Goal: Communication & Community: Answer question/provide support

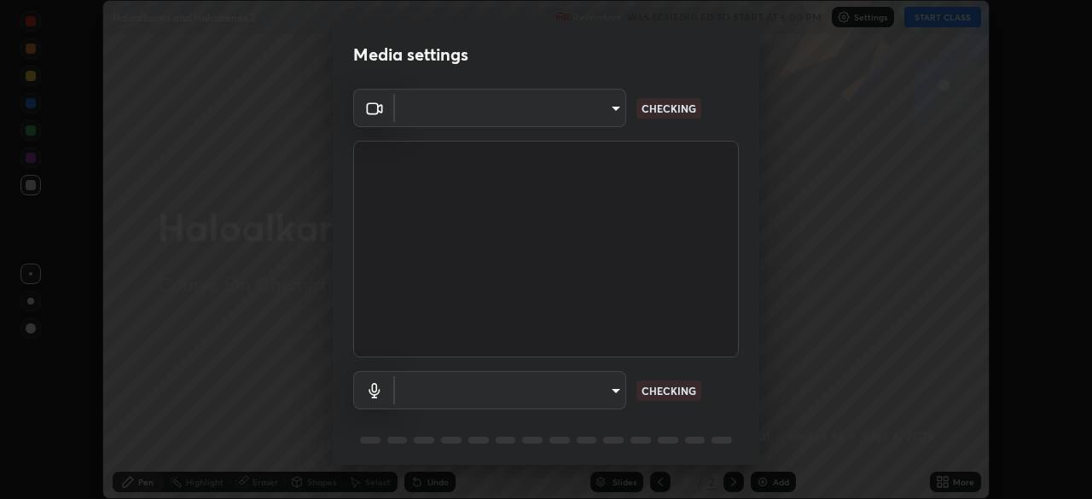
scroll to position [61, 0]
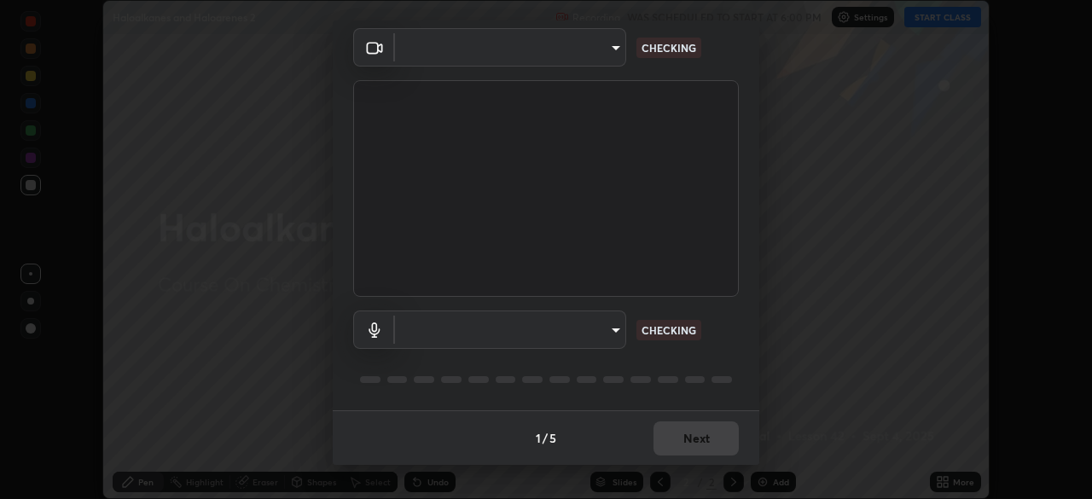
type input "4cdb2335677a50284d4d52bfea2454a8eb2b8fde0954bdd1b922a39853c109bf"
click at [594, 340] on body "Erase all Haloalkanes and Haloarenes 2 Recording WAS SCHEDULED TO START AT 6:00…" at bounding box center [546, 249] width 1092 height 499
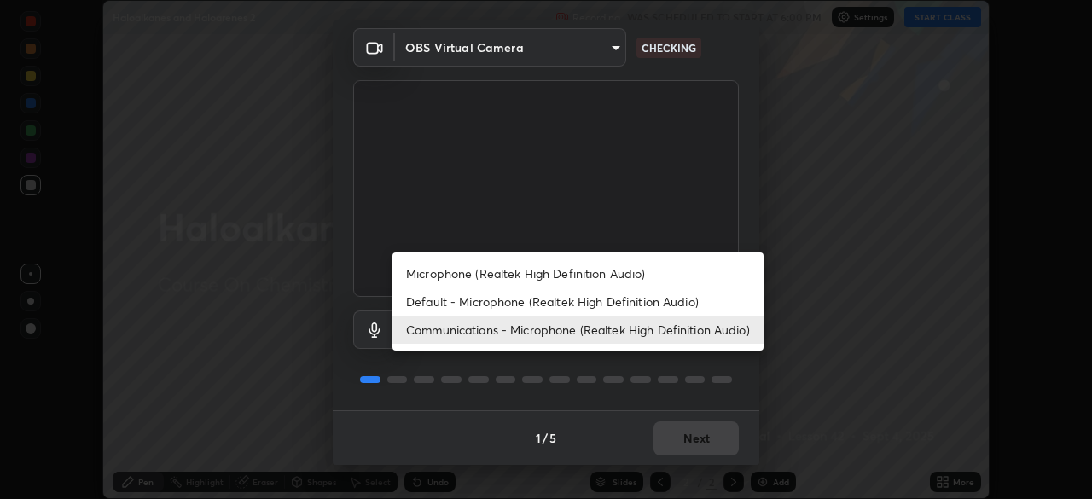
click at [628, 303] on li "Default - Microphone (Realtek High Definition Audio)" at bounding box center [578, 302] width 371 height 28
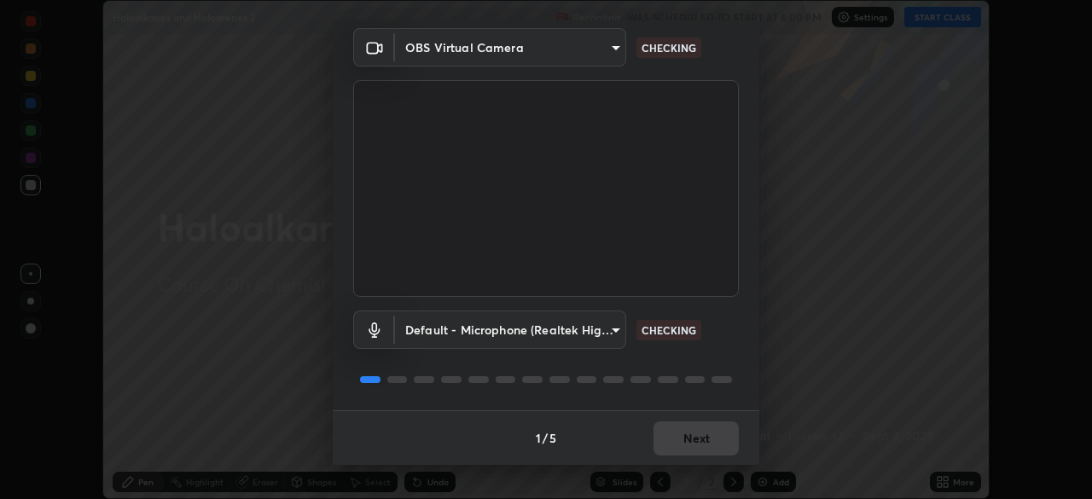
click at [593, 329] on body "Erase all Haloalkanes and Haloarenes 2 Recording WAS SCHEDULED TO START AT 6:00…" at bounding box center [546, 249] width 1092 height 499
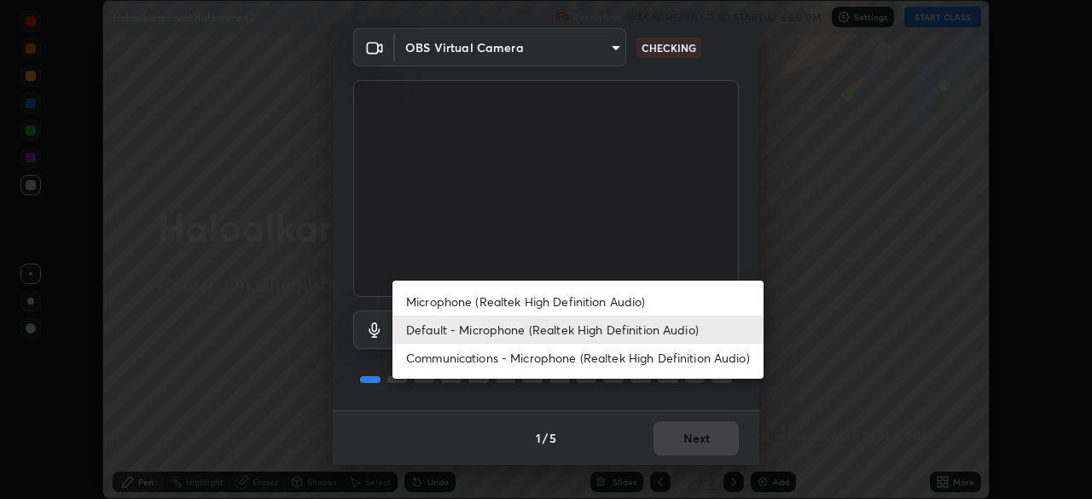
click at [641, 359] on li "Communications - Microphone (Realtek High Definition Audio)" at bounding box center [578, 358] width 371 height 28
type input "communications"
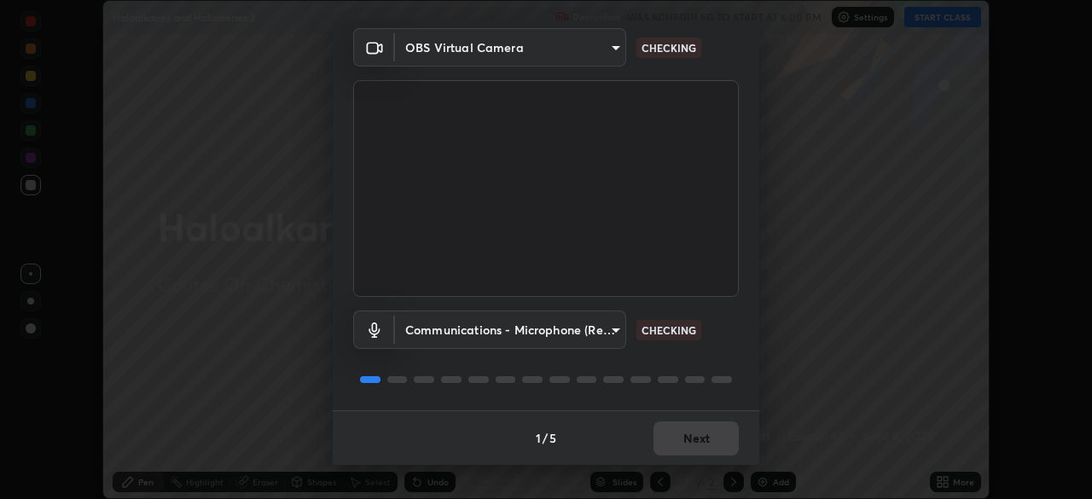
click at [794, 282] on div "Media settings OBS Virtual Camera 4cdb2335677a50284d4d52bfea2454a8eb2b8fde0954b…" at bounding box center [546, 249] width 1092 height 499
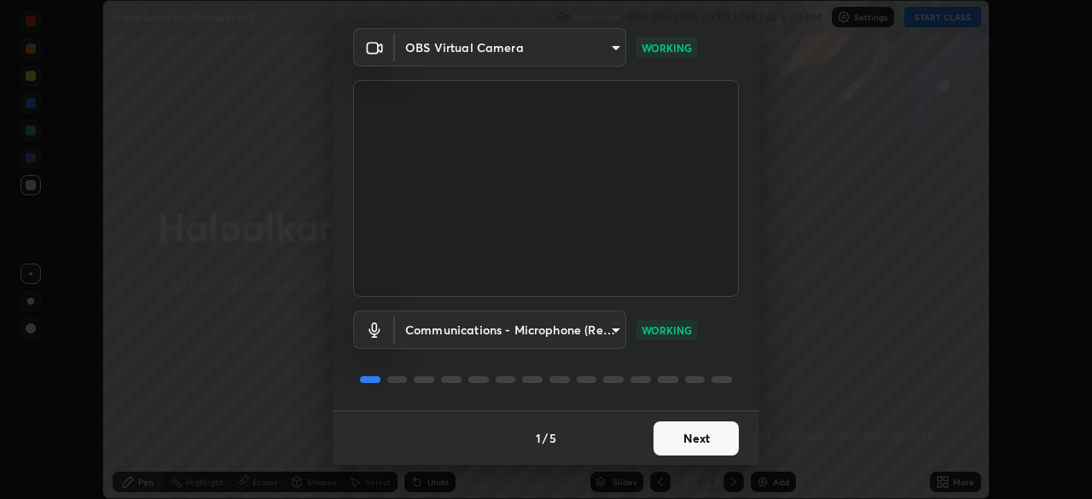
click at [713, 447] on button "Next" at bounding box center [696, 439] width 85 height 34
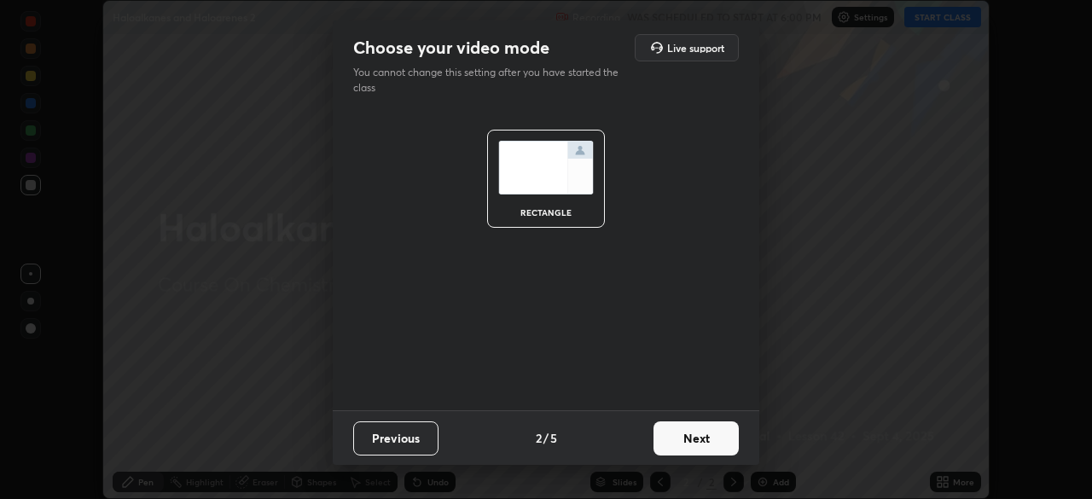
click at [710, 450] on button "Next" at bounding box center [696, 439] width 85 height 34
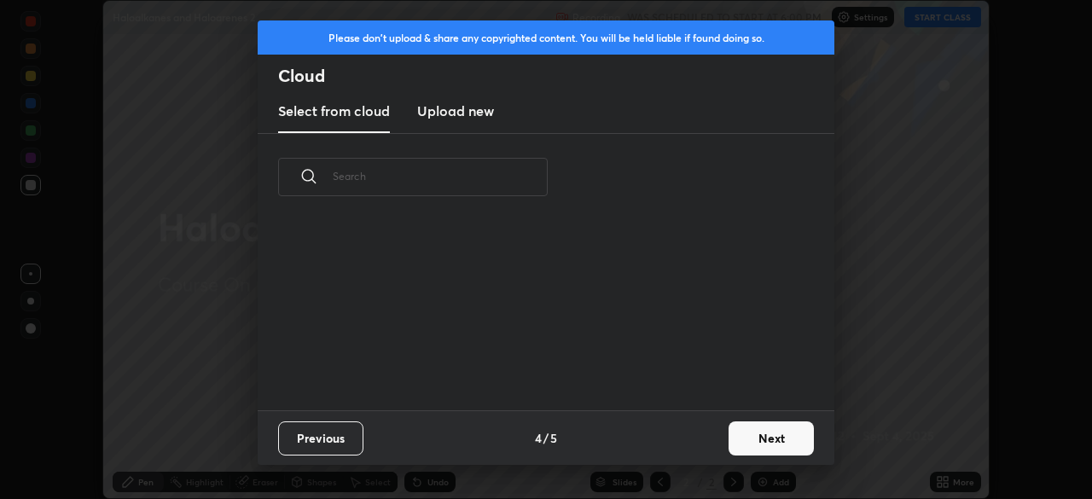
click at [713, 457] on div "Previous 4 / 5 Next" at bounding box center [546, 437] width 577 height 55
click at [757, 440] on button "Next" at bounding box center [771, 439] width 85 height 34
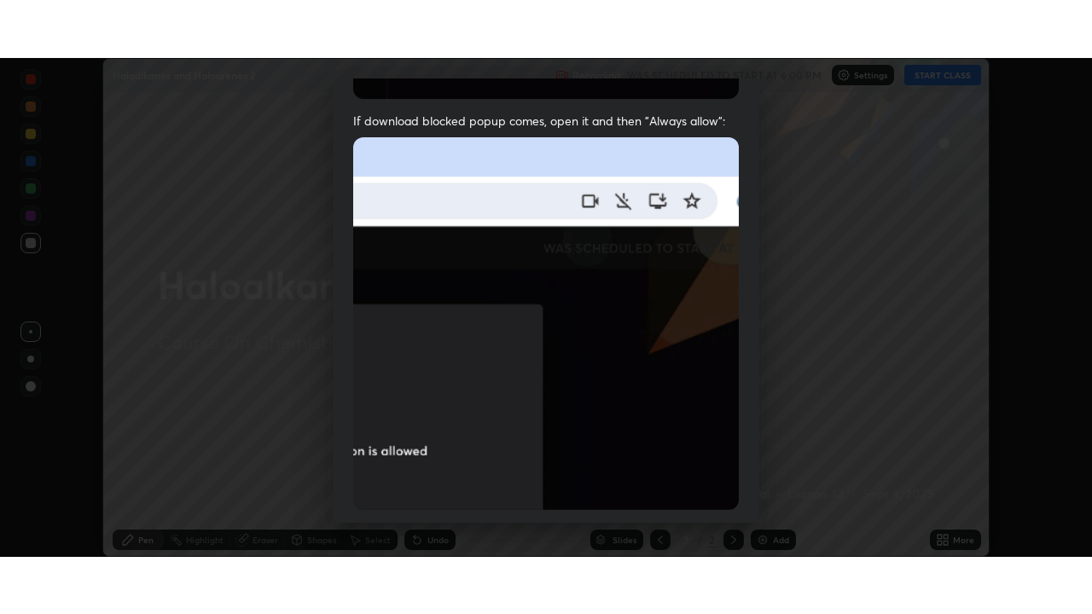
scroll to position [409, 0]
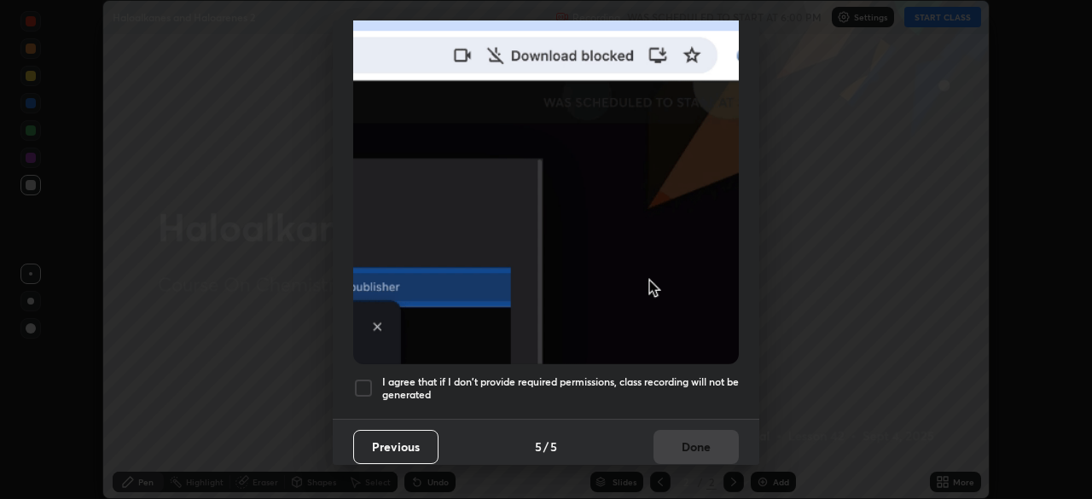
click at [686, 375] on h5 "I agree that if I don't provide required permissions, class recording will not …" at bounding box center [560, 388] width 357 height 26
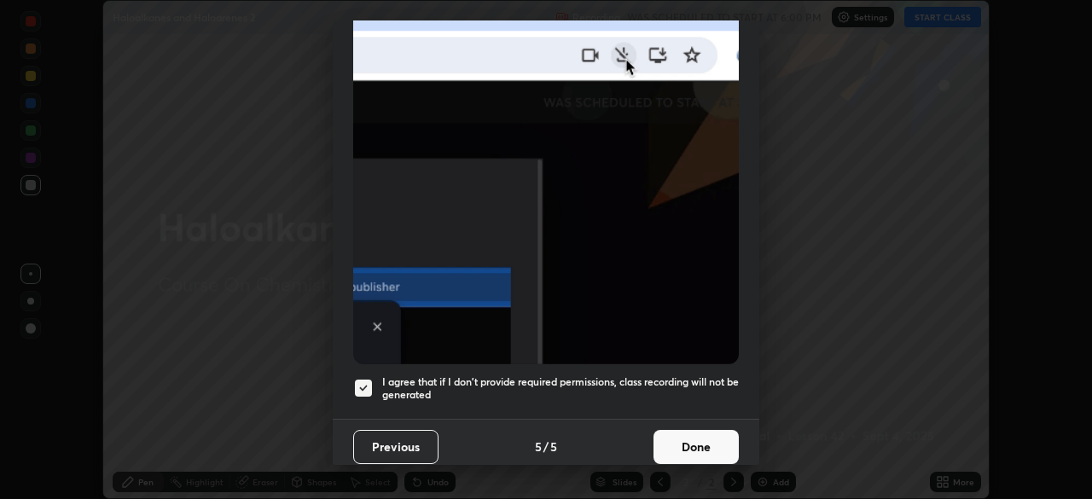
click at [691, 441] on button "Done" at bounding box center [696, 447] width 85 height 34
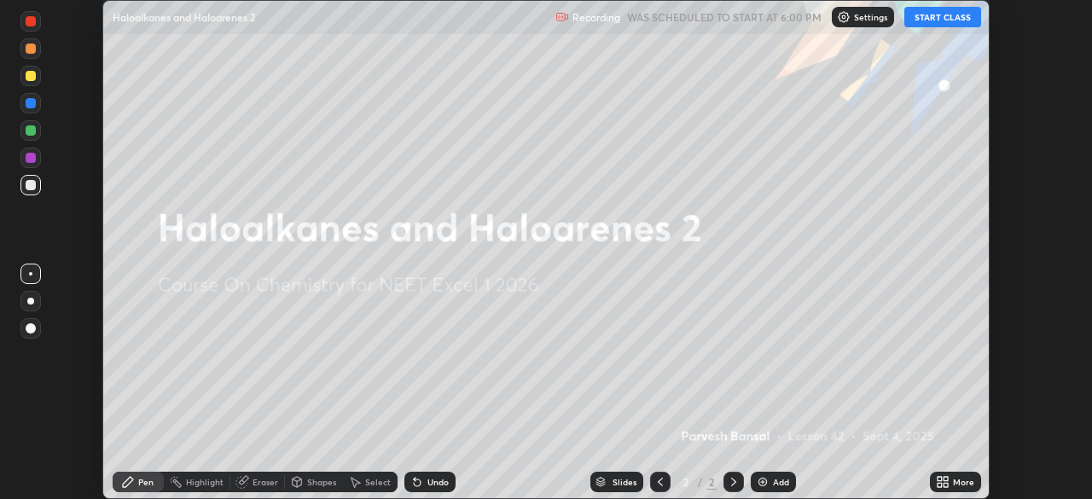
click at [946, 487] on icon at bounding box center [946, 485] width 4 height 4
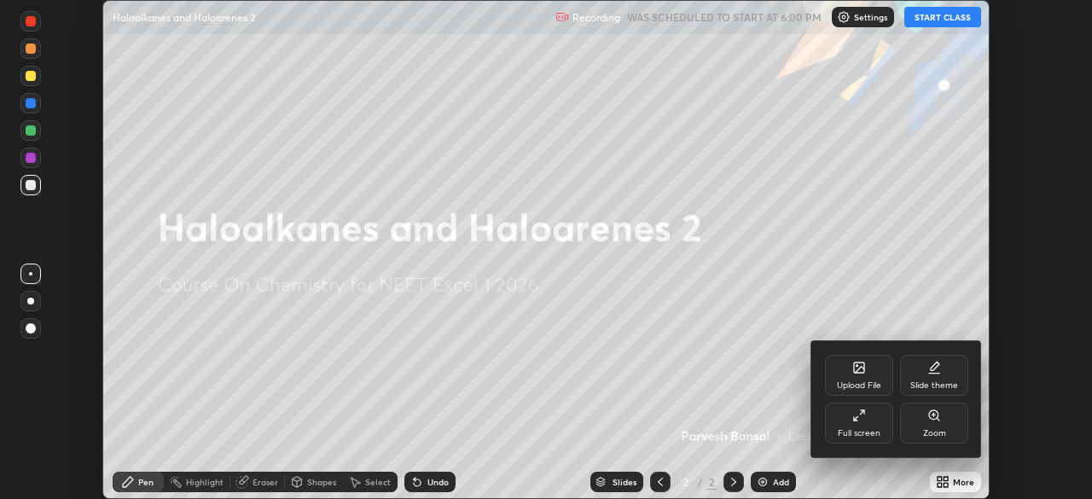
click at [860, 418] on icon at bounding box center [859, 416] width 14 height 14
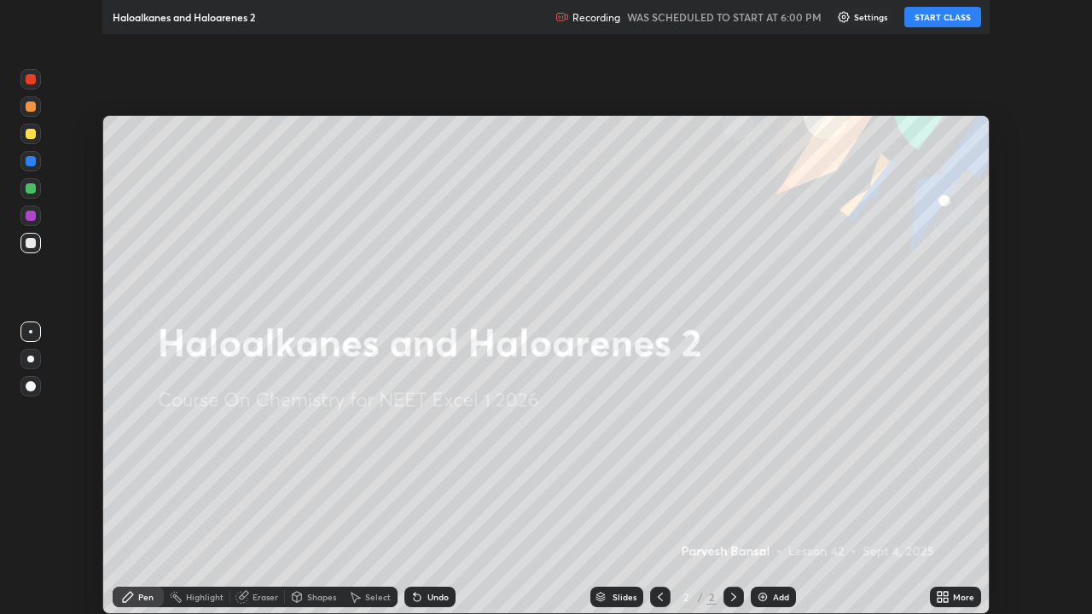
scroll to position [614, 1092]
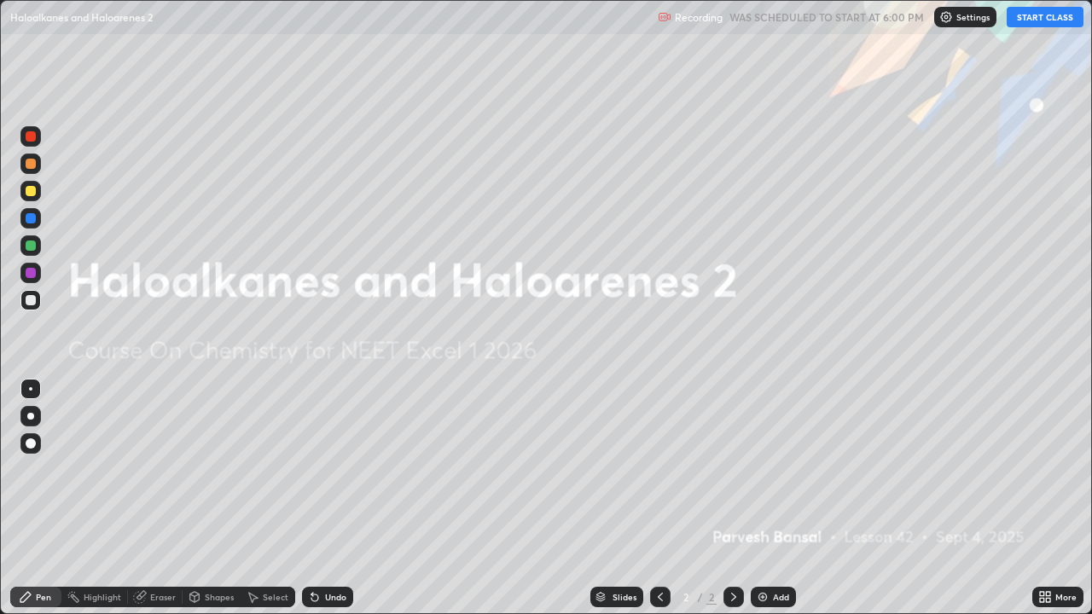
click at [1032, 15] on button "START CLASS" at bounding box center [1045, 17] width 77 height 20
click at [21, 195] on div at bounding box center [30, 191] width 20 height 20
click at [31, 217] on div at bounding box center [31, 218] width 10 height 10
click at [757, 498] on img at bounding box center [763, 598] width 14 height 14
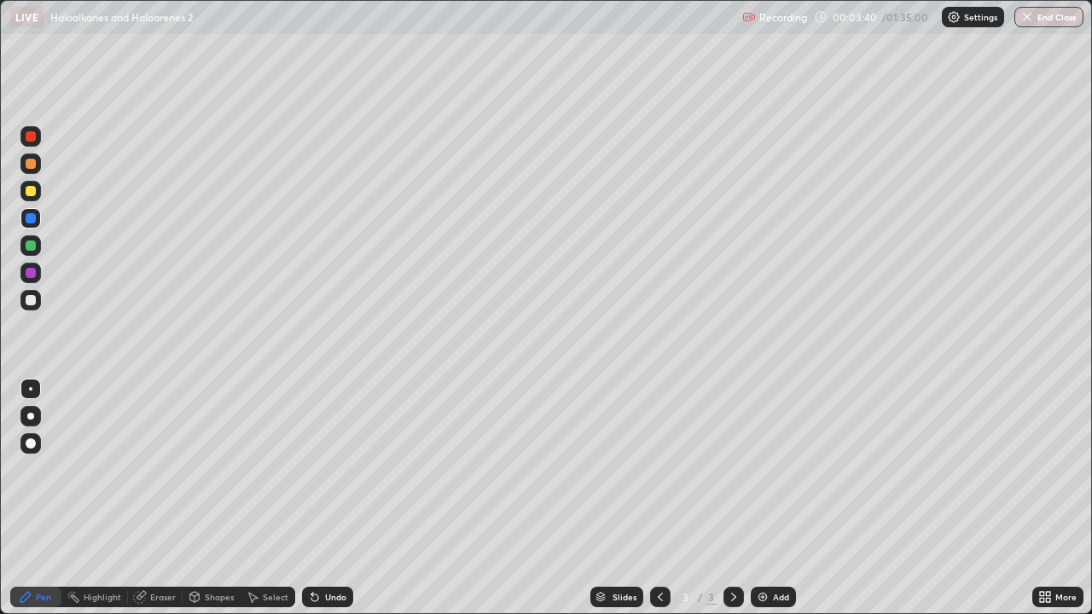
click at [40, 291] on div at bounding box center [30, 300] width 20 height 27
click at [336, 498] on div "Undo" at bounding box center [335, 597] width 21 height 9
click at [31, 247] on div at bounding box center [31, 246] width 10 height 10
click at [302, 498] on div "Undo" at bounding box center [327, 597] width 51 height 20
click at [314, 498] on icon at bounding box center [314, 598] width 7 height 7
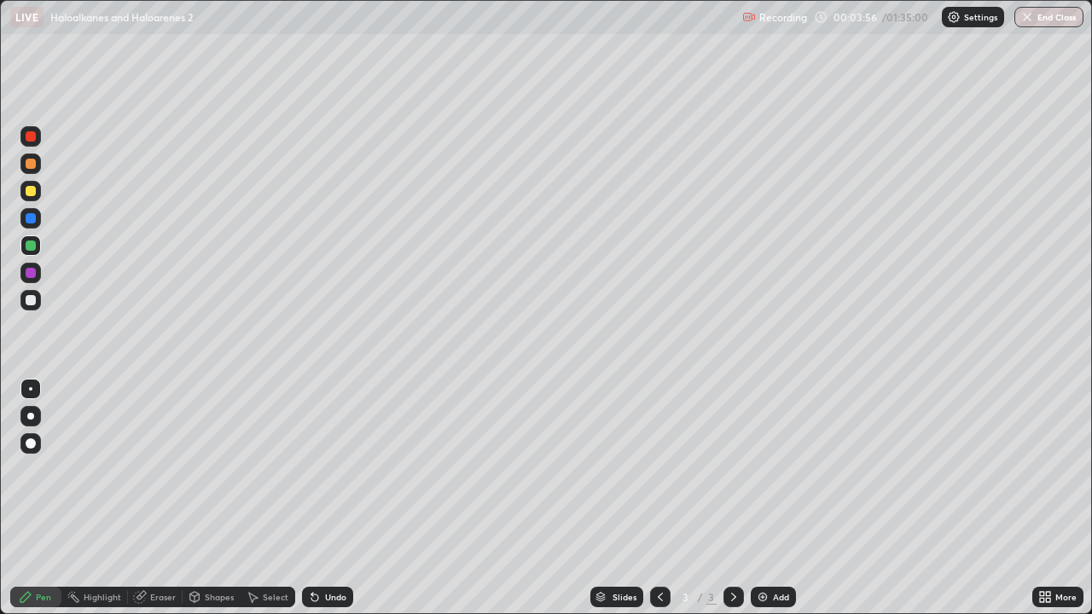
click at [32, 193] on div at bounding box center [31, 191] width 10 height 10
click at [20, 305] on div at bounding box center [30, 300] width 20 height 20
click at [22, 251] on div at bounding box center [30, 246] width 20 height 20
click at [32, 191] on div at bounding box center [31, 191] width 10 height 10
click at [38, 302] on div at bounding box center [30, 300] width 20 height 20
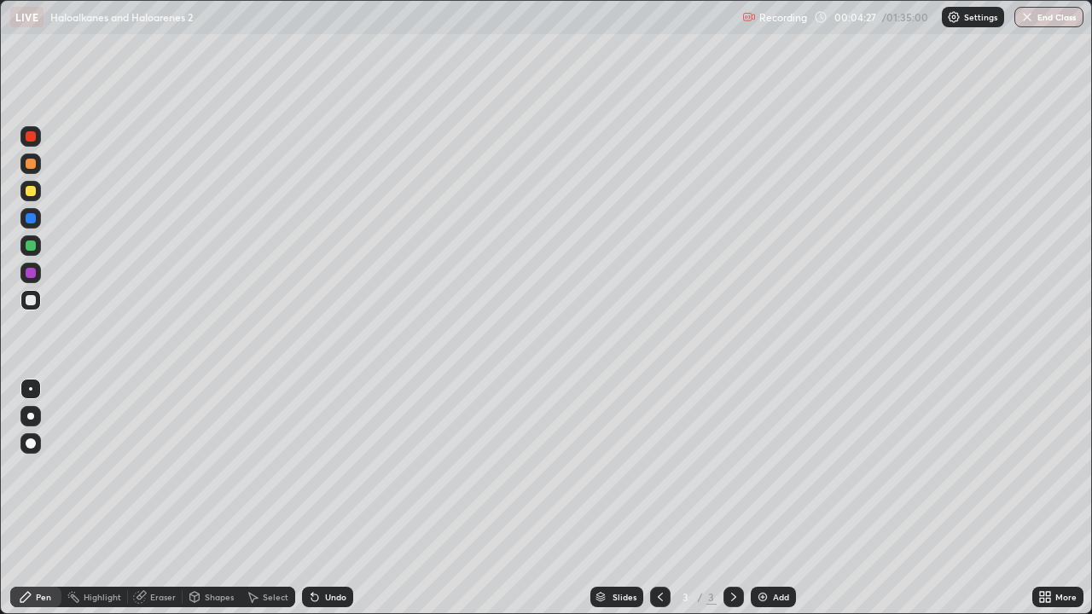
click at [37, 171] on div at bounding box center [30, 164] width 20 height 20
click at [31, 244] on div at bounding box center [31, 246] width 10 height 10
click at [24, 193] on div at bounding box center [30, 191] width 20 height 20
click at [37, 166] on div at bounding box center [30, 164] width 20 height 20
click at [38, 300] on div at bounding box center [30, 300] width 20 height 20
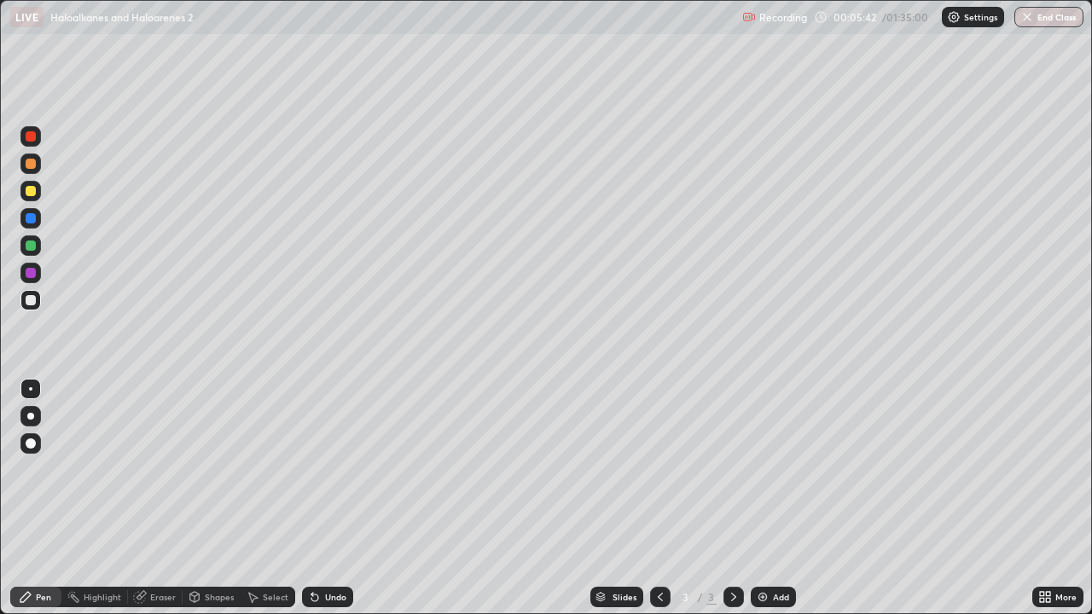
click at [27, 189] on div at bounding box center [31, 191] width 10 height 10
click at [30, 244] on div at bounding box center [31, 246] width 10 height 10
click at [37, 274] on div at bounding box center [30, 273] width 20 height 20
click at [348, 498] on div "Undo" at bounding box center [327, 597] width 51 height 20
click at [32, 199] on div at bounding box center [30, 191] width 20 height 20
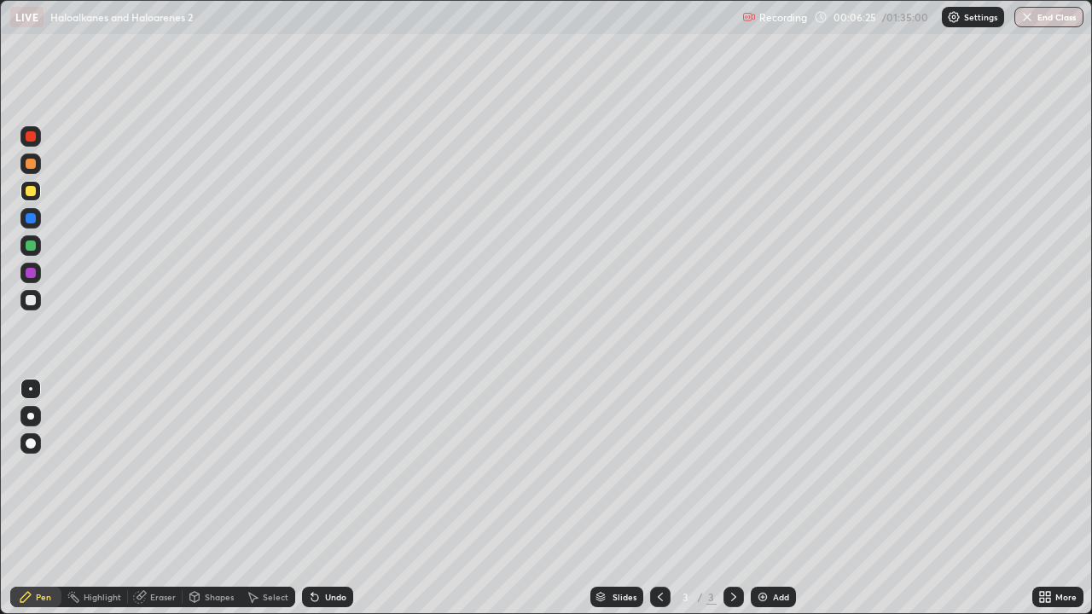
click at [32, 218] on div at bounding box center [31, 218] width 10 height 10
click at [32, 239] on div at bounding box center [30, 246] width 20 height 20
click at [32, 300] on div at bounding box center [31, 300] width 10 height 10
click at [31, 274] on div at bounding box center [31, 273] width 10 height 10
click at [273, 498] on div "Select" at bounding box center [276, 597] width 26 height 9
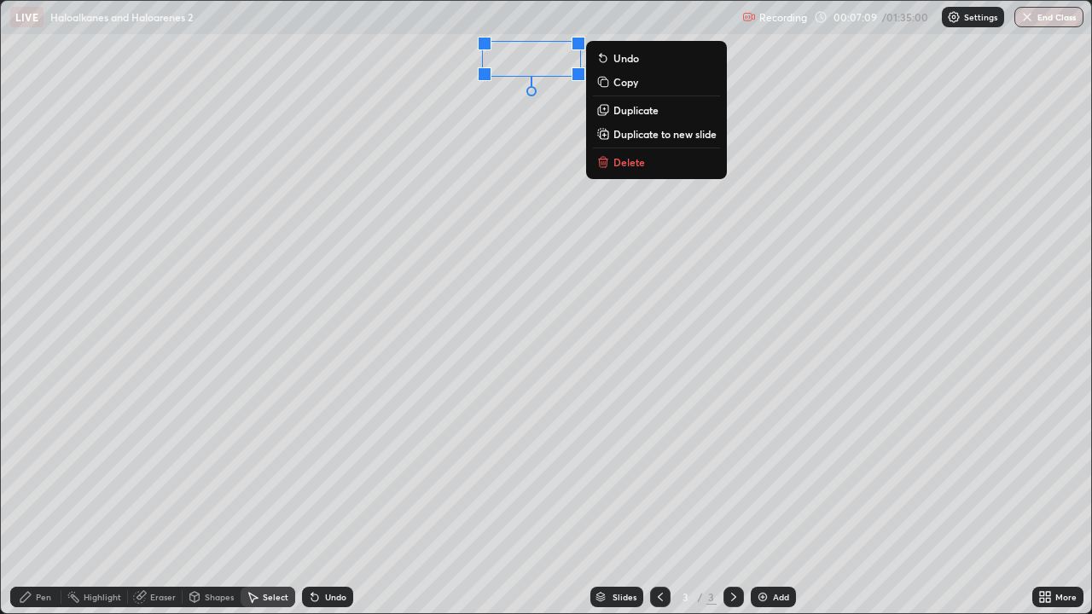
click at [53, 498] on div "Pen" at bounding box center [35, 597] width 51 height 20
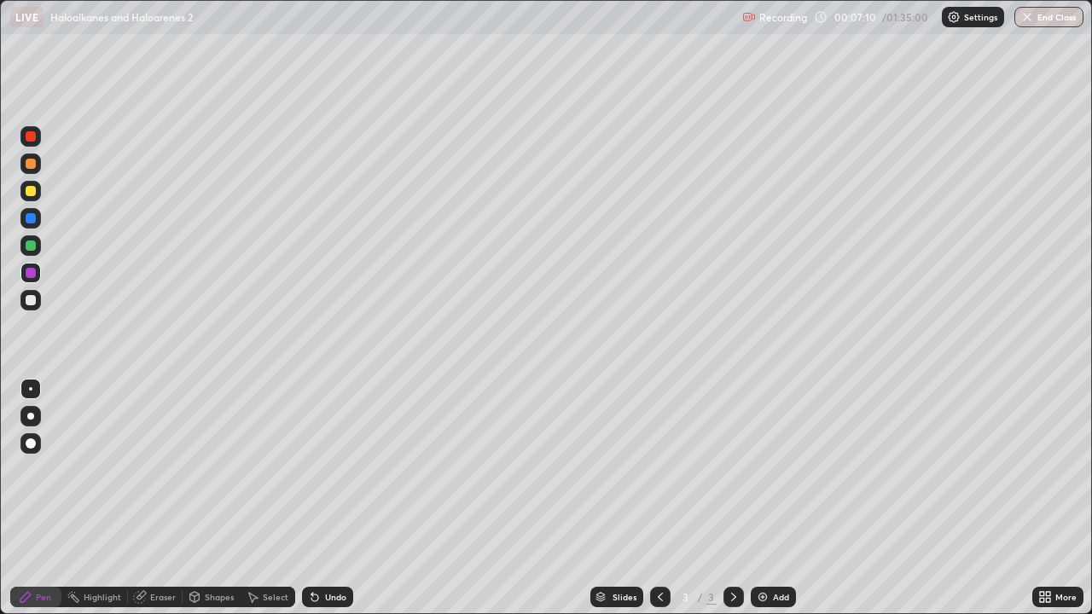
click at [38, 302] on div at bounding box center [30, 300] width 20 height 20
click at [40, 242] on div at bounding box center [30, 246] width 20 height 20
click at [31, 192] on div at bounding box center [31, 191] width 10 height 10
click at [32, 164] on div at bounding box center [31, 164] width 10 height 10
click at [167, 498] on div "Eraser" at bounding box center [155, 597] width 55 height 20
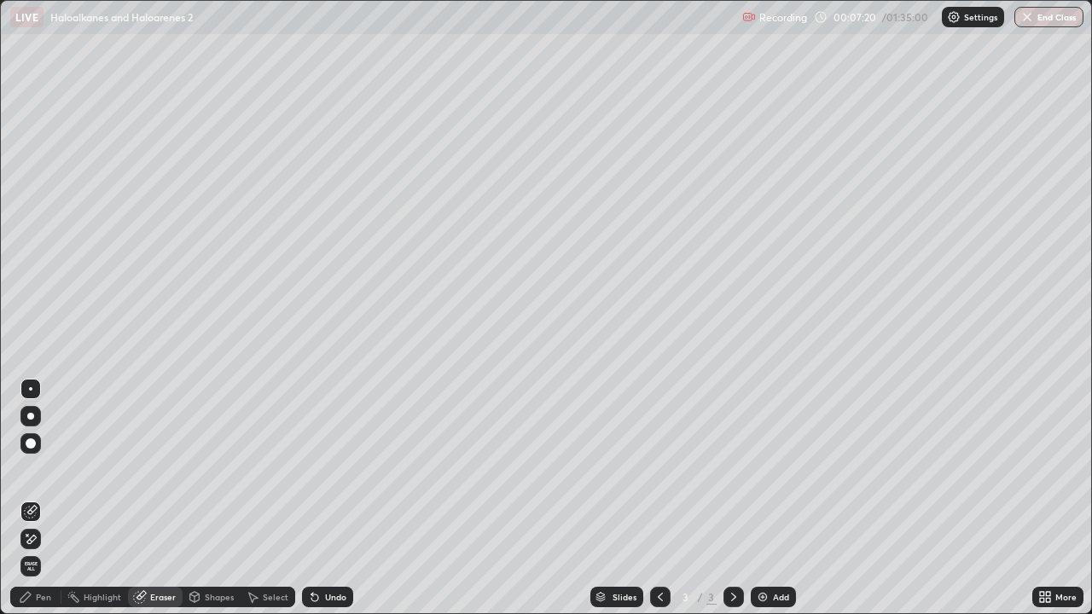
click at [38, 498] on div at bounding box center [30, 539] width 20 height 20
click at [41, 498] on div "Pen" at bounding box center [43, 597] width 15 height 9
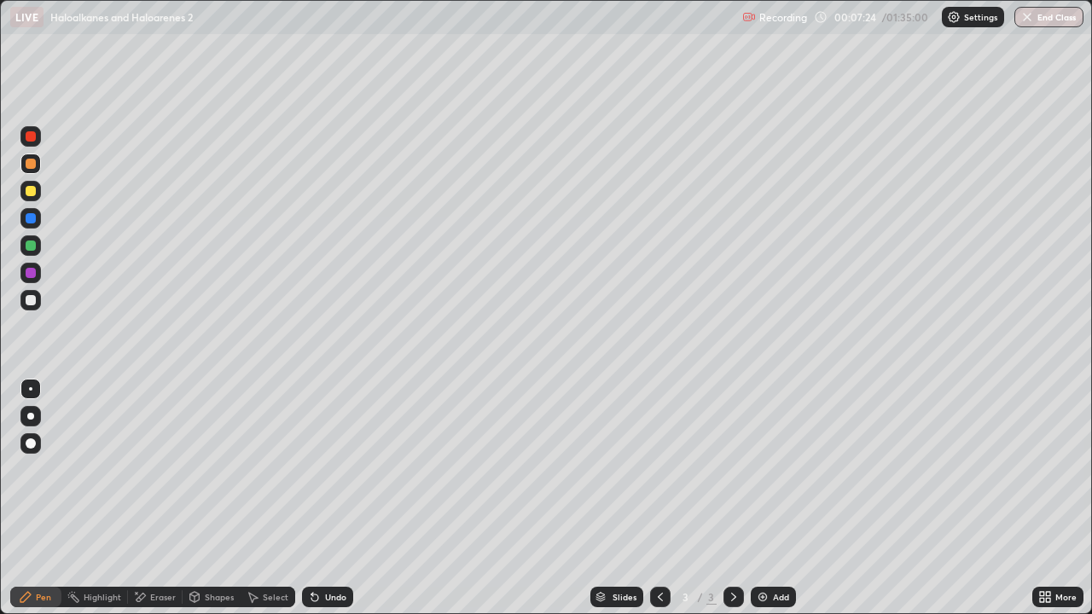
click at [36, 197] on div at bounding box center [30, 191] width 20 height 20
click at [31, 247] on div at bounding box center [31, 246] width 10 height 10
click at [38, 163] on div at bounding box center [30, 164] width 20 height 20
click at [158, 498] on div "Eraser" at bounding box center [163, 597] width 26 height 9
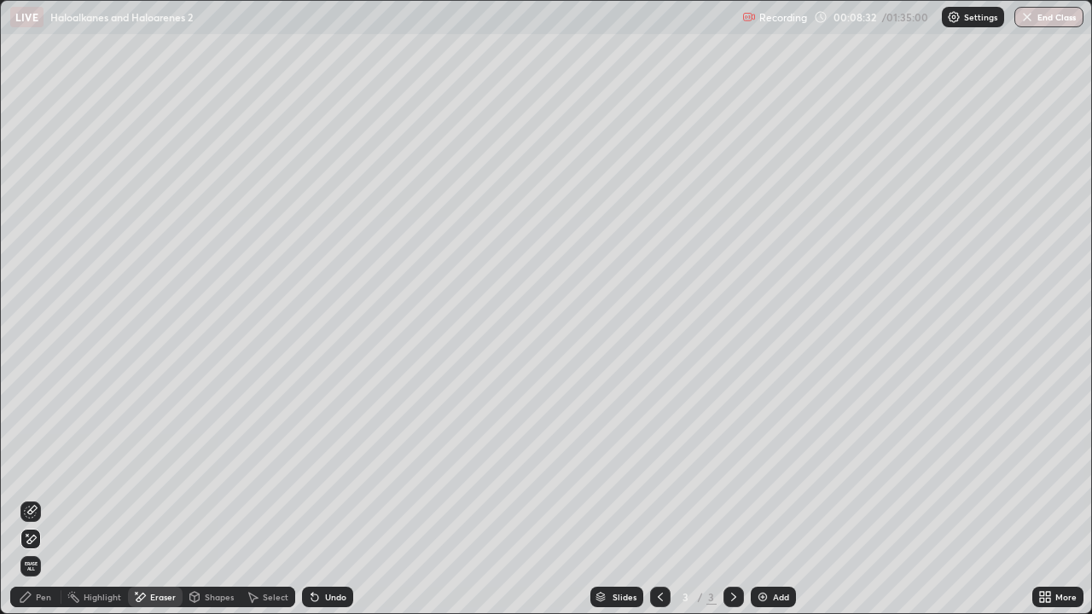
click at [34, 498] on div "Pen" at bounding box center [35, 597] width 51 height 20
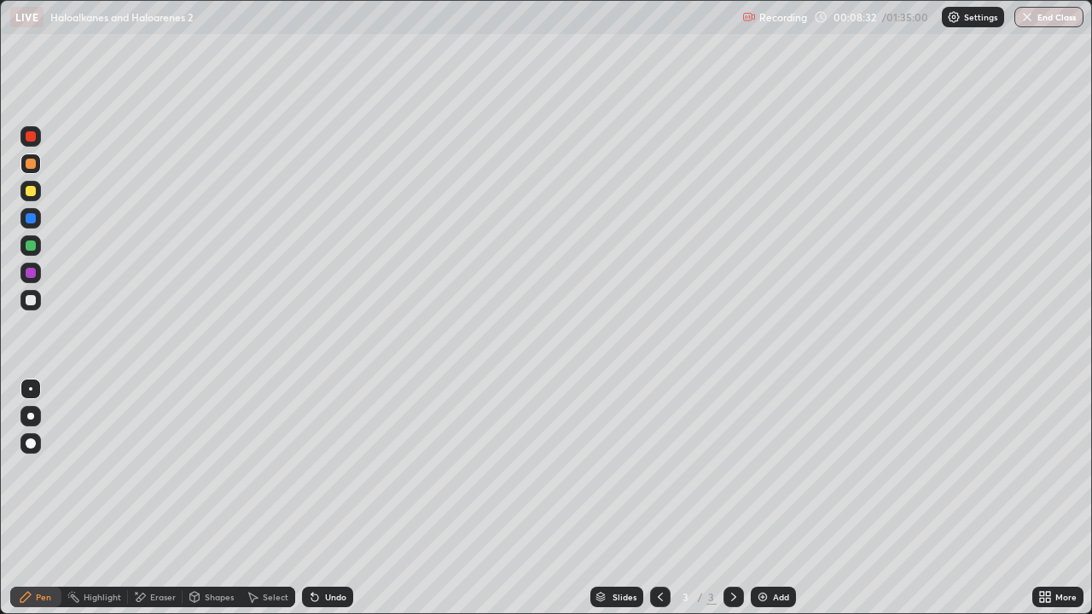
click at [34, 193] on div at bounding box center [31, 191] width 10 height 10
click at [35, 145] on div at bounding box center [30, 136] width 20 height 20
click at [36, 224] on div at bounding box center [30, 218] width 20 height 20
click at [32, 306] on div at bounding box center [30, 300] width 20 height 20
click at [794, 498] on div "Add" at bounding box center [773, 597] width 45 height 20
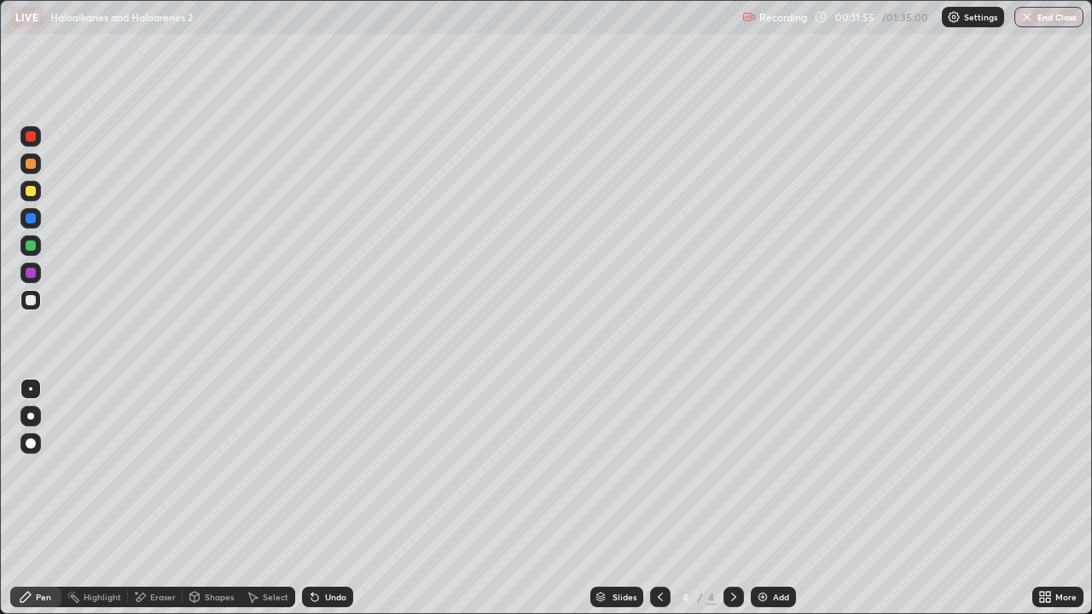
click at [33, 198] on div at bounding box center [30, 191] width 20 height 20
click at [327, 498] on div "Undo" at bounding box center [335, 597] width 21 height 9
click at [332, 498] on div "Undo" at bounding box center [335, 597] width 21 height 9
click at [335, 498] on div "Undo" at bounding box center [327, 597] width 51 height 20
click at [33, 247] on div at bounding box center [31, 246] width 10 height 10
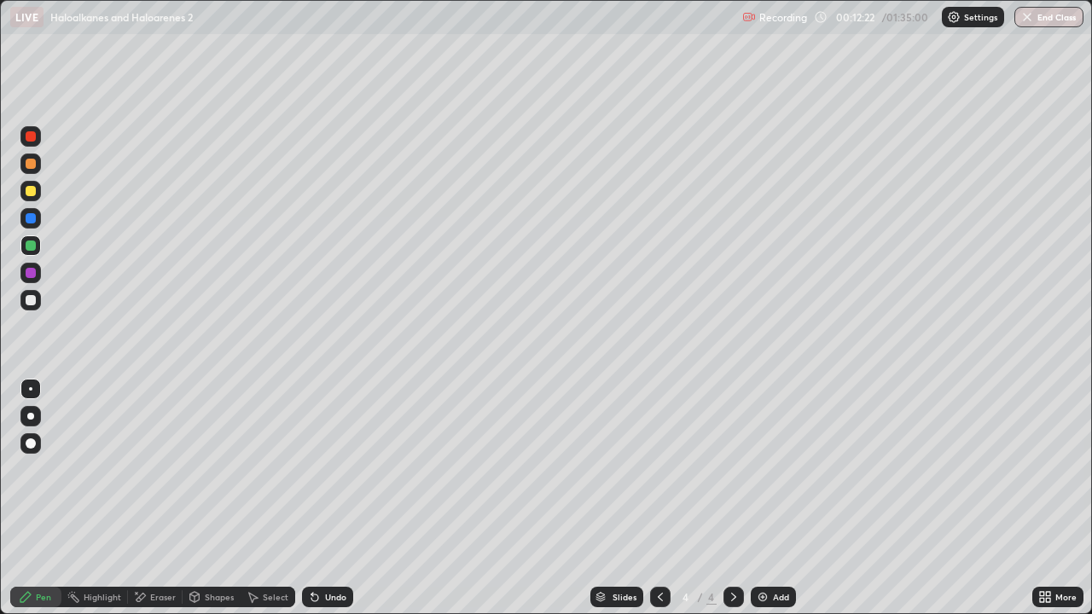
click at [158, 498] on div "Eraser" at bounding box center [155, 597] width 55 height 20
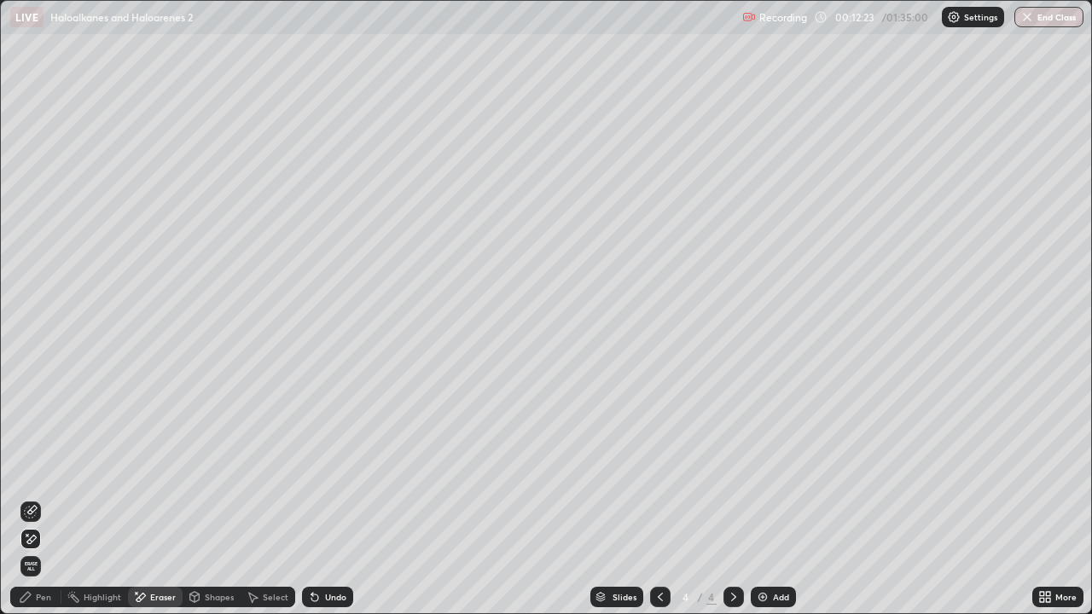
click at [271, 498] on div "Select" at bounding box center [276, 597] width 26 height 9
click at [47, 498] on div "Pen" at bounding box center [35, 597] width 51 height 20
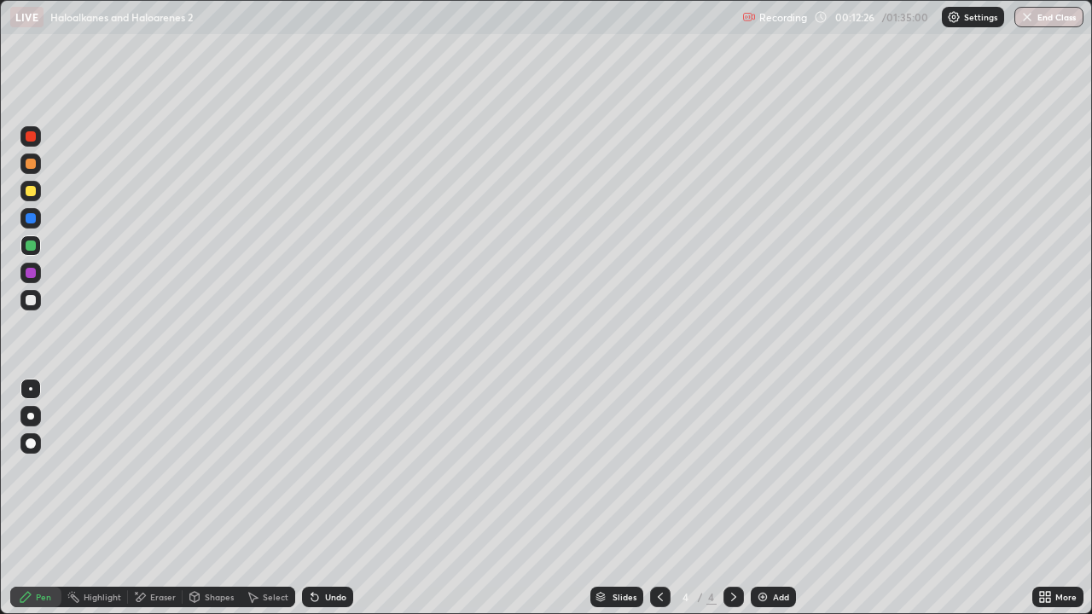
click at [24, 308] on div at bounding box center [30, 300] width 20 height 20
click at [38, 184] on div at bounding box center [30, 191] width 20 height 20
click at [338, 498] on div "Undo" at bounding box center [335, 597] width 21 height 9
click at [334, 498] on div "Undo" at bounding box center [327, 597] width 51 height 20
click at [335, 498] on div "Undo" at bounding box center [327, 597] width 51 height 20
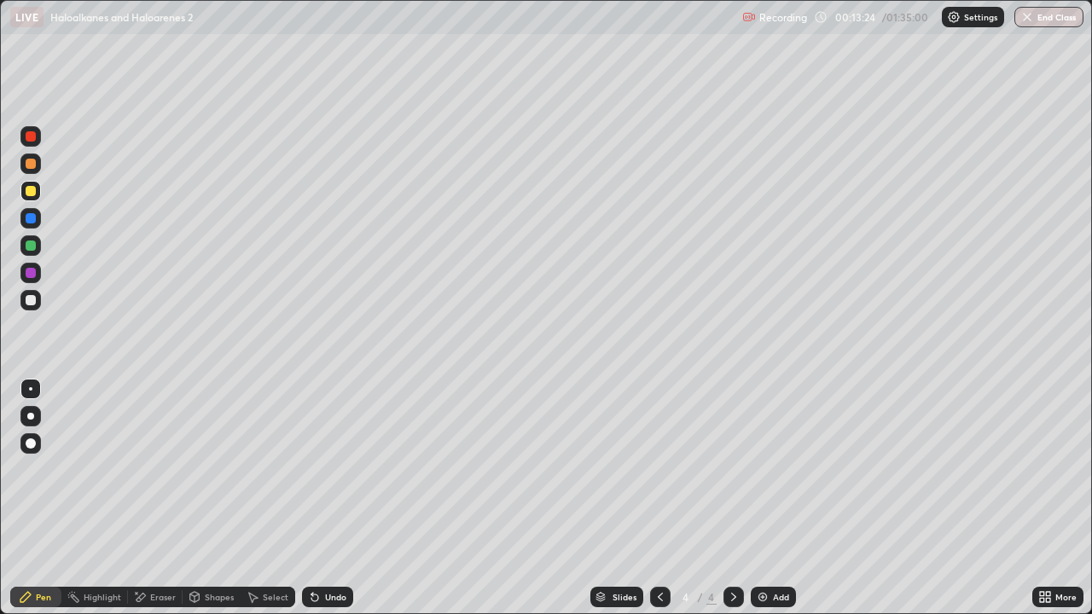
click at [336, 498] on div "Undo" at bounding box center [335, 597] width 21 height 9
click at [338, 498] on div "Undo" at bounding box center [327, 597] width 51 height 20
click at [35, 164] on div at bounding box center [31, 164] width 10 height 10
click at [38, 192] on div at bounding box center [30, 191] width 20 height 20
click at [38, 268] on div at bounding box center [30, 273] width 20 height 20
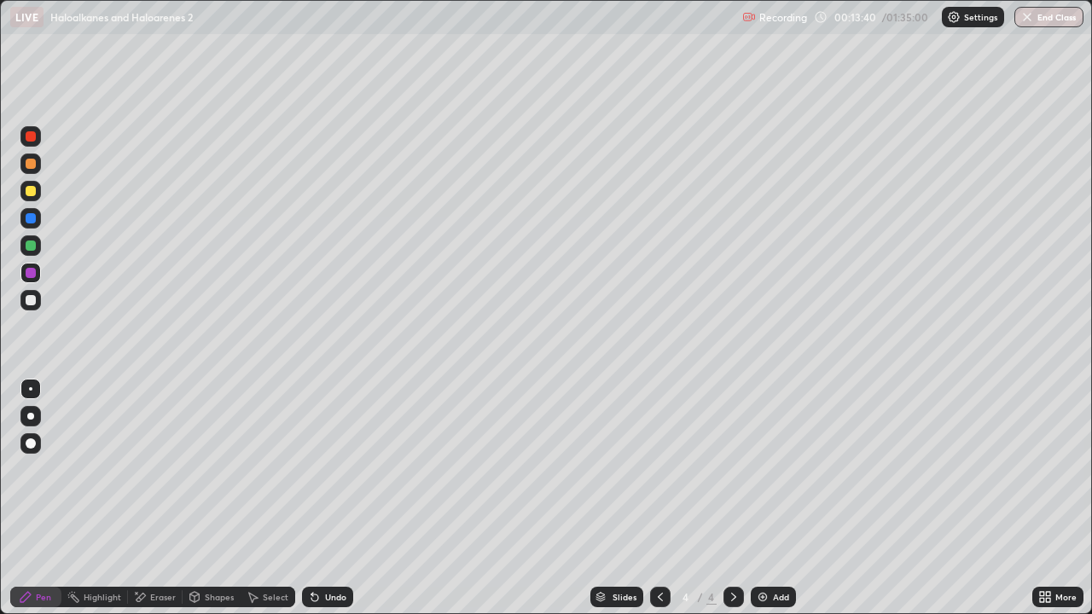
click at [35, 259] on div at bounding box center [30, 245] width 20 height 27
click at [785, 498] on div "Add" at bounding box center [773, 597] width 45 height 20
click at [38, 187] on div at bounding box center [30, 191] width 20 height 20
click at [183, 498] on div "Shapes" at bounding box center [212, 597] width 58 height 34
click at [154, 498] on div "Eraser" at bounding box center [163, 597] width 26 height 9
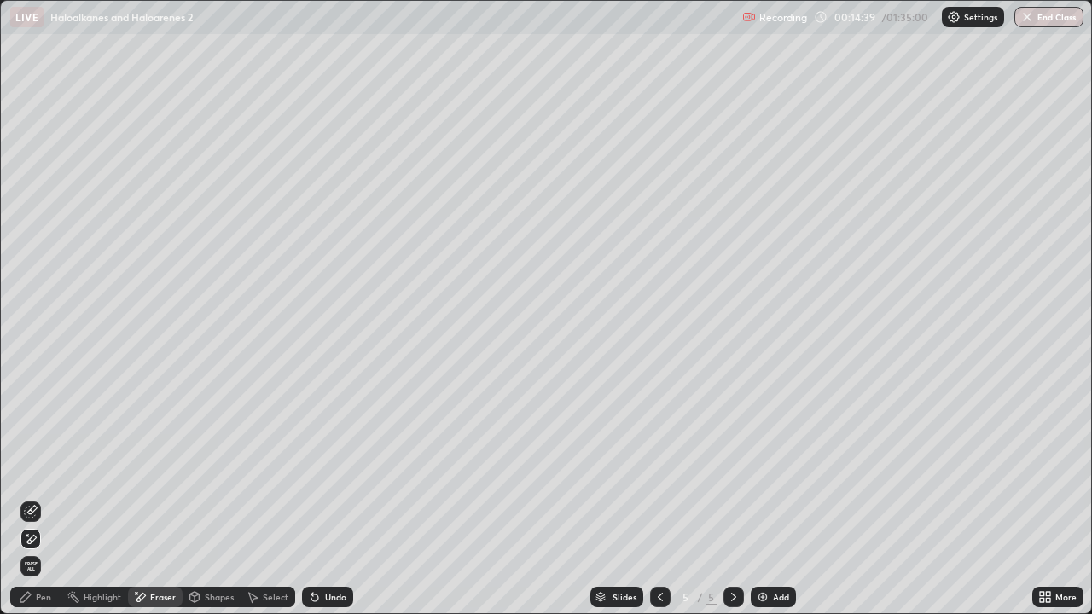
click at [43, 498] on div "Pen" at bounding box center [43, 597] width 15 height 9
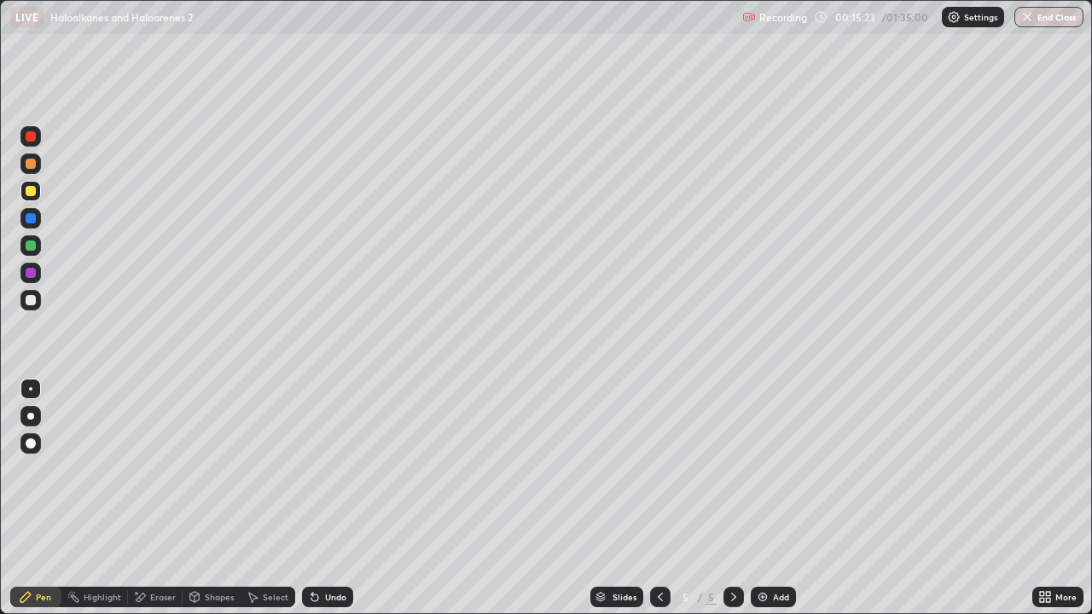
click at [733, 498] on icon at bounding box center [734, 598] width 14 height 14
click at [659, 498] on icon at bounding box center [661, 598] width 14 height 14
click at [31, 244] on div at bounding box center [31, 246] width 10 height 10
click at [663, 498] on icon at bounding box center [661, 598] width 14 height 14
click at [662, 498] on div at bounding box center [660, 597] width 20 height 20
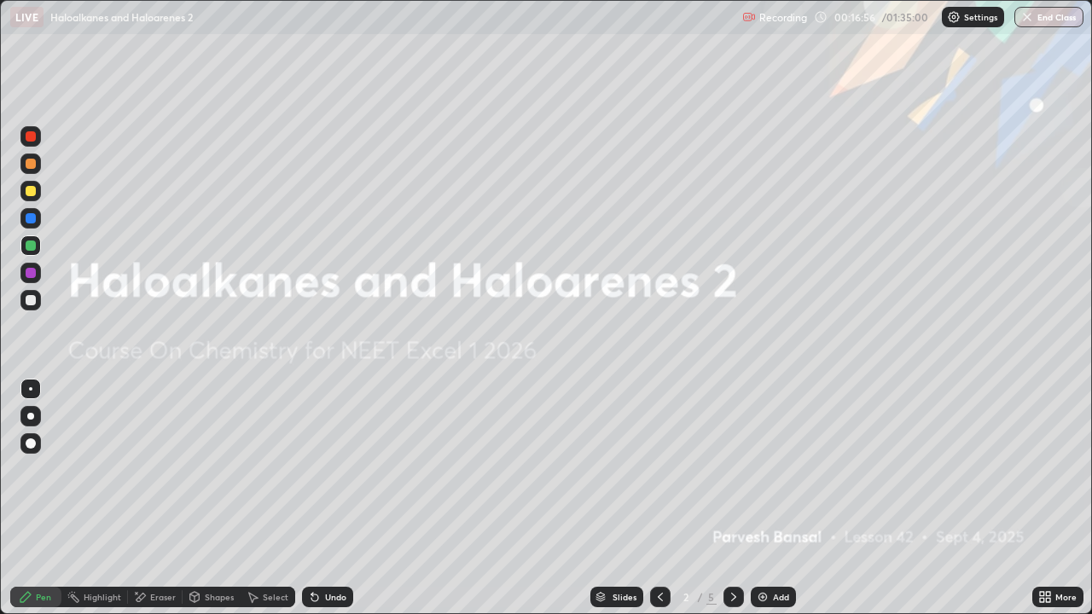
click at [734, 498] on icon at bounding box center [734, 598] width 14 height 14
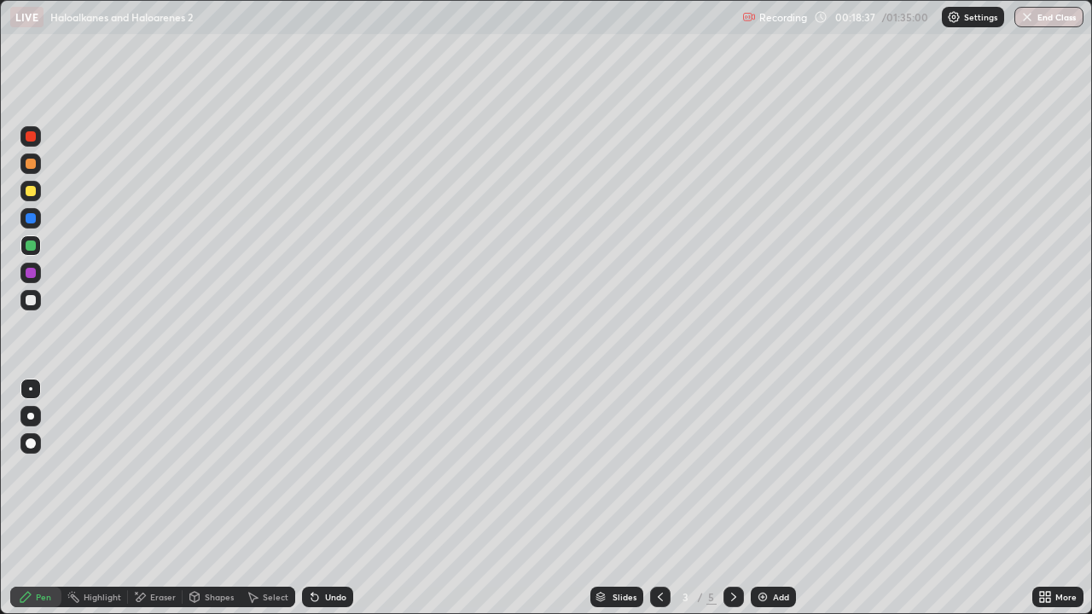
click at [730, 498] on icon at bounding box center [734, 598] width 14 height 14
click at [31, 294] on div at bounding box center [30, 300] width 20 height 20
click at [40, 214] on div at bounding box center [30, 218] width 20 height 20
click at [32, 166] on div at bounding box center [31, 164] width 10 height 10
click at [33, 253] on div at bounding box center [30, 246] width 20 height 20
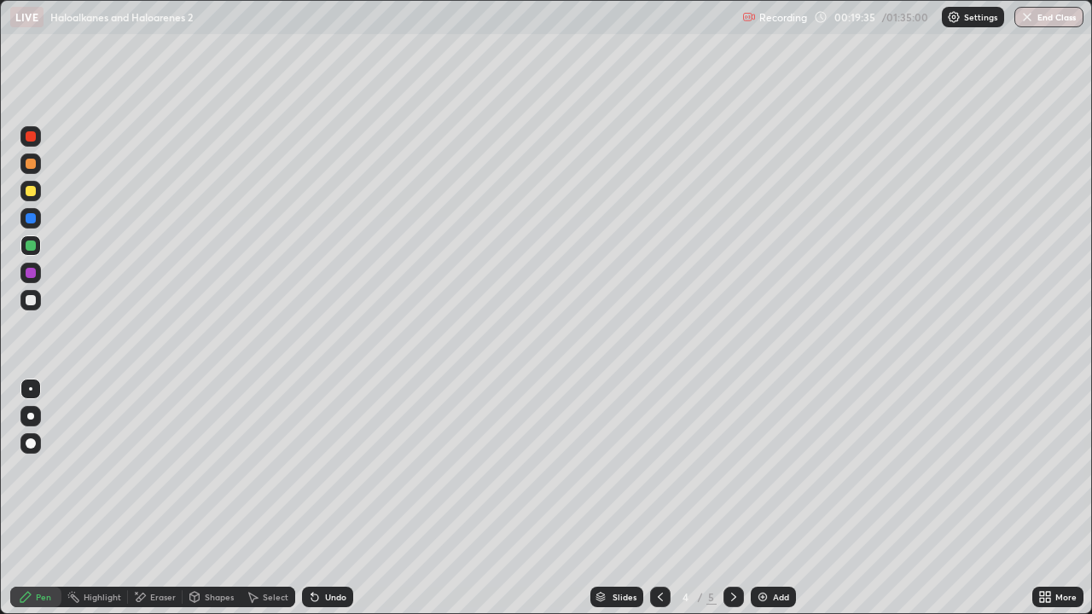
click at [33, 167] on div at bounding box center [31, 164] width 10 height 10
click at [35, 257] on div at bounding box center [30, 245] width 20 height 27
click at [321, 498] on div "Undo" at bounding box center [327, 597] width 51 height 20
click at [39, 311] on div at bounding box center [30, 300] width 20 height 27
click at [38, 247] on div at bounding box center [30, 246] width 20 height 20
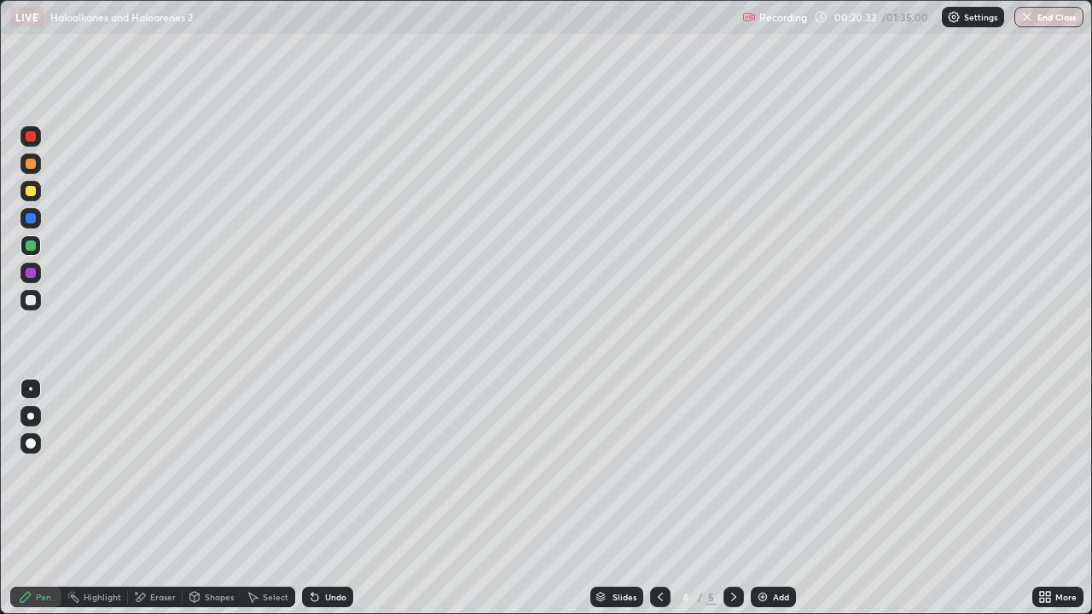
click at [32, 190] on div at bounding box center [31, 191] width 10 height 10
click at [658, 498] on icon at bounding box center [661, 598] width 14 height 14
click at [664, 498] on icon at bounding box center [661, 598] width 14 height 14
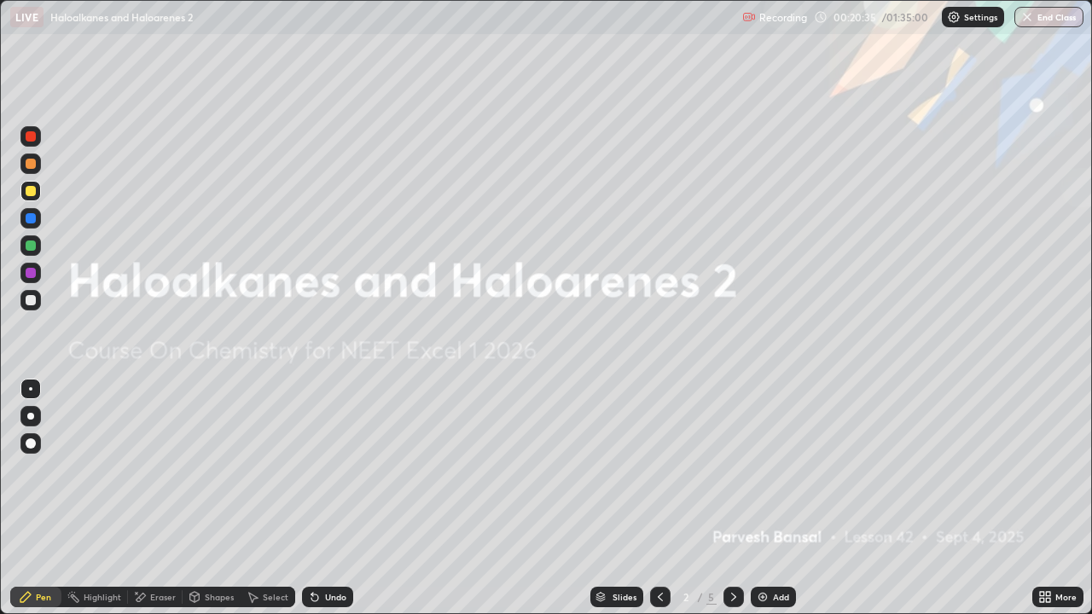
click at [771, 498] on div "Slides 2 / 5 Add" at bounding box center [692, 597] width 679 height 34
click at [762, 498] on img at bounding box center [763, 598] width 14 height 14
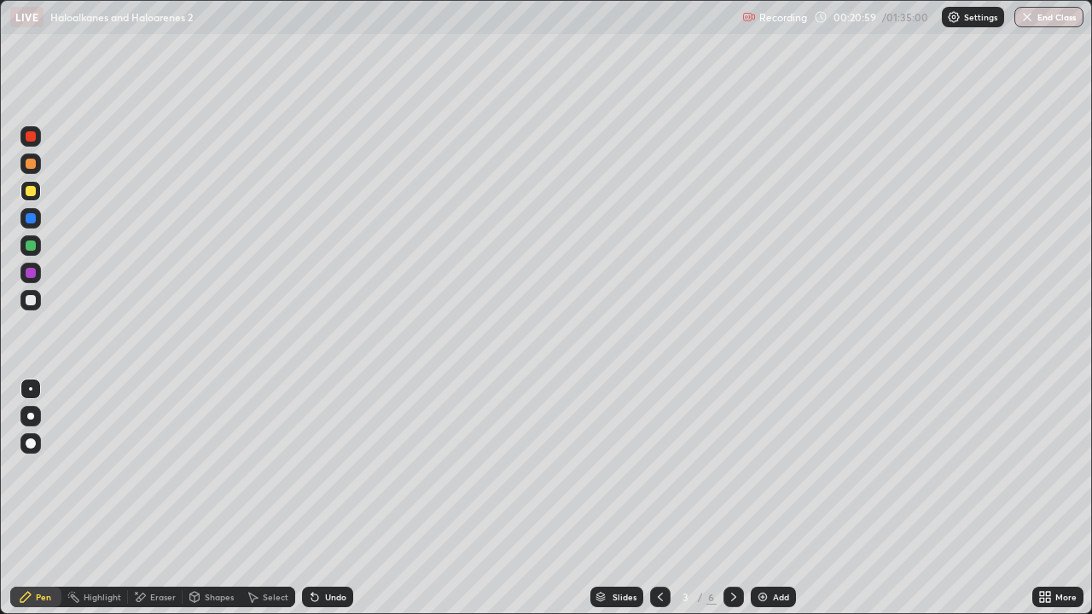
click at [25, 309] on div at bounding box center [30, 300] width 20 height 20
click at [335, 498] on div "Undo" at bounding box center [335, 597] width 21 height 9
click at [31, 189] on div at bounding box center [31, 191] width 10 height 10
click at [333, 498] on div "Undo" at bounding box center [335, 597] width 21 height 9
click at [40, 166] on div at bounding box center [30, 164] width 20 height 20
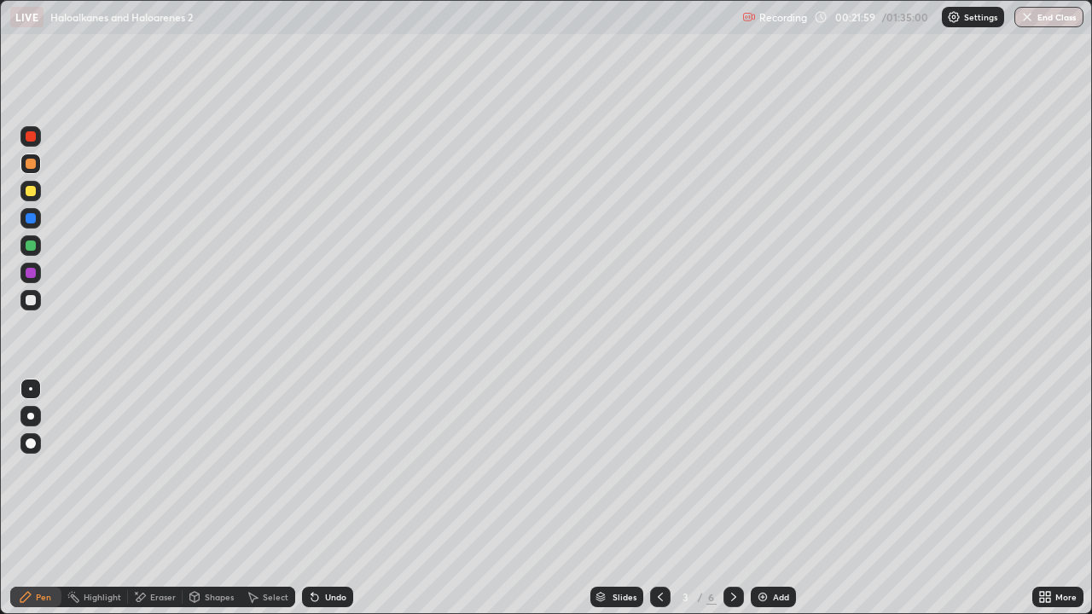
click at [751, 498] on div "Add" at bounding box center [773, 597] width 45 height 20
click at [731, 498] on icon at bounding box center [734, 598] width 14 height 14
click at [736, 498] on div at bounding box center [734, 597] width 20 height 20
click at [733, 498] on icon at bounding box center [733, 597] width 5 height 9
click at [761, 498] on img at bounding box center [763, 598] width 14 height 14
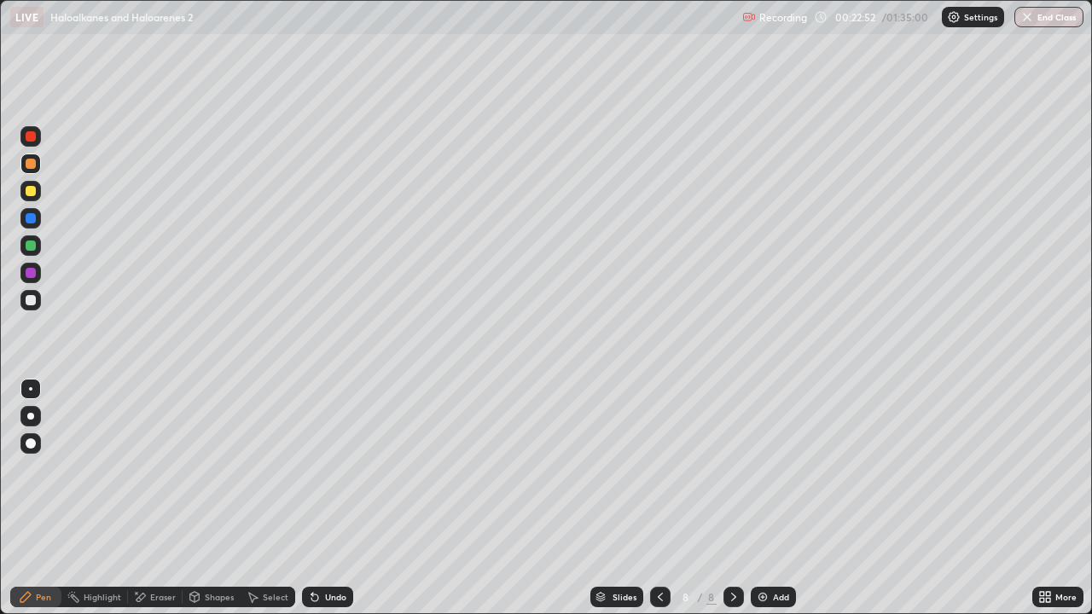
click at [29, 197] on div at bounding box center [30, 191] width 20 height 20
click at [37, 171] on div at bounding box center [30, 164] width 20 height 20
click at [654, 498] on icon at bounding box center [661, 598] width 14 height 14
click at [654, 498] on div at bounding box center [660, 597] width 20 height 20
click at [659, 498] on icon at bounding box center [661, 598] width 14 height 14
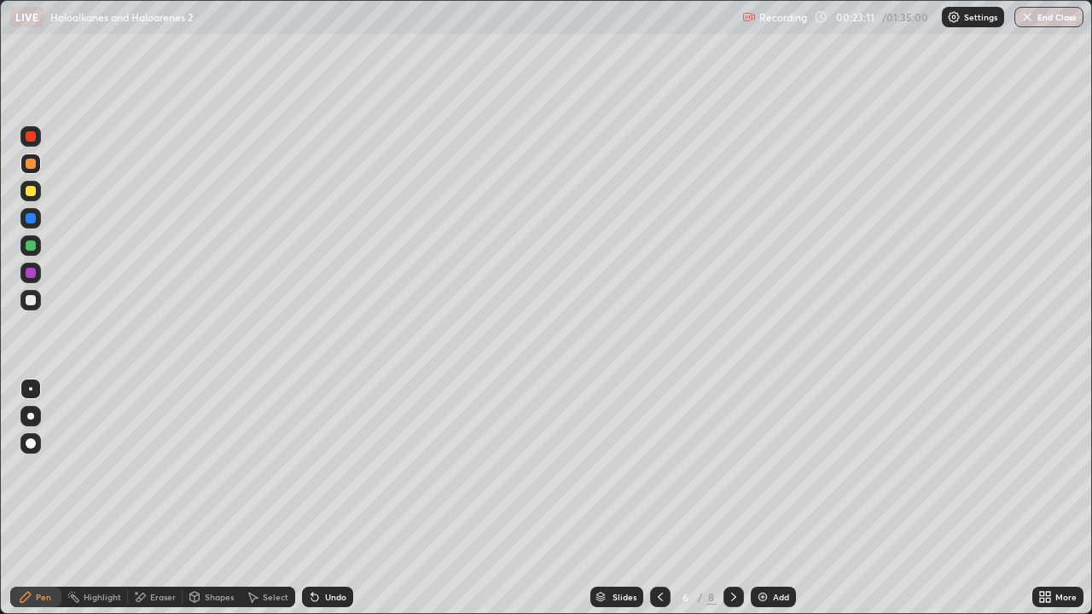
click at [661, 498] on icon at bounding box center [661, 598] width 14 height 14
click at [730, 498] on icon at bounding box center [734, 598] width 14 height 14
click at [35, 140] on div at bounding box center [30, 136] width 20 height 20
click at [727, 498] on icon at bounding box center [734, 598] width 14 height 14
click at [731, 498] on icon at bounding box center [734, 598] width 14 height 14
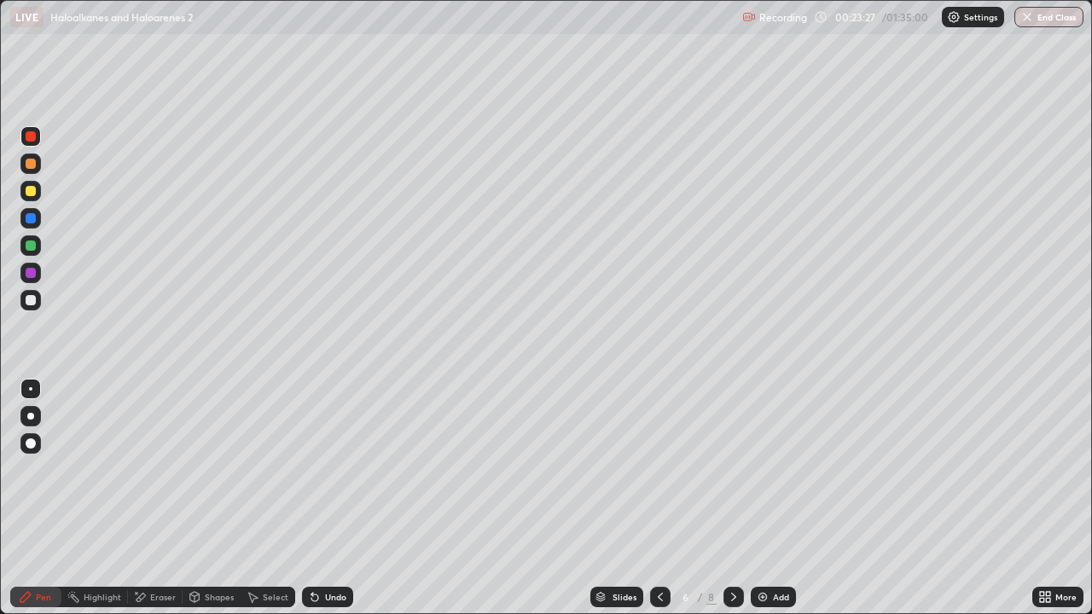
click at [732, 498] on icon at bounding box center [734, 598] width 14 height 14
click at [736, 498] on icon at bounding box center [734, 598] width 14 height 14
click at [165, 498] on div "Eraser" at bounding box center [163, 597] width 26 height 9
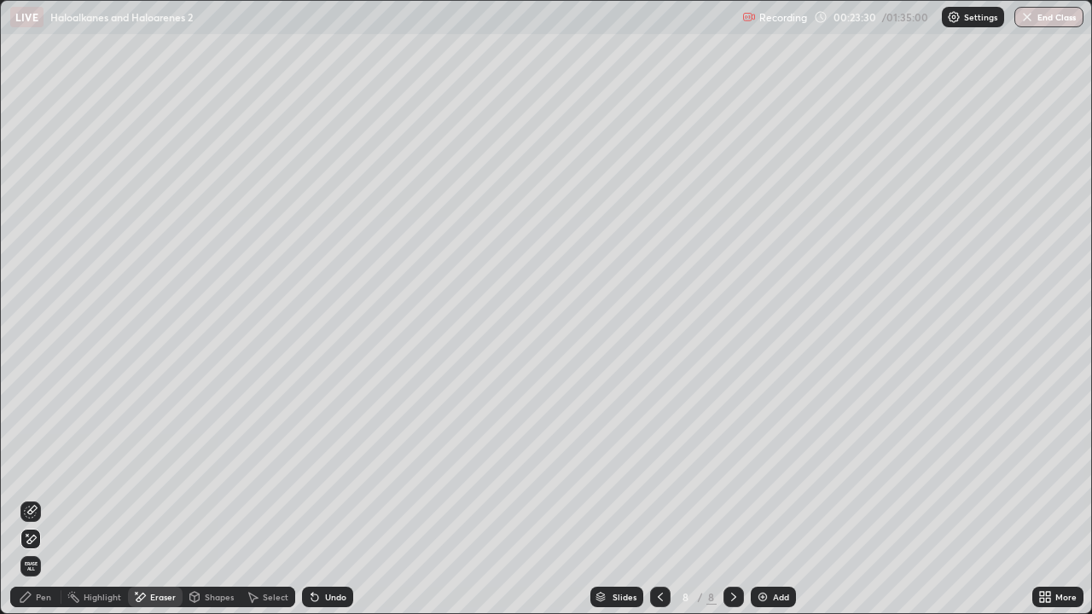
click at [52, 498] on div "Pen" at bounding box center [35, 597] width 51 height 20
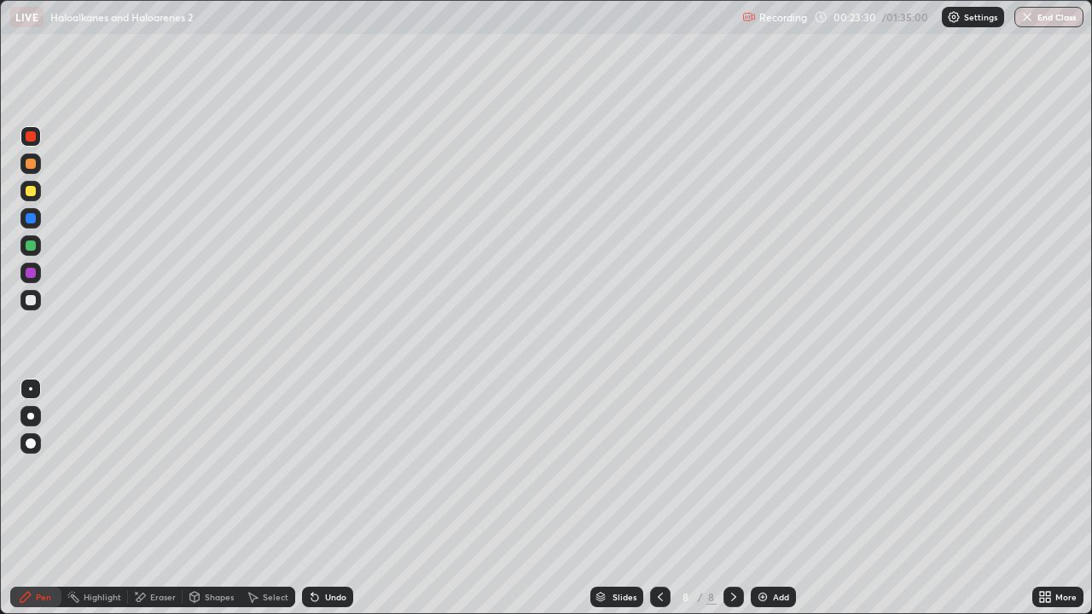
click at [37, 307] on div at bounding box center [30, 300] width 20 height 20
click at [38, 193] on div at bounding box center [30, 191] width 20 height 20
click at [282, 498] on div "Select" at bounding box center [268, 597] width 55 height 20
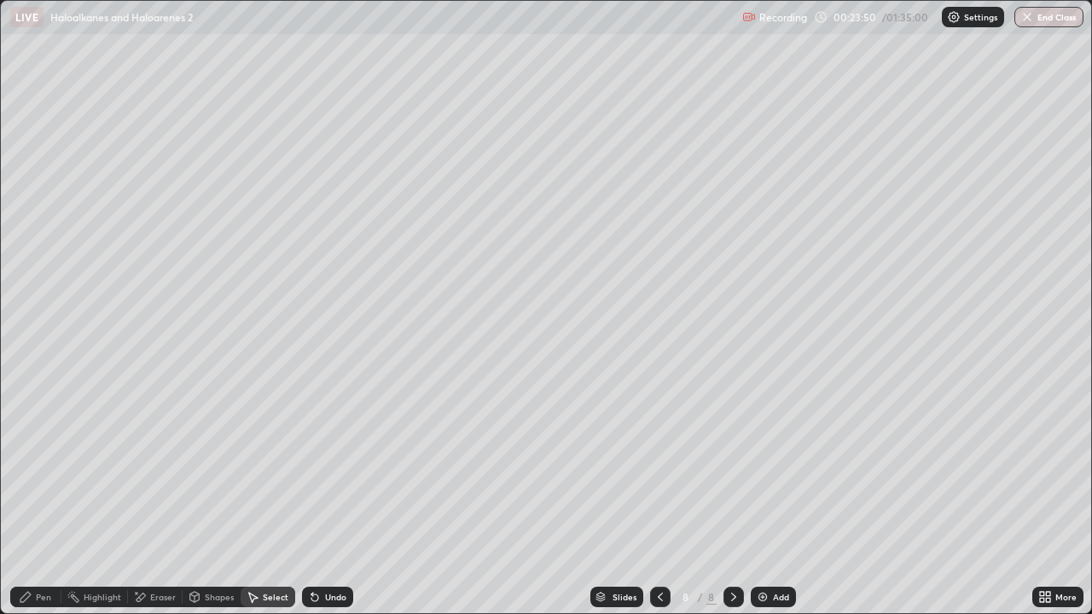
click at [48, 498] on div "Pen" at bounding box center [35, 597] width 51 height 20
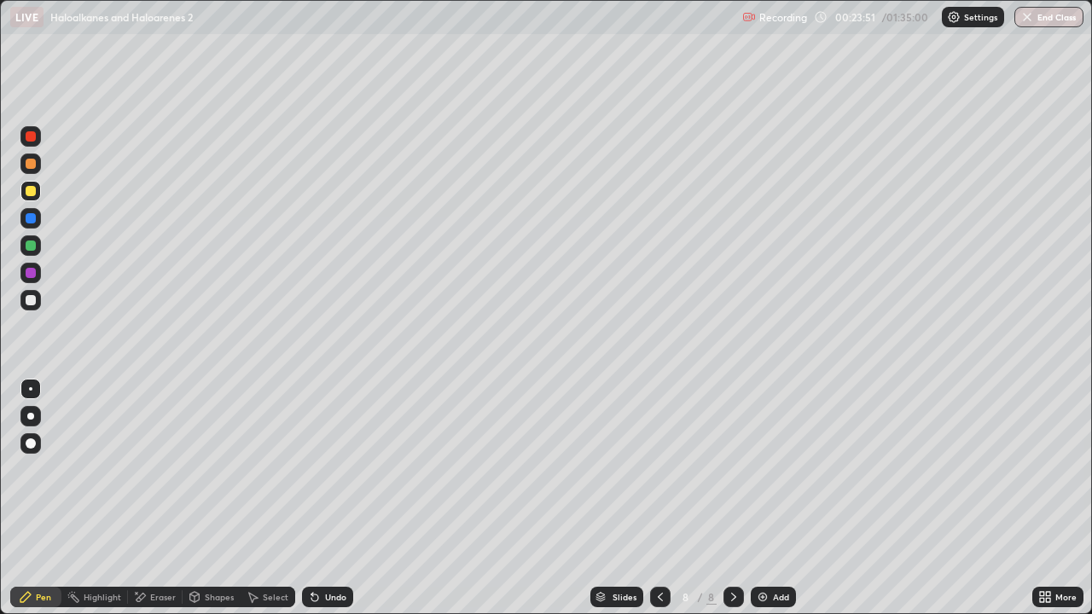
click at [32, 246] on div at bounding box center [31, 246] width 10 height 10
click at [271, 498] on div "Select" at bounding box center [268, 597] width 55 height 20
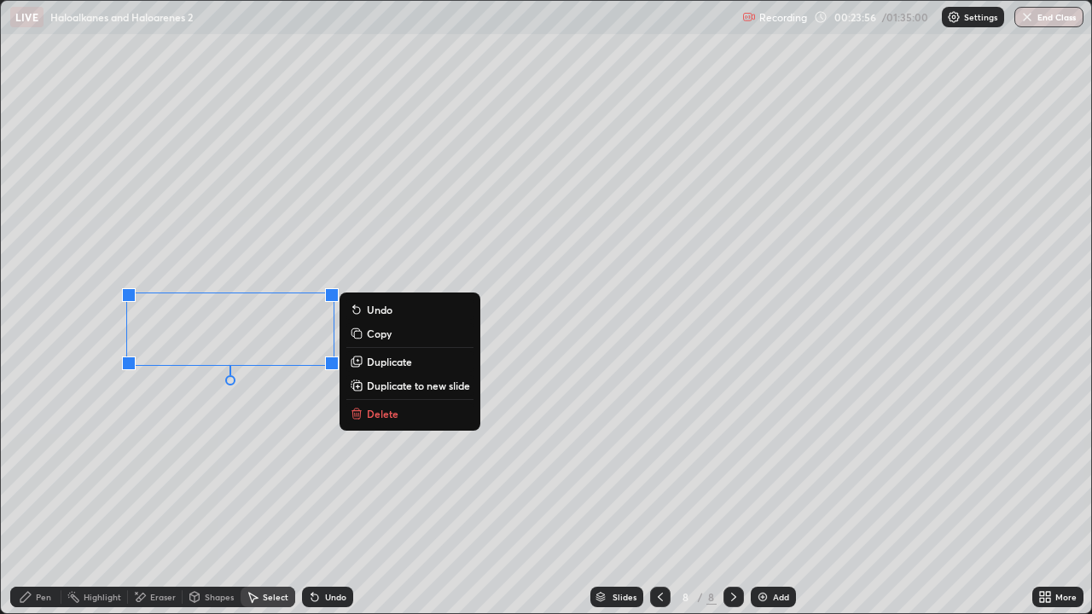
click at [272, 481] on div "0 ° Undo Copy Duplicate Duplicate to new slide Delete" at bounding box center [546, 307] width 1091 height 613
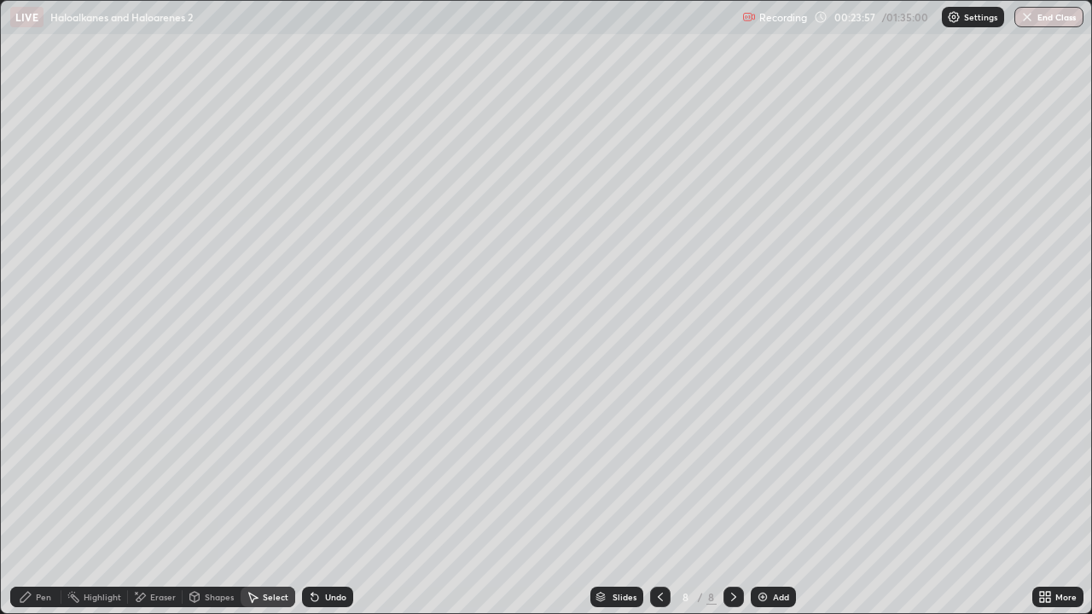
click at [160, 498] on div "Eraser" at bounding box center [163, 597] width 26 height 9
click at [266, 498] on div "Select" at bounding box center [276, 597] width 26 height 9
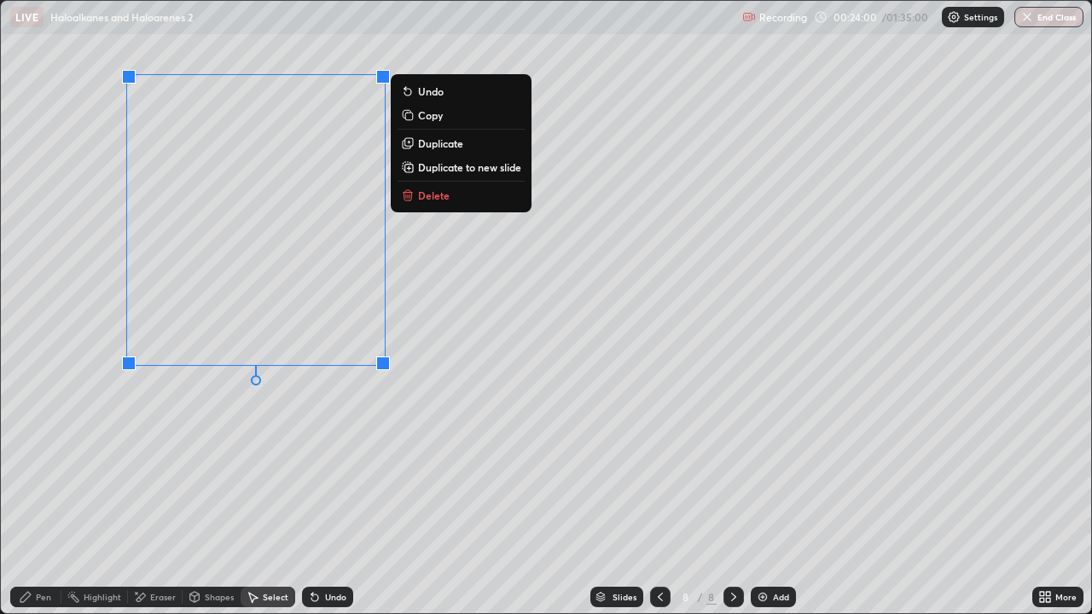
click at [440, 146] on p "Duplicate" at bounding box center [440, 144] width 45 height 14
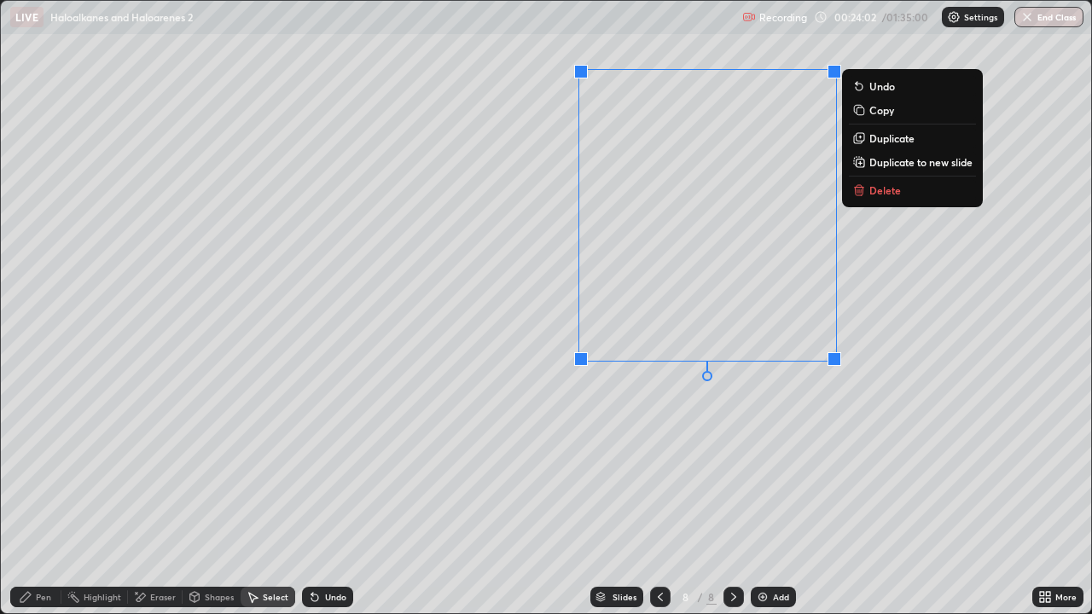
click at [492, 426] on div "0 ° Undo Copy Duplicate Duplicate to new slide Delete" at bounding box center [546, 307] width 1091 height 613
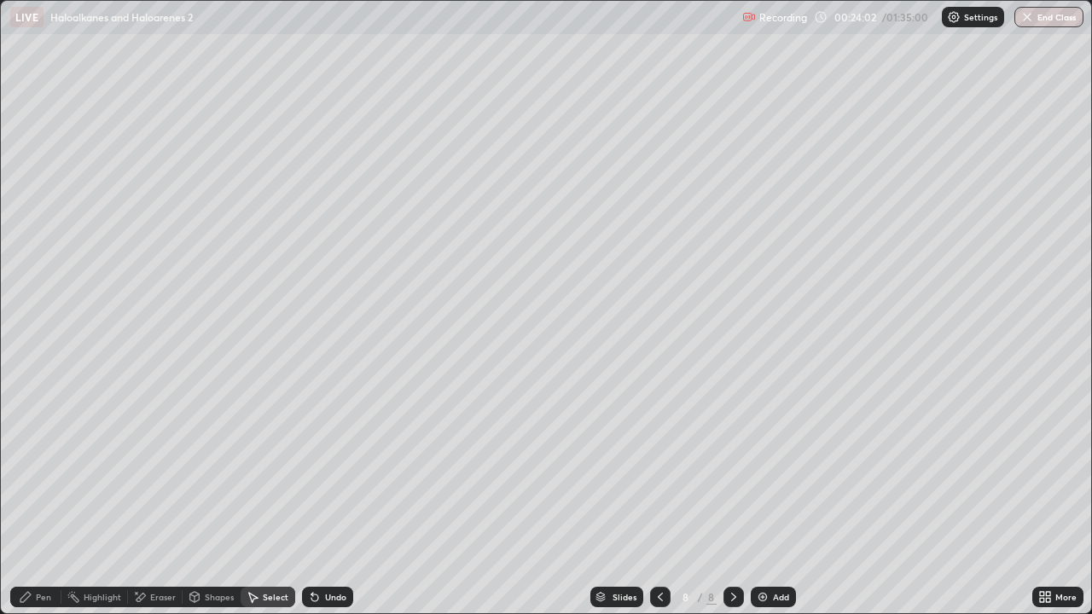
click at [168, 498] on div "Eraser" at bounding box center [155, 597] width 55 height 20
click at [68, 498] on circle at bounding box center [68, 596] width 2 height 2
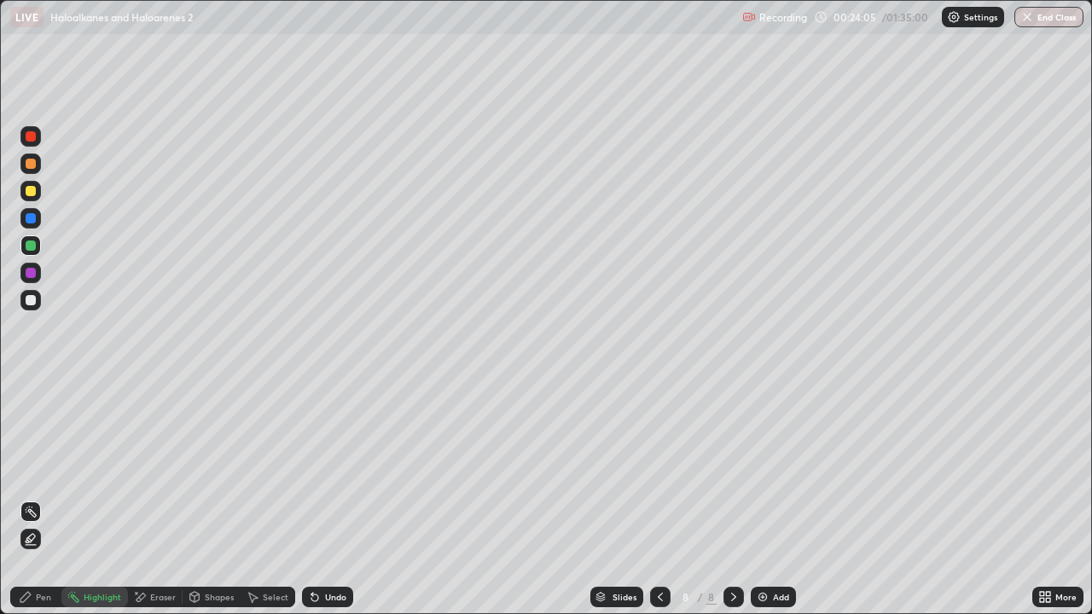
click at [25, 201] on div at bounding box center [30, 191] width 20 height 20
click at [339, 498] on div "Undo" at bounding box center [327, 597] width 51 height 20
click at [35, 498] on div "Pen" at bounding box center [35, 597] width 51 height 20
click at [171, 498] on div "Eraser" at bounding box center [163, 597] width 26 height 9
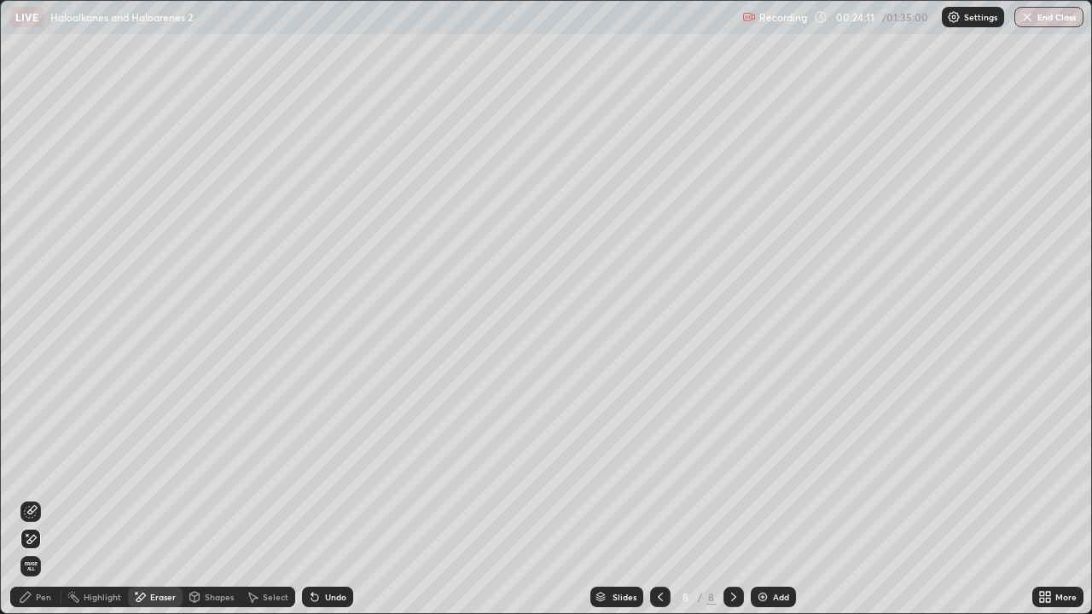
click at [42, 498] on div "Pen" at bounding box center [43, 597] width 15 height 9
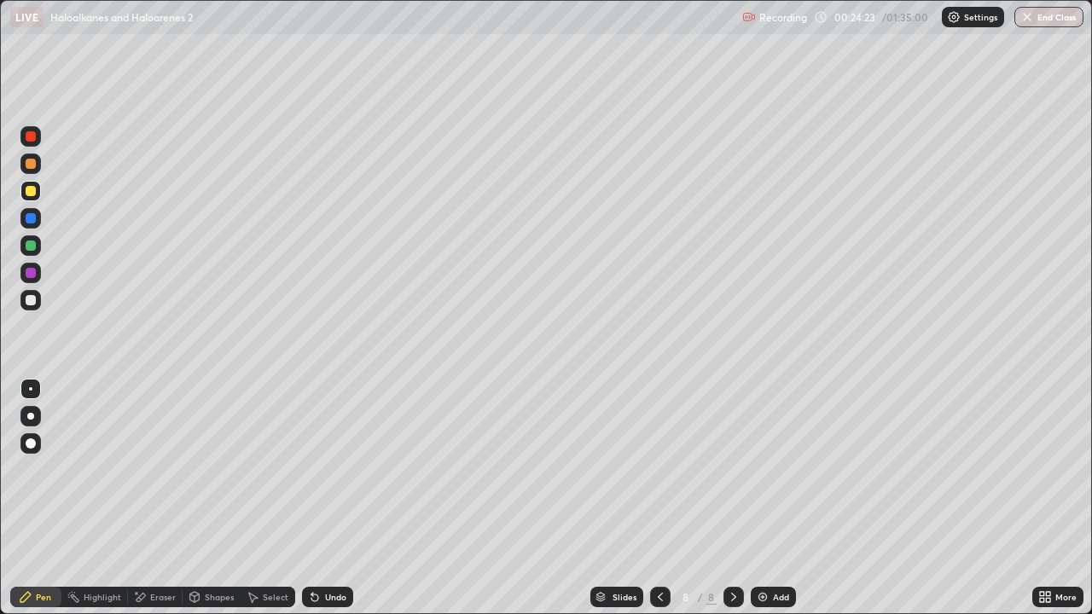
click at [278, 498] on div "Select" at bounding box center [276, 597] width 26 height 9
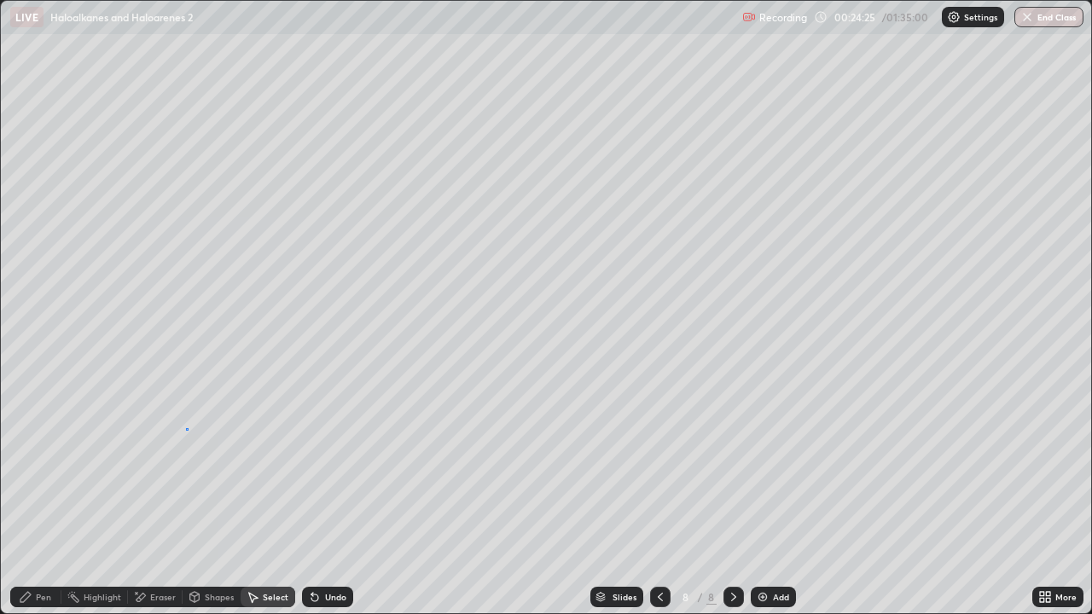
click at [186, 428] on div "0 ° Undo Copy Duplicate Duplicate to new slide Delete" at bounding box center [546, 307] width 1091 height 613
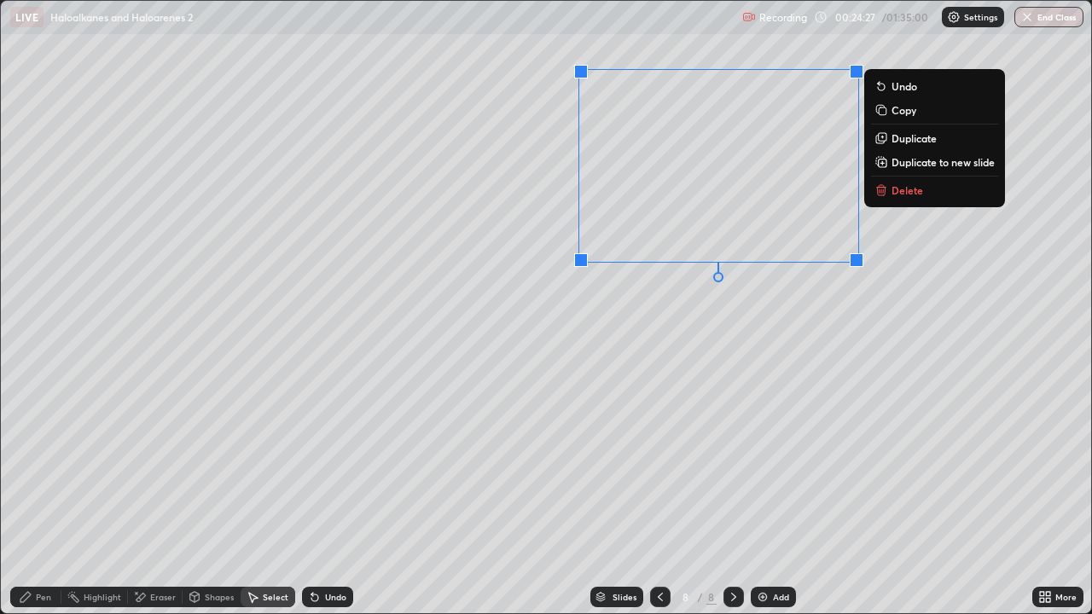
click at [756, 391] on div "0 ° Undo Copy Duplicate Duplicate to new slide Delete" at bounding box center [546, 307] width 1091 height 613
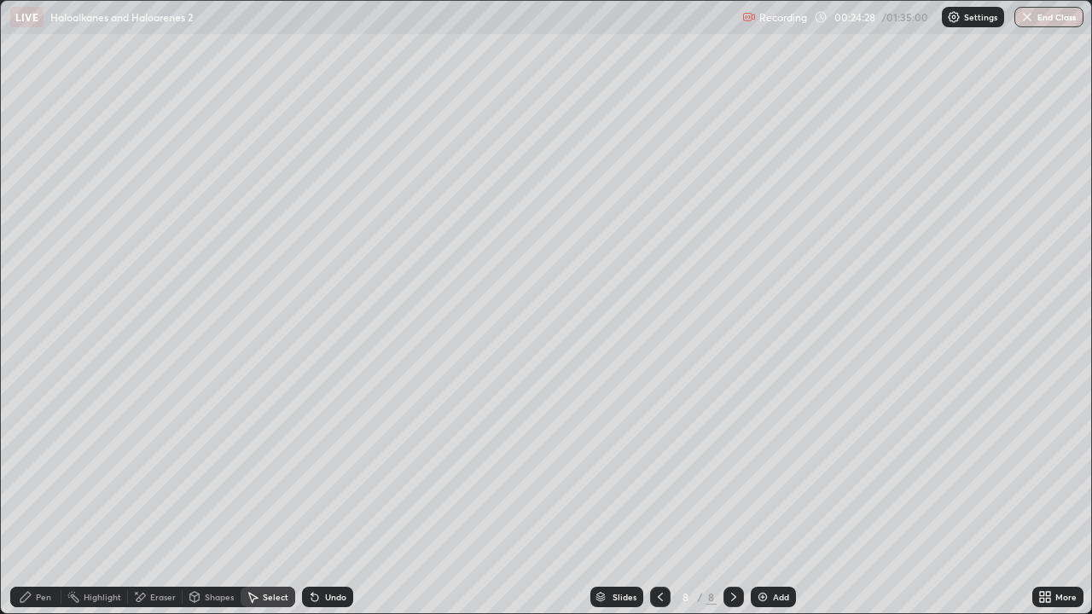
click at [30, 498] on icon at bounding box center [25, 597] width 10 height 10
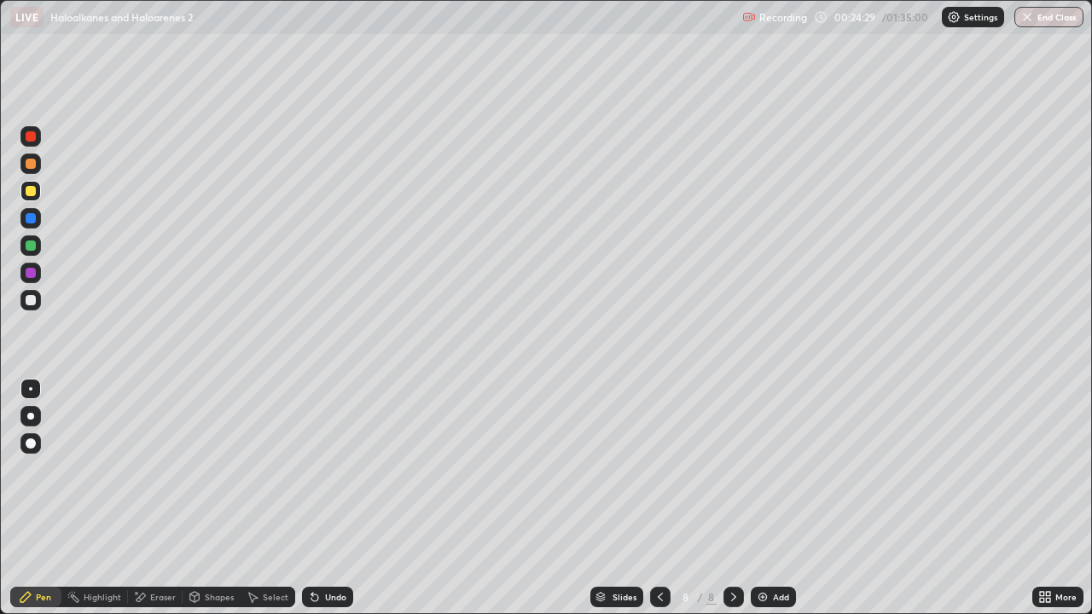
click at [29, 241] on div at bounding box center [31, 246] width 10 height 10
click at [325, 498] on div "Undo" at bounding box center [327, 597] width 51 height 20
click at [103, 498] on div "Highlight" at bounding box center [103, 597] width 38 height 9
click at [26, 297] on div at bounding box center [31, 300] width 10 height 10
click at [27, 498] on icon at bounding box center [31, 539] width 14 height 14
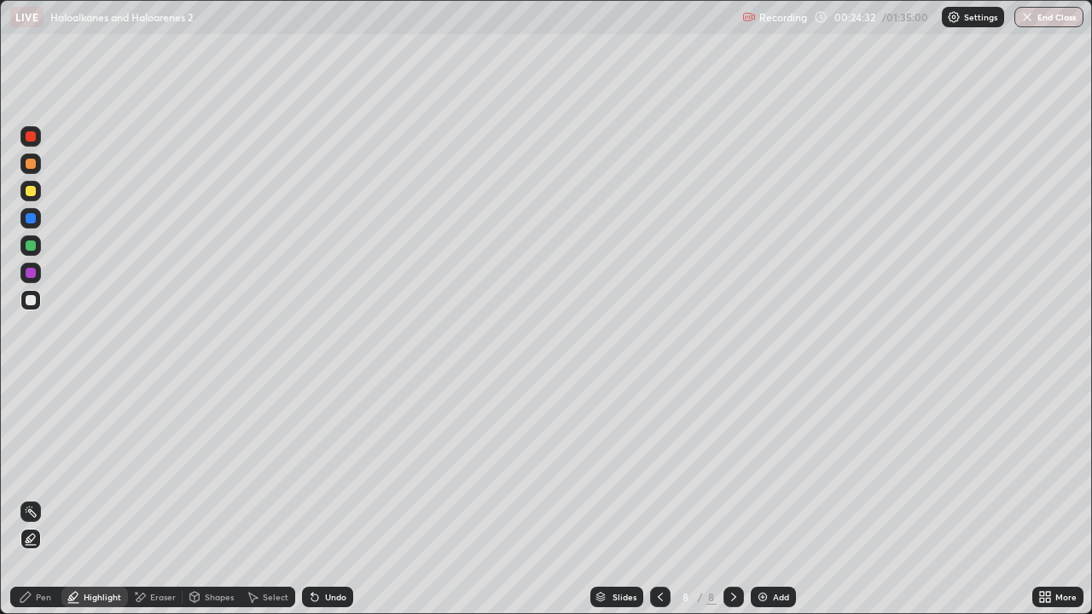
click at [28, 197] on div at bounding box center [30, 191] width 20 height 20
click at [31, 193] on div at bounding box center [31, 191] width 10 height 10
click at [32, 498] on div "Pen" at bounding box center [35, 597] width 51 height 20
click at [32, 192] on div at bounding box center [31, 191] width 10 height 10
click at [38, 303] on div at bounding box center [30, 300] width 20 height 20
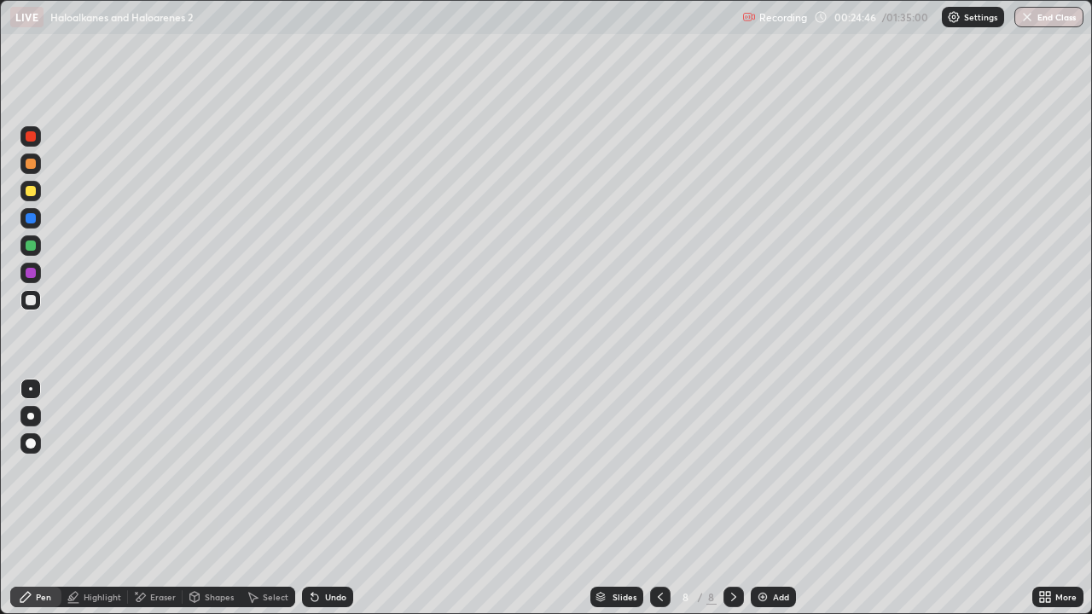
click at [32, 165] on div at bounding box center [31, 164] width 10 height 10
click at [327, 498] on div "Undo" at bounding box center [335, 597] width 21 height 9
click at [28, 144] on div at bounding box center [30, 136] width 20 height 20
click at [273, 498] on div "Select" at bounding box center [276, 597] width 26 height 9
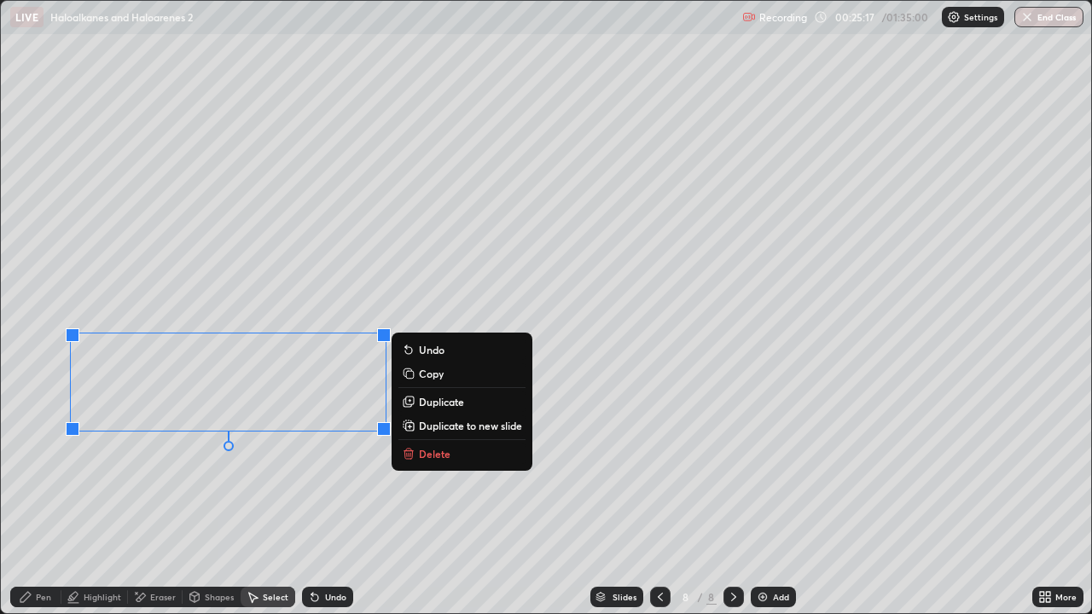
click at [428, 407] on p "Duplicate" at bounding box center [441, 402] width 45 height 14
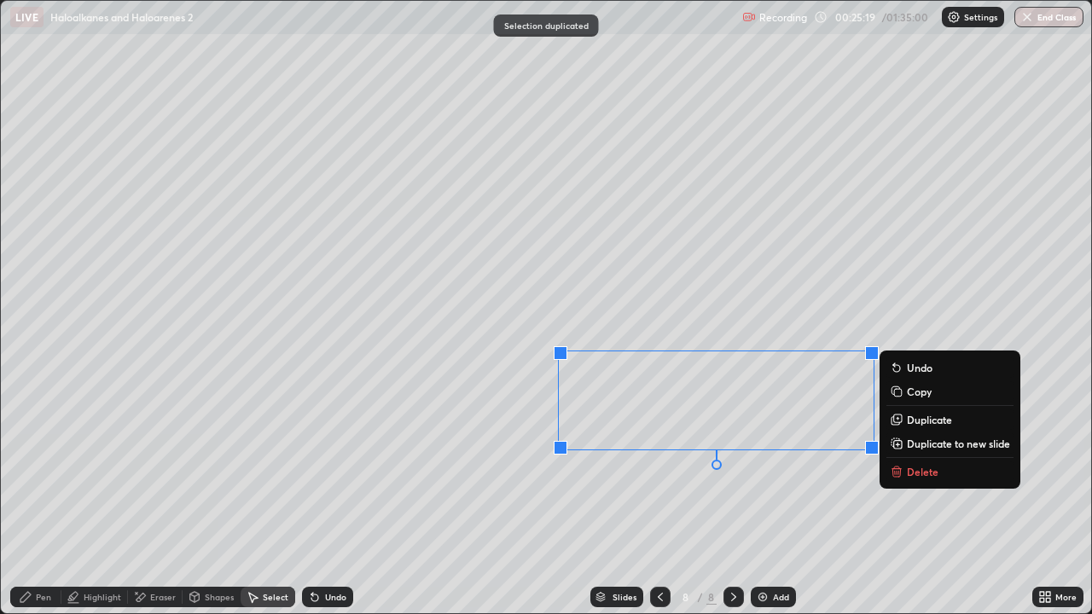
click at [39, 498] on div "Pen" at bounding box center [43, 597] width 15 height 9
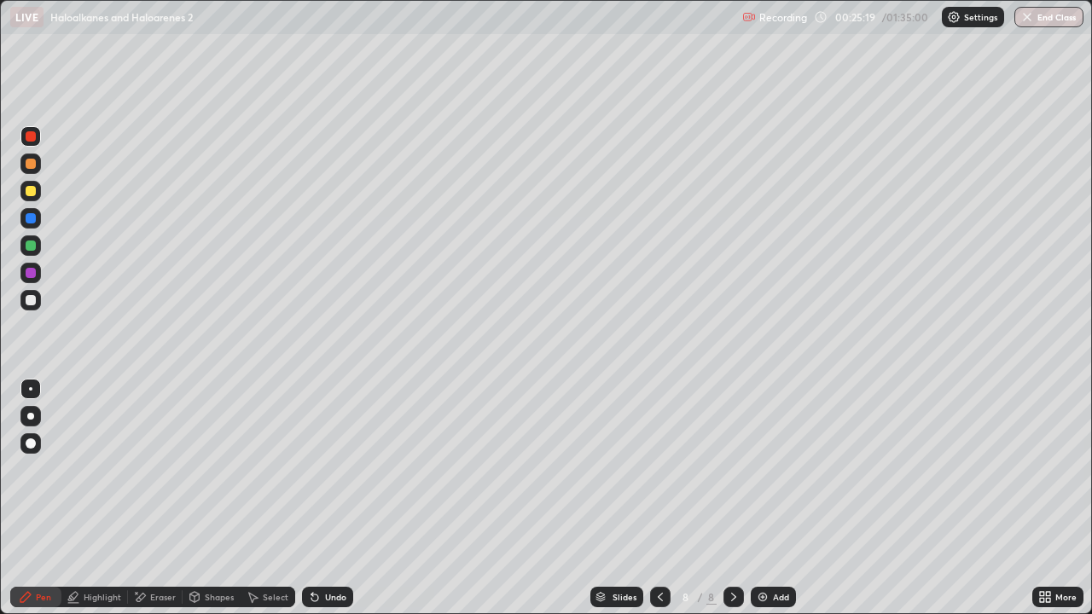
click at [34, 307] on div at bounding box center [30, 300] width 20 height 20
click at [115, 498] on div "Highlight" at bounding box center [103, 597] width 38 height 9
click at [165, 498] on div "Eraser" at bounding box center [163, 597] width 26 height 9
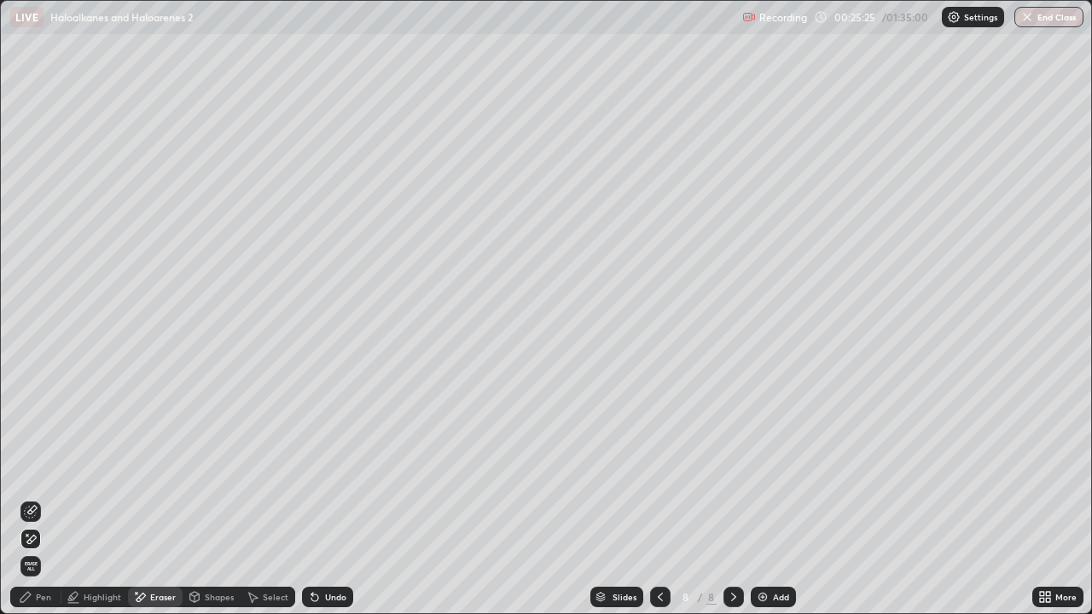
click at [31, 498] on div "Pen" at bounding box center [35, 597] width 51 height 20
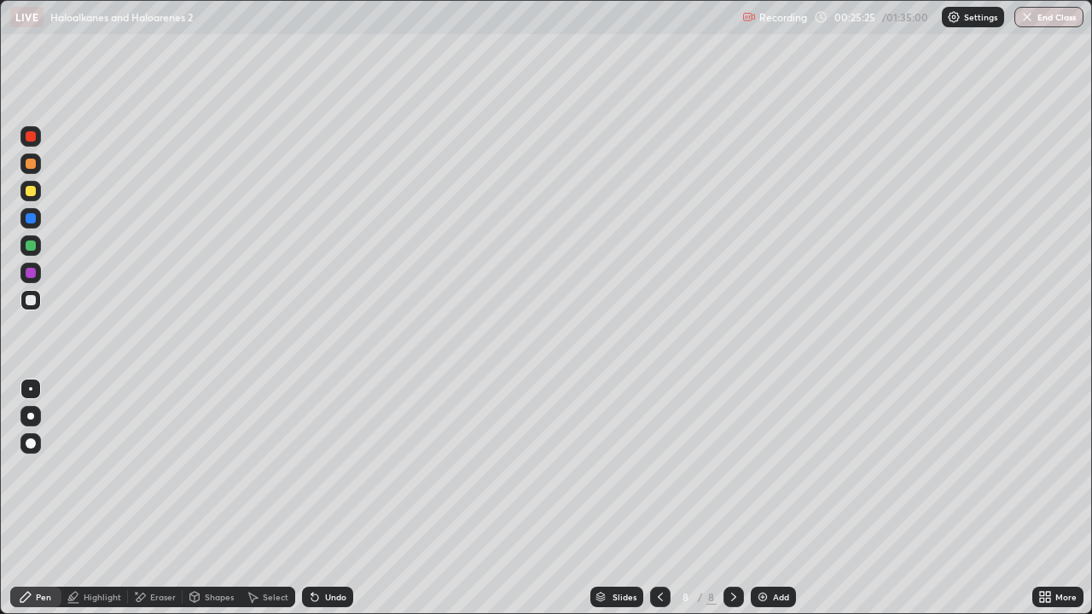
click at [35, 242] on div at bounding box center [31, 246] width 10 height 10
click at [36, 294] on div at bounding box center [30, 300] width 20 height 20
click at [154, 498] on div "Eraser" at bounding box center [163, 597] width 26 height 9
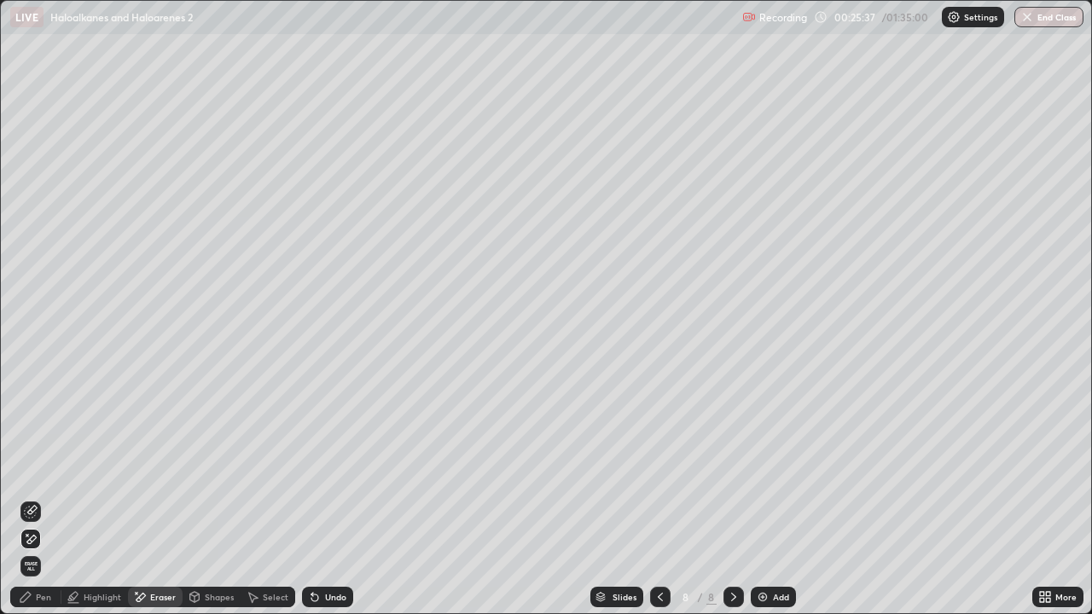
click at [103, 498] on div "Highlight" at bounding box center [103, 597] width 38 height 9
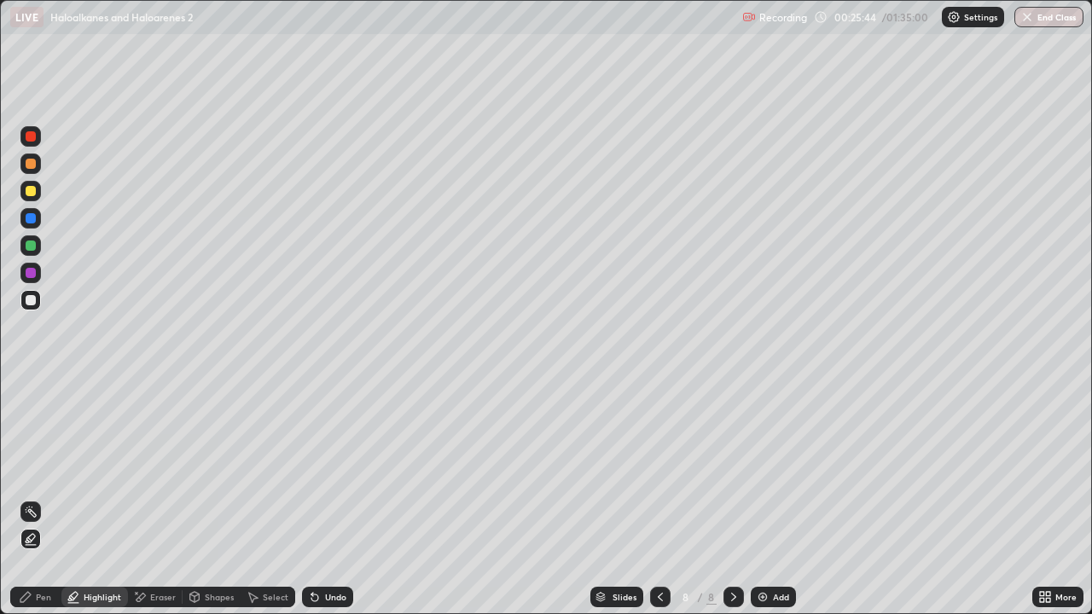
click at [30, 309] on div at bounding box center [30, 300] width 20 height 20
click at [32, 246] on div at bounding box center [31, 246] width 10 height 10
click at [33, 498] on div "Pen" at bounding box center [35, 597] width 51 height 20
click at [23, 303] on div at bounding box center [30, 300] width 20 height 20
click at [39, 189] on div at bounding box center [30, 191] width 20 height 20
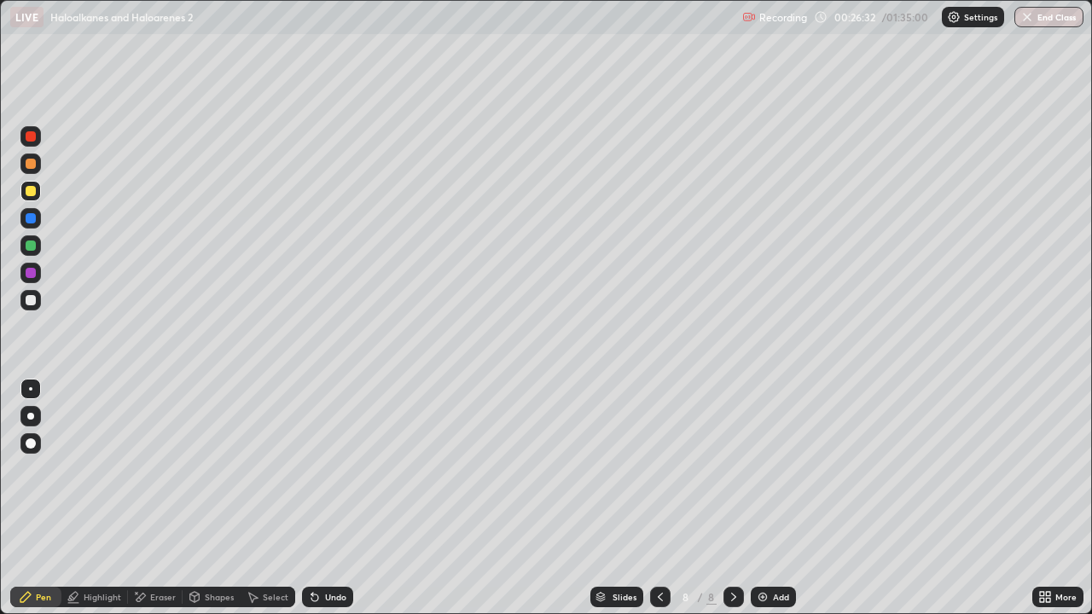
click at [31, 165] on div at bounding box center [31, 164] width 10 height 10
click at [339, 498] on div "Undo" at bounding box center [335, 597] width 21 height 9
click at [336, 498] on div "Undo" at bounding box center [335, 597] width 21 height 9
click at [345, 498] on div "Undo" at bounding box center [327, 597] width 51 height 20
click at [329, 498] on div "Undo" at bounding box center [327, 597] width 51 height 20
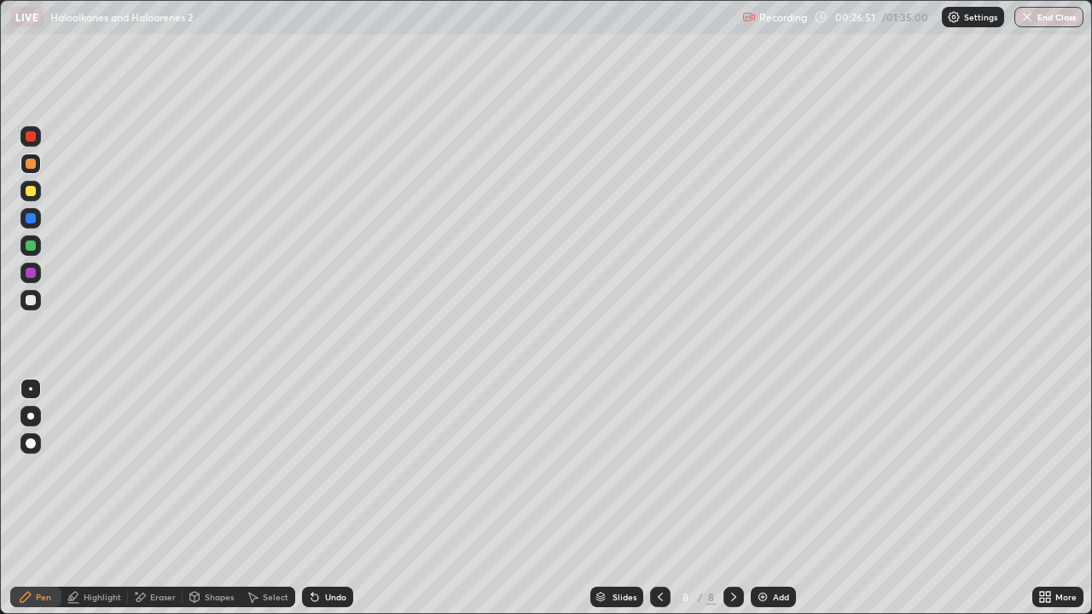
click at [34, 305] on div at bounding box center [30, 300] width 20 height 20
click at [785, 498] on div "Add" at bounding box center [773, 597] width 45 height 20
click at [34, 195] on div at bounding box center [30, 191] width 20 height 20
click at [32, 299] on div at bounding box center [31, 300] width 10 height 10
click at [277, 498] on div "Select" at bounding box center [276, 597] width 26 height 9
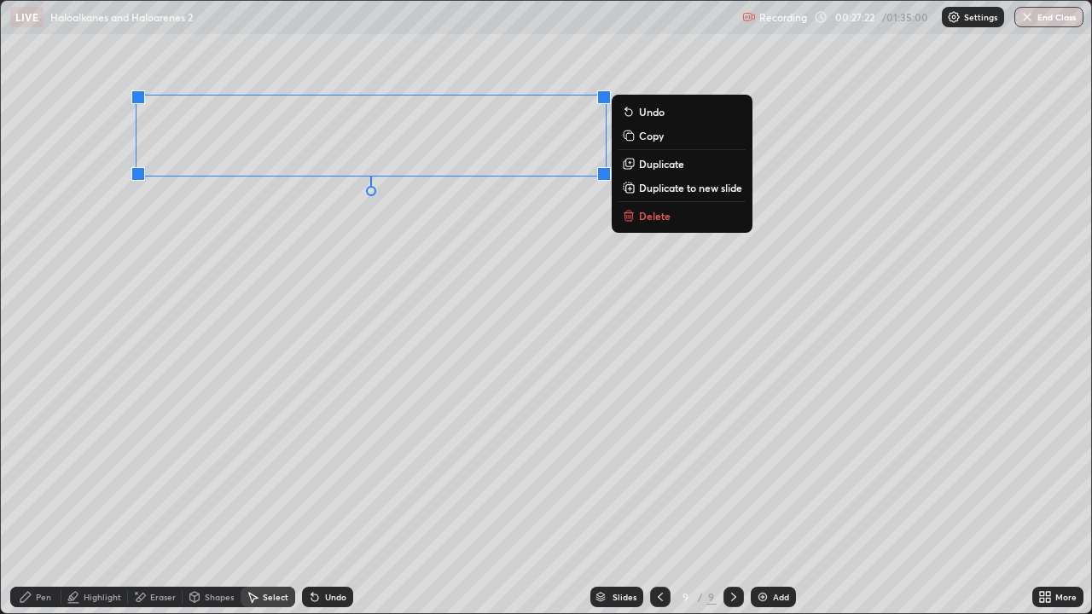
click at [655, 164] on p "Duplicate" at bounding box center [661, 164] width 45 height 14
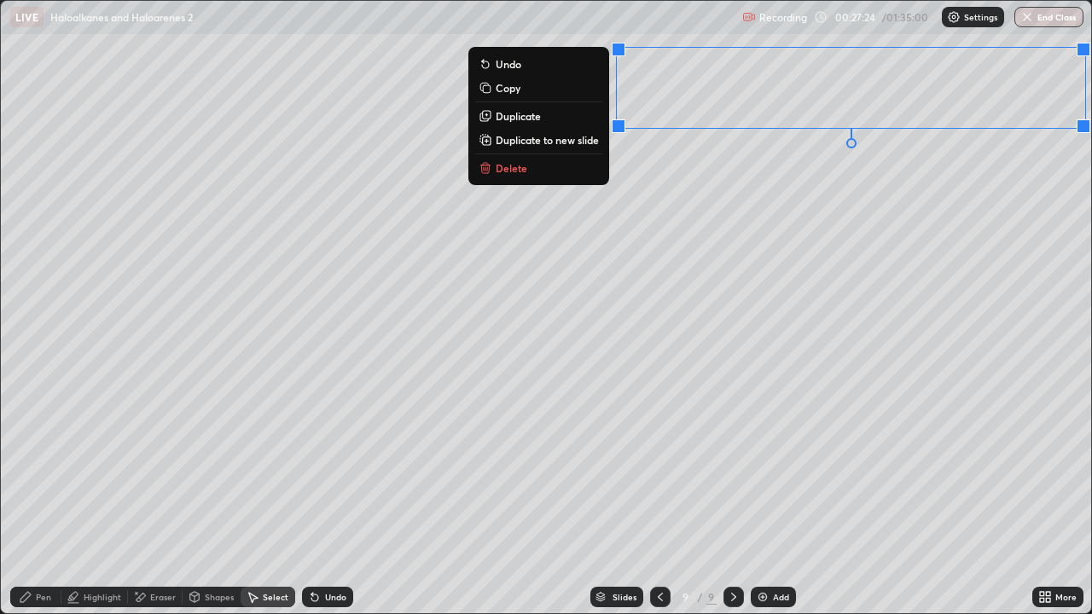
click at [158, 498] on div "Eraser" at bounding box center [163, 597] width 26 height 9
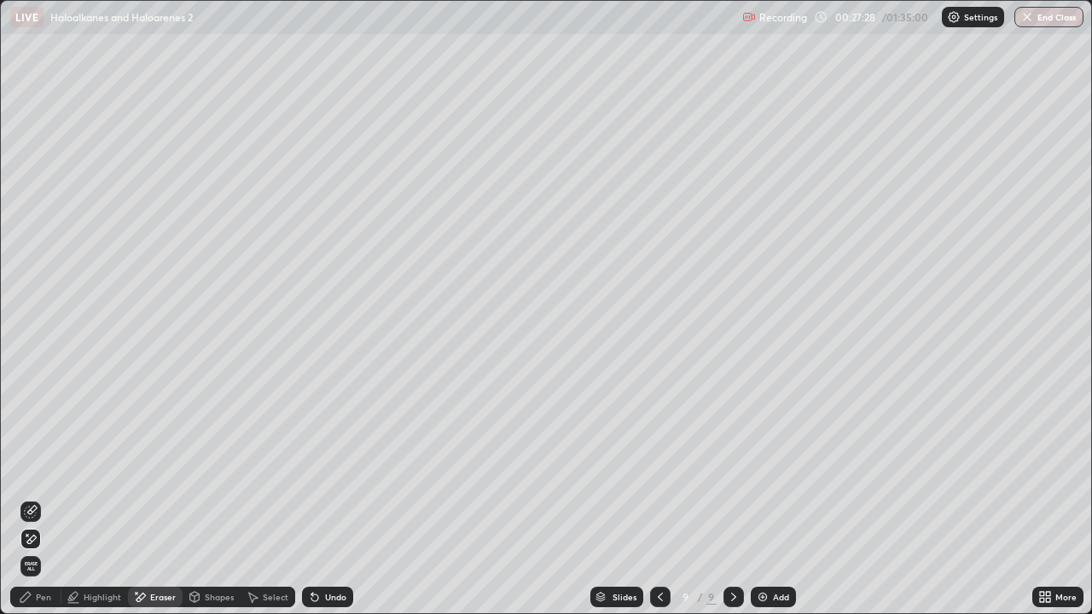
click at [39, 498] on div "Pen" at bounding box center [43, 597] width 15 height 9
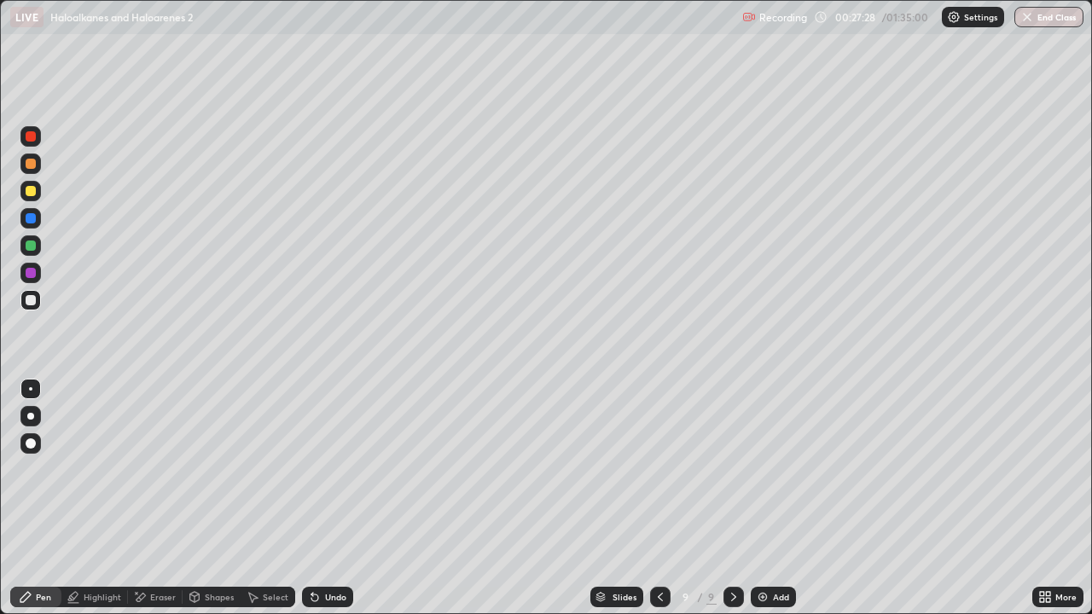
click at [30, 246] on div at bounding box center [31, 246] width 10 height 10
click at [40, 306] on div at bounding box center [30, 300] width 20 height 27
click at [39, 172] on div at bounding box center [30, 163] width 20 height 27
click at [39, 193] on div at bounding box center [30, 191] width 20 height 20
click at [34, 247] on div at bounding box center [31, 246] width 10 height 10
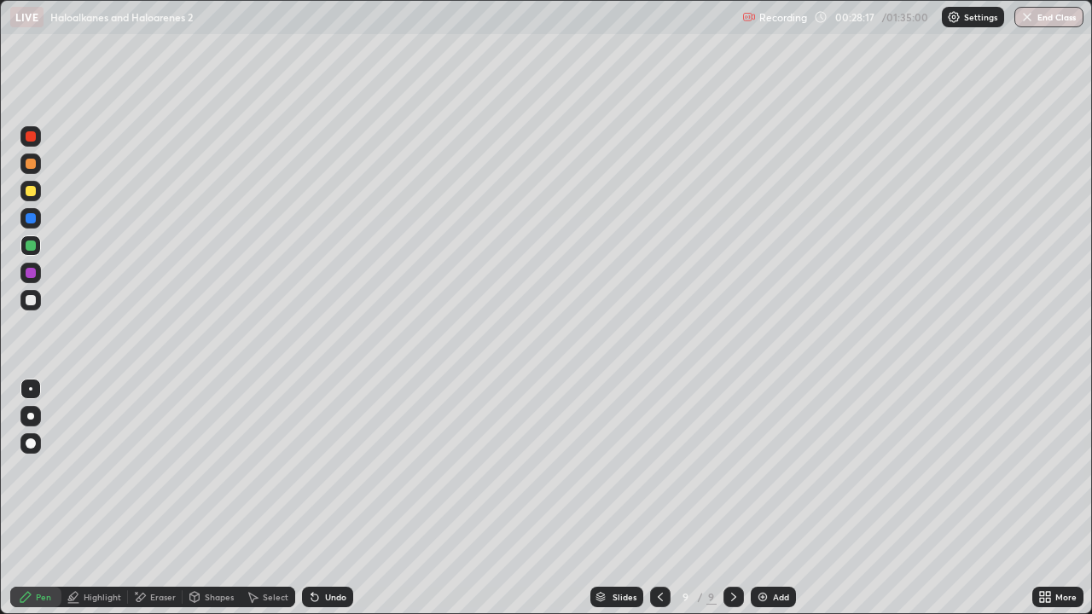
click at [38, 273] on div at bounding box center [30, 273] width 20 height 20
click at [32, 190] on div at bounding box center [31, 191] width 10 height 10
click at [660, 498] on icon at bounding box center [661, 598] width 14 height 14
click at [732, 498] on icon at bounding box center [734, 598] width 14 height 14
click at [277, 498] on div "Select" at bounding box center [276, 597] width 26 height 9
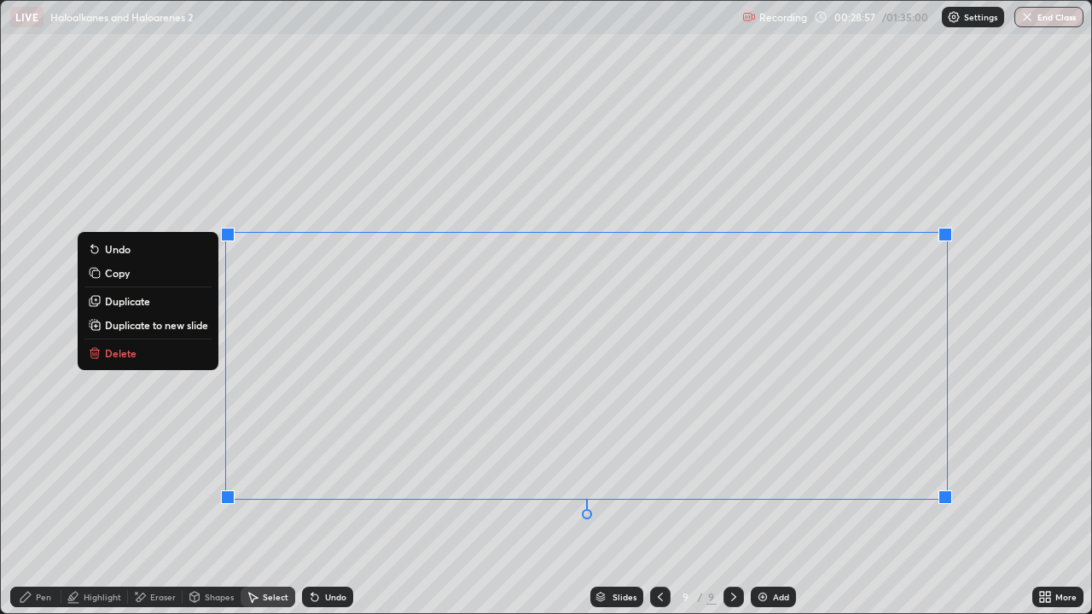
click at [48, 498] on div "Pen" at bounding box center [35, 597] width 51 height 20
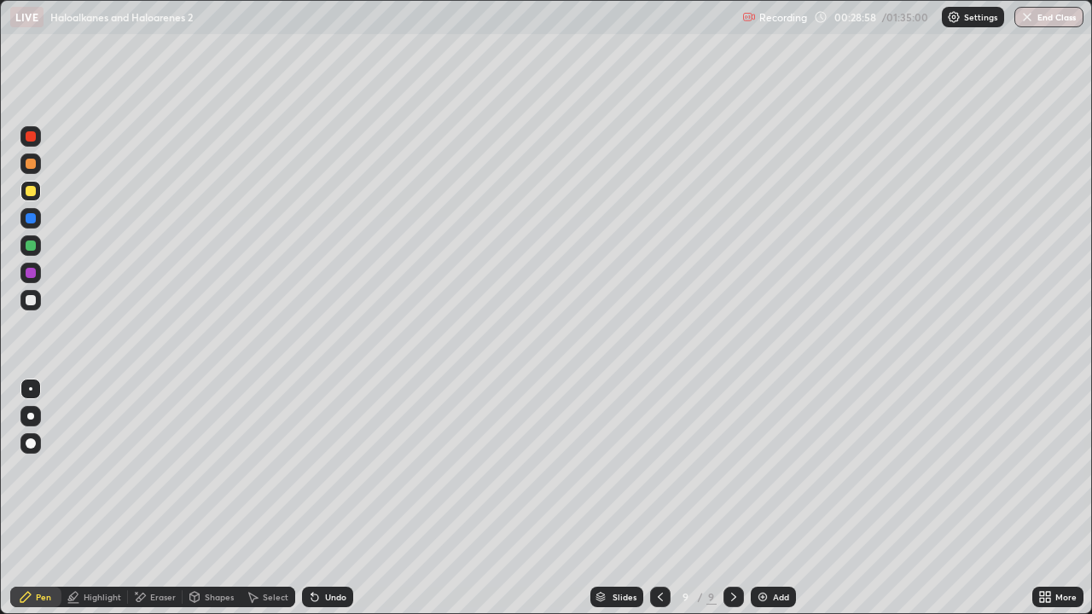
click at [29, 253] on div at bounding box center [30, 246] width 20 height 20
click at [38, 422] on div at bounding box center [30, 416] width 20 height 20
click at [31, 451] on div at bounding box center [30, 443] width 20 height 20
click at [660, 498] on icon at bounding box center [661, 598] width 14 height 14
click at [657, 498] on icon at bounding box center [661, 598] width 14 height 14
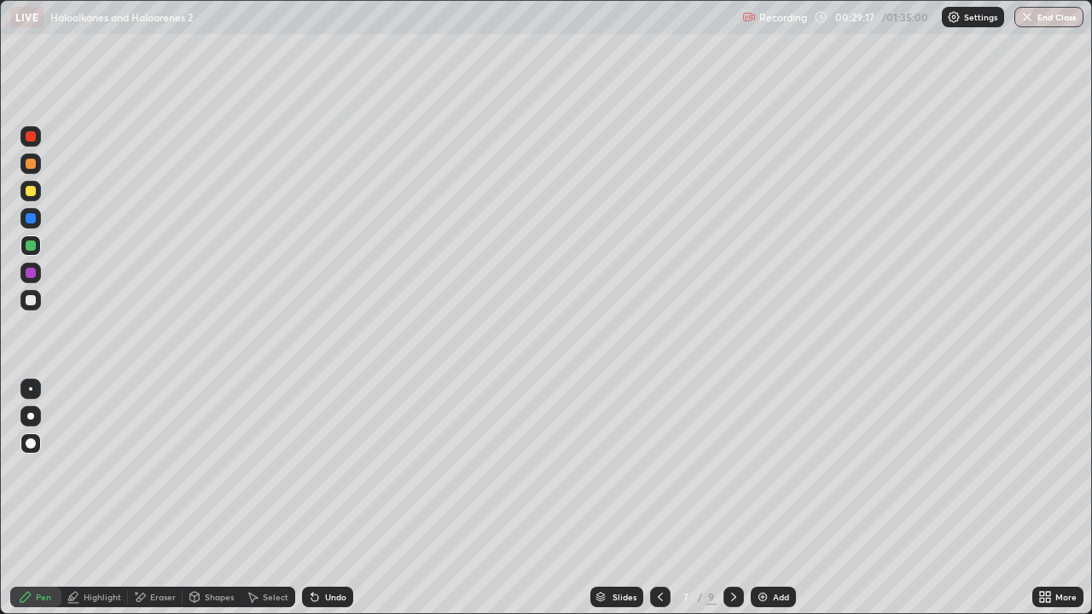
click at [732, 498] on icon at bounding box center [734, 598] width 14 height 14
click at [731, 498] on icon at bounding box center [733, 597] width 5 height 9
click at [732, 498] on icon at bounding box center [734, 598] width 14 height 14
click at [766, 498] on img at bounding box center [763, 598] width 14 height 14
click at [29, 189] on div at bounding box center [31, 191] width 10 height 10
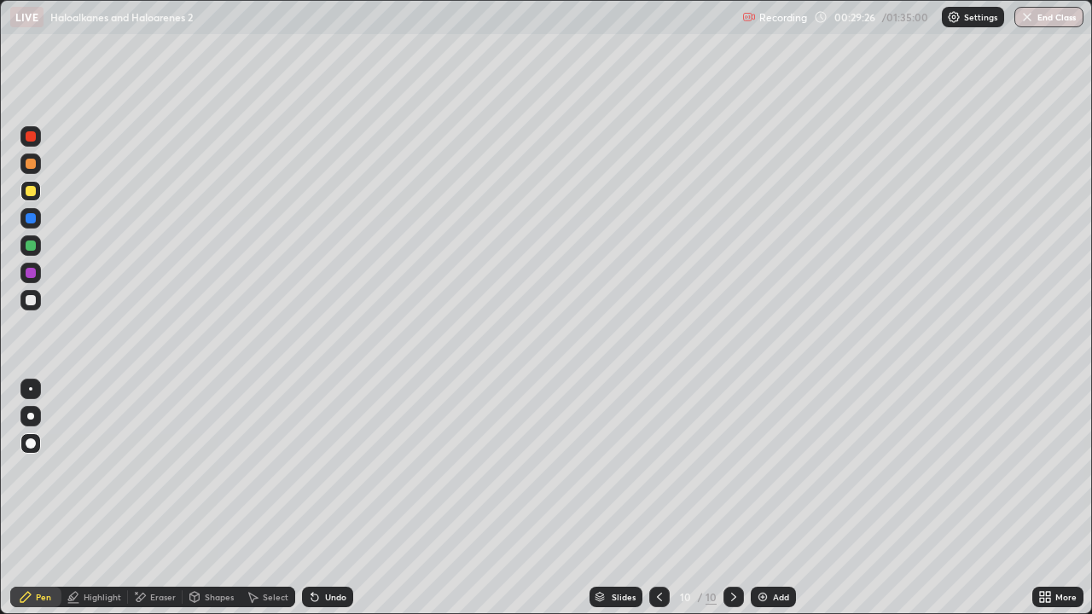
click at [37, 253] on div at bounding box center [30, 246] width 20 height 20
click at [156, 498] on div "Eraser" at bounding box center [155, 597] width 55 height 20
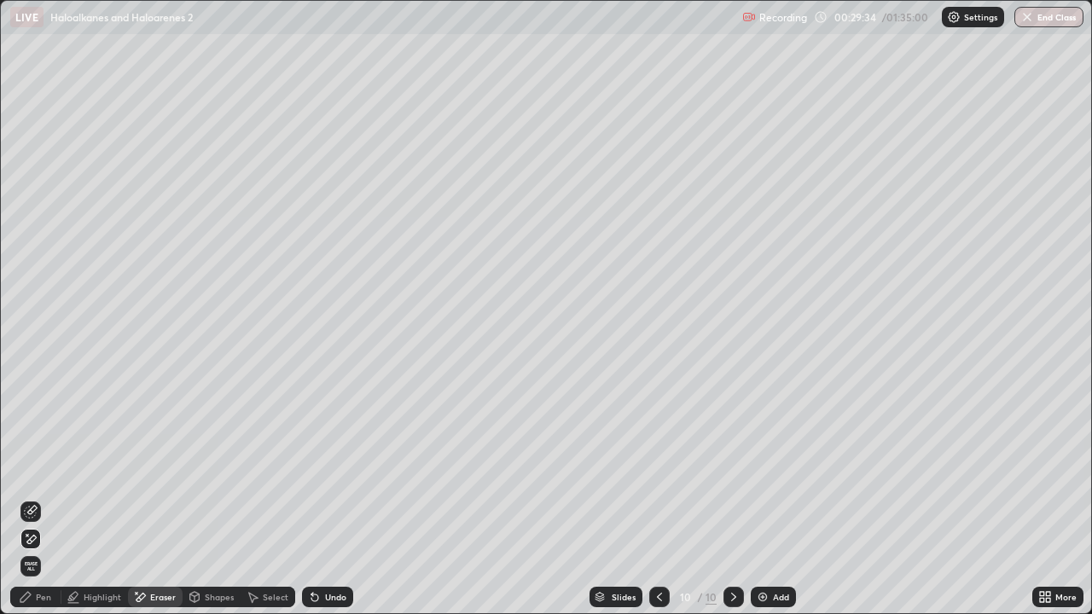
click at [43, 498] on div "Pen" at bounding box center [43, 597] width 15 height 9
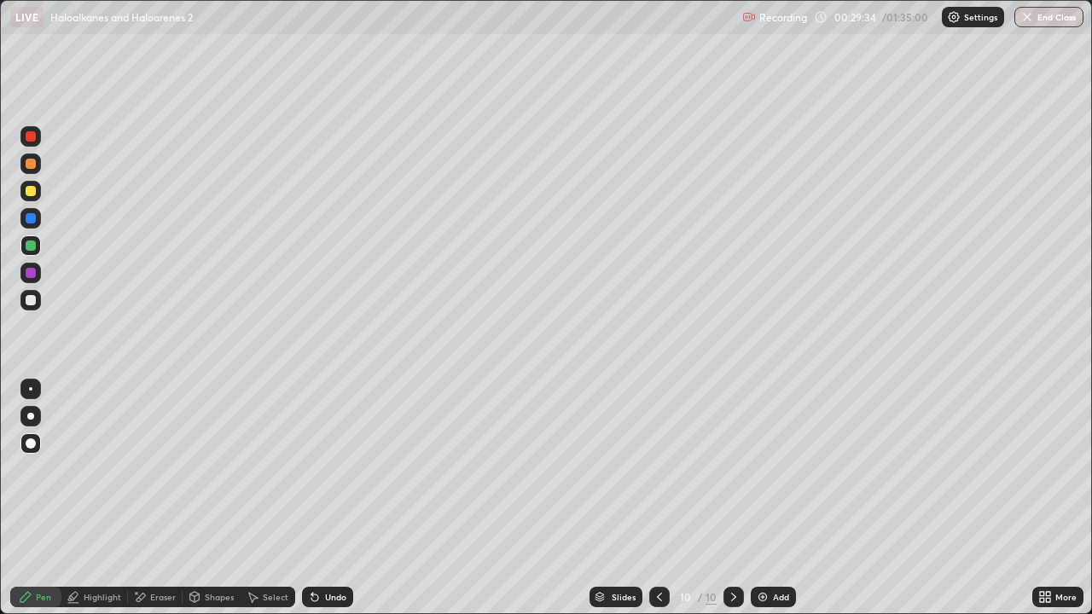
click at [30, 383] on div at bounding box center [30, 389] width 20 height 20
click at [32, 300] on div at bounding box center [31, 300] width 10 height 10
click at [289, 498] on div "Select" at bounding box center [268, 597] width 55 height 20
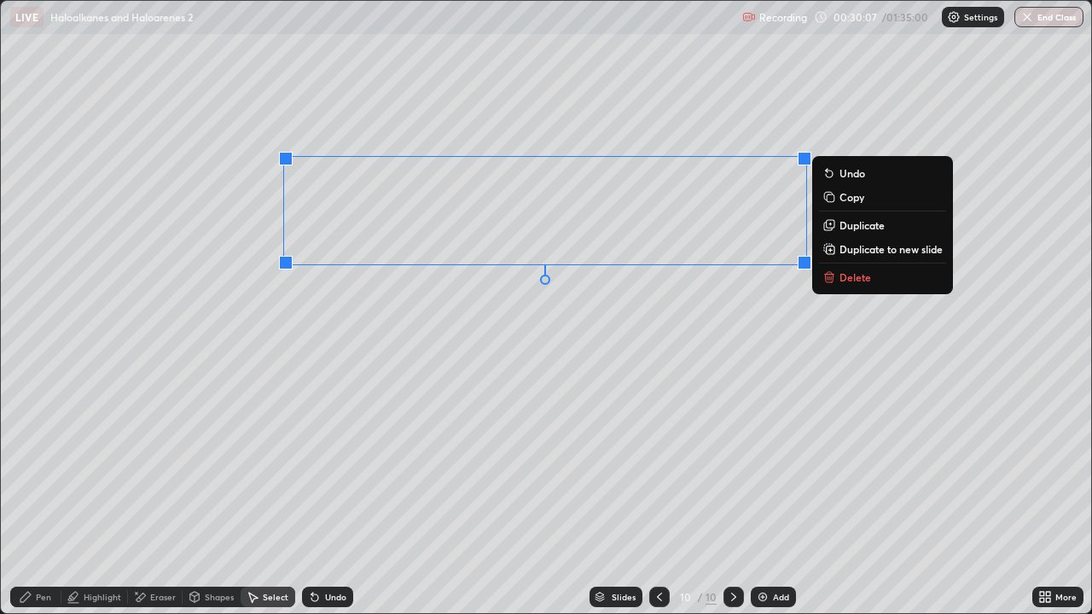
click at [469, 420] on div "0 ° Undo Copy Duplicate Duplicate to new slide Delete" at bounding box center [546, 307] width 1091 height 613
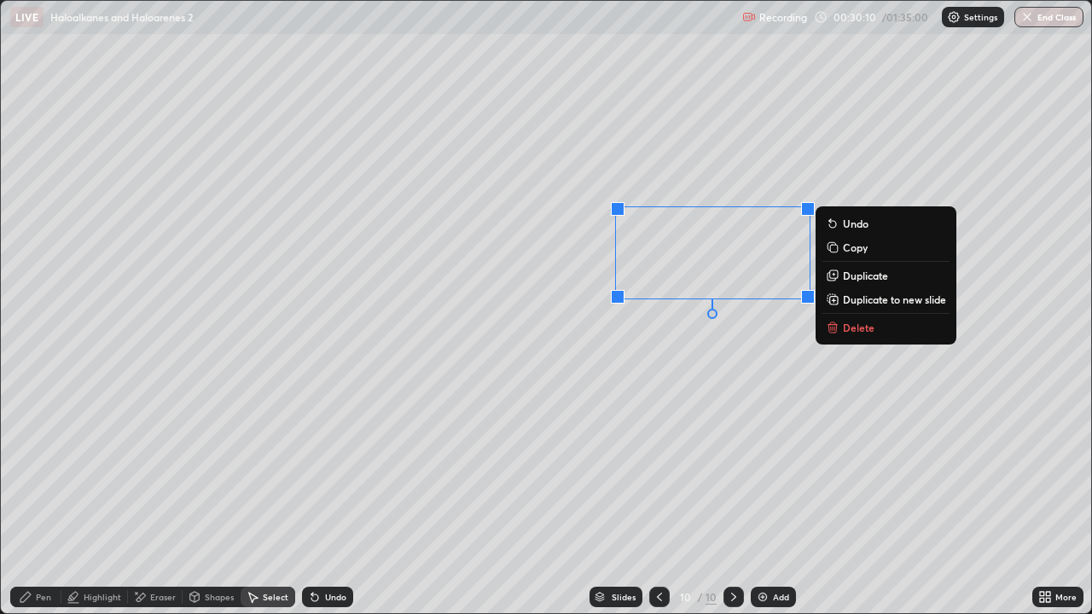
click at [593, 424] on div "0 ° Undo Copy Duplicate Duplicate to new slide Delete" at bounding box center [546, 307] width 1091 height 613
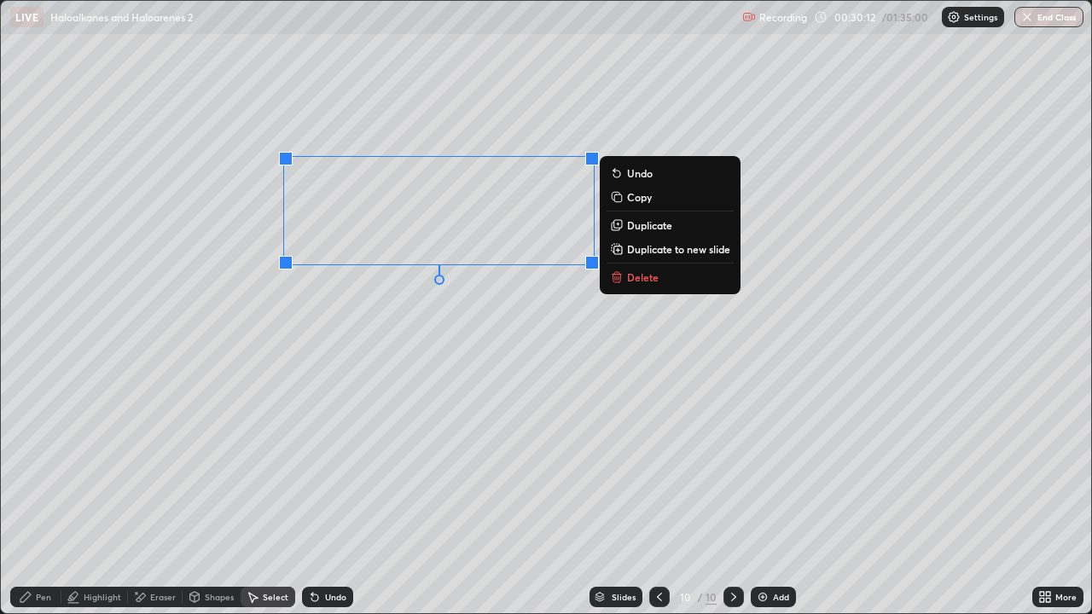
click at [441, 327] on div "0 ° Undo Copy Duplicate Duplicate to new slide Delete" at bounding box center [546, 307] width 1091 height 613
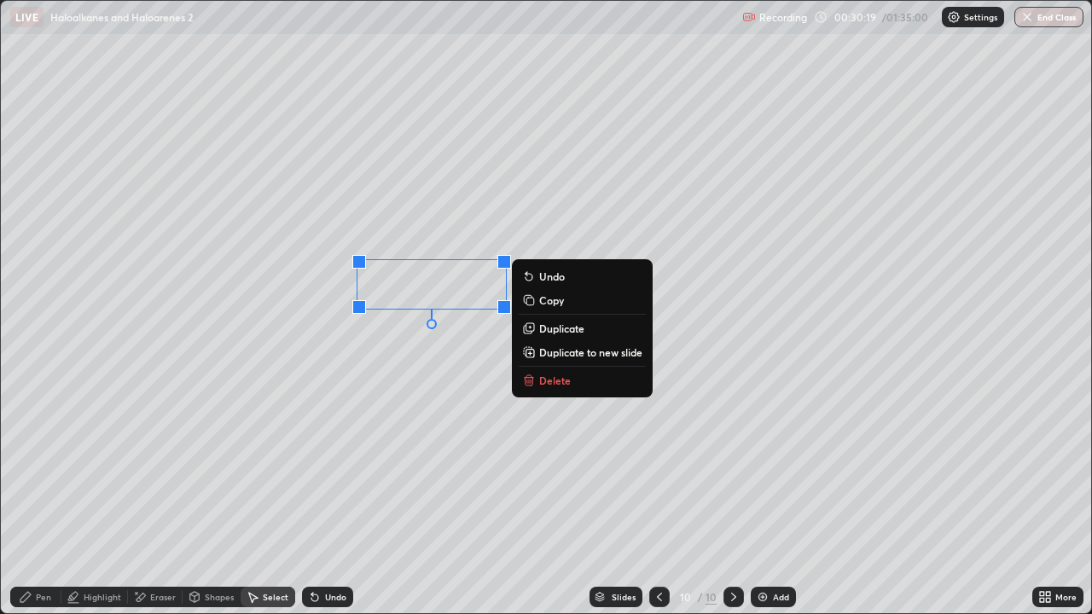
click at [461, 416] on div "0 ° Undo Copy Duplicate Duplicate to new slide Delete" at bounding box center [546, 307] width 1091 height 613
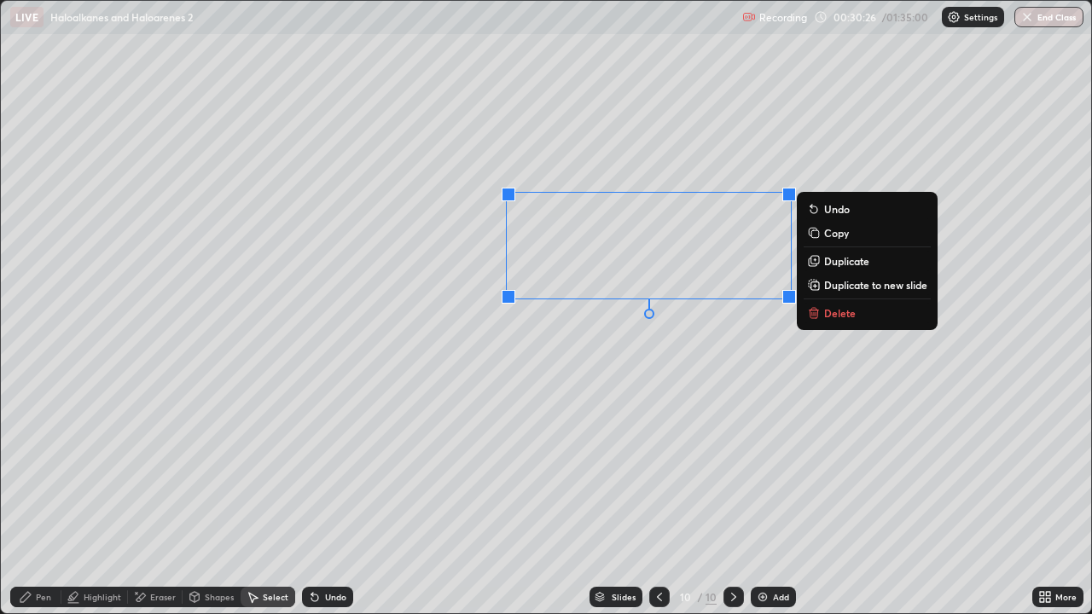
click at [842, 317] on p "Delete" at bounding box center [840, 313] width 32 height 14
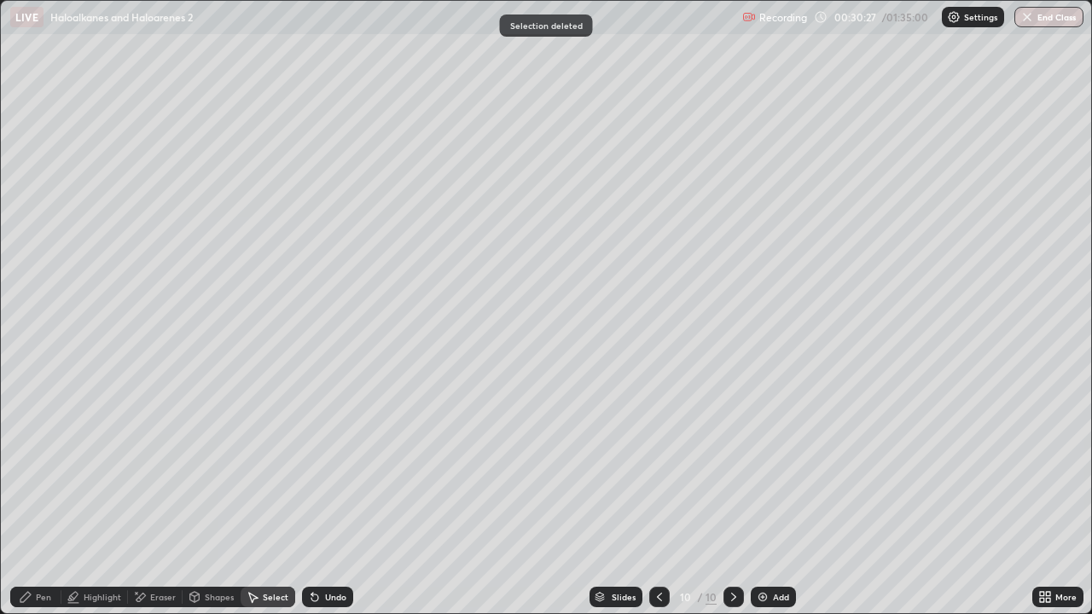
click at [48, 498] on div "Pen" at bounding box center [35, 597] width 51 height 20
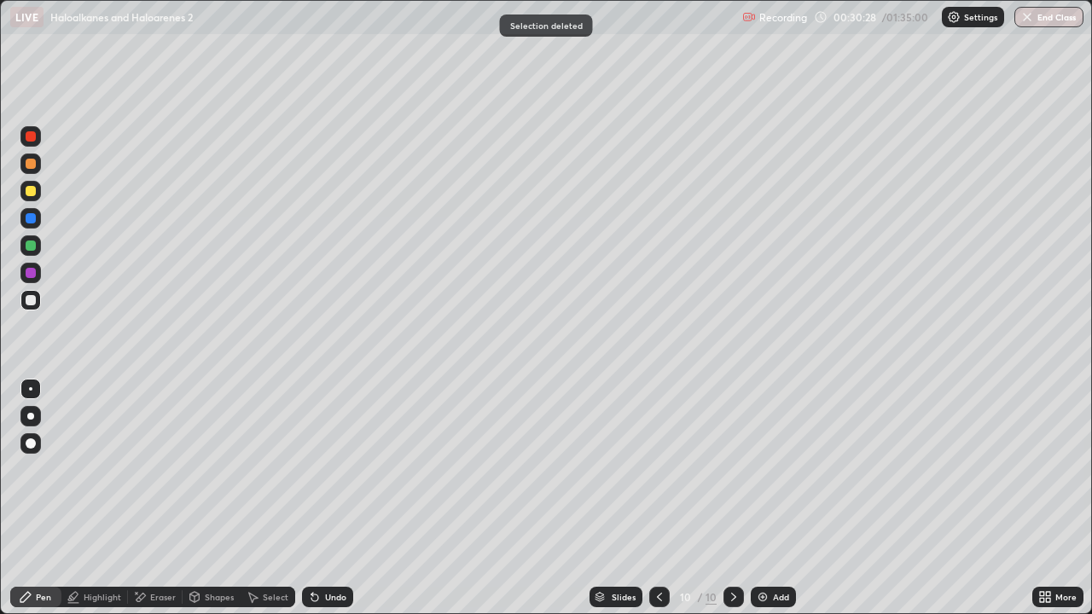
click at [31, 247] on div at bounding box center [31, 246] width 10 height 10
click at [332, 498] on div "Undo" at bounding box center [335, 597] width 21 height 9
click at [331, 498] on div "Undo" at bounding box center [335, 597] width 21 height 9
click at [330, 498] on div "Undo" at bounding box center [335, 597] width 21 height 9
click at [332, 498] on div "Undo" at bounding box center [335, 597] width 21 height 9
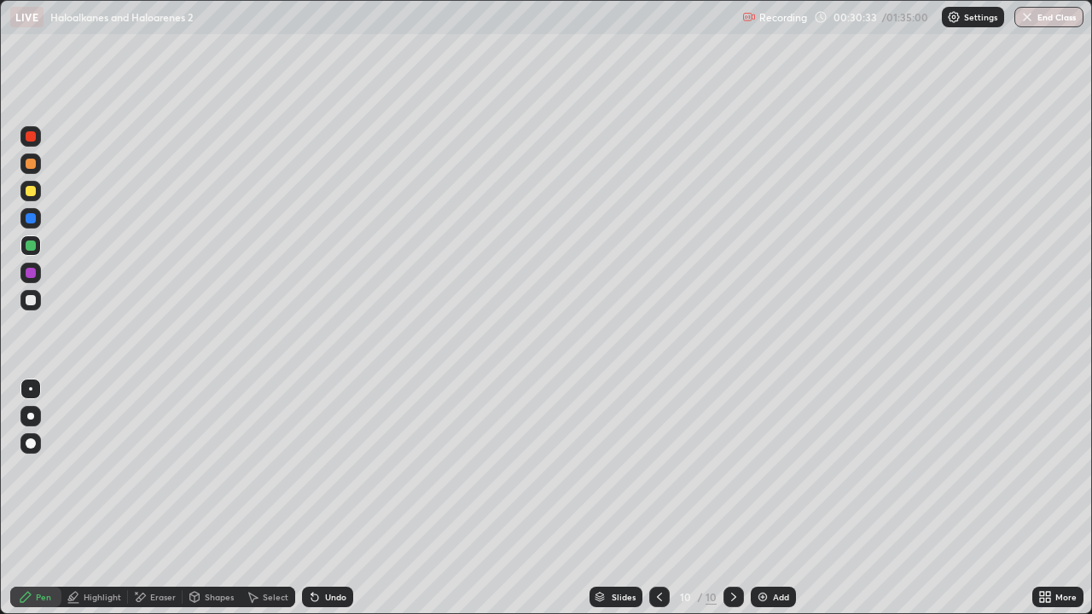
click at [317, 498] on icon at bounding box center [315, 598] width 14 height 14
click at [318, 498] on div "Undo" at bounding box center [327, 597] width 51 height 20
click at [316, 498] on icon at bounding box center [315, 598] width 14 height 14
click at [40, 141] on div at bounding box center [30, 136] width 20 height 20
click at [35, 247] on div at bounding box center [31, 246] width 10 height 10
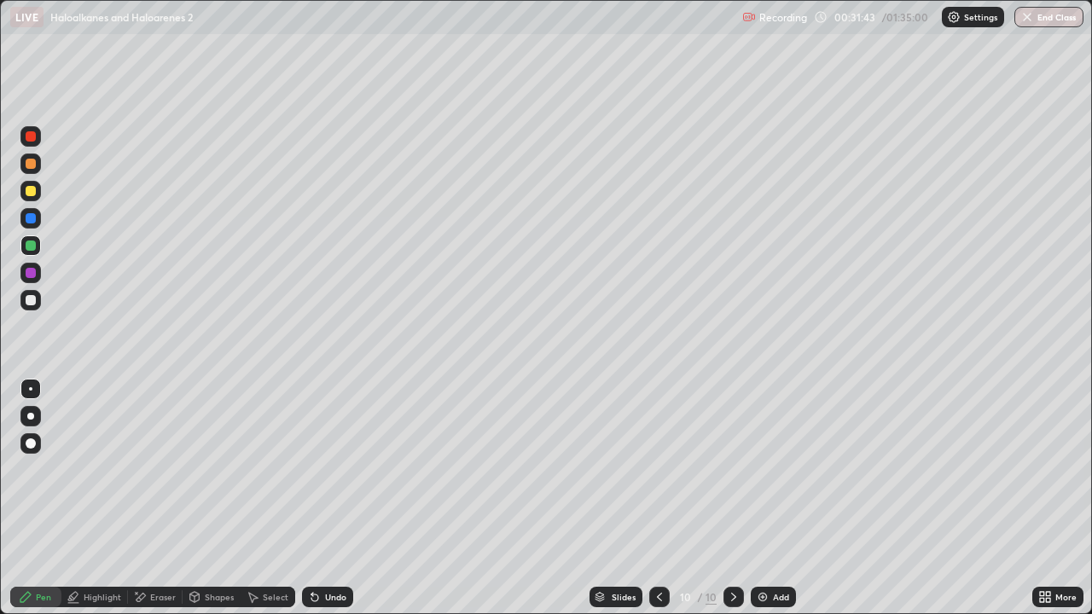
click at [32, 192] on div at bounding box center [31, 191] width 10 height 10
click at [32, 301] on div at bounding box center [31, 300] width 10 height 10
click at [31, 244] on div at bounding box center [31, 246] width 10 height 10
click at [29, 306] on div at bounding box center [30, 300] width 20 height 20
click at [37, 164] on div at bounding box center [30, 164] width 20 height 20
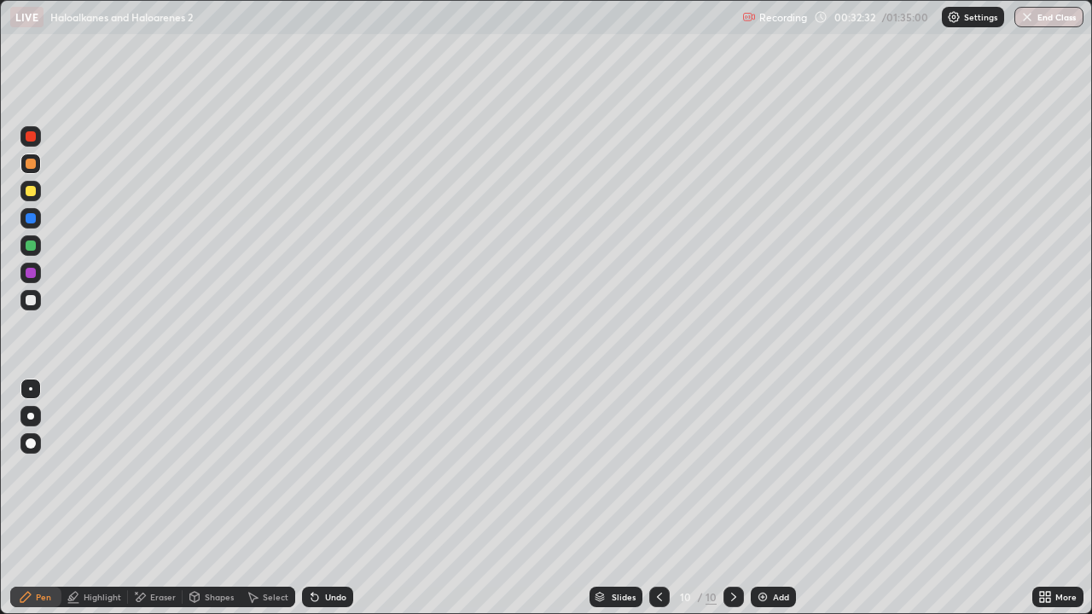
click at [280, 498] on div "Select" at bounding box center [276, 597] width 26 height 9
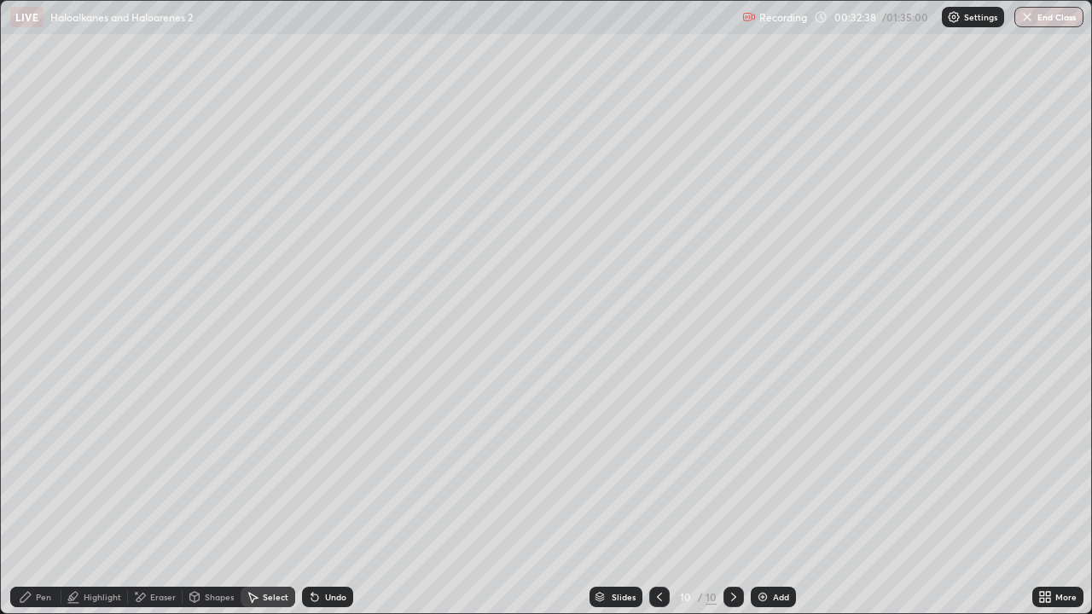
click at [44, 498] on div "Pen" at bounding box center [43, 597] width 15 height 9
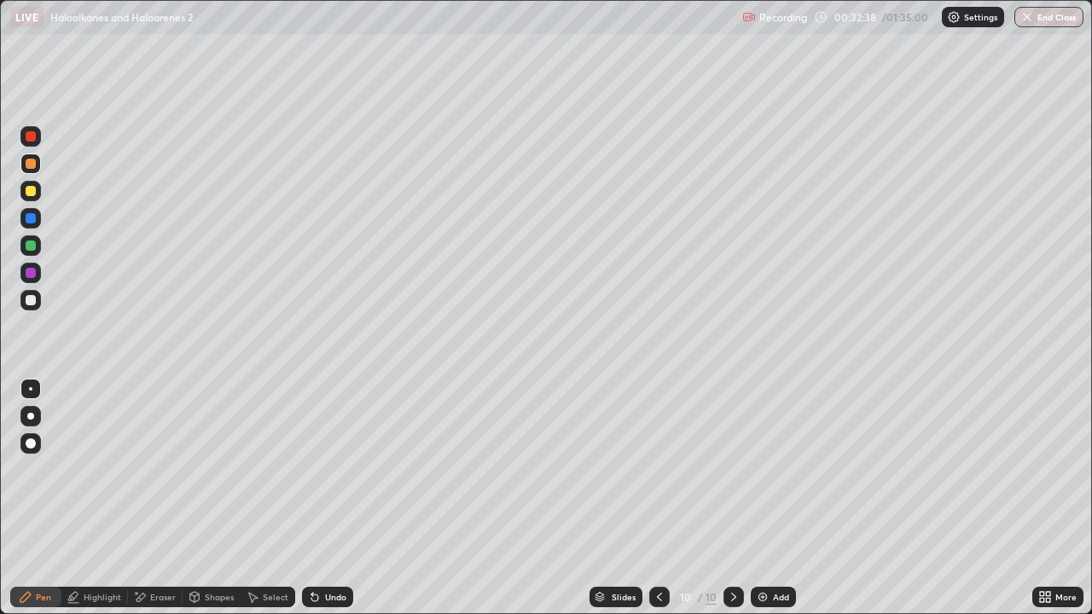
click at [27, 170] on div at bounding box center [30, 164] width 20 height 20
click at [29, 186] on div at bounding box center [31, 191] width 10 height 10
click at [770, 498] on div "Add" at bounding box center [773, 597] width 45 height 20
click at [27, 249] on div at bounding box center [31, 246] width 10 height 10
click at [33, 199] on div at bounding box center [30, 191] width 20 height 20
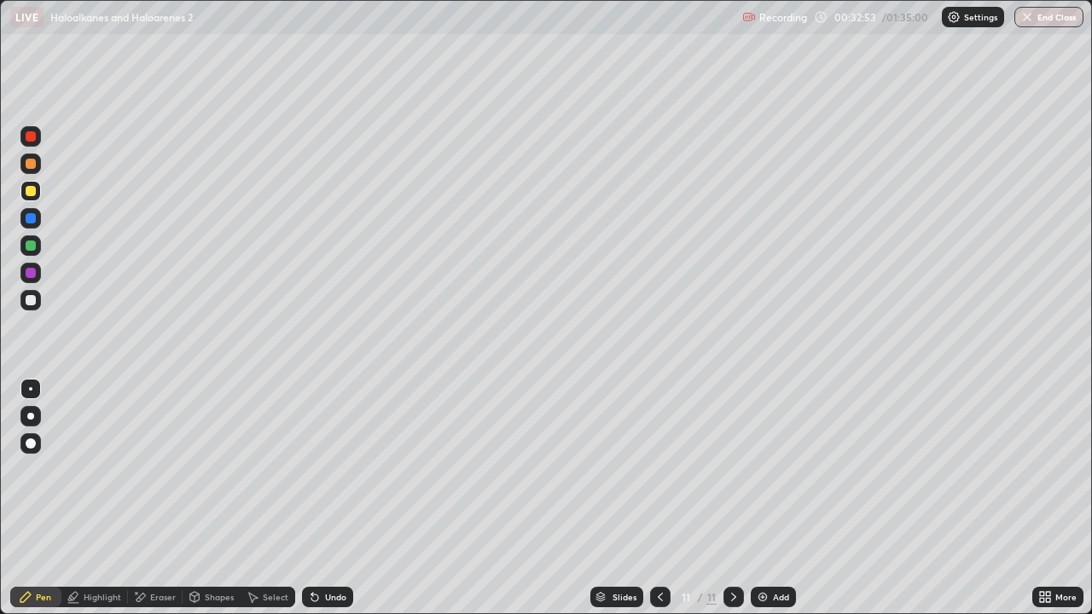
click at [43, 238] on div at bounding box center [30, 245] width 27 height 27
click at [37, 200] on div at bounding box center [30, 191] width 20 height 20
click at [24, 249] on div at bounding box center [30, 246] width 20 height 20
click at [164, 498] on div "Eraser" at bounding box center [155, 597] width 55 height 20
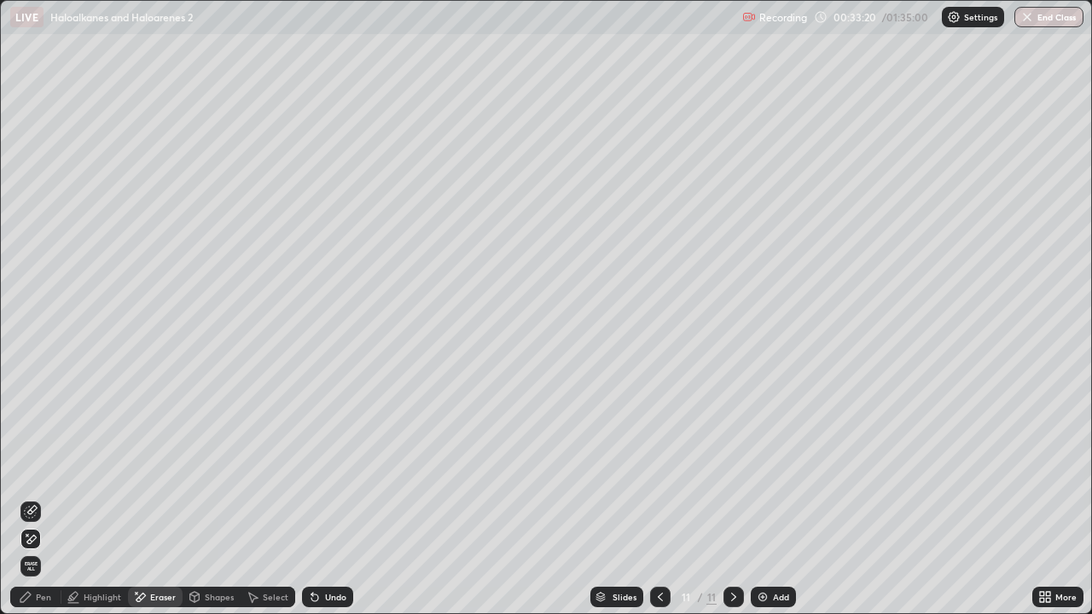
click at [39, 498] on div "Pen" at bounding box center [43, 597] width 15 height 9
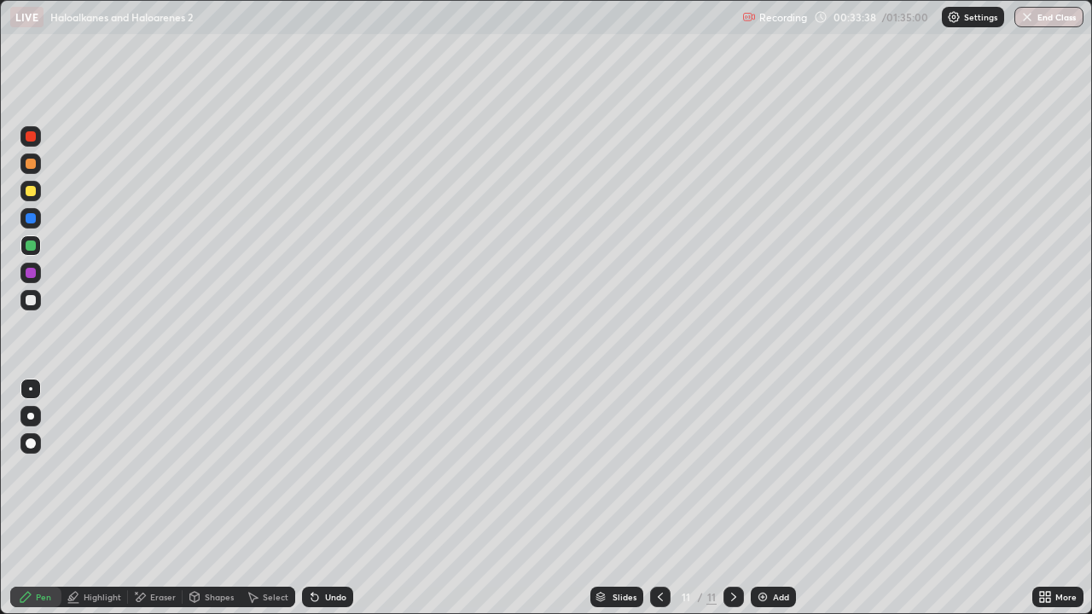
click at [40, 303] on div at bounding box center [30, 300] width 20 height 20
click at [39, 196] on div at bounding box center [30, 191] width 20 height 20
click at [25, 170] on div at bounding box center [30, 164] width 20 height 20
click at [29, 309] on div at bounding box center [30, 300] width 20 height 20
click at [118, 498] on div "Highlight" at bounding box center [103, 597] width 38 height 9
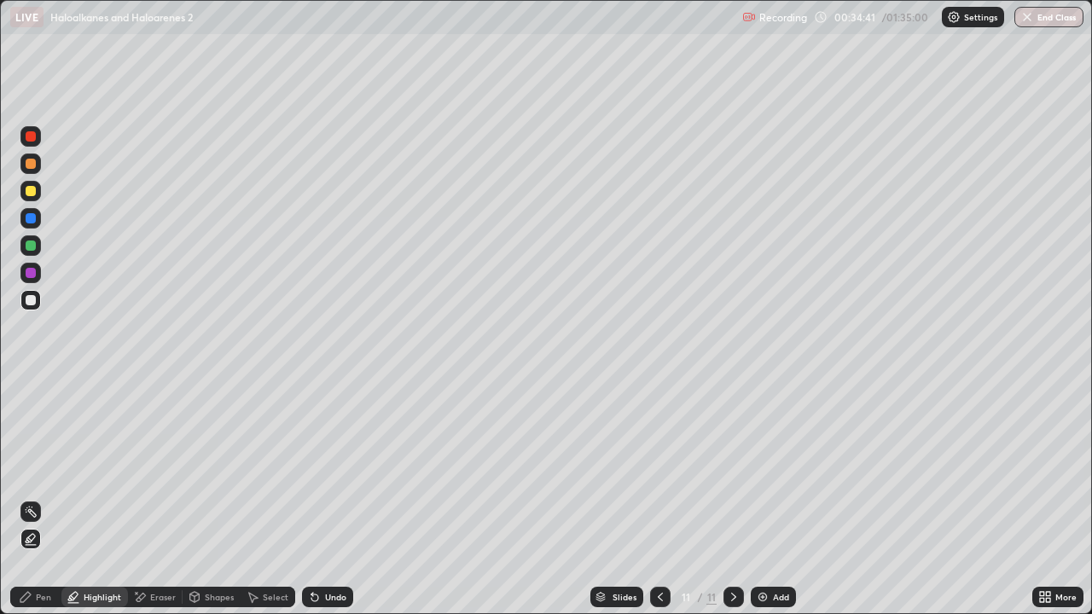
click at [44, 498] on div "Pen" at bounding box center [43, 597] width 15 height 9
click at [29, 188] on div at bounding box center [31, 191] width 10 height 10
click at [660, 498] on icon at bounding box center [661, 598] width 14 height 14
click at [655, 498] on icon at bounding box center [661, 598] width 14 height 14
click at [732, 498] on icon at bounding box center [734, 598] width 14 height 14
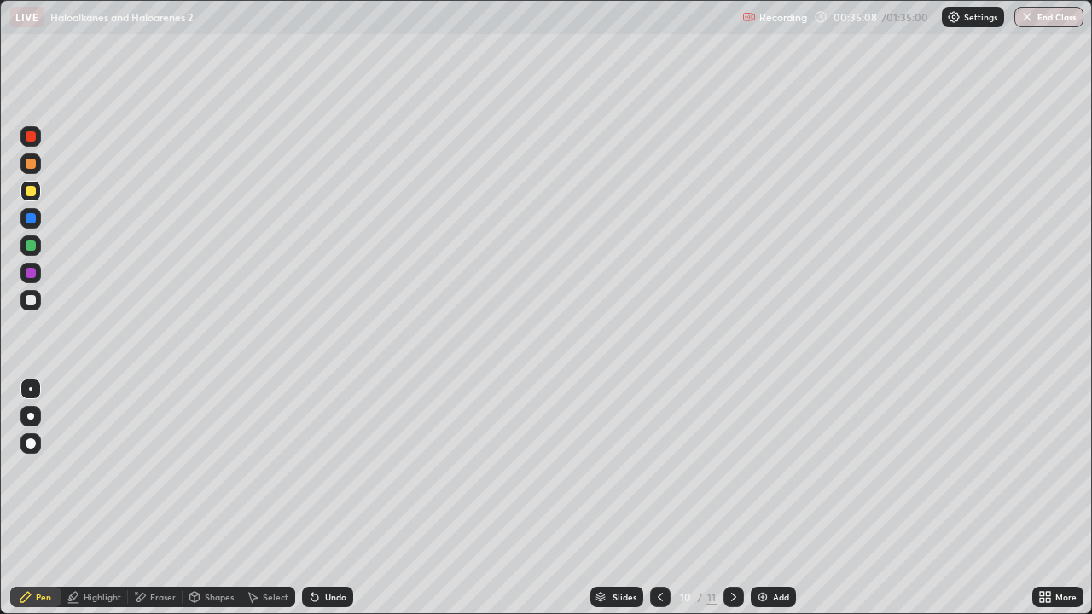
click at [724, 498] on div at bounding box center [734, 597] width 20 height 20
click at [758, 498] on img at bounding box center [763, 598] width 14 height 14
click at [38, 168] on div at bounding box center [30, 164] width 20 height 20
click at [32, 200] on div at bounding box center [30, 191] width 20 height 20
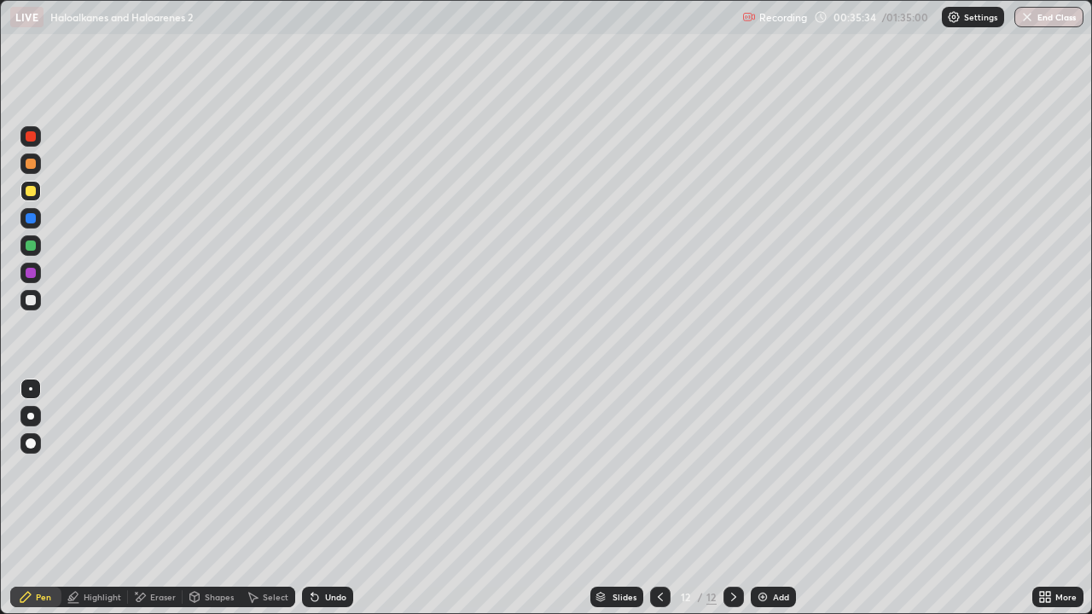
click at [170, 498] on div "Eraser" at bounding box center [155, 597] width 55 height 20
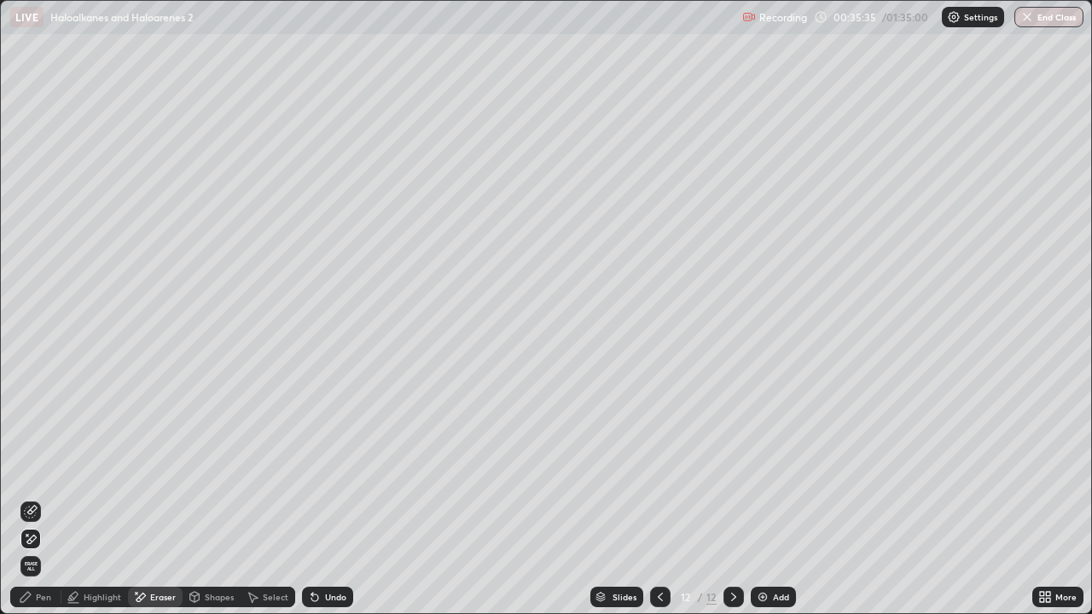
click at [55, 498] on div "Pen" at bounding box center [35, 597] width 51 height 20
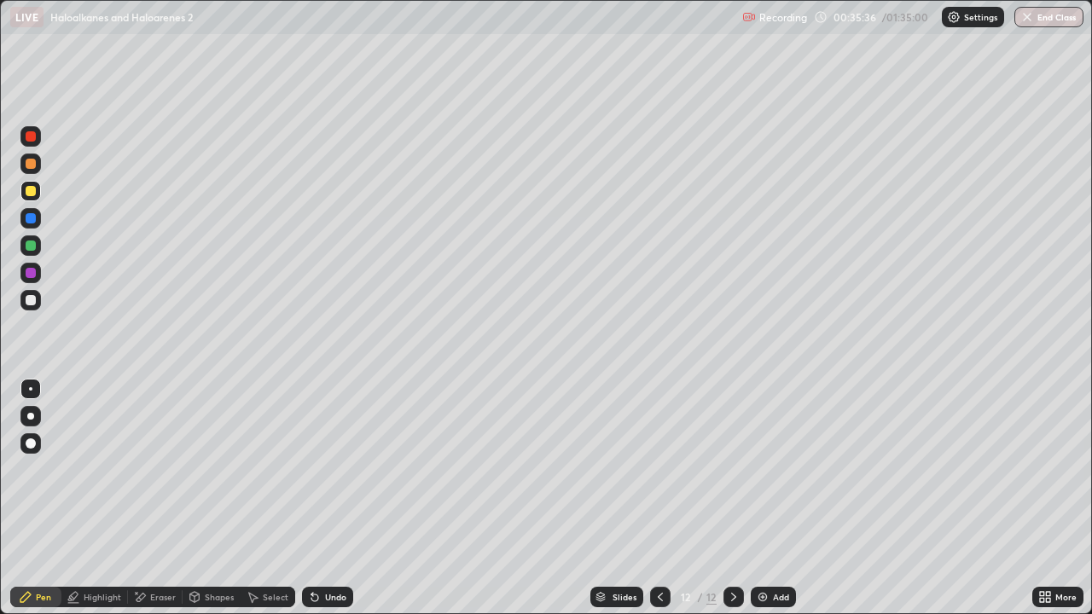
click at [38, 193] on div at bounding box center [30, 191] width 20 height 20
click at [30, 162] on div at bounding box center [31, 164] width 10 height 10
click at [36, 244] on div at bounding box center [30, 246] width 20 height 20
click at [38, 195] on div at bounding box center [30, 191] width 20 height 20
click at [339, 498] on div "Undo" at bounding box center [335, 597] width 21 height 9
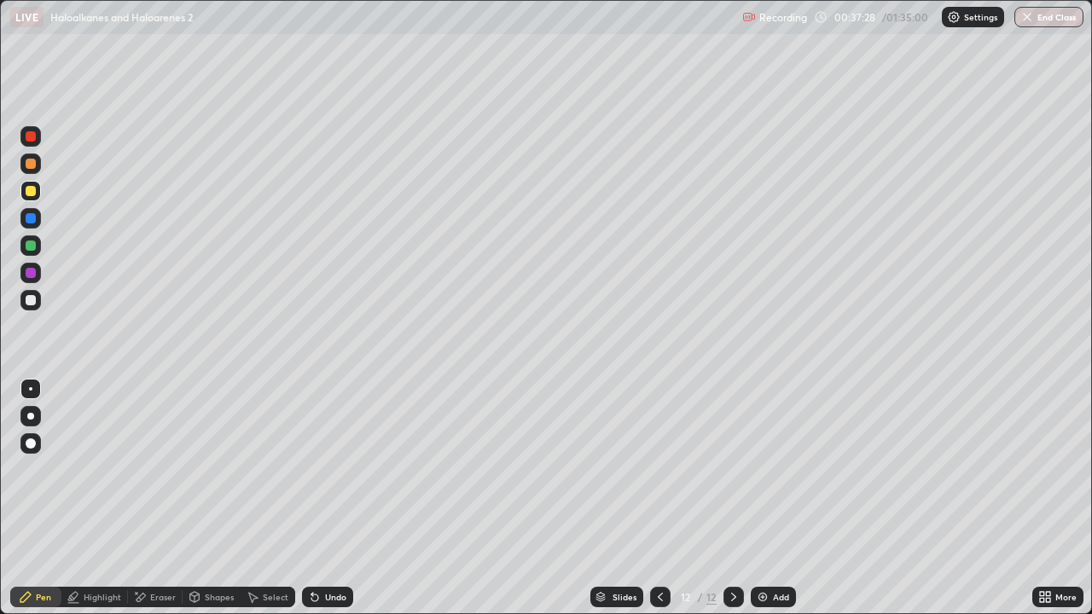
click at [344, 498] on div "Undo" at bounding box center [335, 597] width 21 height 9
click at [351, 498] on div "Undo" at bounding box center [327, 597] width 51 height 20
click at [166, 498] on div "Eraser" at bounding box center [163, 597] width 26 height 9
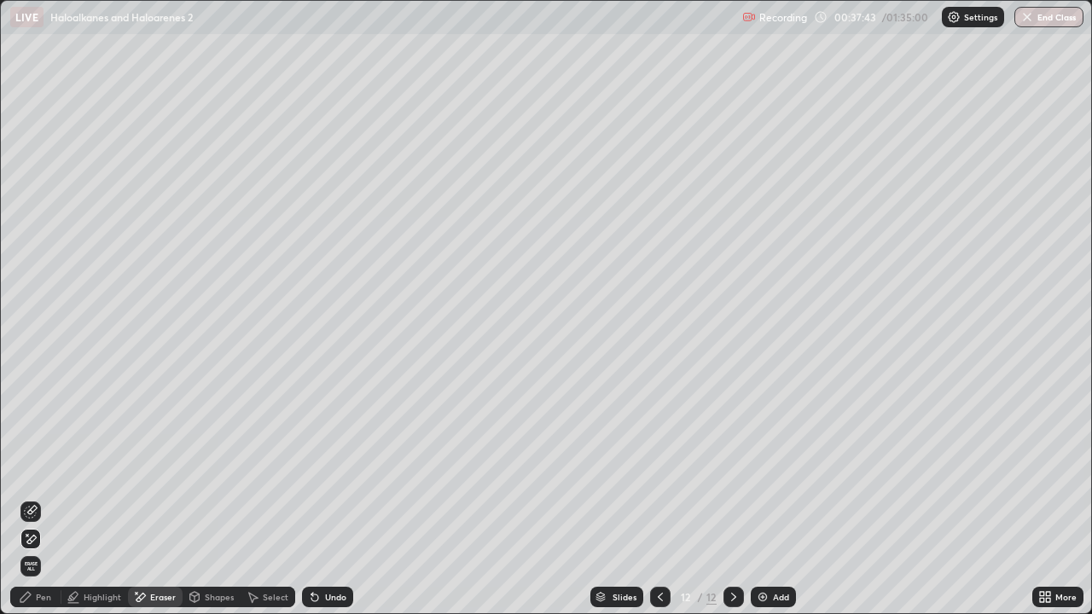
click at [42, 498] on div "Pen" at bounding box center [35, 597] width 51 height 20
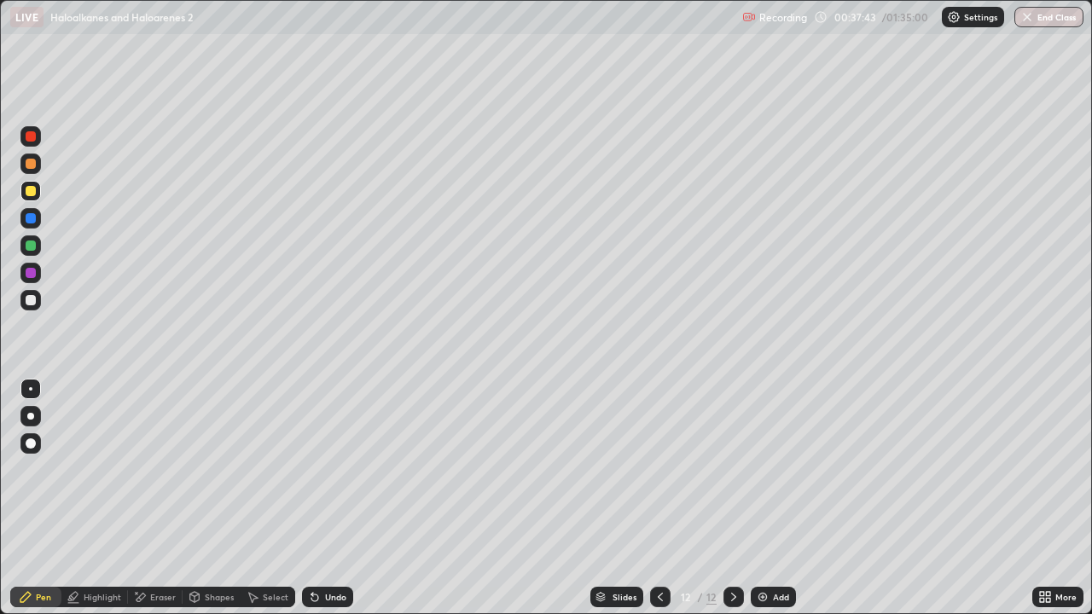
click at [25, 239] on div at bounding box center [30, 246] width 20 height 20
click at [24, 247] on div at bounding box center [30, 246] width 20 height 20
click at [24, 198] on div at bounding box center [30, 191] width 20 height 20
click at [768, 498] on img at bounding box center [763, 598] width 14 height 14
click at [32, 162] on div at bounding box center [31, 164] width 10 height 10
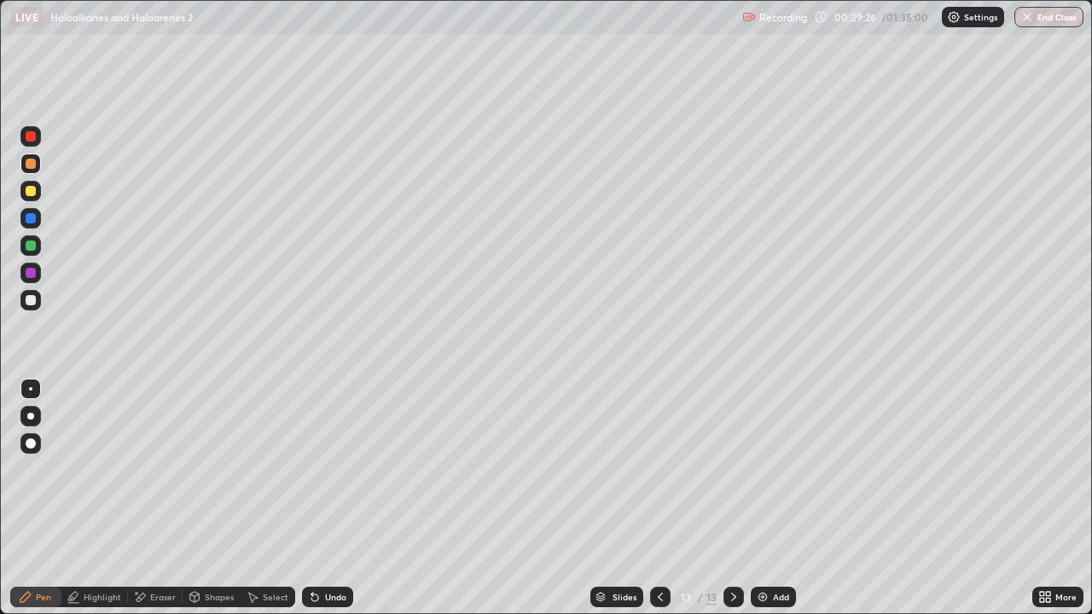
click at [28, 265] on div at bounding box center [30, 273] width 20 height 20
click at [32, 248] on div at bounding box center [31, 246] width 10 height 10
click at [42, 189] on div at bounding box center [30, 190] width 27 height 27
click at [28, 245] on div at bounding box center [31, 246] width 10 height 10
click at [32, 305] on div at bounding box center [31, 300] width 10 height 10
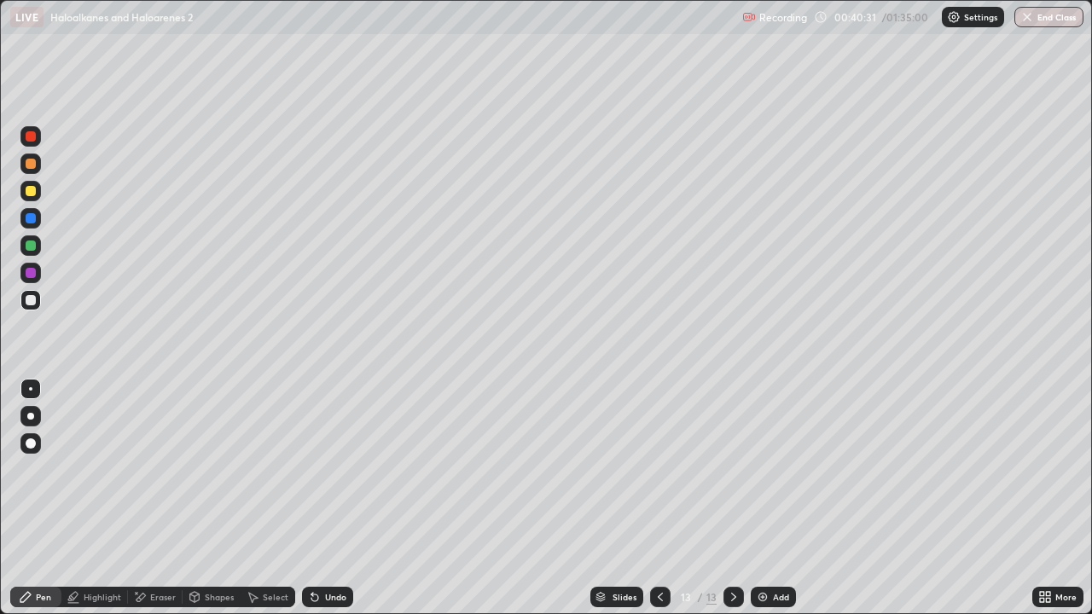
click at [34, 189] on div at bounding box center [31, 191] width 10 height 10
click at [32, 179] on div at bounding box center [30, 190] width 20 height 27
click at [31, 274] on div at bounding box center [31, 273] width 10 height 10
click at [35, 300] on div at bounding box center [31, 300] width 10 height 10
click at [26, 252] on div at bounding box center [30, 246] width 20 height 20
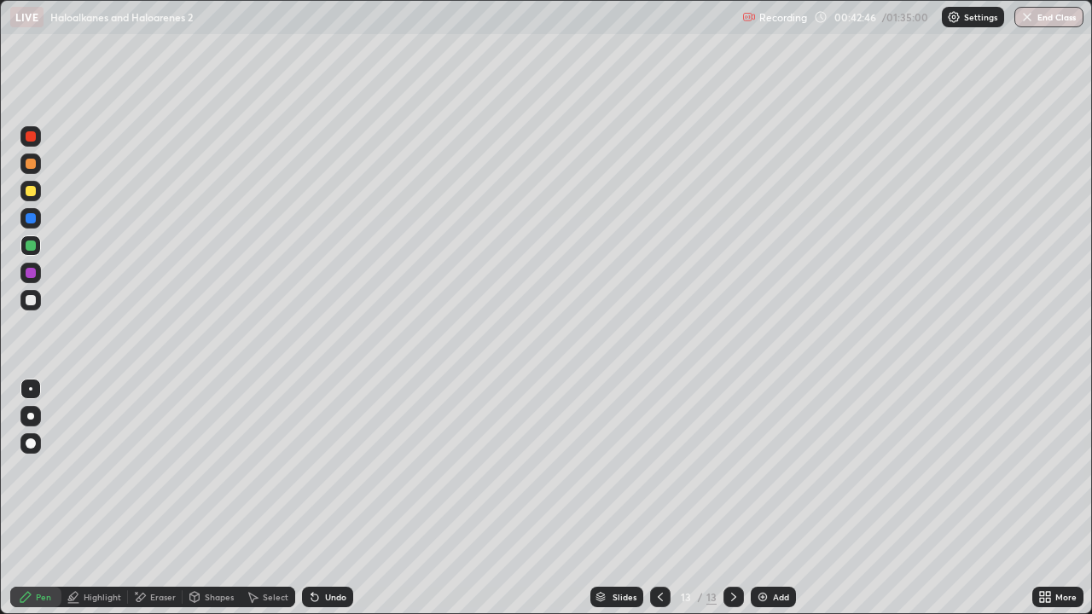
click at [30, 190] on div at bounding box center [31, 191] width 10 height 10
click at [31, 165] on div at bounding box center [31, 164] width 10 height 10
click at [27, 201] on div at bounding box center [30, 191] width 20 height 20
click at [24, 296] on div at bounding box center [30, 300] width 20 height 20
click at [20, 247] on div at bounding box center [30, 246] width 20 height 20
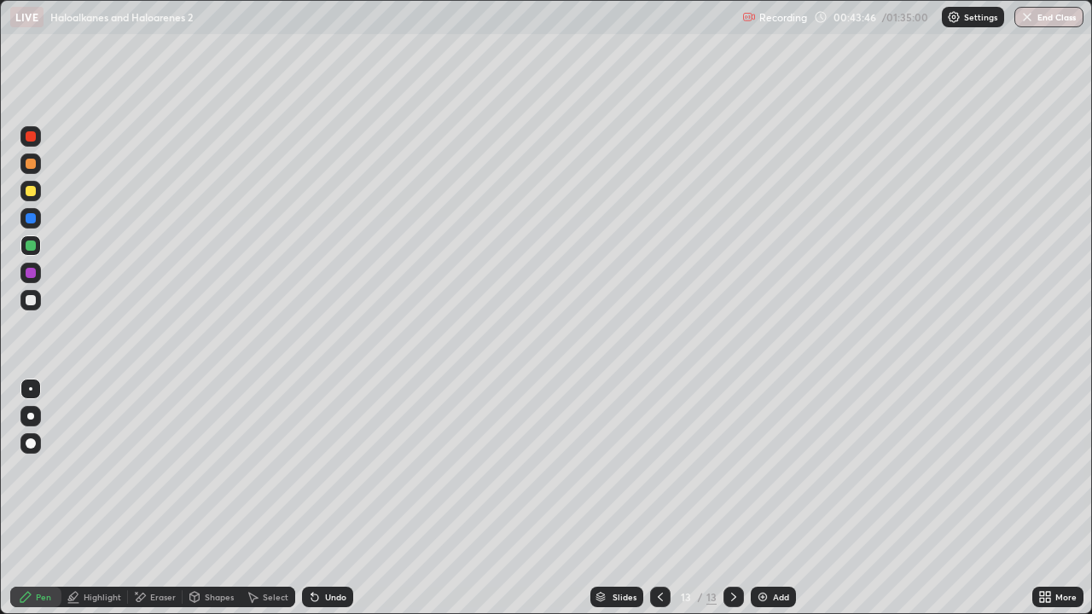
click at [30, 189] on div at bounding box center [31, 191] width 10 height 10
click at [30, 172] on div at bounding box center [30, 164] width 20 height 20
click at [26, 294] on div at bounding box center [30, 300] width 20 height 20
click at [32, 313] on div at bounding box center [30, 300] width 20 height 27
click at [26, 272] on div at bounding box center [31, 273] width 10 height 10
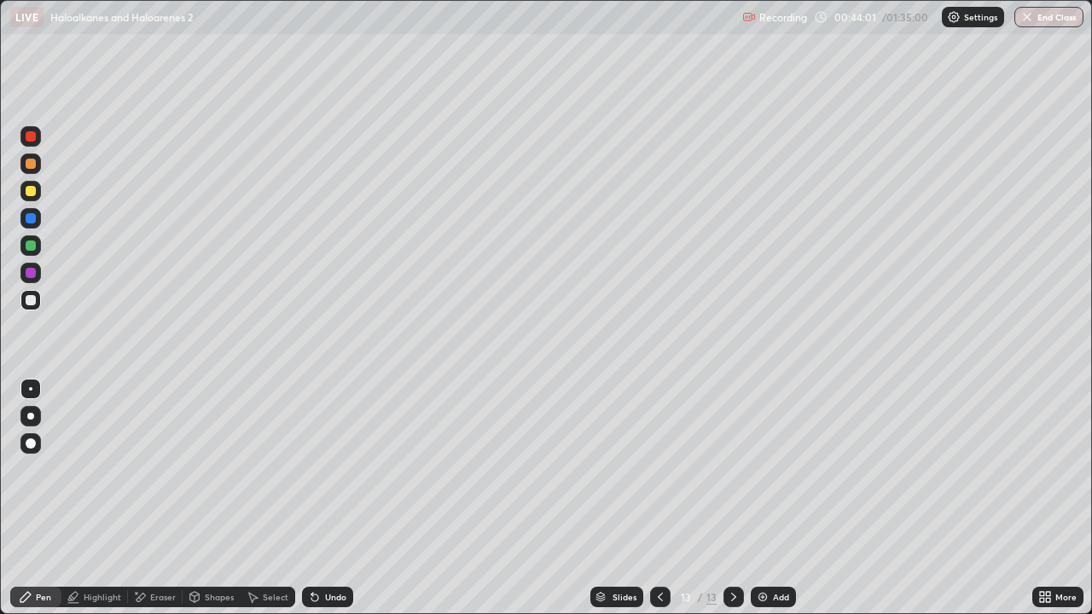
click at [26, 246] on div at bounding box center [31, 246] width 10 height 10
click at [32, 214] on div at bounding box center [31, 218] width 10 height 10
click at [32, 189] on div at bounding box center [31, 191] width 10 height 10
click at [37, 302] on div at bounding box center [30, 300] width 20 height 20
click at [32, 194] on div at bounding box center [31, 191] width 10 height 10
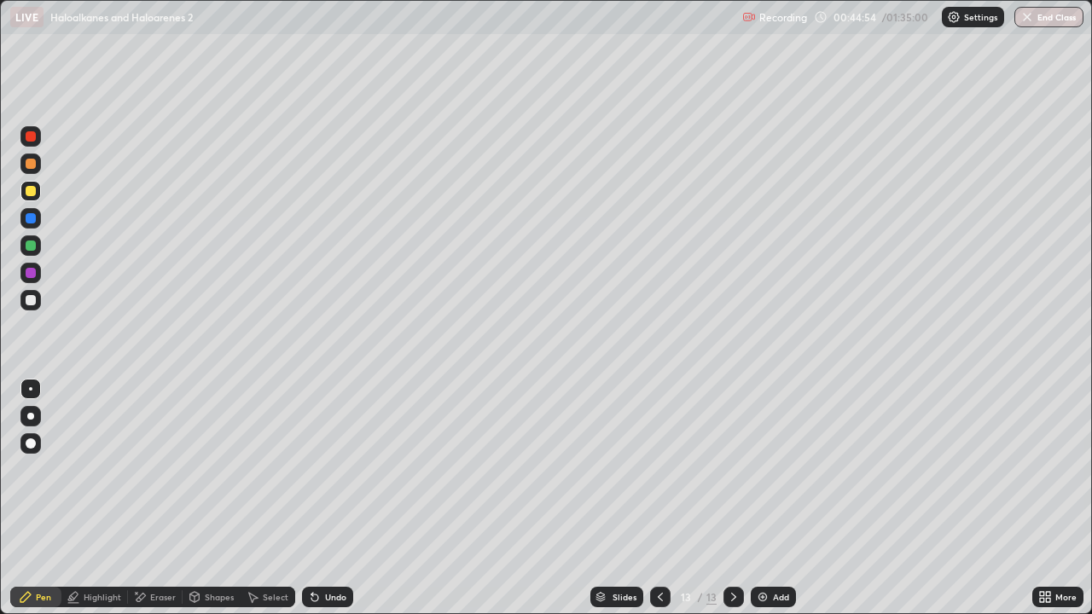
click at [28, 252] on div at bounding box center [30, 246] width 20 height 20
click at [32, 170] on div at bounding box center [30, 164] width 20 height 20
click at [33, 243] on div at bounding box center [31, 246] width 10 height 10
click at [35, 303] on div at bounding box center [31, 300] width 10 height 10
click at [315, 498] on div "Undo" at bounding box center [327, 597] width 51 height 20
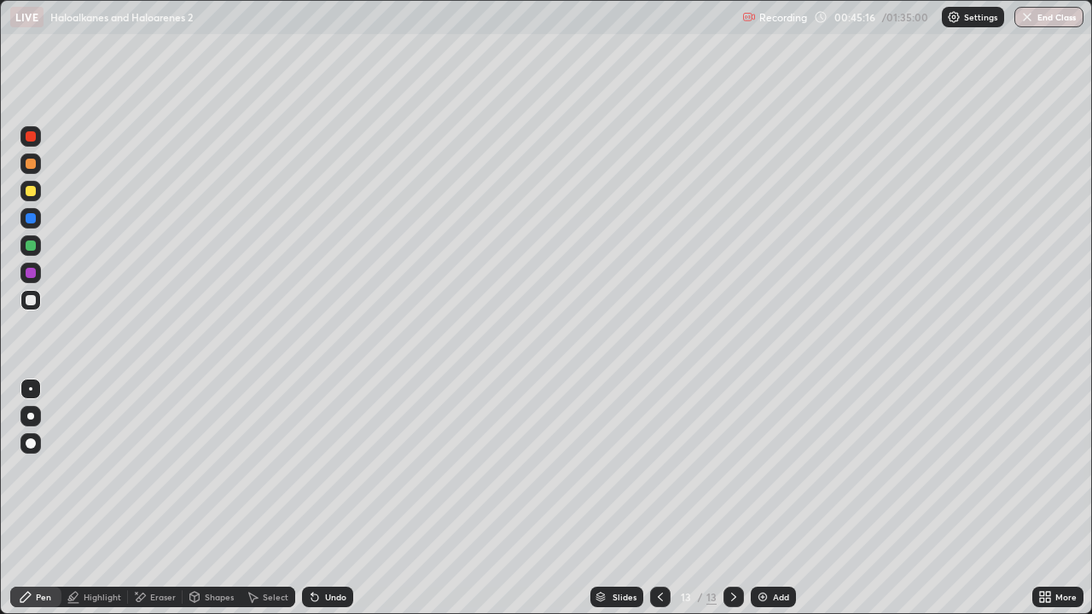
click at [325, 498] on div "Undo" at bounding box center [335, 597] width 21 height 9
click at [328, 498] on div "Undo" at bounding box center [335, 597] width 21 height 9
click at [265, 498] on div "Select" at bounding box center [276, 597] width 26 height 9
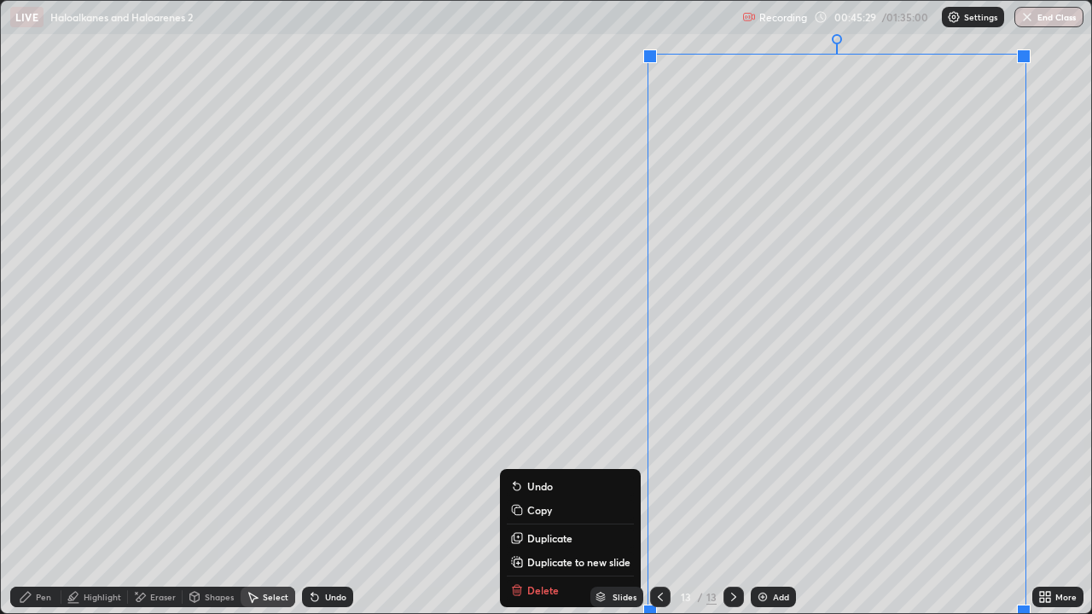
click at [572, 498] on p "Duplicate to new slide" at bounding box center [578, 563] width 103 height 14
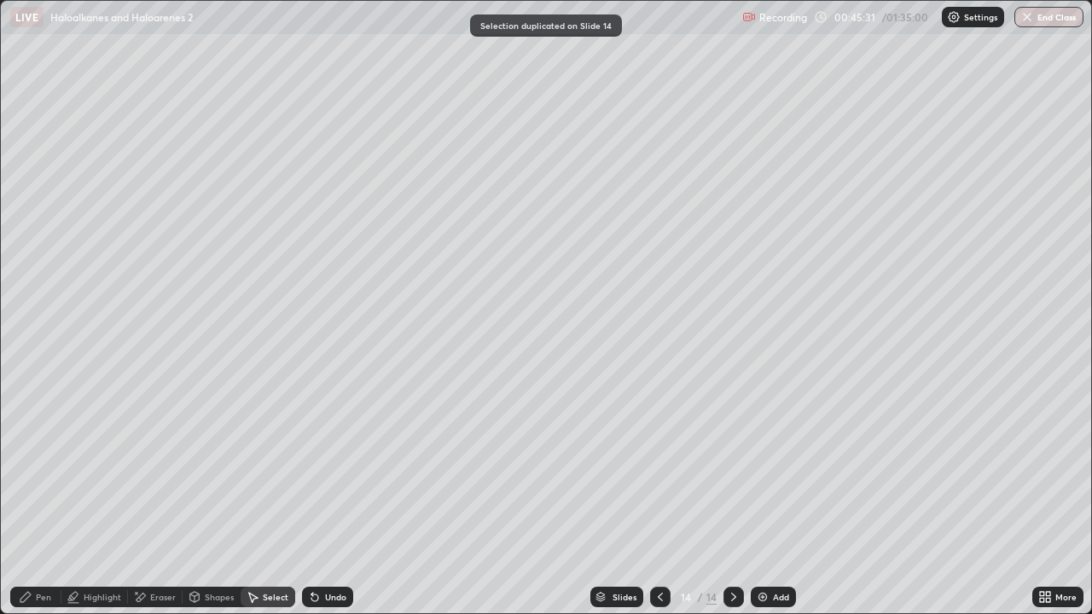
click at [660, 498] on icon at bounding box center [661, 598] width 14 height 14
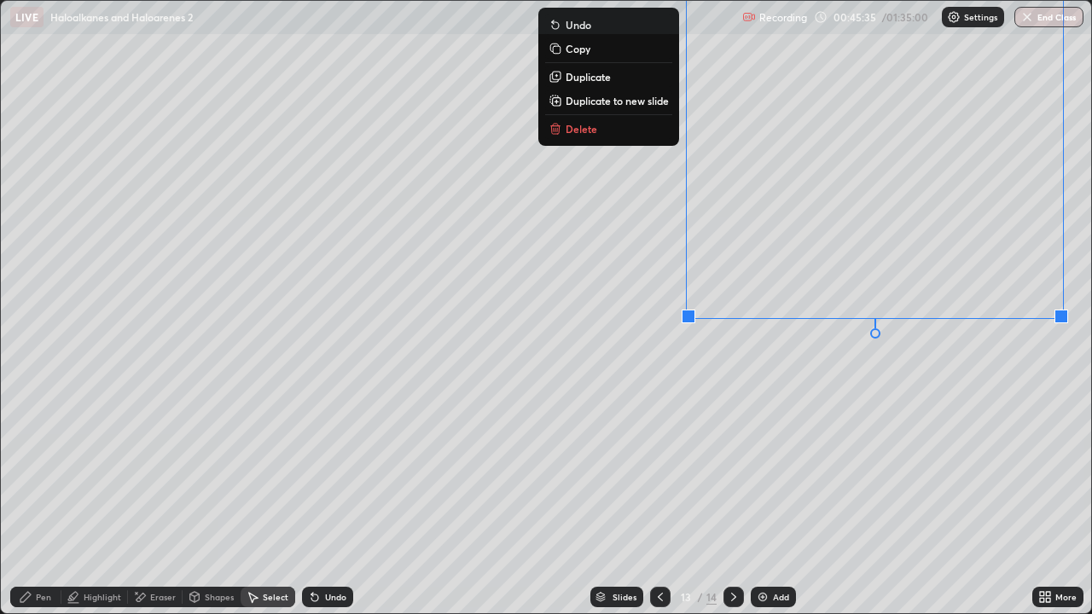
click at [601, 133] on button "Delete" at bounding box center [608, 129] width 127 height 20
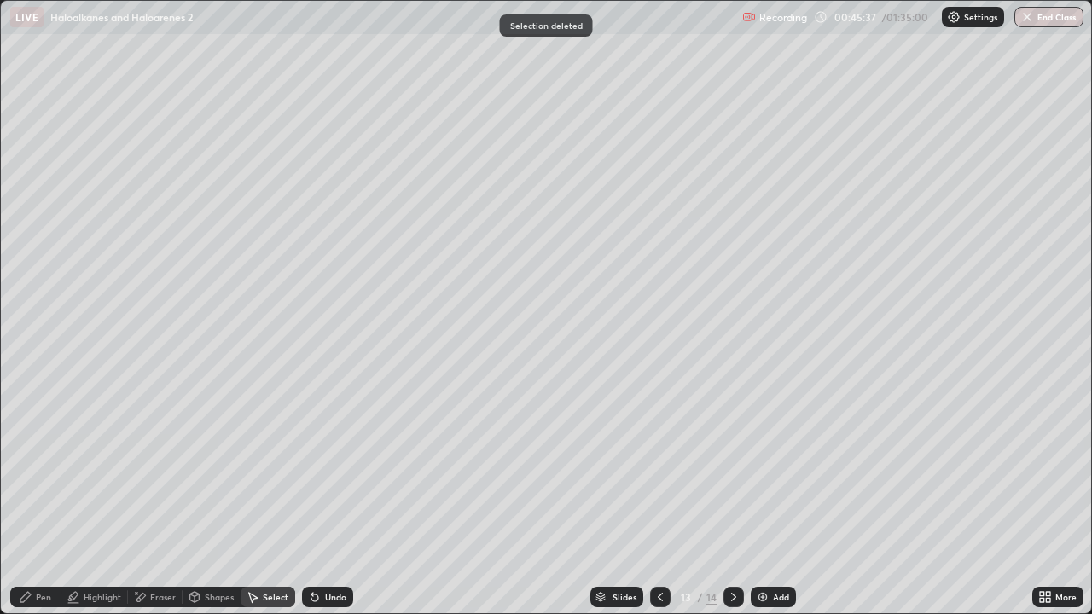
click at [52, 498] on div "Pen" at bounding box center [35, 597] width 51 height 20
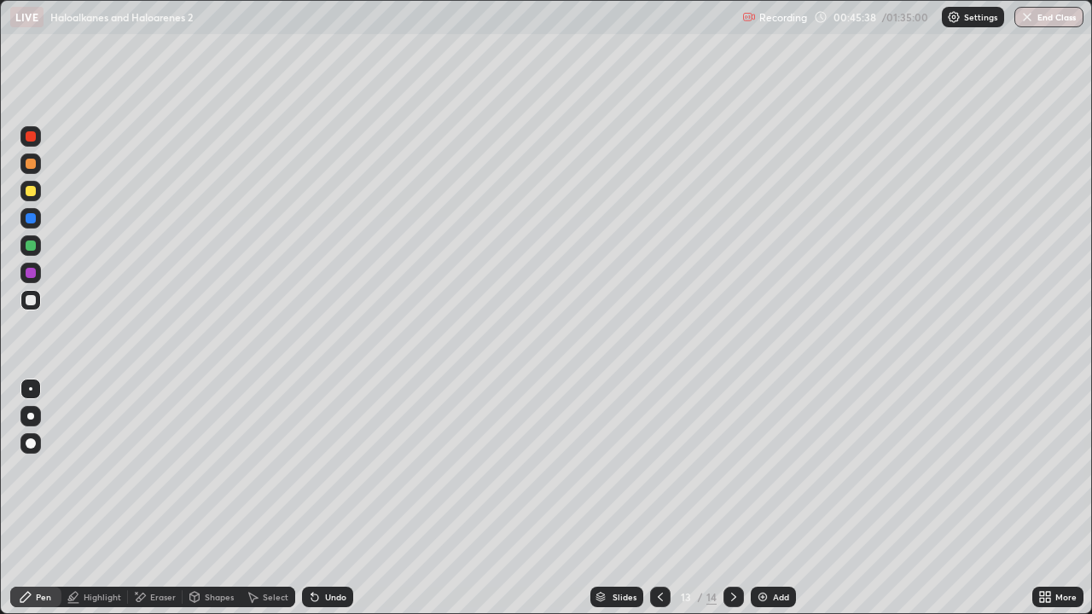
click at [42, 498] on div "Pen" at bounding box center [43, 597] width 15 height 9
click at [32, 166] on div at bounding box center [31, 164] width 10 height 10
click at [344, 498] on div "Undo" at bounding box center [327, 597] width 51 height 20
click at [29, 189] on div at bounding box center [31, 191] width 10 height 10
click at [347, 498] on div "Undo" at bounding box center [327, 597] width 51 height 20
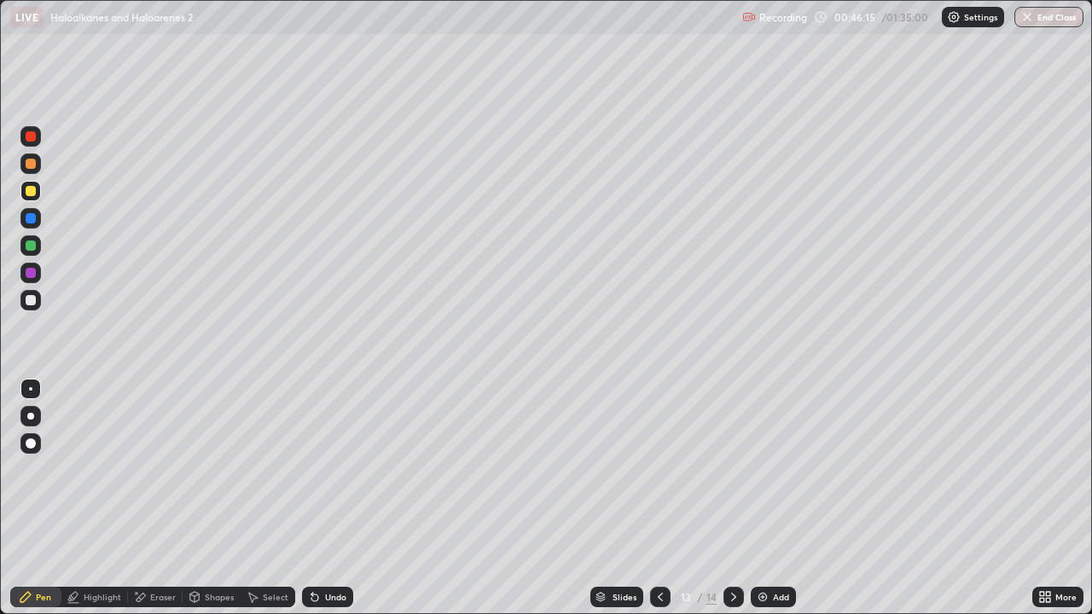
click at [346, 498] on div "Undo" at bounding box center [327, 597] width 51 height 20
click at [347, 498] on div "Undo" at bounding box center [327, 597] width 51 height 20
click at [344, 498] on div "Undo" at bounding box center [327, 597] width 51 height 20
click at [345, 498] on div "Undo" at bounding box center [327, 597] width 51 height 20
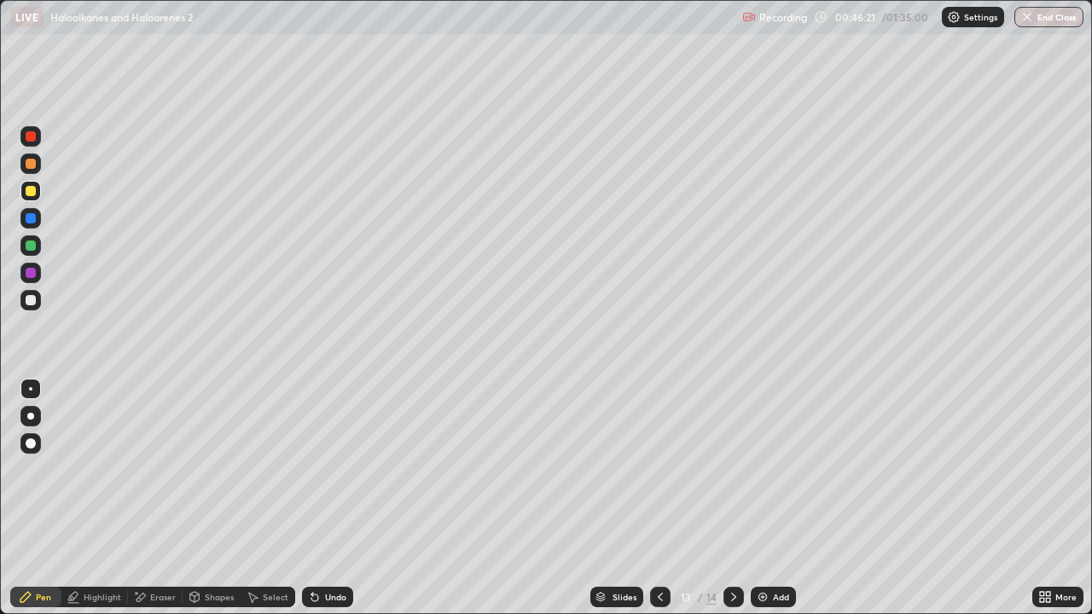
click at [32, 254] on div at bounding box center [30, 246] width 20 height 20
click at [28, 193] on div at bounding box center [31, 191] width 10 height 10
click at [741, 498] on div at bounding box center [734, 597] width 20 height 34
click at [659, 498] on icon at bounding box center [661, 598] width 14 height 14
click at [25, 252] on div at bounding box center [30, 246] width 20 height 20
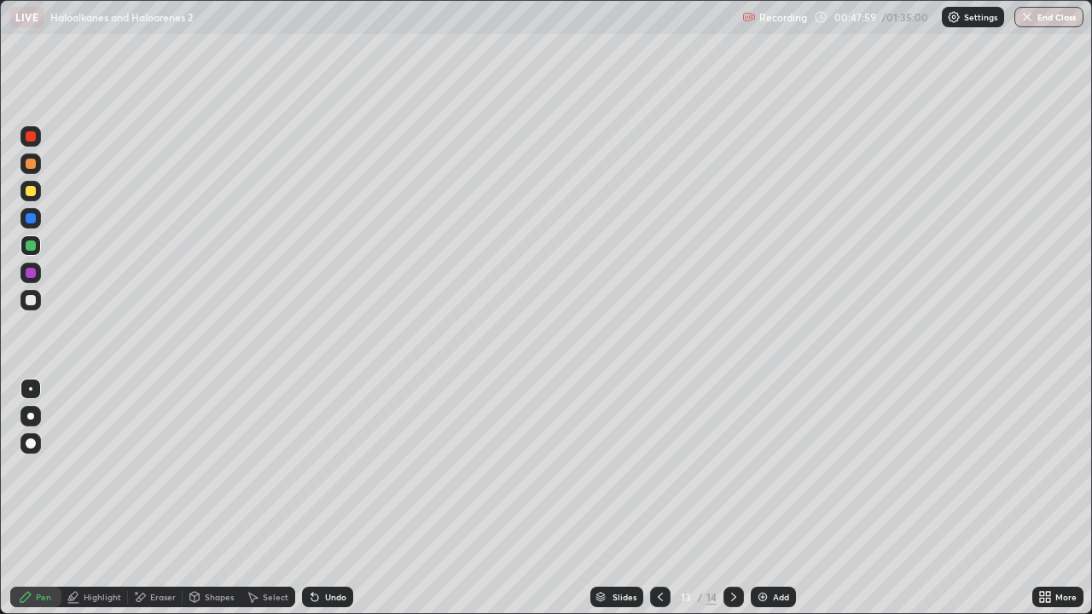
click at [24, 302] on div at bounding box center [30, 300] width 20 height 20
click at [731, 498] on icon at bounding box center [734, 598] width 14 height 14
click at [205, 498] on div "Shapes" at bounding box center [219, 597] width 29 height 9
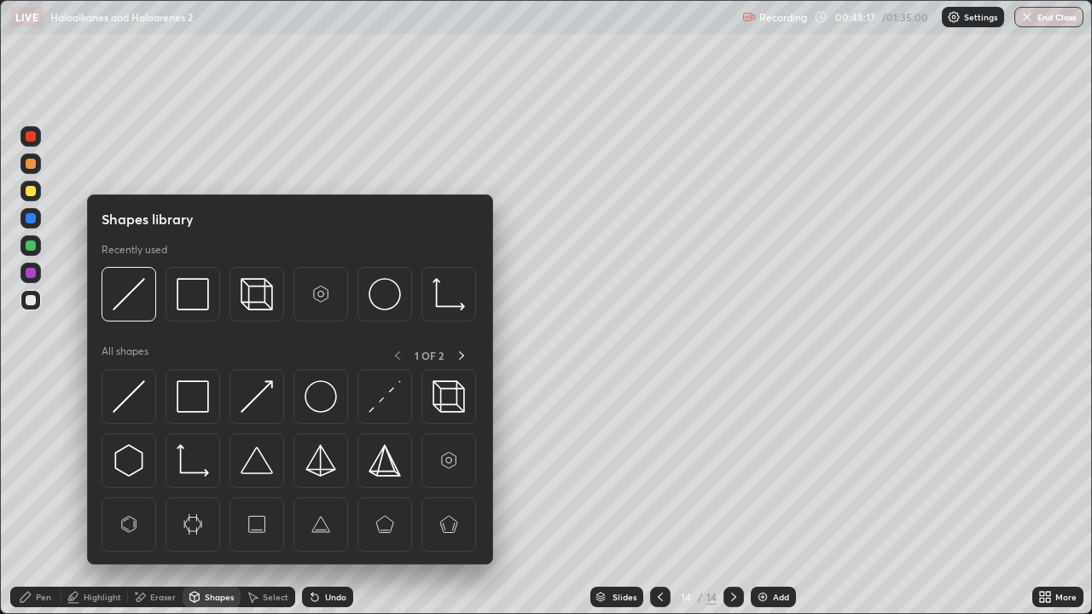
click at [157, 498] on div "Eraser" at bounding box center [163, 597] width 26 height 9
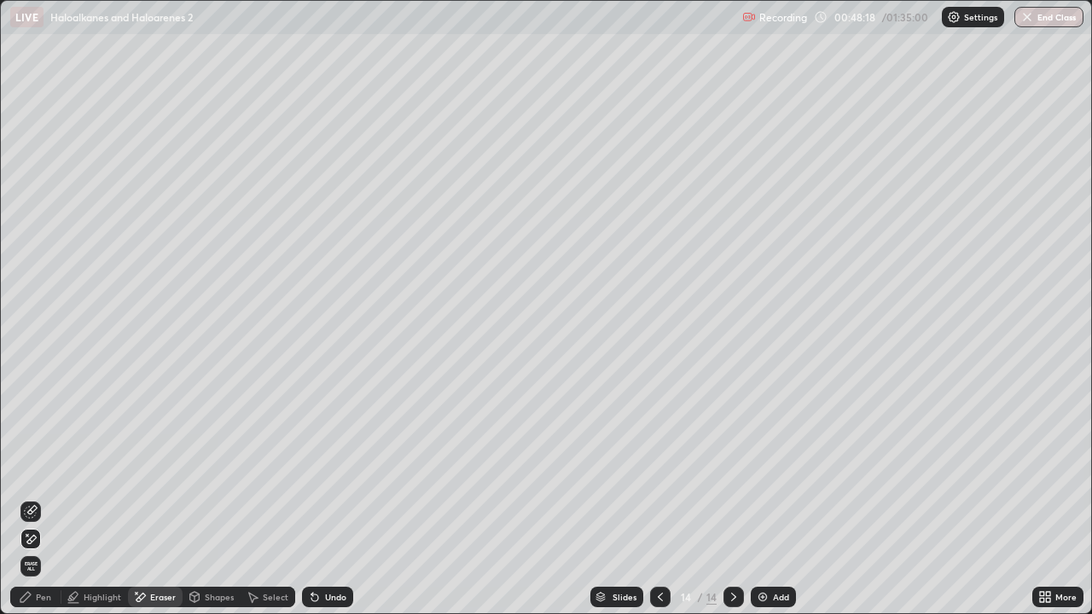
click at [278, 498] on div "Select" at bounding box center [276, 597] width 26 height 9
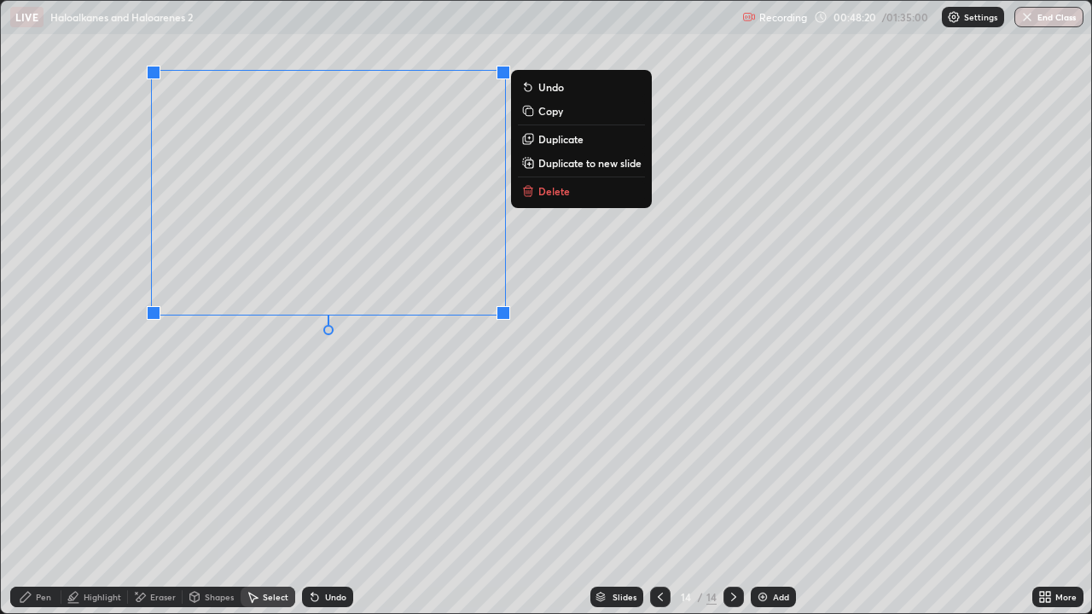
click at [337, 422] on div "0 ° Undo Copy Duplicate Duplicate to new slide Delete" at bounding box center [546, 307] width 1091 height 613
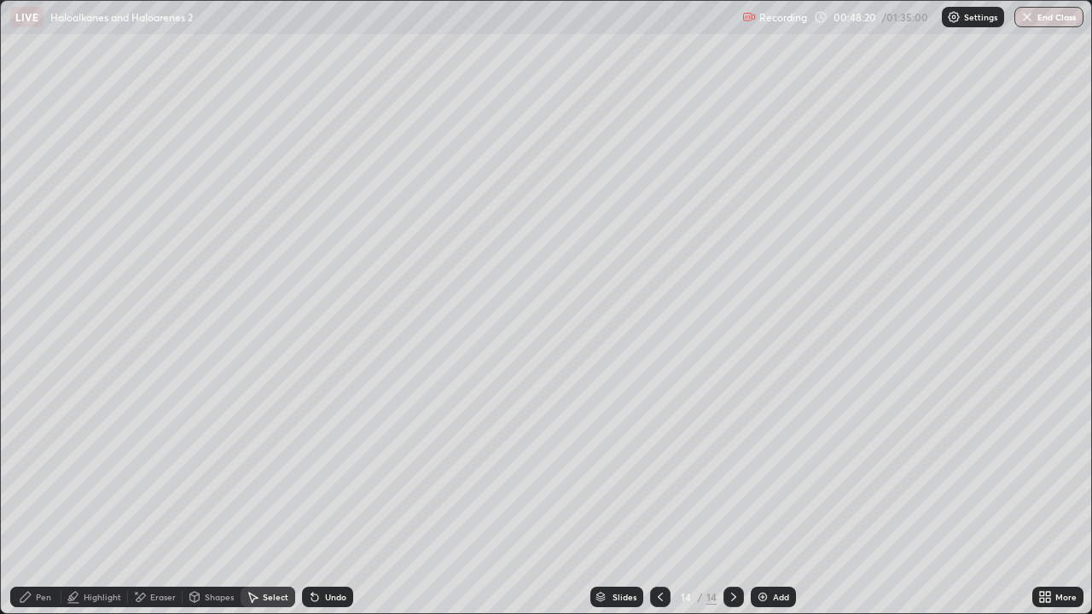
click at [35, 498] on div "Pen" at bounding box center [35, 597] width 51 height 20
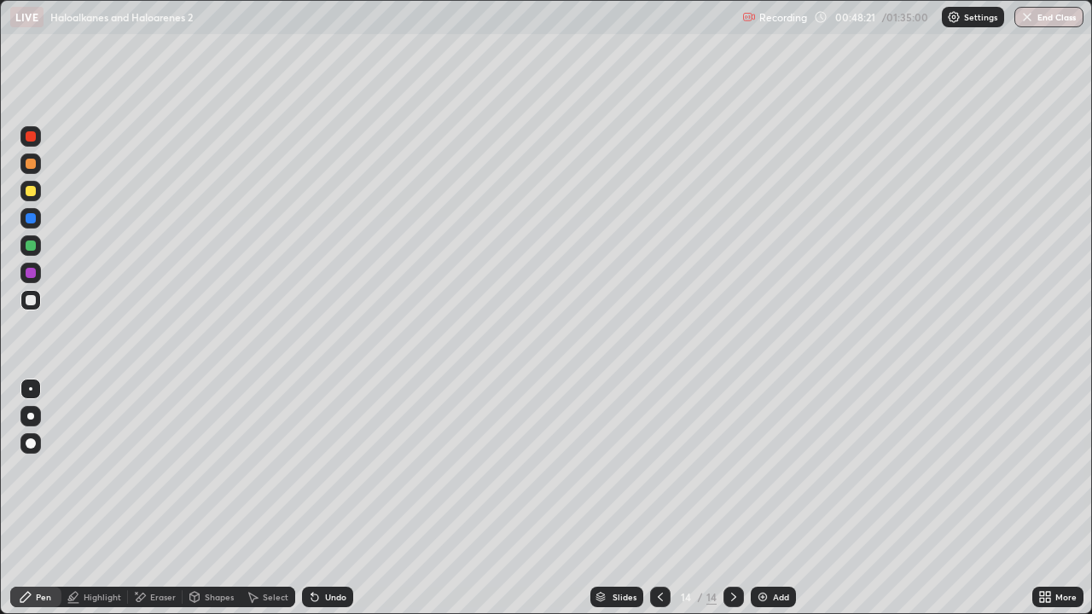
click at [20, 196] on div at bounding box center [30, 191] width 20 height 20
click at [26, 166] on div at bounding box center [31, 164] width 10 height 10
click at [773, 498] on div "Add" at bounding box center [781, 597] width 16 height 9
click at [35, 187] on div at bounding box center [31, 191] width 10 height 10
click at [40, 449] on div at bounding box center [30, 443] width 20 height 27
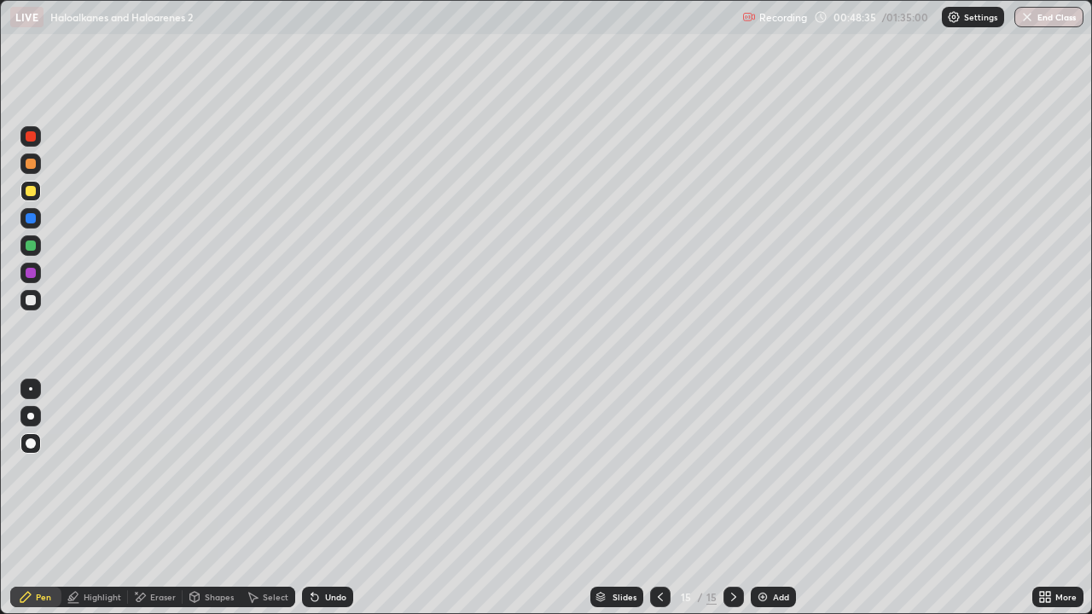
click at [34, 245] on div at bounding box center [31, 246] width 10 height 10
click at [31, 389] on div at bounding box center [30, 388] width 3 height 3
click at [31, 306] on div at bounding box center [30, 300] width 20 height 20
click at [28, 212] on div at bounding box center [30, 218] width 20 height 20
click at [39, 189] on div at bounding box center [30, 191] width 20 height 20
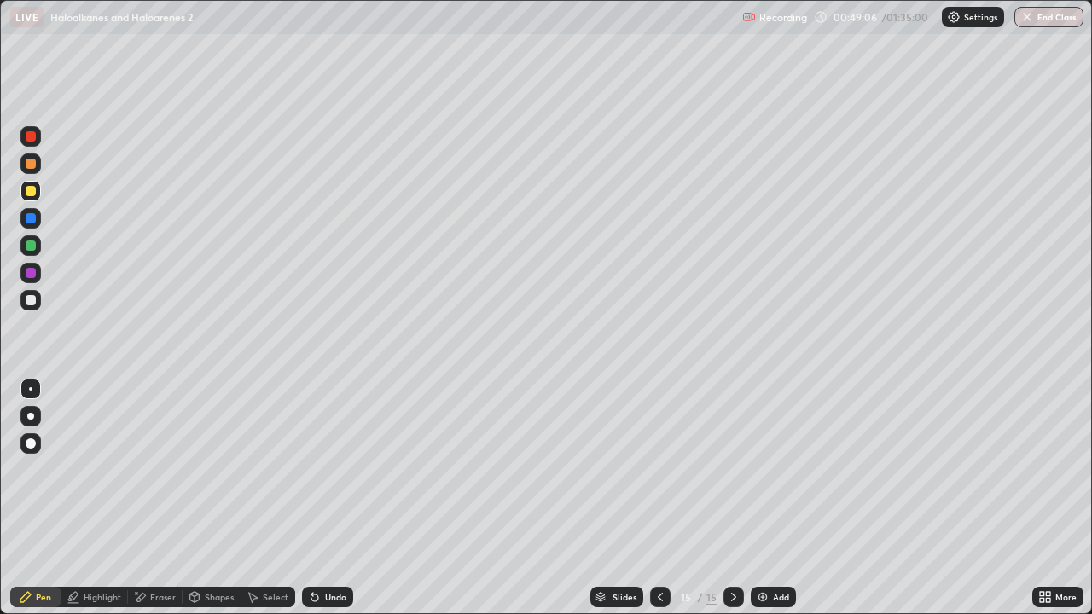
click at [36, 253] on div at bounding box center [30, 246] width 20 height 20
click at [32, 300] on div at bounding box center [31, 300] width 10 height 10
click at [30, 182] on div at bounding box center [30, 191] width 20 height 20
click at [775, 498] on div "Add" at bounding box center [781, 597] width 16 height 9
click at [112, 498] on div "Highlight" at bounding box center [94, 597] width 67 height 20
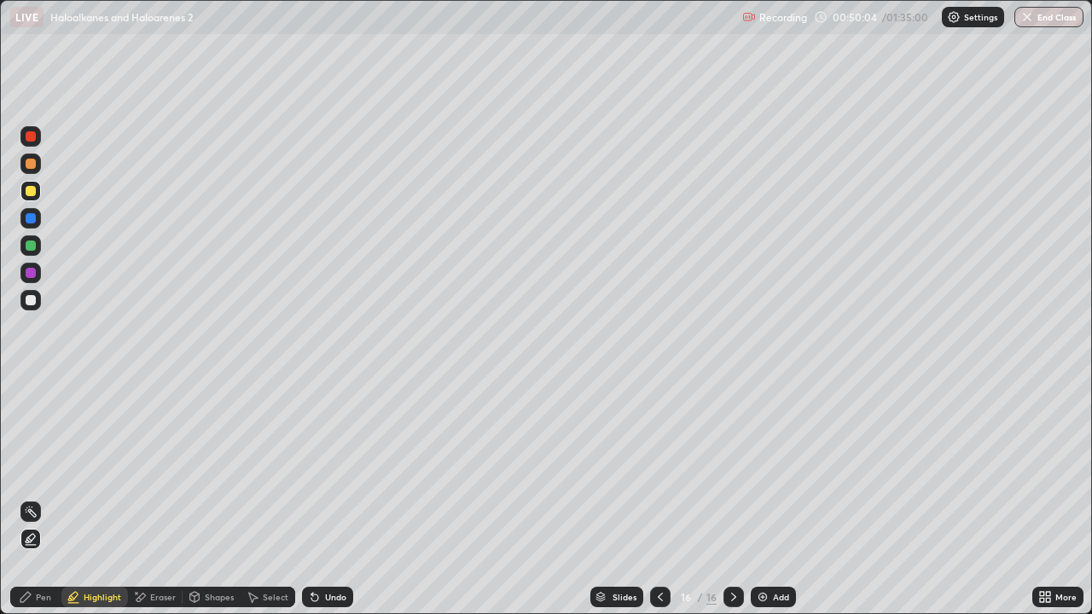
click at [29, 309] on div at bounding box center [30, 300] width 20 height 20
click at [48, 498] on div "Pen" at bounding box center [43, 597] width 15 height 9
click at [34, 191] on div at bounding box center [31, 191] width 10 height 10
click at [33, 163] on div at bounding box center [31, 164] width 10 height 10
click at [35, 200] on div at bounding box center [30, 191] width 20 height 20
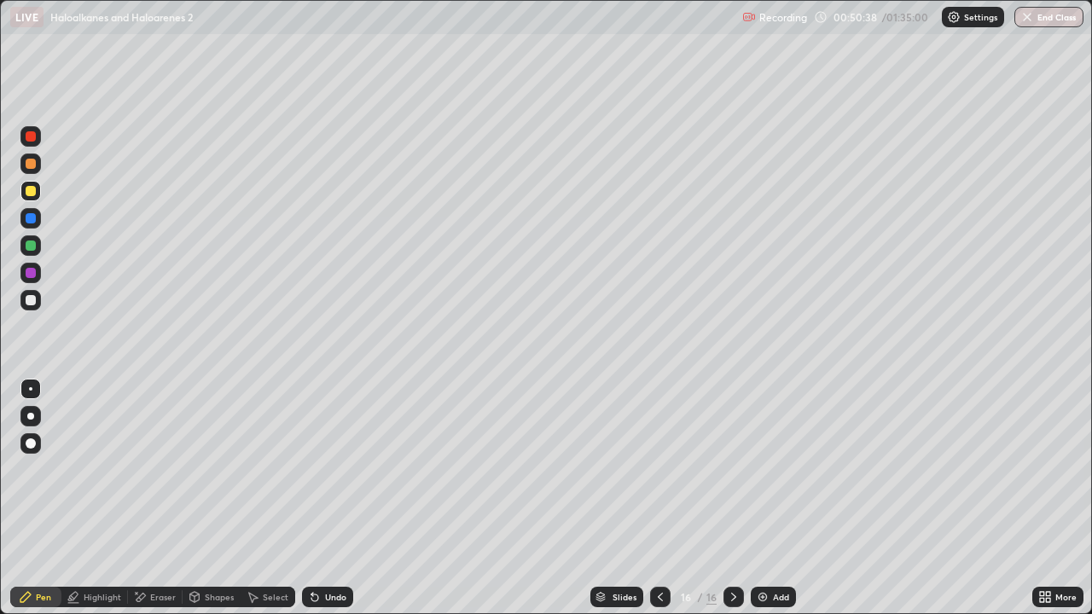
click at [108, 498] on div "Highlight" at bounding box center [94, 597] width 67 height 20
click at [160, 498] on div "Eraser" at bounding box center [163, 597] width 26 height 9
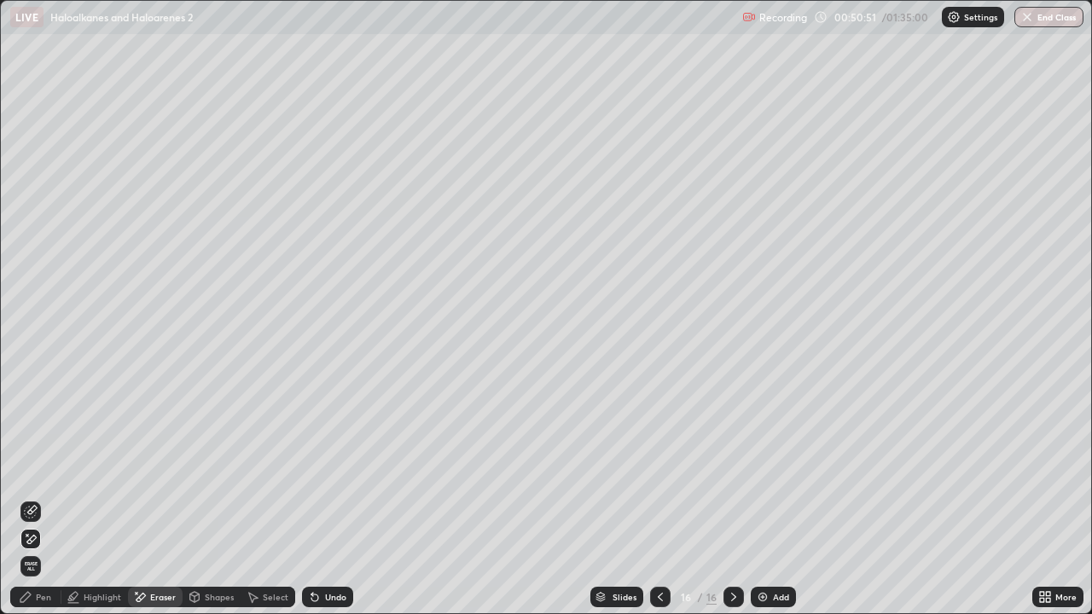
click at [42, 498] on div "Pen" at bounding box center [35, 597] width 51 height 20
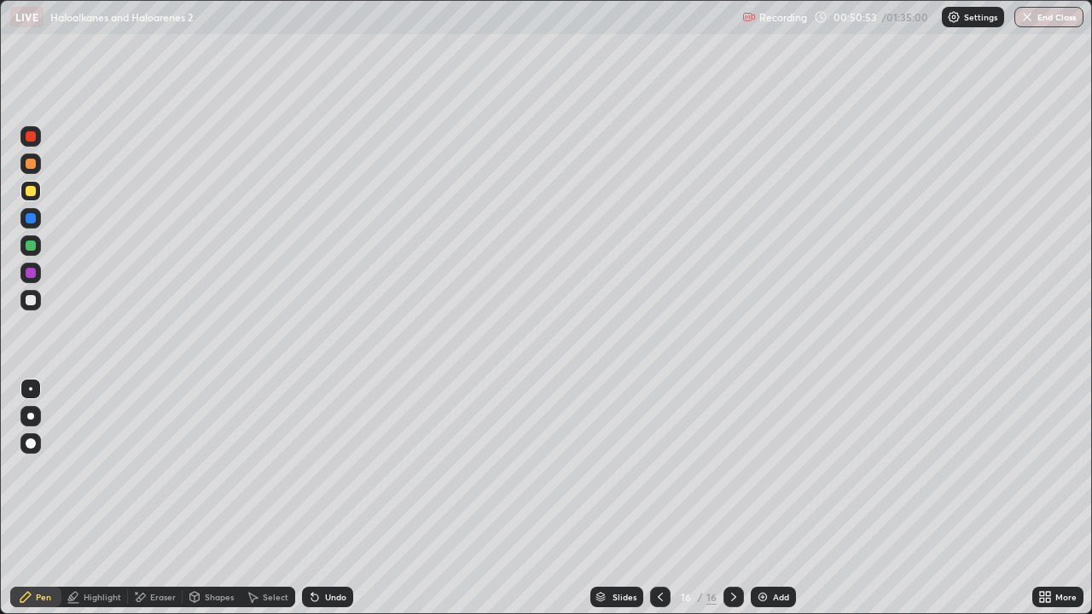
click at [97, 498] on div "Highlight" at bounding box center [103, 597] width 38 height 9
click at [32, 306] on div at bounding box center [30, 300] width 20 height 20
click at [32, 191] on div at bounding box center [31, 191] width 10 height 10
click at [39, 498] on div "Pen" at bounding box center [43, 597] width 15 height 9
click at [35, 215] on div at bounding box center [31, 218] width 10 height 10
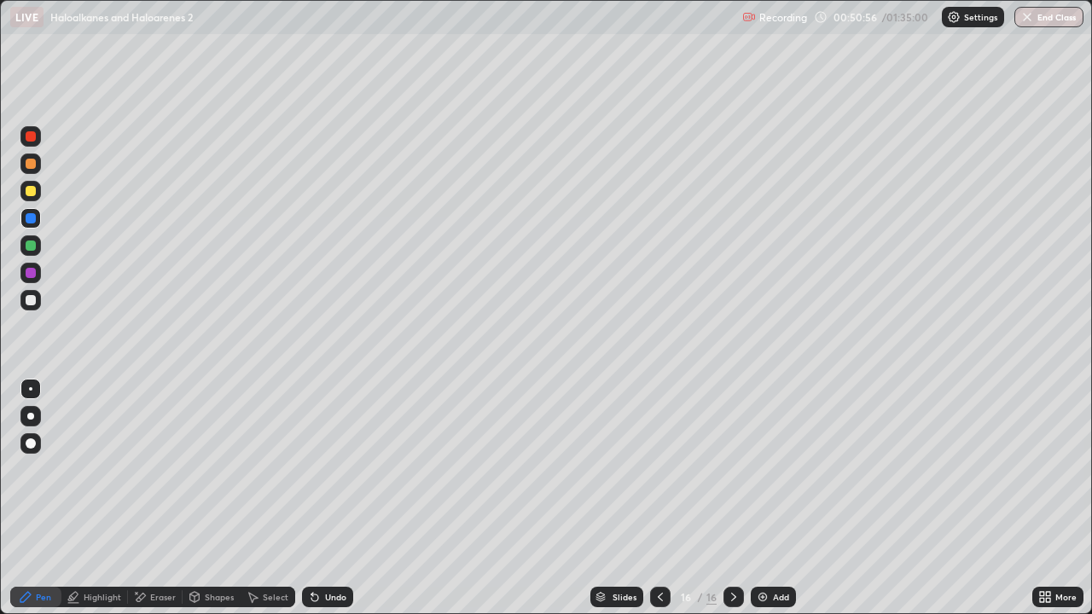
click at [38, 172] on div at bounding box center [30, 163] width 20 height 27
click at [34, 249] on div at bounding box center [31, 246] width 10 height 10
click at [32, 300] on div at bounding box center [31, 300] width 10 height 10
click at [31, 200] on div at bounding box center [30, 191] width 20 height 20
click at [327, 498] on div "Undo" at bounding box center [335, 597] width 21 height 9
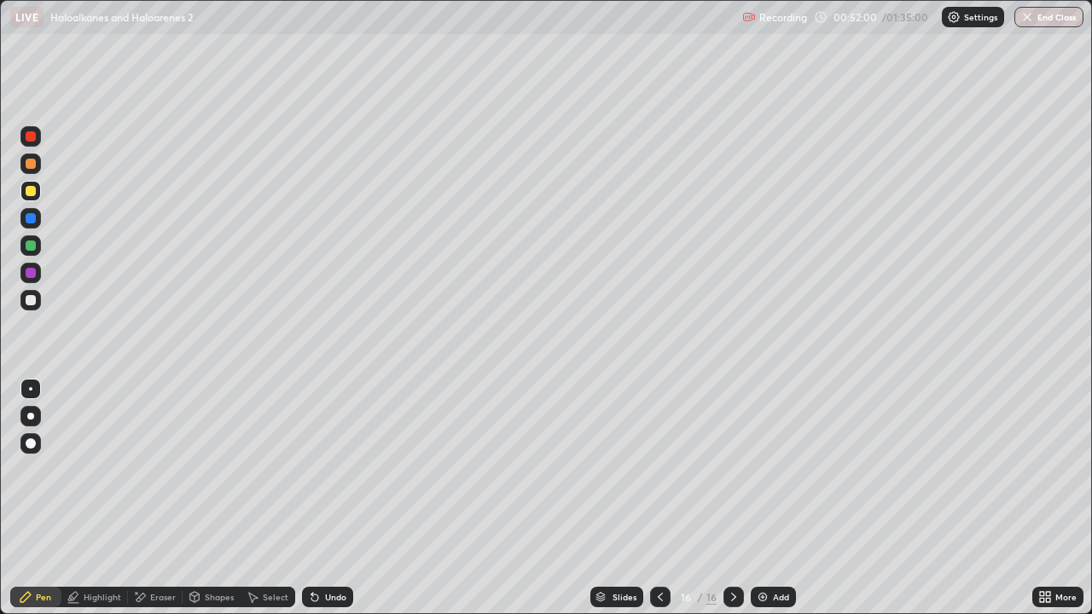
click at [327, 498] on div "Undo" at bounding box center [327, 597] width 51 height 20
click at [332, 498] on div "Undo" at bounding box center [327, 597] width 51 height 20
click at [329, 498] on div "Undo" at bounding box center [335, 597] width 21 height 9
click at [777, 498] on div "Add" at bounding box center [773, 597] width 45 height 20
click at [326, 498] on div "Undo" at bounding box center [327, 597] width 51 height 20
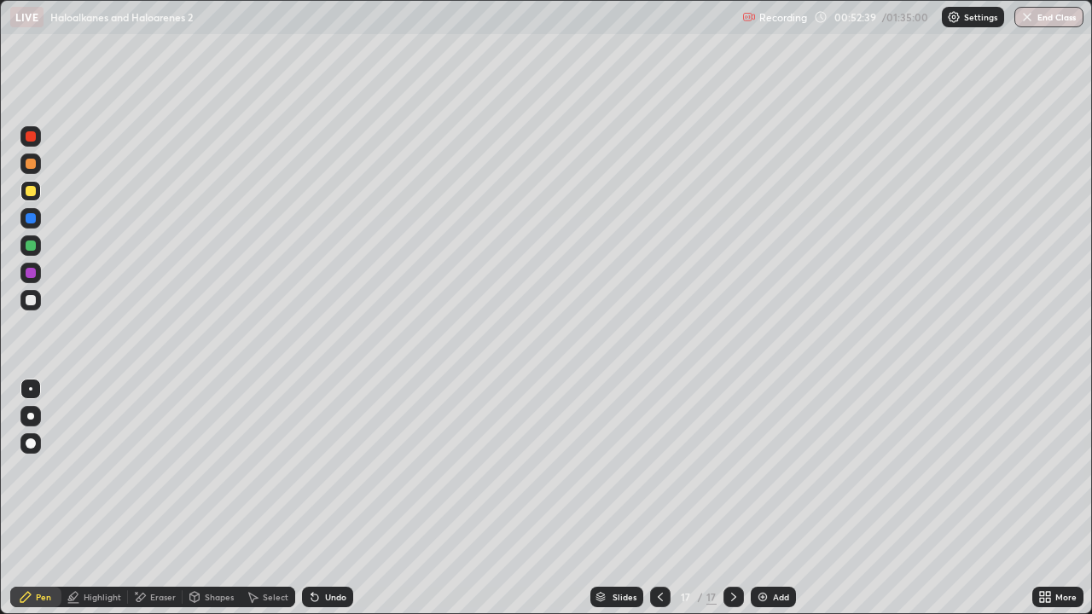
click at [30, 307] on div at bounding box center [30, 300] width 20 height 20
click at [330, 498] on div "Undo" at bounding box center [335, 597] width 21 height 9
click at [33, 163] on div at bounding box center [31, 164] width 10 height 10
click at [32, 191] on div at bounding box center [31, 191] width 10 height 10
click at [22, 216] on div at bounding box center [30, 218] width 20 height 20
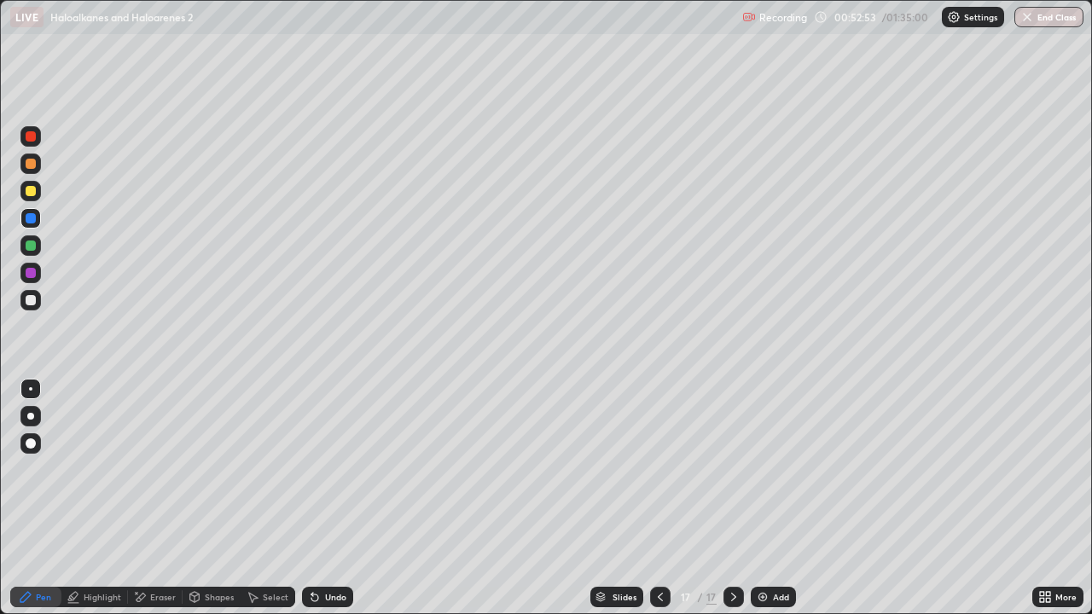
click at [32, 246] on div at bounding box center [31, 246] width 10 height 10
click at [38, 437] on div at bounding box center [30, 443] width 20 height 20
click at [32, 300] on div at bounding box center [31, 300] width 10 height 10
click at [34, 238] on div at bounding box center [30, 246] width 20 height 20
click at [32, 191] on div at bounding box center [31, 191] width 10 height 10
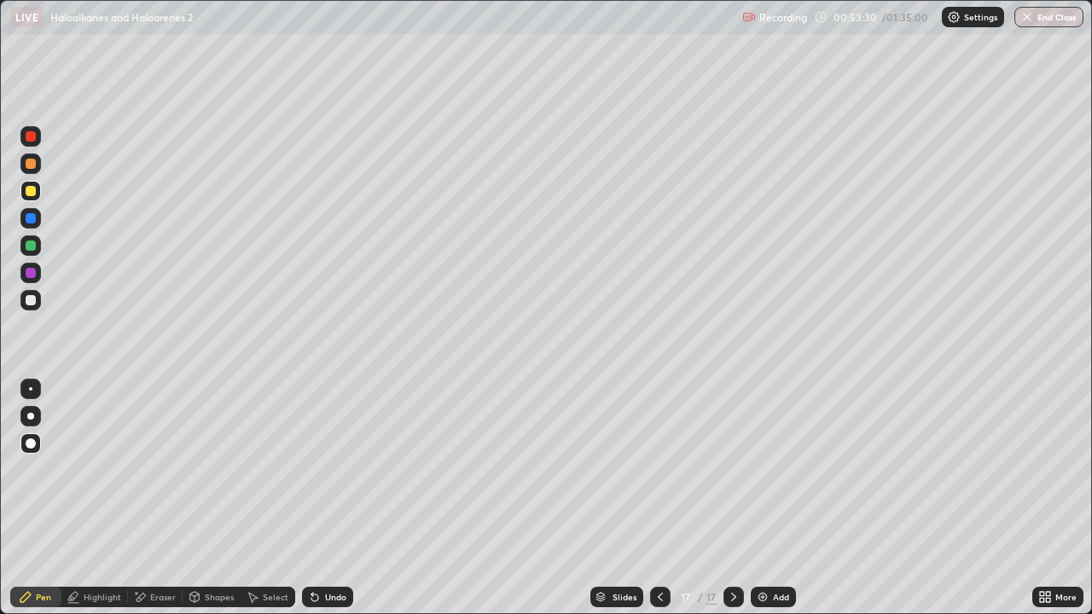
click at [20, 305] on div at bounding box center [30, 300] width 20 height 20
click at [29, 246] on div at bounding box center [31, 246] width 10 height 10
click at [27, 395] on div at bounding box center [30, 389] width 20 height 20
click at [32, 310] on div at bounding box center [30, 300] width 20 height 20
click at [31, 270] on div at bounding box center [31, 273] width 10 height 10
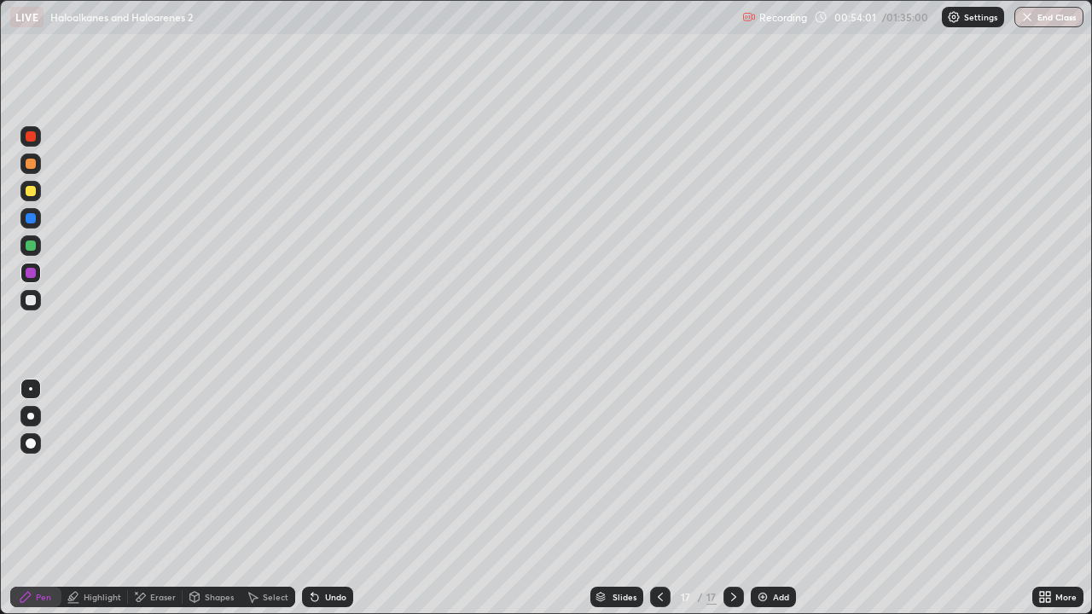
click at [28, 248] on div at bounding box center [31, 246] width 10 height 10
click at [29, 190] on div at bounding box center [31, 191] width 10 height 10
click at [29, 164] on div at bounding box center [31, 164] width 10 height 10
click at [196, 498] on div "Shapes" at bounding box center [212, 597] width 58 height 20
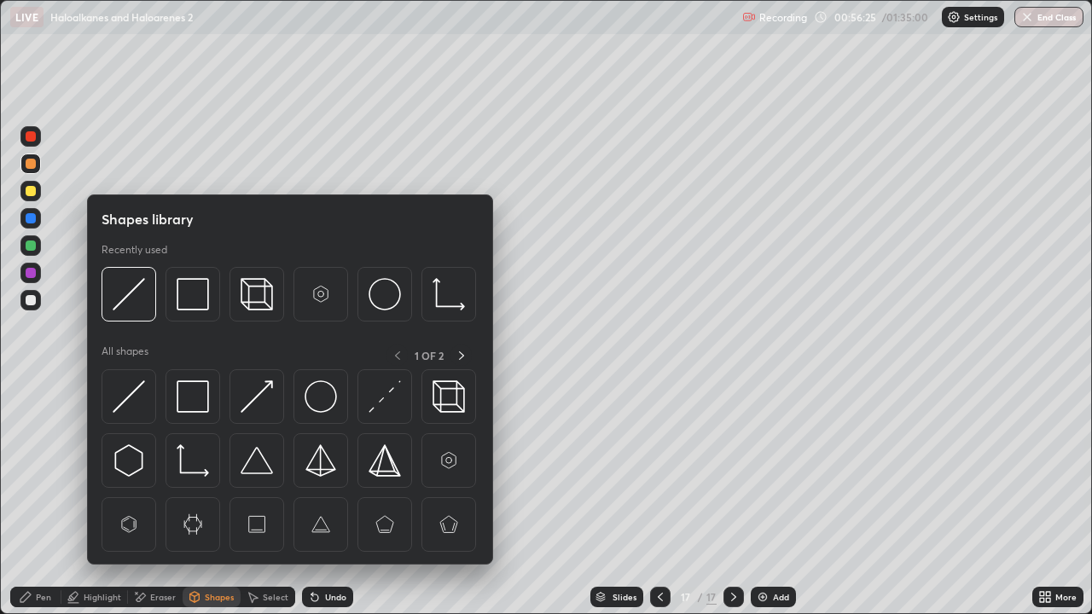
click at [163, 498] on div "Eraser" at bounding box center [163, 597] width 26 height 9
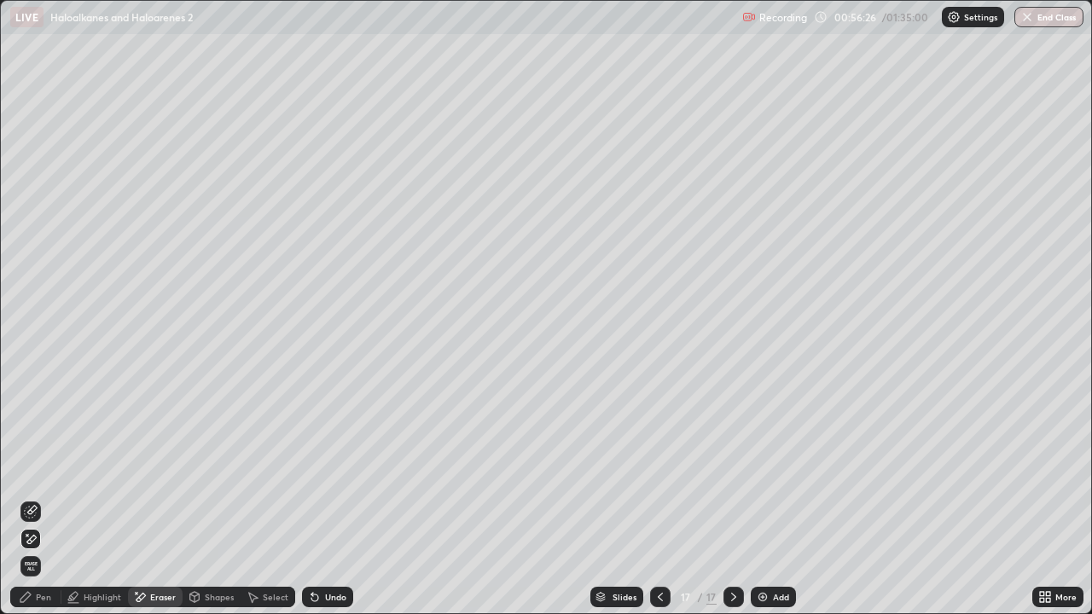
click at [47, 498] on div "Pen" at bounding box center [43, 597] width 15 height 9
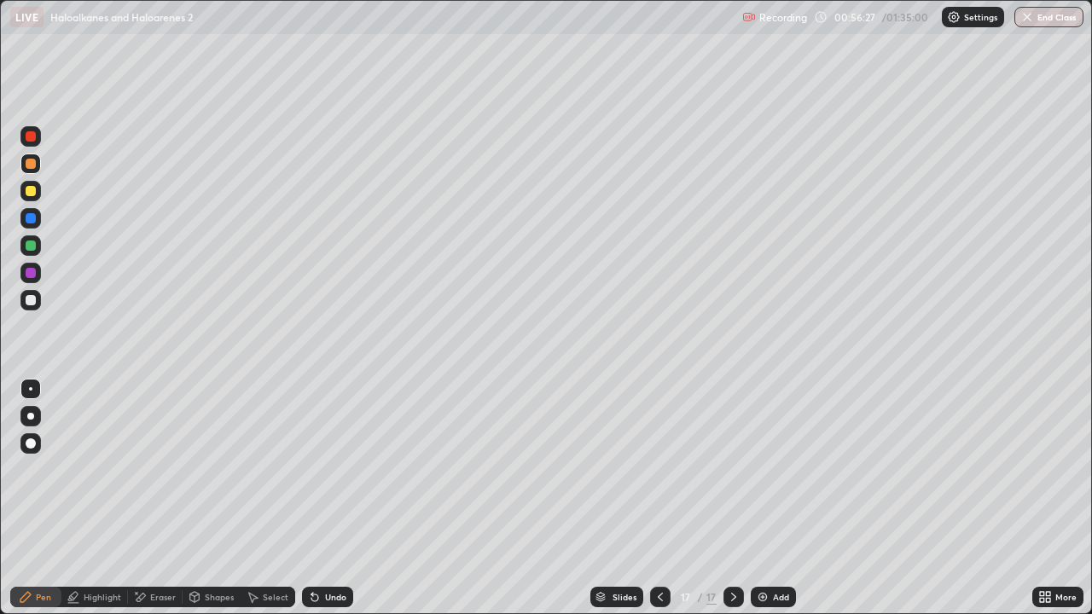
click at [31, 247] on div at bounding box center [31, 246] width 10 height 10
click at [39, 189] on div at bounding box center [30, 191] width 20 height 20
click at [31, 197] on div at bounding box center [30, 191] width 20 height 20
click at [771, 498] on div "Add" at bounding box center [773, 597] width 45 height 20
click at [24, 447] on div at bounding box center [30, 443] width 20 height 20
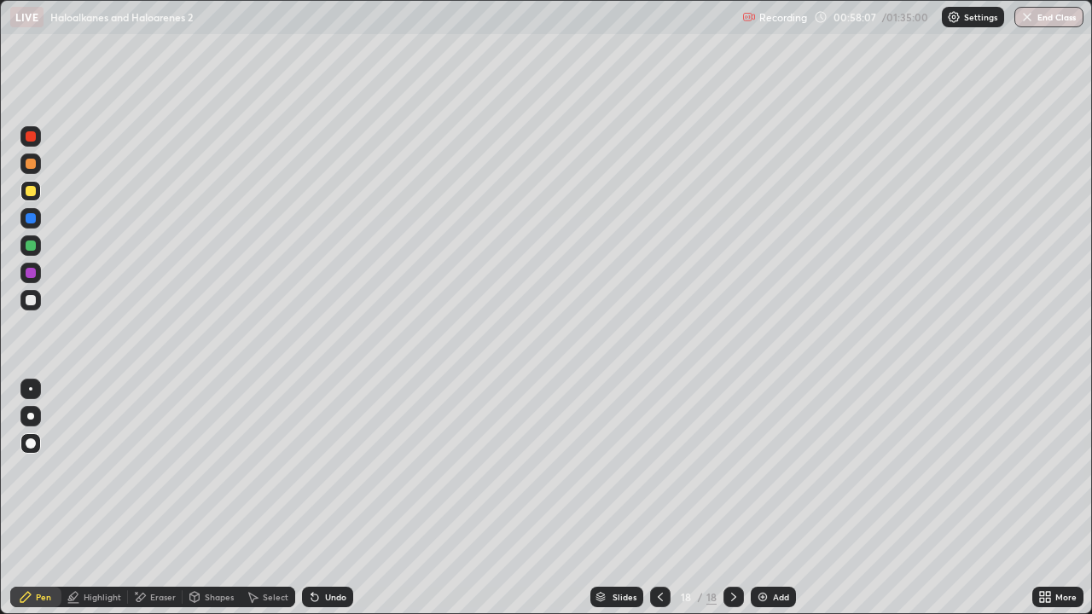
click at [33, 309] on div at bounding box center [30, 300] width 20 height 20
click at [38, 170] on div at bounding box center [30, 164] width 20 height 20
click at [34, 247] on div at bounding box center [31, 246] width 10 height 10
click at [29, 307] on div at bounding box center [30, 300] width 20 height 20
click at [27, 188] on div at bounding box center [31, 191] width 10 height 10
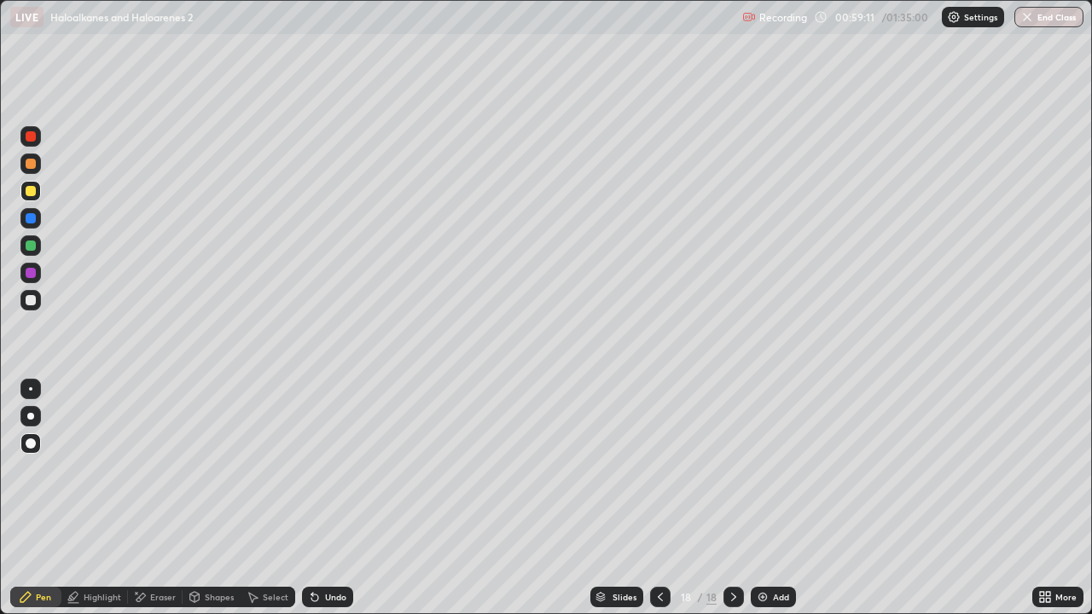
click at [30, 253] on div at bounding box center [30, 246] width 20 height 20
click at [34, 189] on div at bounding box center [31, 191] width 10 height 10
click at [32, 191] on div at bounding box center [31, 191] width 10 height 10
click at [35, 223] on div at bounding box center [30, 218] width 20 height 20
click at [31, 389] on div at bounding box center [30, 388] width 3 height 3
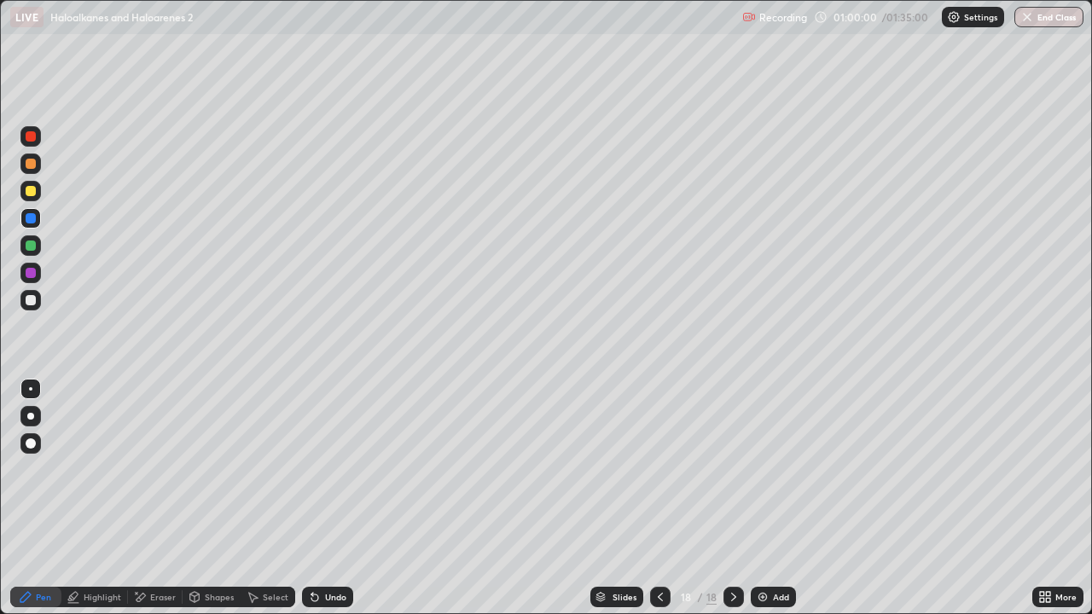
click at [26, 187] on div at bounding box center [30, 191] width 20 height 20
click at [34, 304] on div at bounding box center [31, 300] width 10 height 10
click at [38, 255] on div at bounding box center [30, 245] width 20 height 27
click at [32, 191] on div at bounding box center [31, 191] width 10 height 10
click at [37, 163] on div at bounding box center [30, 164] width 20 height 20
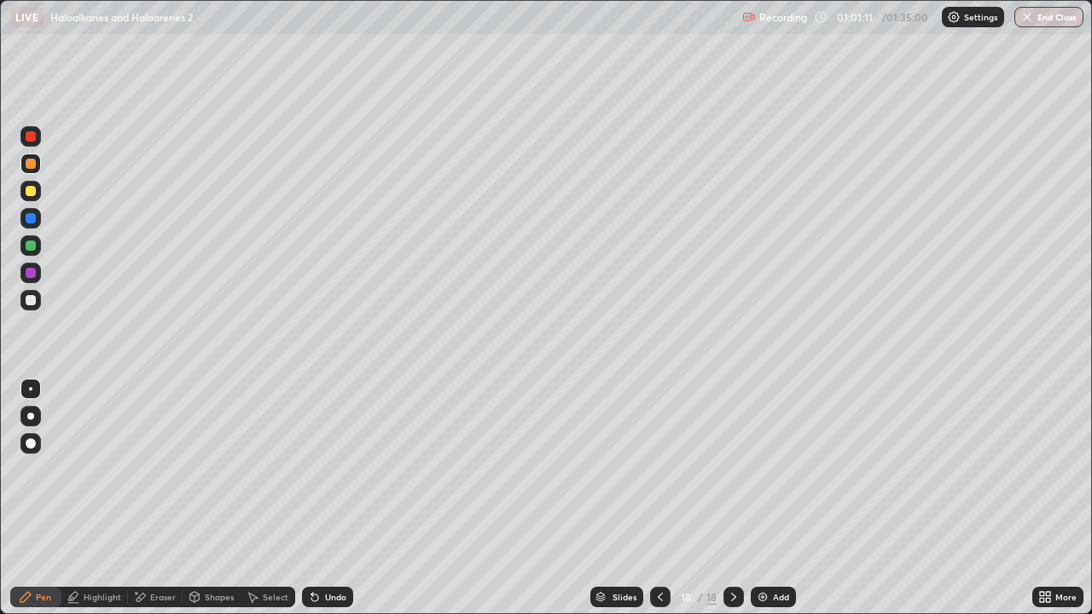
click at [31, 192] on div at bounding box center [31, 191] width 10 height 10
click at [108, 498] on div "Highlight" at bounding box center [94, 597] width 67 height 20
click at [30, 309] on div at bounding box center [30, 300] width 20 height 20
click at [349, 498] on div "Undo" at bounding box center [327, 597] width 51 height 20
click at [32, 253] on div at bounding box center [30, 246] width 20 height 20
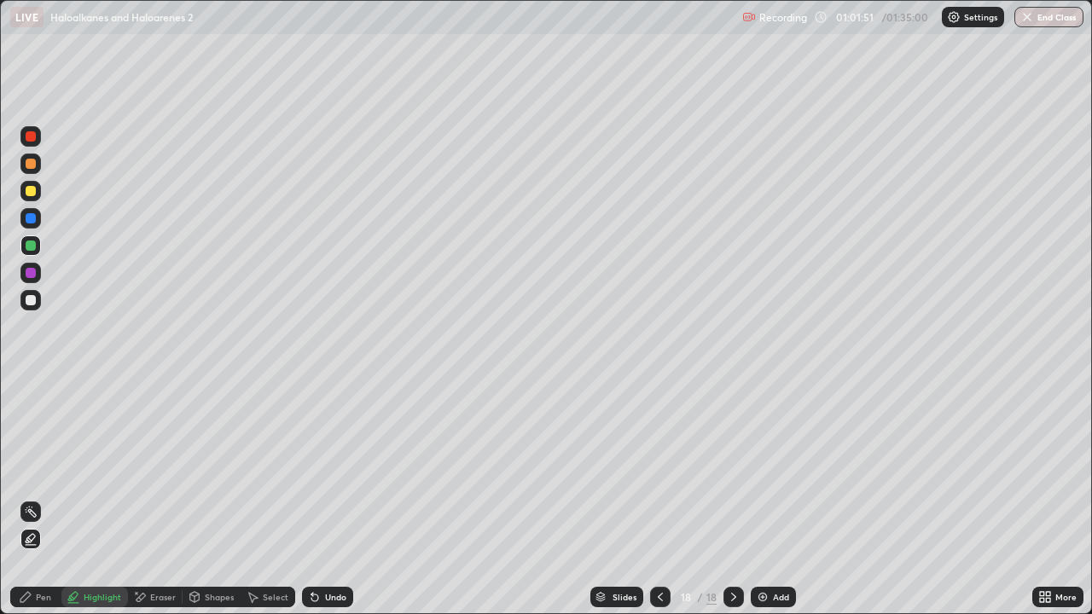
click at [44, 498] on div "Pen" at bounding box center [43, 597] width 15 height 9
click at [30, 302] on div at bounding box center [31, 300] width 10 height 10
click at [29, 266] on div at bounding box center [30, 273] width 20 height 20
click at [780, 498] on div "Add" at bounding box center [781, 597] width 16 height 9
click at [38, 300] on div at bounding box center [30, 300] width 20 height 20
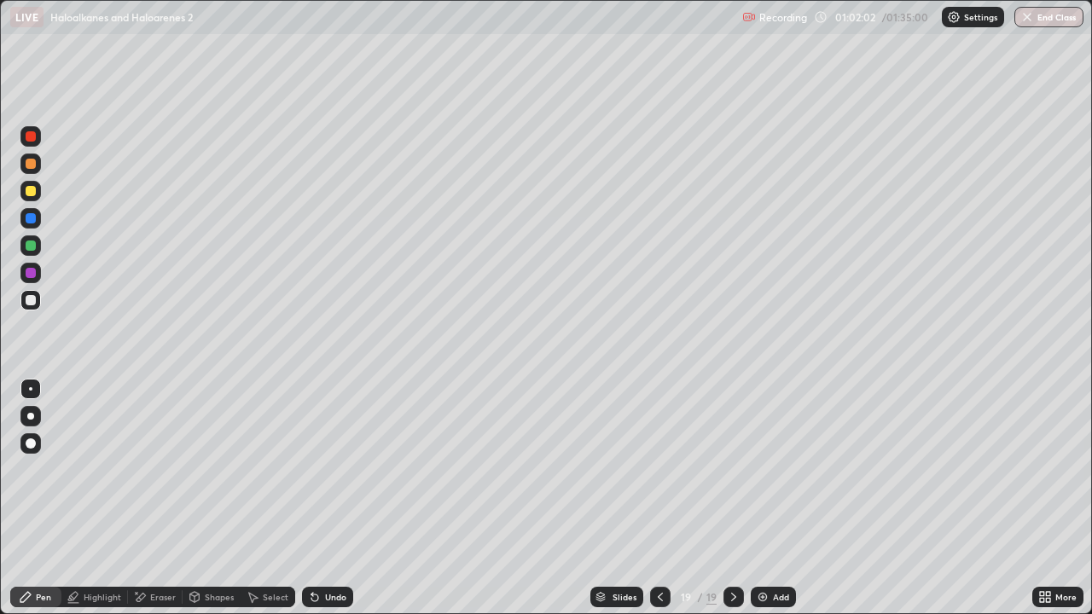
click at [31, 165] on div at bounding box center [31, 164] width 10 height 10
click at [34, 198] on div at bounding box center [30, 191] width 20 height 20
click at [35, 248] on div at bounding box center [31, 246] width 10 height 10
click at [24, 171] on div at bounding box center [30, 164] width 20 height 20
click at [32, 246] on div at bounding box center [31, 246] width 10 height 10
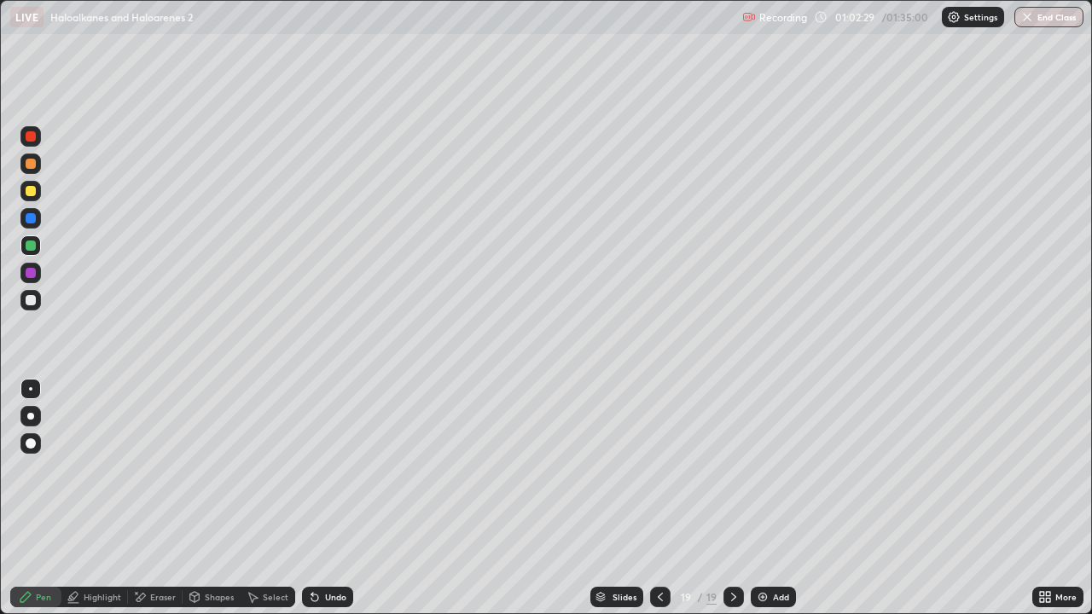
click at [30, 162] on div at bounding box center [31, 164] width 10 height 10
click at [27, 303] on div at bounding box center [31, 300] width 10 height 10
click at [26, 192] on div at bounding box center [31, 191] width 10 height 10
click at [341, 498] on div "Undo" at bounding box center [327, 597] width 51 height 20
click at [37, 300] on div at bounding box center [30, 300] width 20 height 20
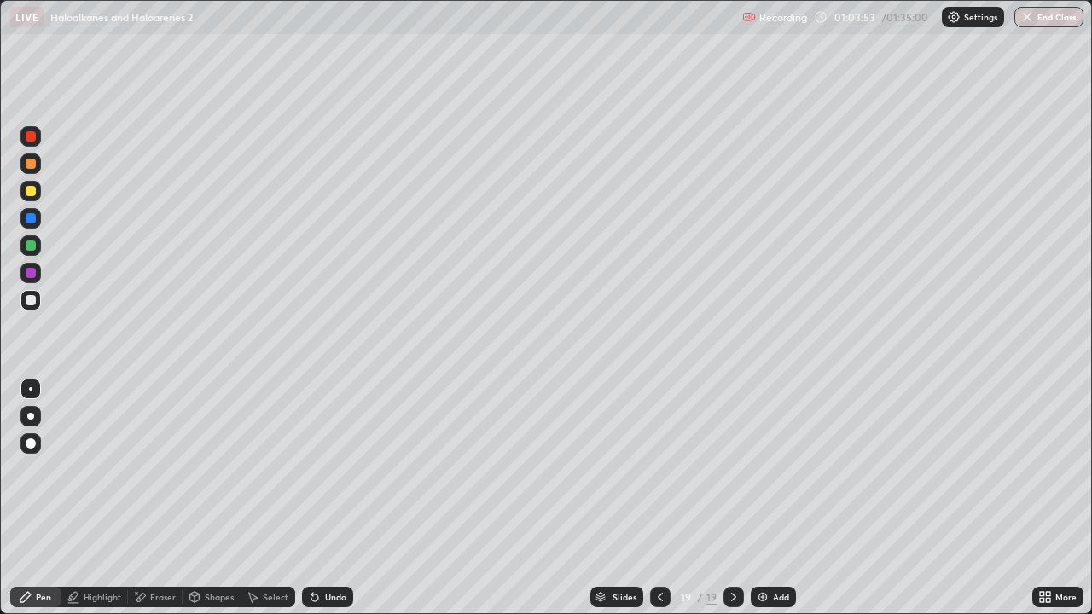
click at [95, 498] on div "Highlight" at bounding box center [94, 597] width 67 height 20
click at [54, 498] on div "Pen" at bounding box center [35, 597] width 51 height 20
click at [30, 248] on div at bounding box center [31, 246] width 10 height 10
click at [32, 191] on div at bounding box center [31, 191] width 10 height 10
click at [39, 166] on div at bounding box center [30, 164] width 20 height 20
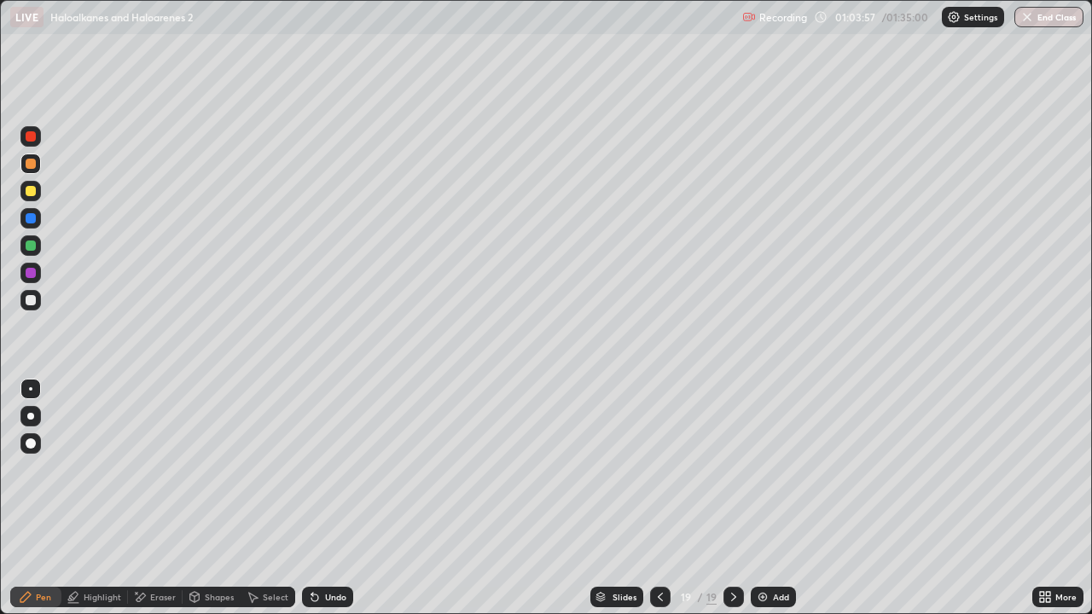
click at [32, 131] on div at bounding box center [31, 136] width 10 height 10
click at [22, 197] on div at bounding box center [30, 191] width 20 height 20
click at [276, 498] on div "Select" at bounding box center [276, 597] width 26 height 9
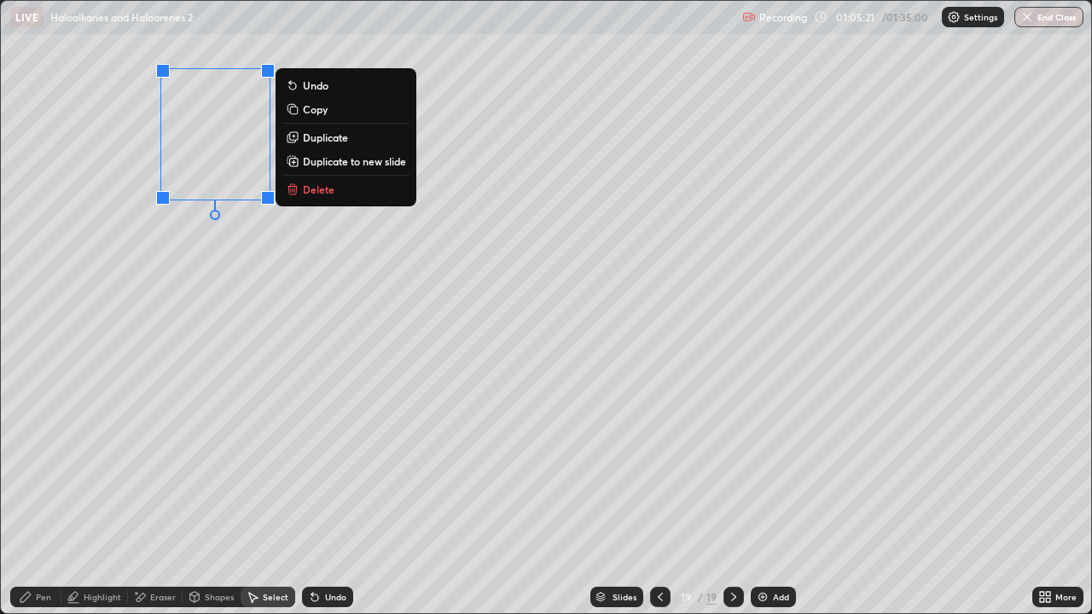
click at [52, 498] on div "Pen" at bounding box center [35, 597] width 51 height 20
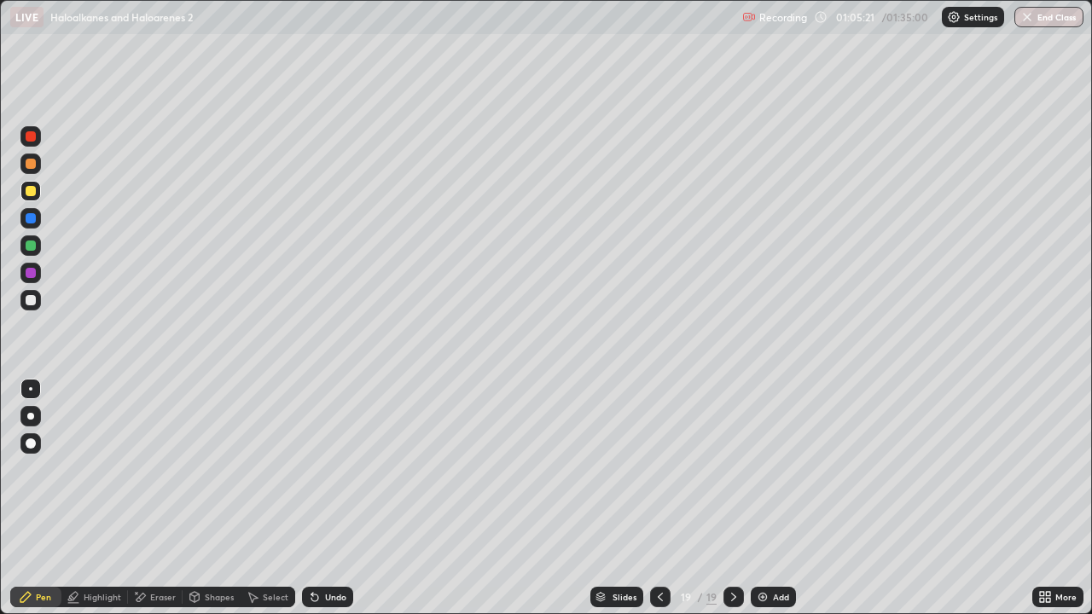
click at [33, 238] on div at bounding box center [30, 246] width 20 height 20
click at [332, 498] on div "Undo" at bounding box center [327, 597] width 51 height 20
click at [335, 498] on div "Undo" at bounding box center [335, 597] width 21 height 9
click at [336, 498] on div "Undo" at bounding box center [335, 597] width 21 height 9
click at [36, 201] on div at bounding box center [30, 191] width 20 height 20
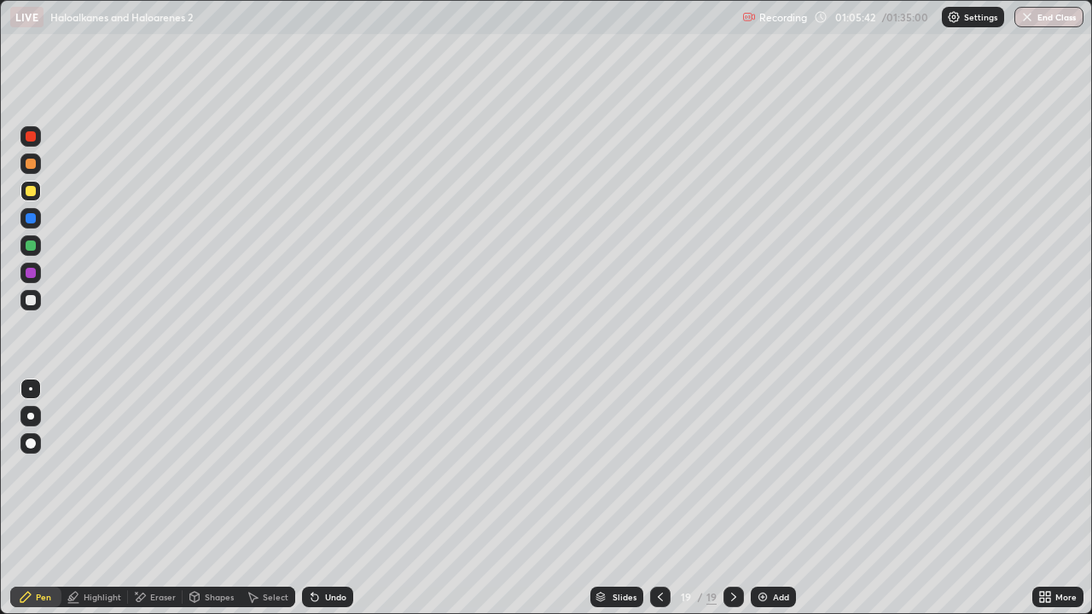
click at [27, 167] on div at bounding box center [31, 164] width 10 height 10
click at [669, 498] on div at bounding box center [660, 597] width 20 height 20
click at [767, 498] on div "Add" at bounding box center [773, 597] width 45 height 20
click at [37, 294] on div at bounding box center [30, 300] width 20 height 20
click at [261, 498] on div "Select" at bounding box center [268, 597] width 55 height 20
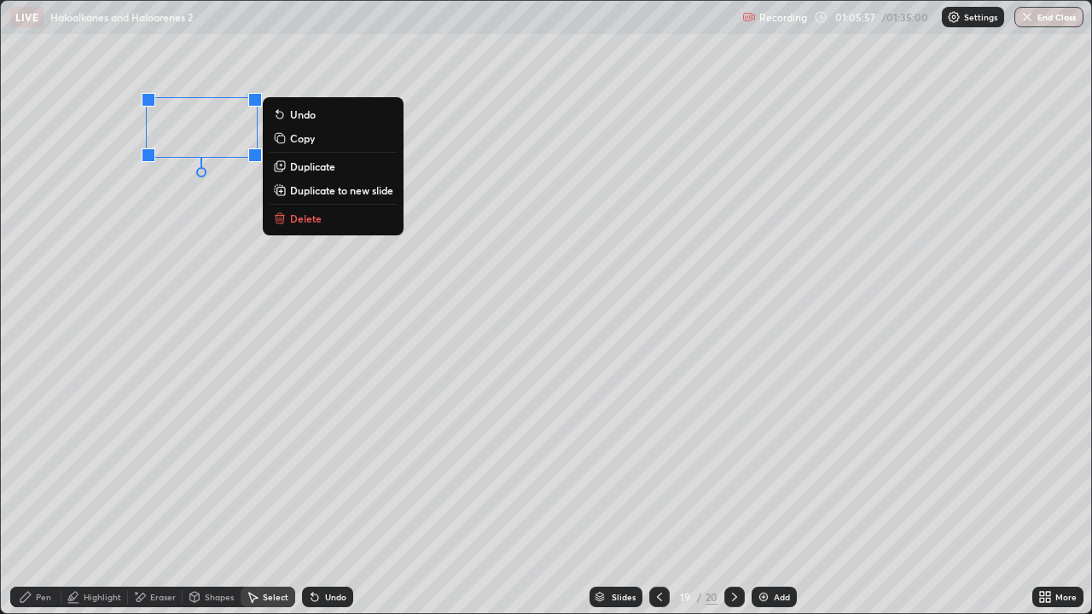
click at [308, 165] on p "Duplicate" at bounding box center [312, 167] width 45 height 14
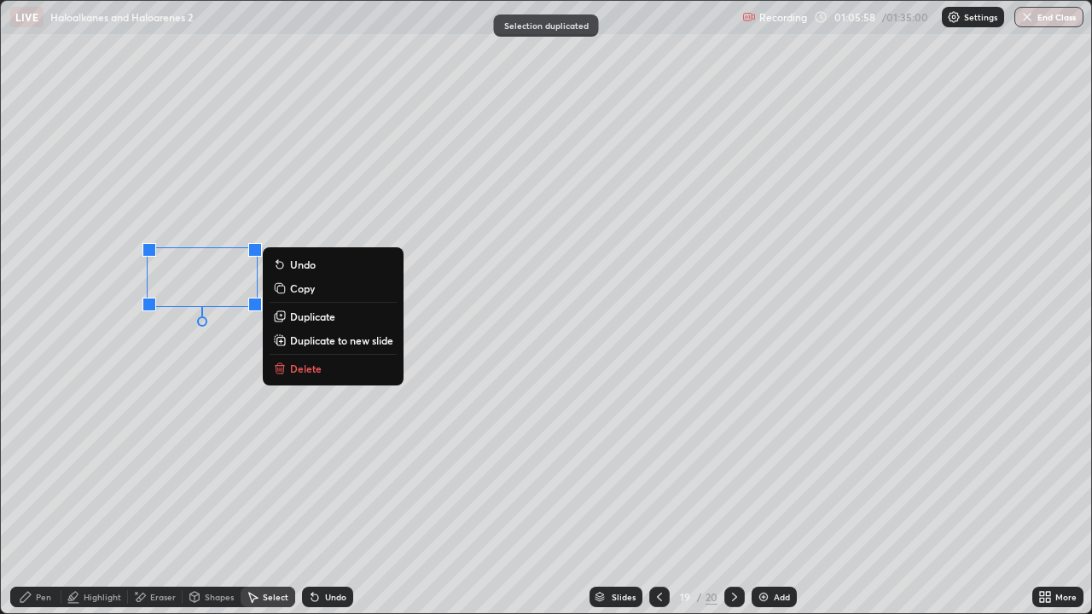
click at [298, 318] on p "Duplicate" at bounding box center [312, 317] width 45 height 14
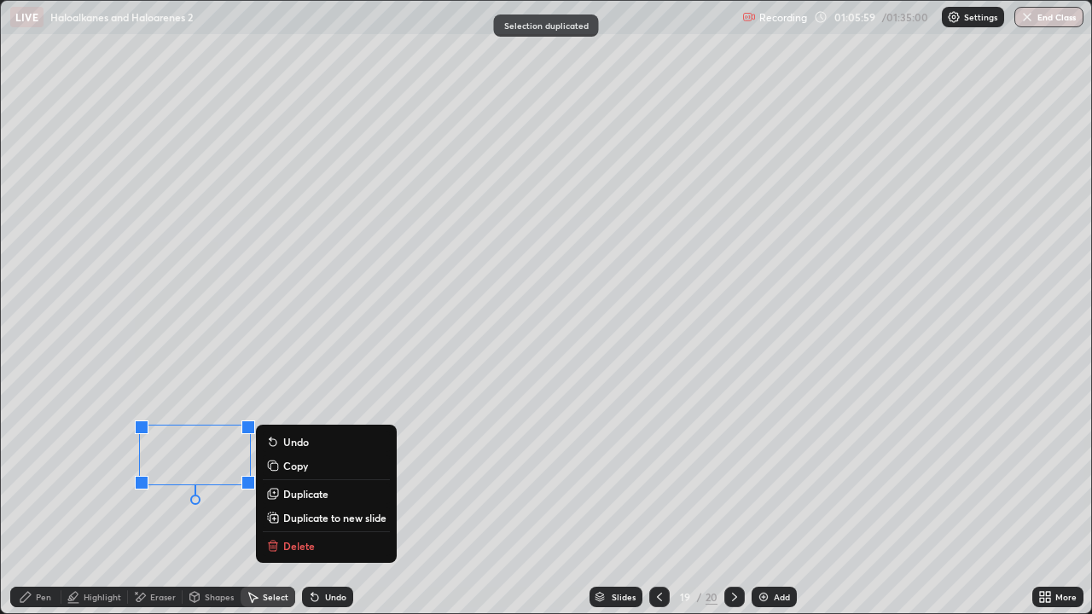
click at [36, 498] on div "Pen" at bounding box center [35, 597] width 51 height 20
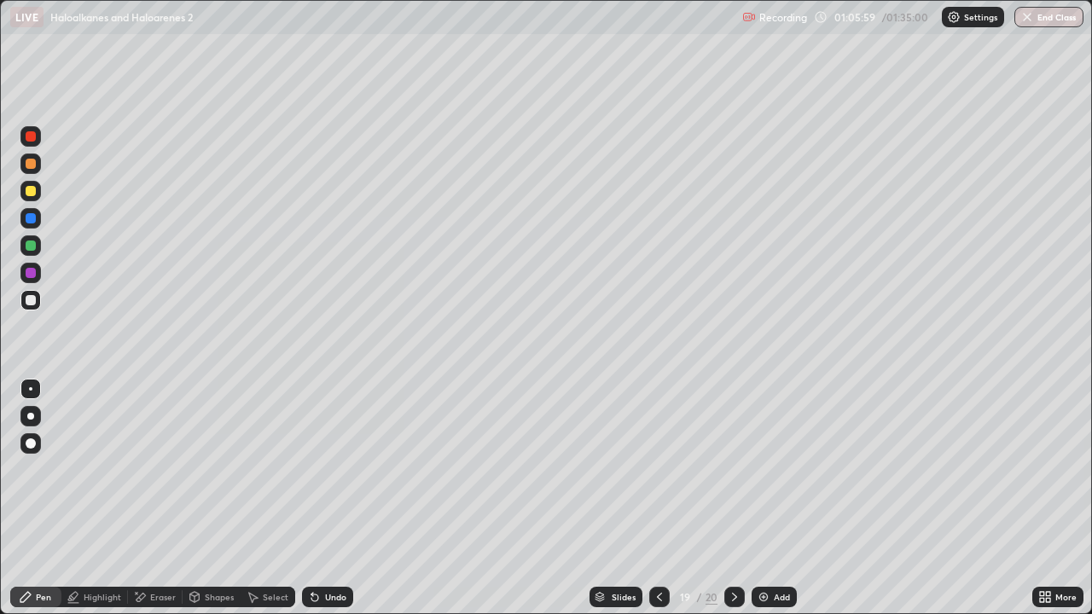
click at [32, 307] on div at bounding box center [30, 300] width 20 height 20
click at [30, 249] on div at bounding box center [31, 246] width 10 height 10
click at [326, 498] on div "Undo" at bounding box center [335, 597] width 21 height 9
click at [329, 498] on div "Undo" at bounding box center [335, 597] width 21 height 9
click at [325, 498] on div "Undo" at bounding box center [335, 597] width 21 height 9
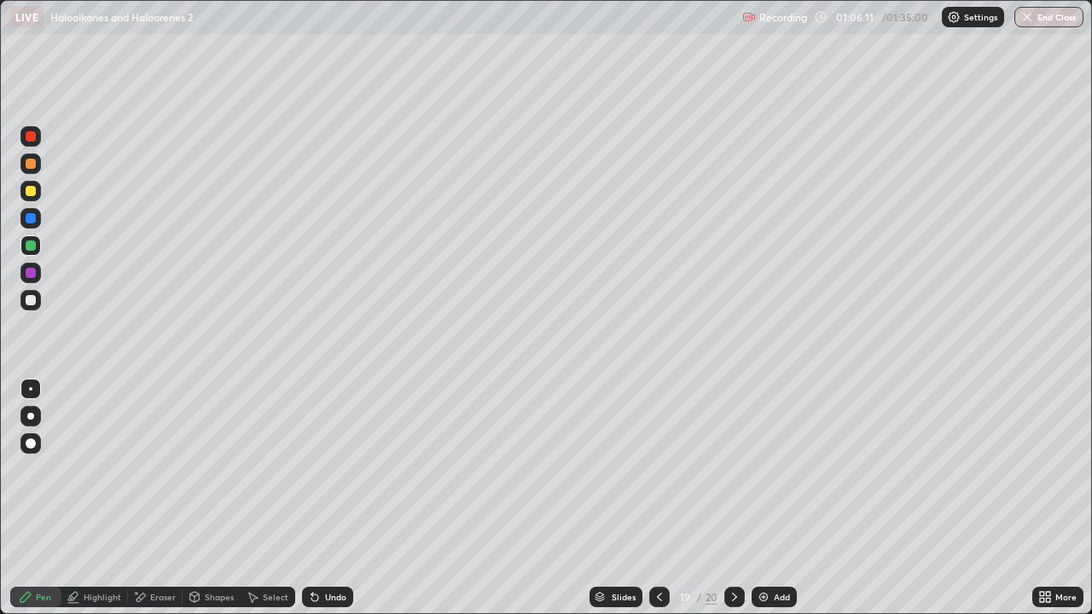
click at [325, 498] on div "Undo" at bounding box center [335, 597] width 21 height 9
click at [326, 498] on div "Undo" at bounding box center [327, 597] width 51 height 20
click at [325, 498] on div "Undo" at bounding box center [335, 597] width 21 height 9
click at [326, 498] on div "Undo" at bounding box center [335, 597] width 21 height 9
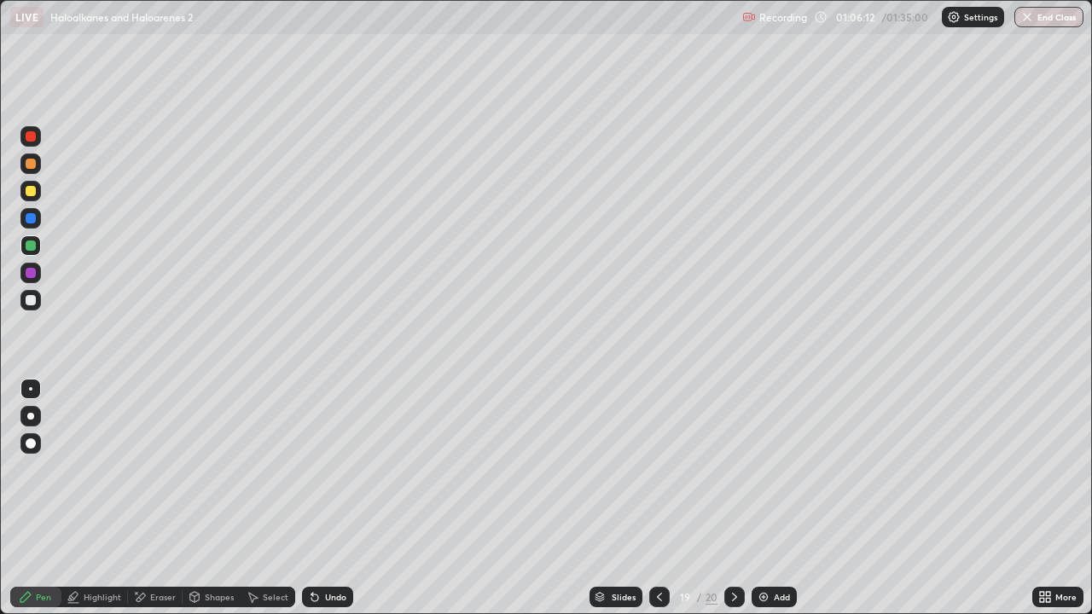
click at [326, 498] on div "Undo" at bounding box center [327, 597] width 51 height 20
click at [35, 304] on div at bounding box center [31, 300] width 10 height 10
click at [37, 216] on div at bounding box center [30, 218] width 20 height 20
click at [37, 193] on div at bounding box center [30, 191] width 20 height 20
click at [32, 252] on div at bounding box center [30, 246] width 20 height 20
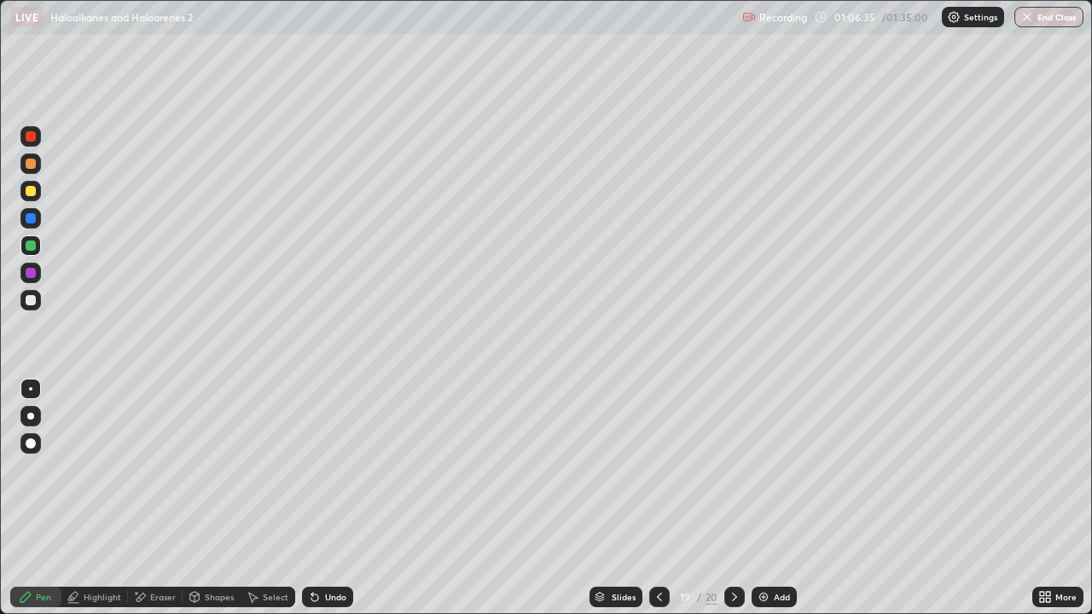
click at [31, 137] on div at bounding box center [31, 136] width 10 height 10
click at [32, 296] on div at bounding box center [31, 300] width 10 height 10
click at [30, 277] on div at bounding box center [31, 273] width 10 height 10
click at [32, 293] on div at bounding box center [30, 300] width 20 height 20
click at [37, 301] on div at bounding box center [30, 300] width 20 height 20
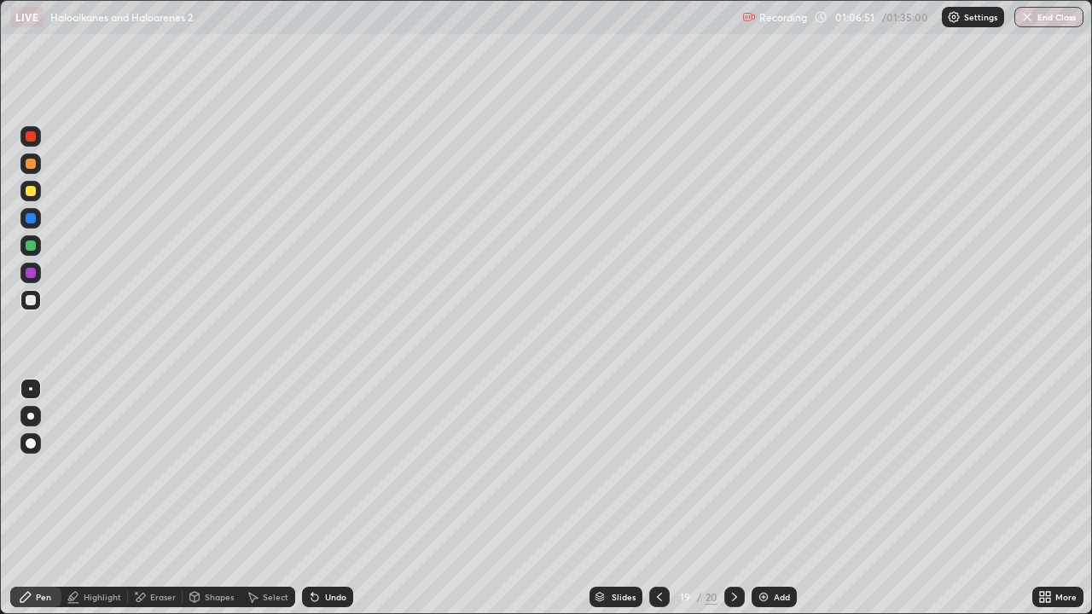
click at [30, 239] on div at bounding box center [30, 246] width 20 height 20
click at [29, 165] on div at bounding box center [31, 164] width 10 height 10
click at [28, 199] on div at bounding box center [30, 191] width 20 height 20
click at [329, 498] on div "Undo" at bounding box center [335, 597] width 21 height 9
click at [330, 498] on div "Undo" at bounding box center [335, 597] width 21 height 9
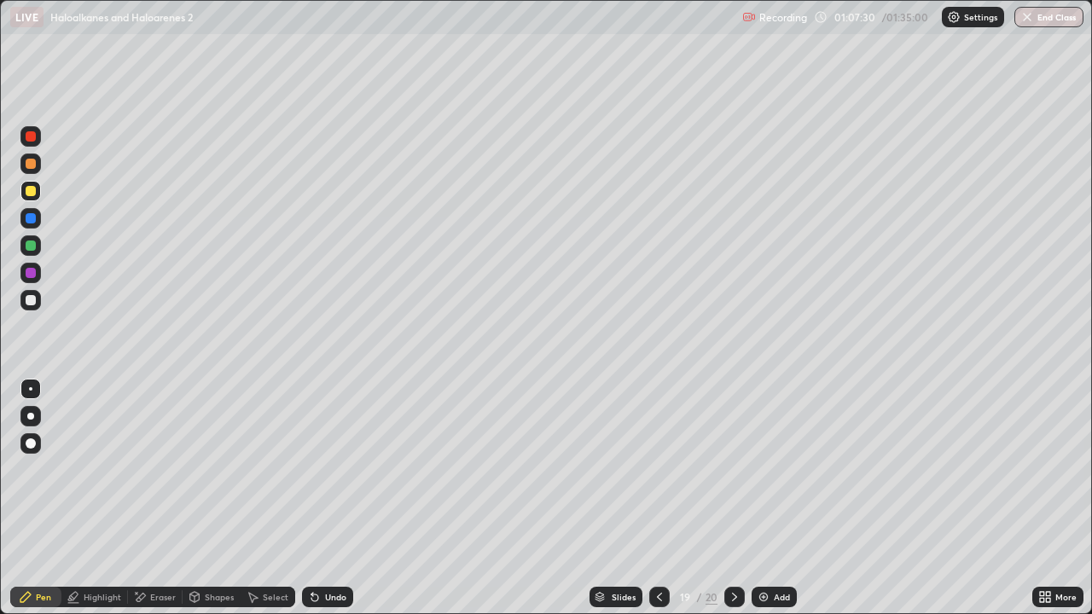
click at [328, 498] on div "Undo" at bounding box center [335, 597] width 21 height 9
click at [325, 498] on div "Undo" at bounding box center [335, 597] width 21 height 9
click at [37, 243] on div at bounding box center [30, 246] width 20 height 20
click at [735, 498] on icon at bounding box center [735, 598] width 14 height 14
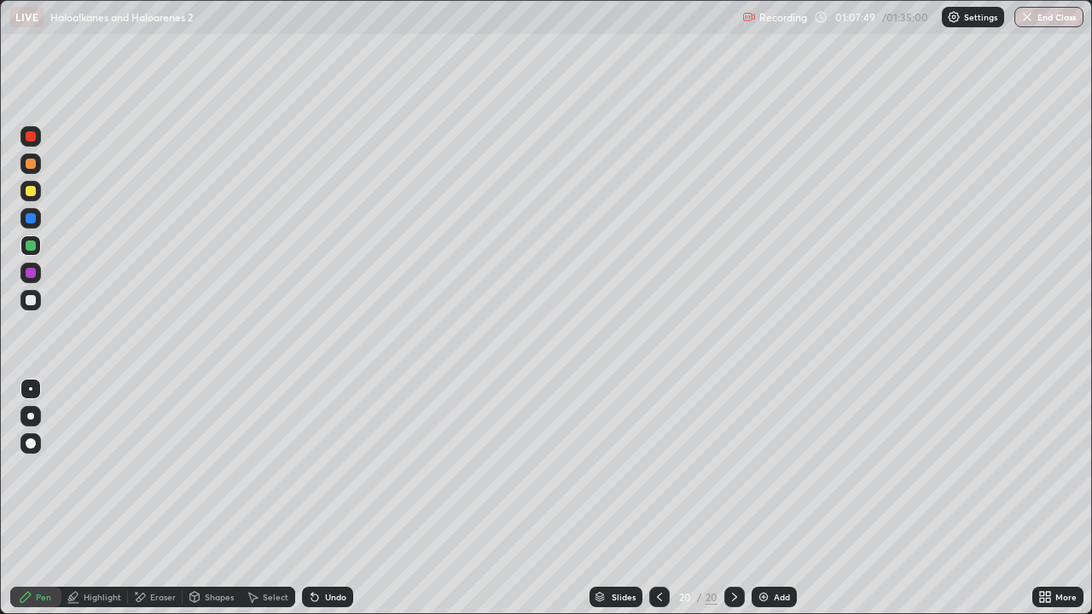
click at [661, 498] on icon at bounding box center [660, 598] width 14 height 14
click at [161, 498] on div "Eraser" at bounding box center [155, 597] width 55 height 20
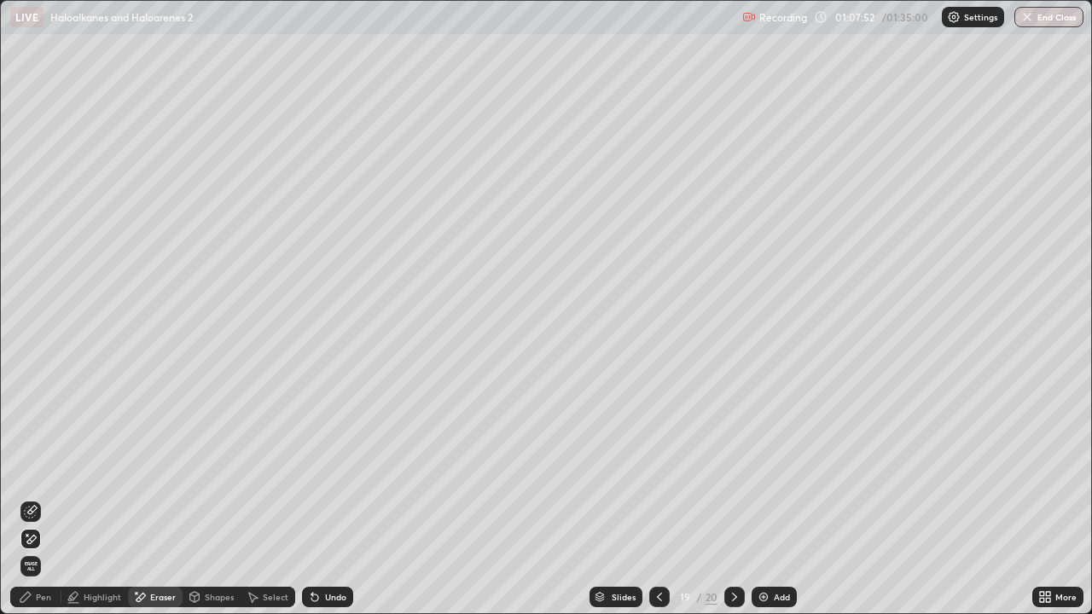
click at [31, 498] on icon at bounding box center [31, 512] width 14 height 14
click at [40, 498] on div "Pen" at bounding box center [43, 597] width 15 height 9
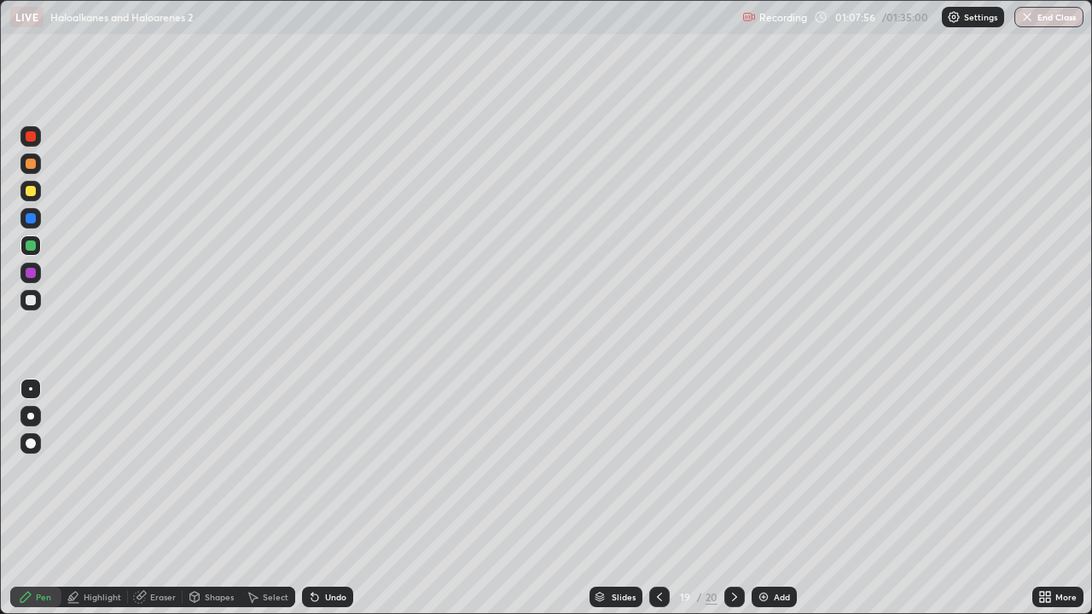
click at [30, 195] on div at bounding box center [31, 191] width 10 height 10
click at [731, 498] on icon at bounding box center [735, 598] width 14 height 14
click at [35, 170] on div at bounding box center [30, 164] width 20 height 20
click at [32, 297] on div at bounding box center [31, 300] width 10 height 10
click at [342, 498] on div "Undo" at bounding box center [335, 597] width 21 height 9
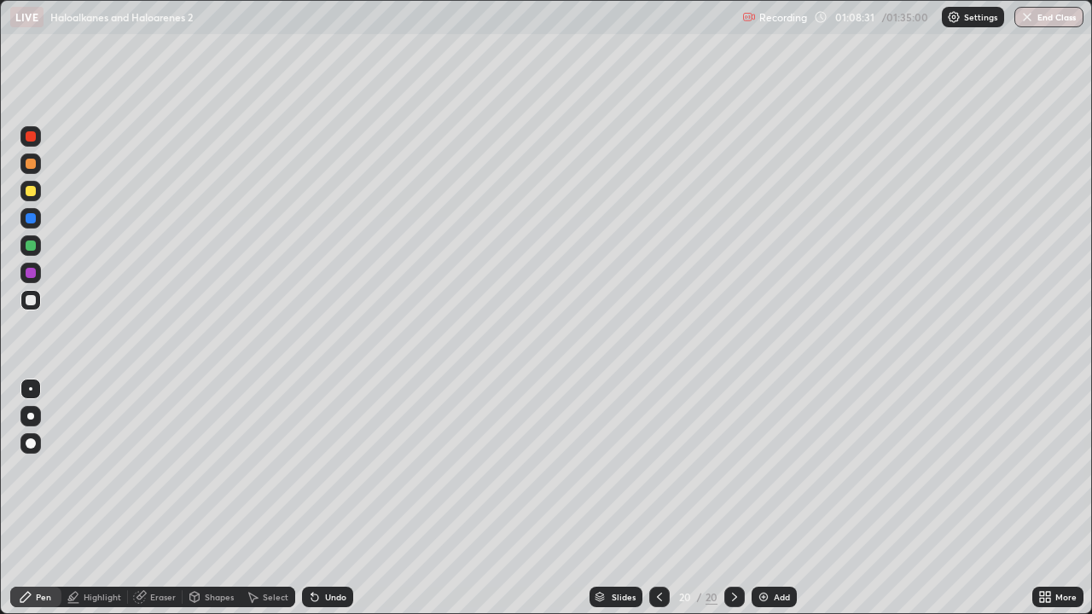
click at [340, 498] on div "Undo" at bounding box center [327, 597] width 51 height 20
click at [661, 498] on icon at bounding box center [660, 598] width 14 height 14
click at [725, 498] on div at bounding box center [734, 597] width 20 height 20
click at [733, 498] on icon at bounding box center [735, 598] width 14 height 14
click at [772, 498] on div "Add" at bounding box center [774, 597] width 45 height 20
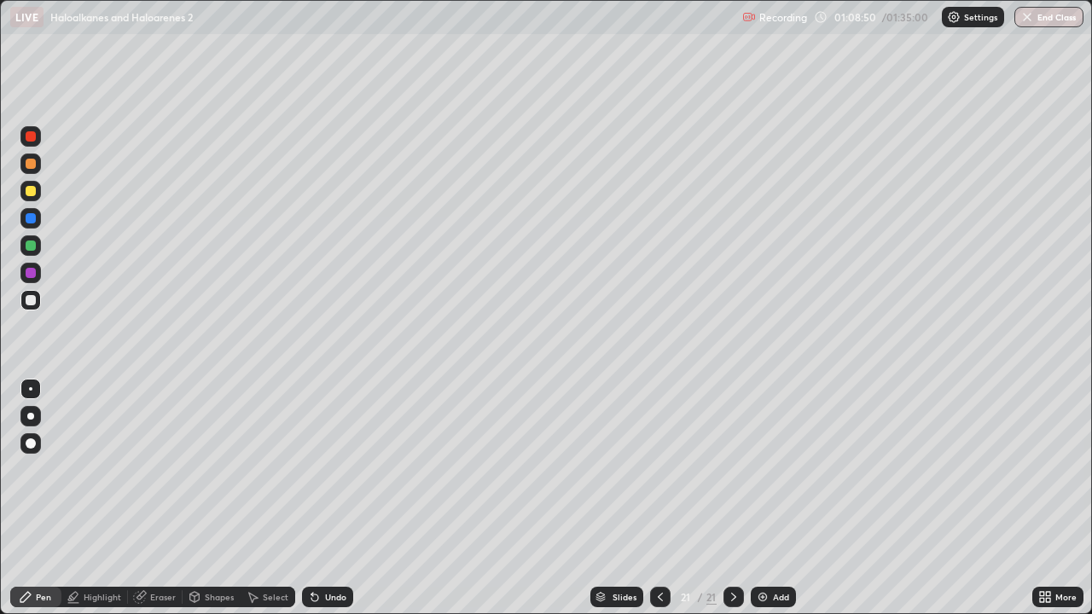
click at [38, 191] on div at bounding box center [30, 191] width 20 height 20
click at [335, 498] on div "Undo" at bounding box center [335, 597] width 21 height 9
click at [332, 498] on div "Undo" at bounding box center [327, 597] width 51 height 20
click at [32, 246] on div at bounding box center [31, 246] width 10 height 10
click at [35, 156] on div at bounding box center [30, 164] width 20 height 20
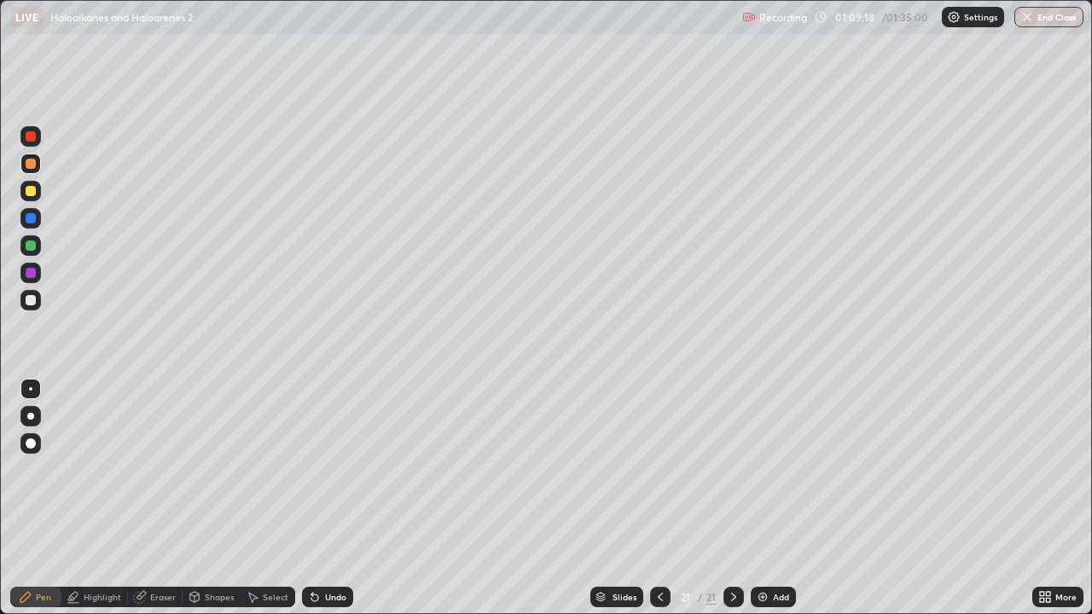
click at [37, 247] on div at bounding box center [30, 246] width 20 height 20
click at [267, 498] on div "Select" at bounding box center [276, 597] width 26 height 9
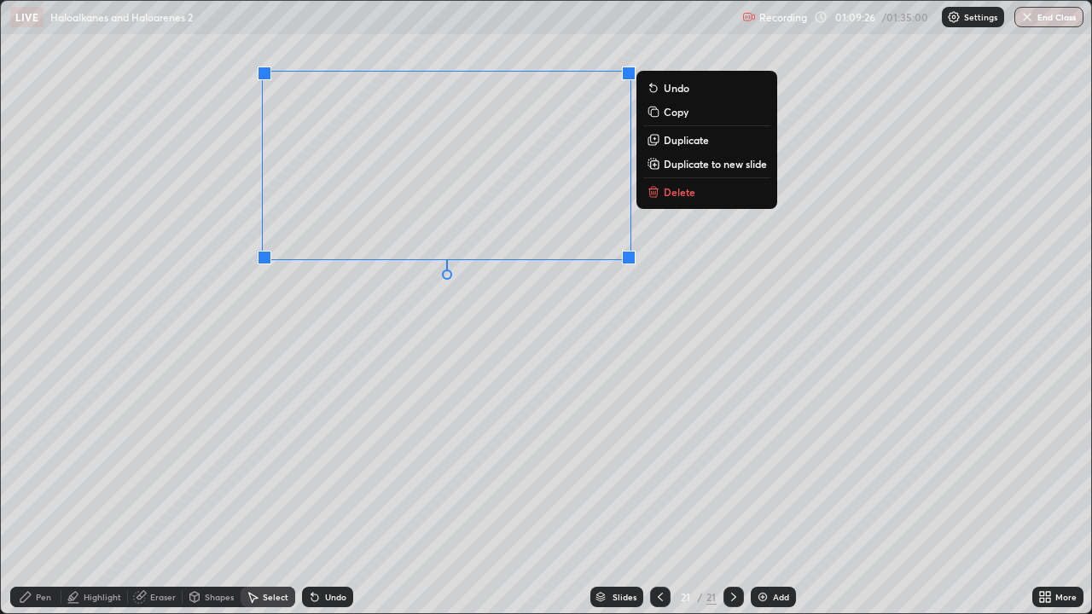
click at [676, 141] on p "Duplicate" at bounding box center [686, 140] width 45 height 14
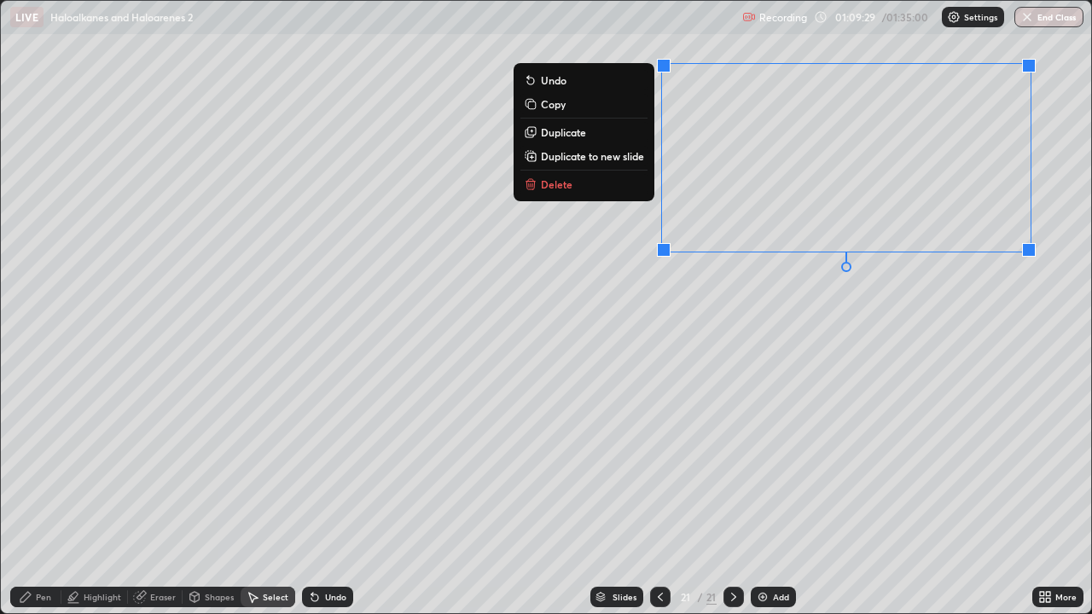
click at [169, 498] on div "Eraser" at bounding box center [163, 597] width 26 height 9
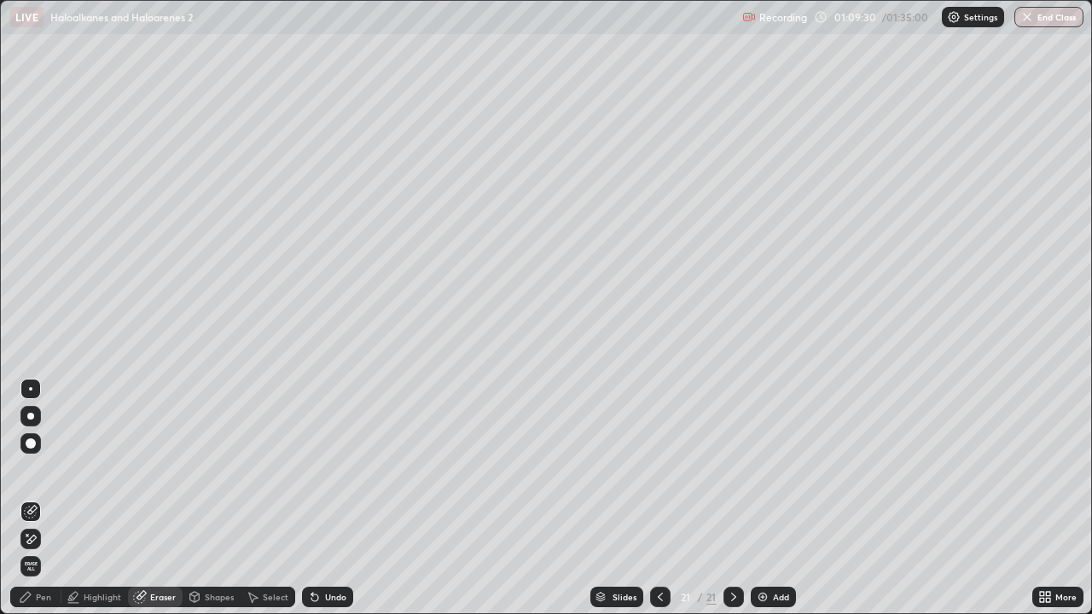
click at [27, 498] on icon at bounding box center [27, 535] width 2 height 2
click at [32, 498] on icon at bounding box center [26, 598] width 14 height 14
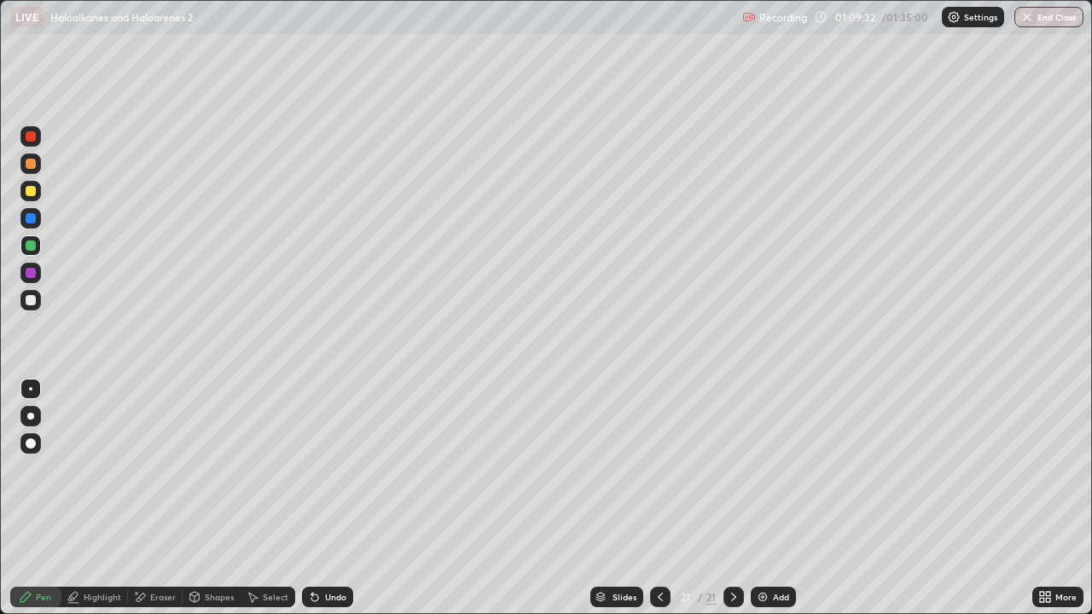
click at [29, 302] on div at bounding box center [31, 300] width 10 height 10
click at [771, 498] on div "Add" at bounding box center [773, 597] width 45 height 20
click at [751, 498] on div "Add" at bounding box center [773, 597] width 45 height 20
click at [658, 498] on icon at bounding box center [660, 598] width 14 height 14
click at [32, 254] on div at bounding box center [30, 246] width 20 height 20
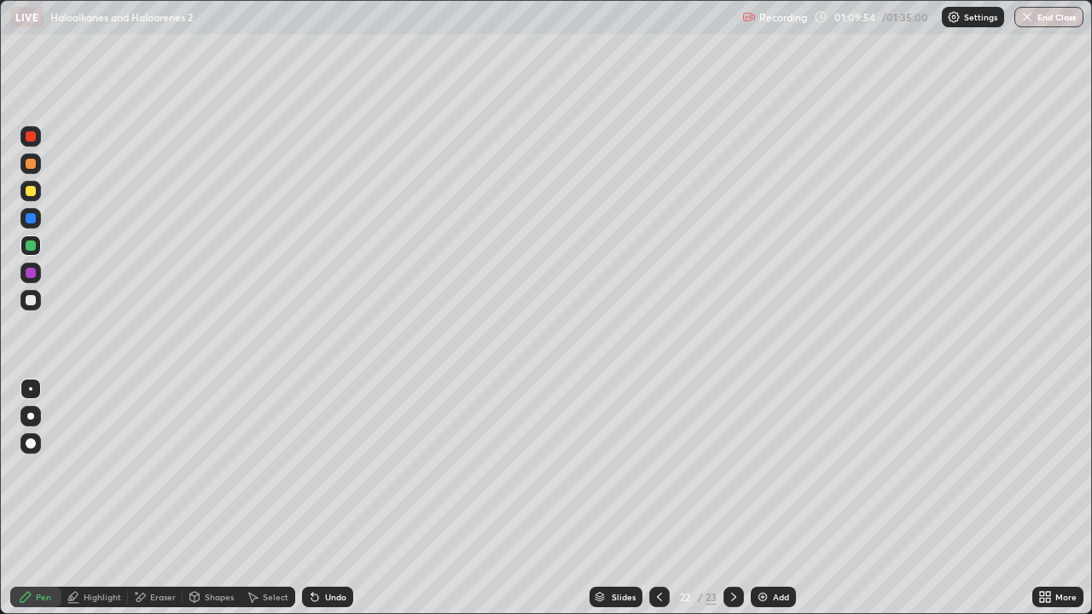
click at [37, 297] on div at bounding box center [30, 300] width 20 height 20
click at [658, 498] on icon at bounding box center [660, 598] width 14 height 14
click at [656, 498] on icon at bounding box center [660, 598] width 14 height 14
click at [657, 498] on div at bounding box center [659, 597] width 20 height 20
click at [732, 498] on icon at bounding box center [734, 598] width 14 height 14
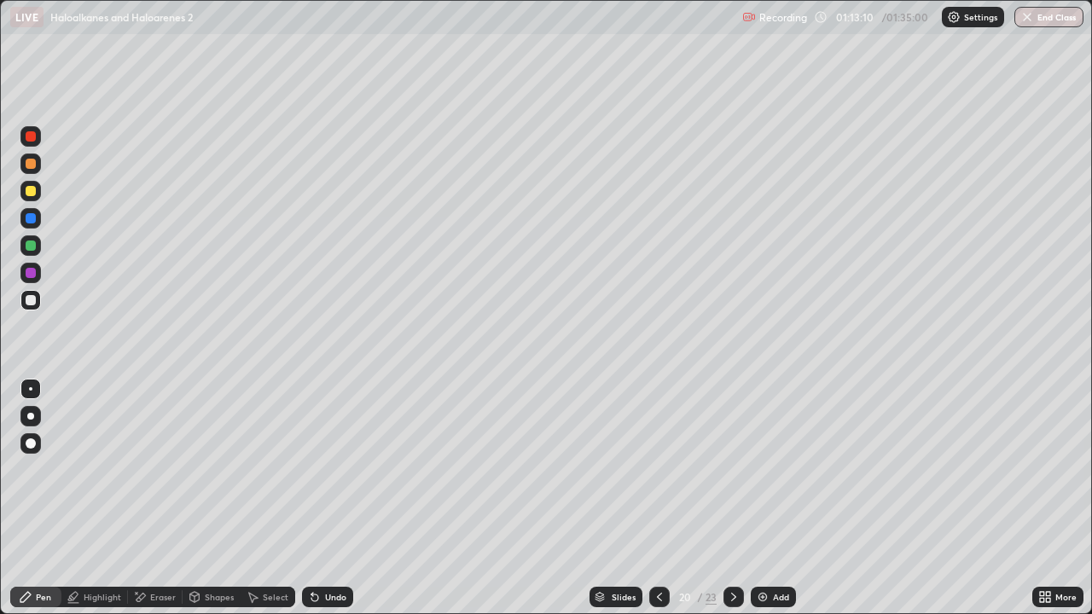
click at [733, 498] on icon at bounding box center [734, 598] width 14 height 14
click at [732, 498] on icon at bounding box center [733, 597] width 5 height 9
click at [40, 189] on div at bounding box center [30, 191] width 20 height 20
click at [658, 498] on icon at bounding box center [660, 598] width 14 height 14
click at [660, 498] on icon at bounding box center [660, 598] width 14 height 14
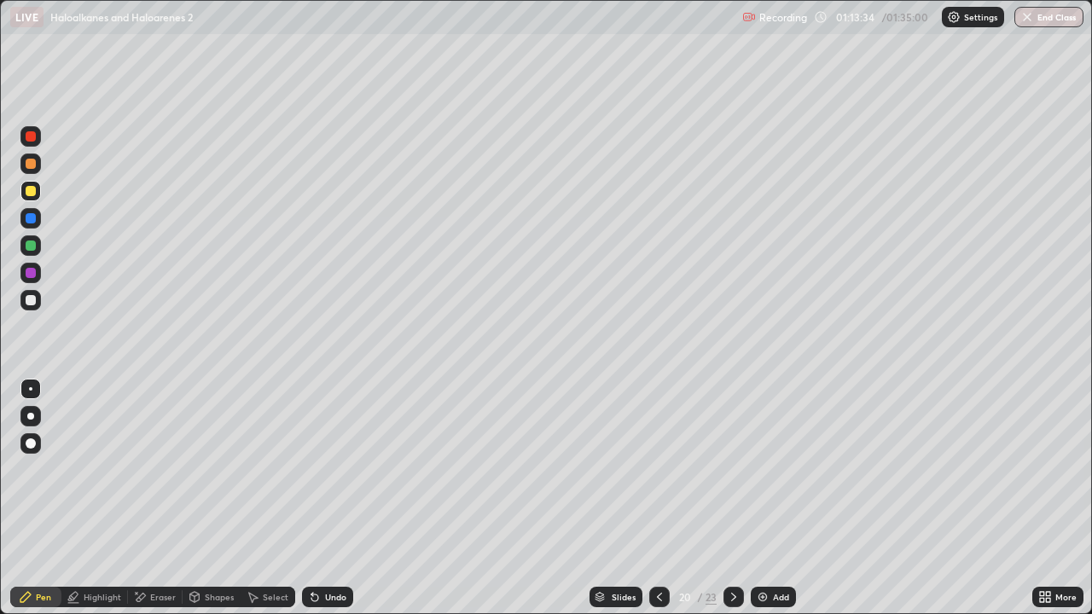
click at [658, 498] on icon at bounding box center [660, 598] width 14 height 14
click at [732, 498] on icon at bounding box center [734, 598] width 14 height 14
click at [734, 498] on icon at bounding box center [733, 597] width 5 height 9
click at [733, 498] on icon at bounding box center [734, 598] width 14 height 14
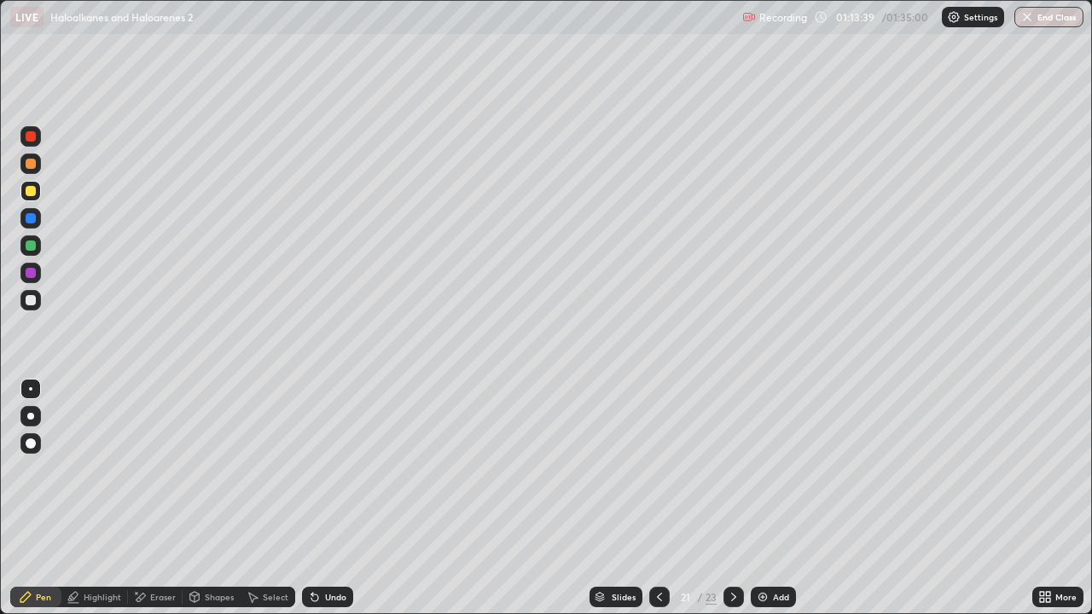
click at [734, 498] on icon at bounding box center [734, 598] width 14 height 14
click at [38, 305] on div at bounding box center [30, 300] width 20 height 20
click at [35, 450] on div at bounding box center [30, 443] width 20 height 20
click at [32, 252] on div at bounding box center [30, 246] width 20 height 20
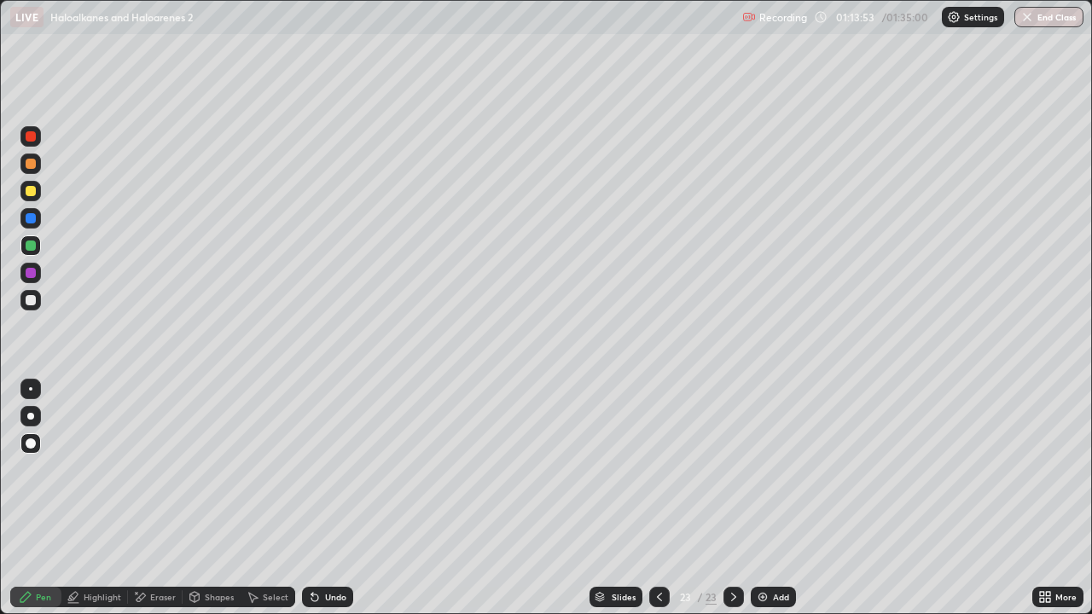
click at [108, 498] on div "Highlight" at bounding box center [103, 597] width 38 height 9
click at [34, 266] on div at bounding box center [30, 273] width 20 height 20
click at [32, 199] on div at bounding box center [30, 191] width 20 height 20
click at [32, 171] on div at bounding box center [30, 164] width 20 height 20
click at [53, 498] on div "Pen" at bounding box center [35, 597] width 51 height 20
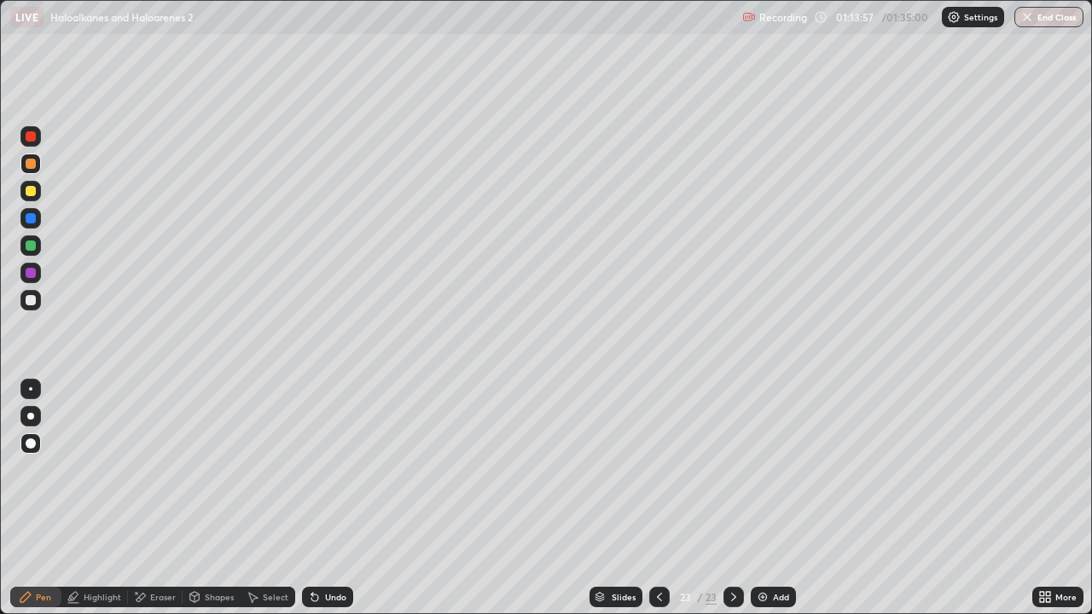
click at [32, 300] on div at bounding box center [31, 300] width 10 height 10
click at [38, 196] on div at bounding box center [30, 191] width 20 height 20
click at [30, 387] on div at bounding box center [30, 388] width 3 height 3
click at [34, 309] on div at bounding box center [30, 300] width 20 height 20
click at [26, 243] on div at bounding box center [31, 246] width 10 height 10
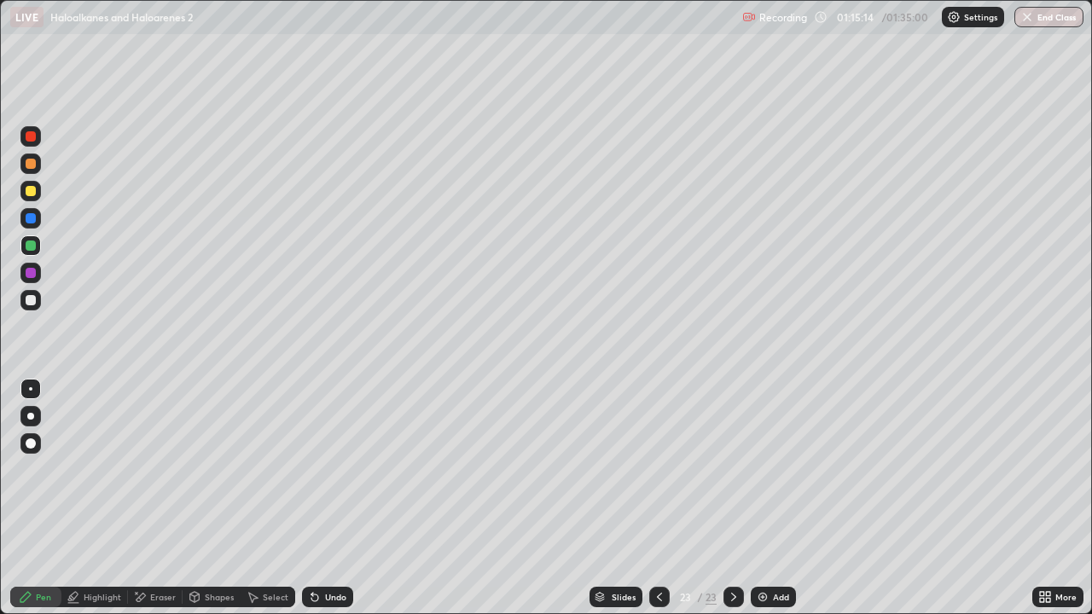
click at [28, 170] on div at bounding box center [30, 164] width 20 height 20
click at [38, 224] on div at bounding box center [30, 218] width 20 height 20
click at [31, 247] on div at bounding box center [31, 246] width 10 height 10
click at [217, 498] on div "Shapes" at bounding box center [219, 597] width 29 height 9
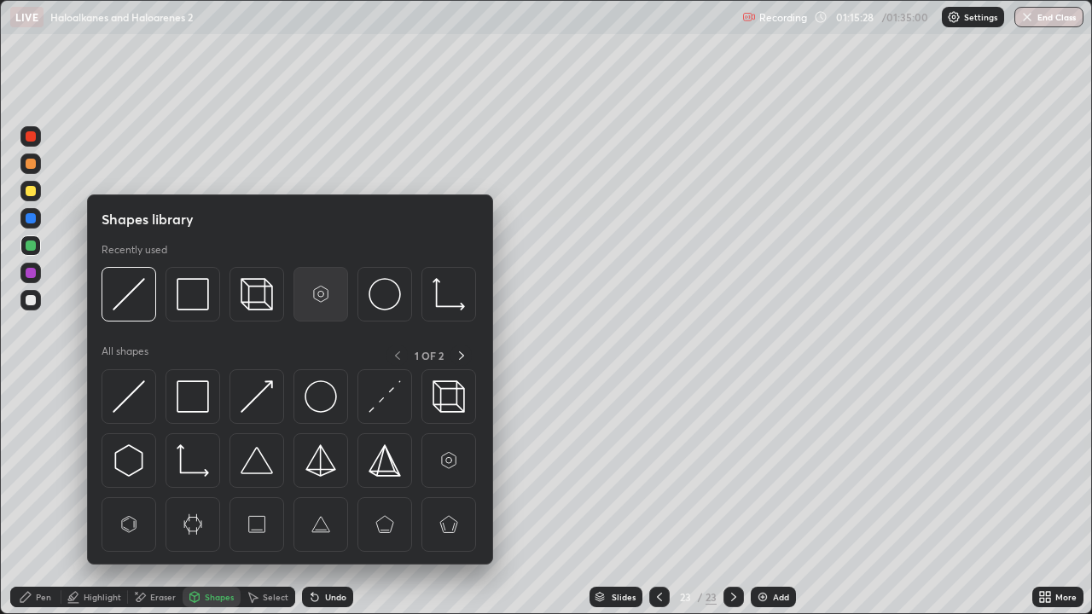
click at [322, 305] on img at bounding box center [321, 294] width 32 height 32
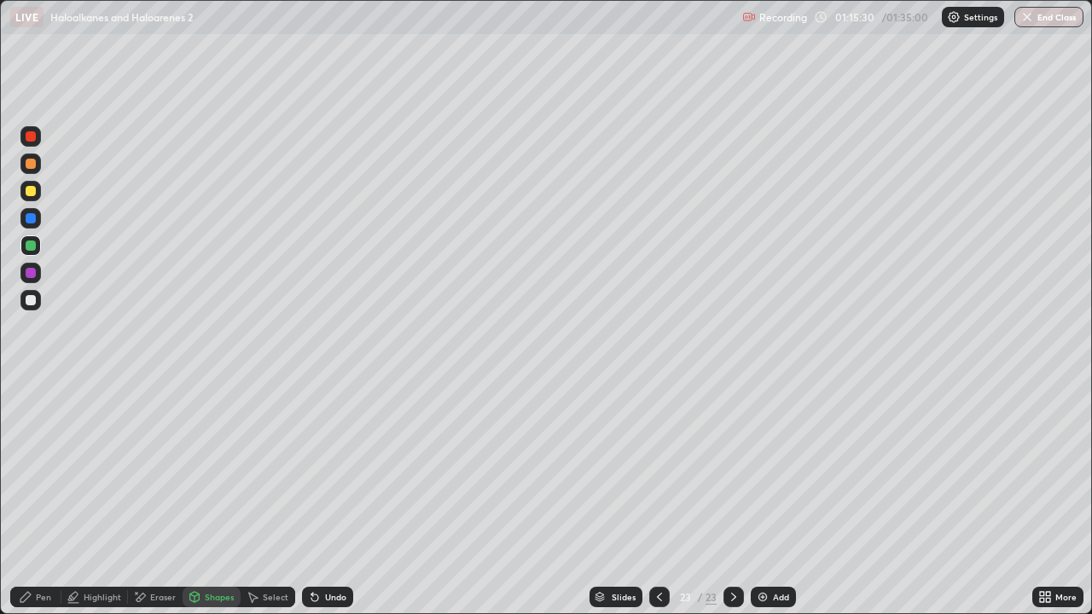
click at [49, 498] on div "Pen" at bounding box center [35, 597] width 51 height 20
click at [32, 300] on div at bounding box center [31, 300] width 10 height 10
click at [336, 498] on div "Undo" at bounding box center [335, 597] width 21 height 9
click at [335, 498] on div "Undo" at bounding box center [335, 597] width 21 height 9
click at [334, 498] on div "Undo" at bounding box center [335, 597] width 21 height 9
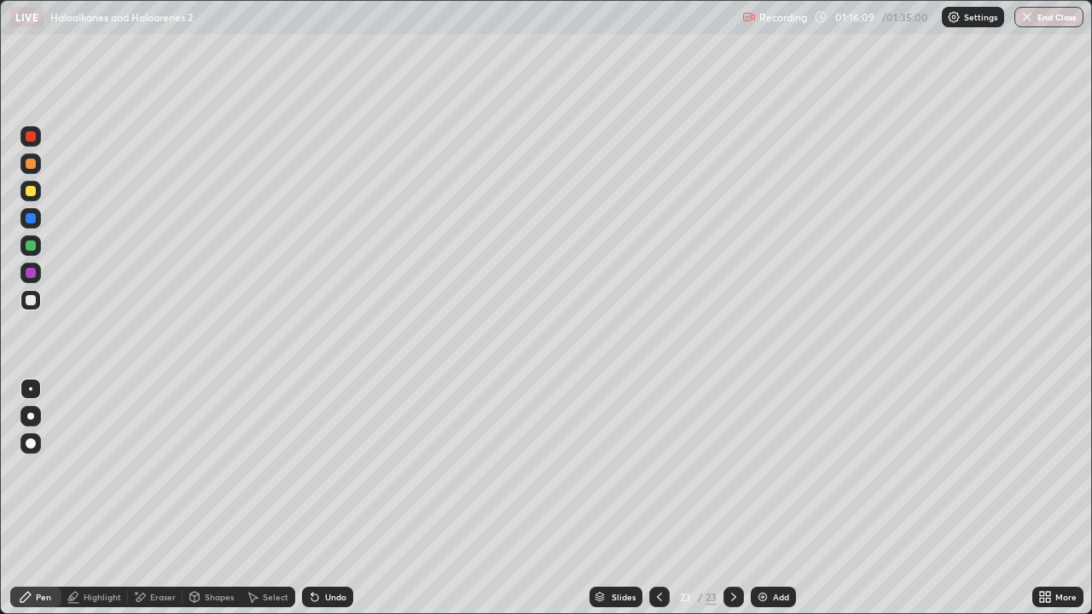
click at [342, 498] on div "Undo" at bounding box center [327, 597] width 51 height 20
click at [338, 498] on div "Undo" at bounding box center [335, 597] width 21 height 9
click at [339, 498] on div "Undo" at bounding box center [335, 597] width 21 height 9
click at [336, 498] on div "Undo" at bounding box center [335, 597] width 21 height 9
click at [31, 238] on div at bounding box center [30, 246] width 20 height 20
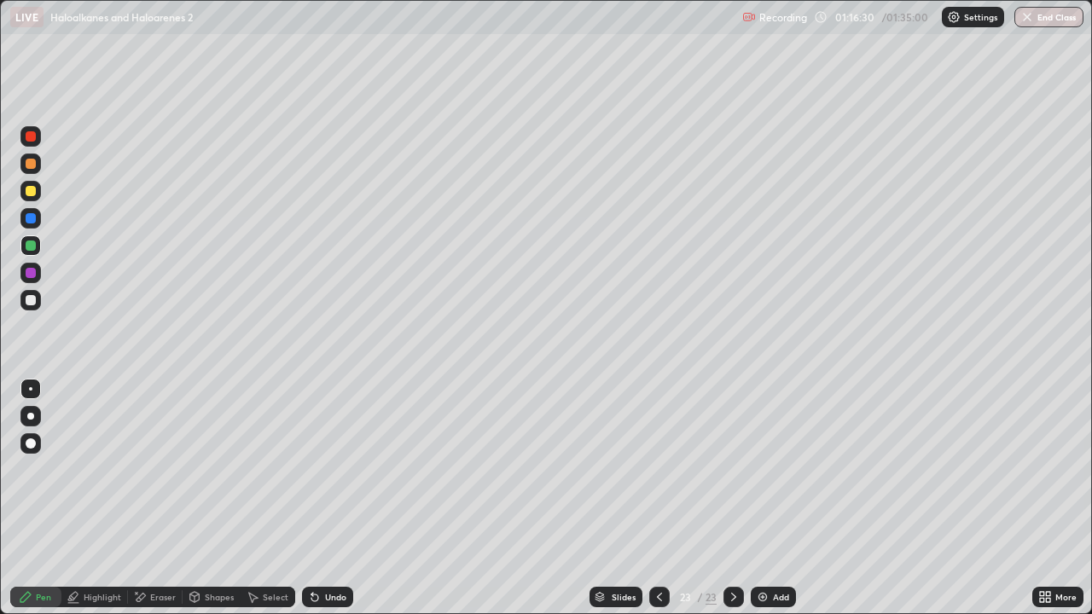
click at [29, 164] on div at bounding box center [31, 164] width 10 height 10
click at [31, 299] on div at bounding box center [31, 300] width 10 height 10
click at [38, 249] on div at bounding box center [30, 246] width 20 height 20
click at [335, 498] on div "Undo" at bounding box center [335, 597] width 21 height 9
click at [334, 498] on div "Undo" at bounding box center [335, 597] width 21 height 9
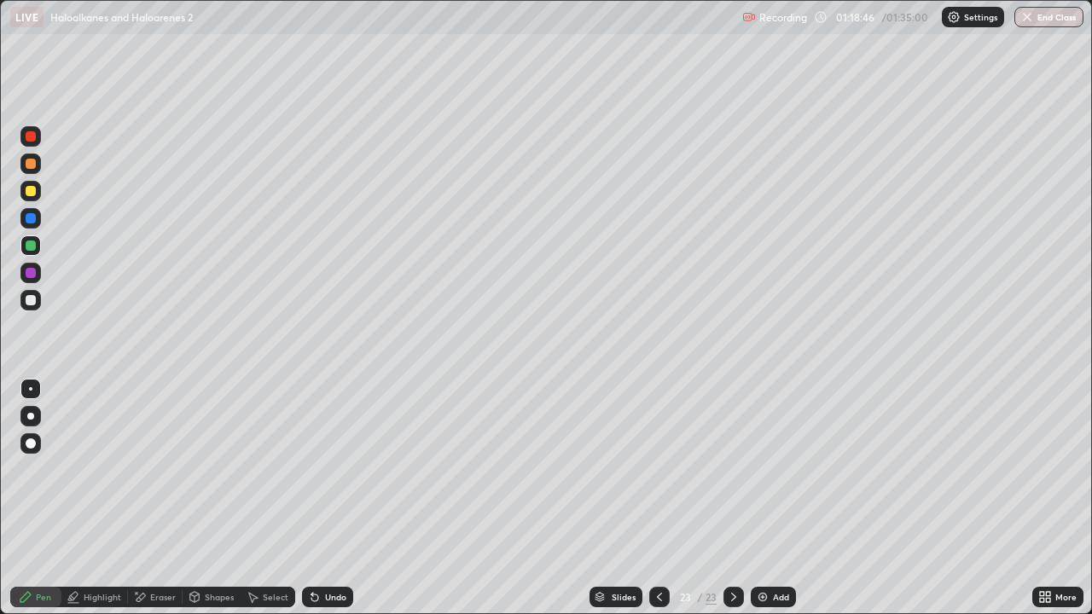
click at [768, 498] on img at bounding box center [763, 598] width 14 height 14
click at [26, 295] on div at bounding box center [30, 300] width 20 height 20
click at [33, 249] on div at bounding box center [31, 246] width 10 height 10
click at [33, 189] on div at bounding box center [31, 191] width 10 height 10
click at [29, 246] on div at bounding box center [31, 246] width 10 height 10
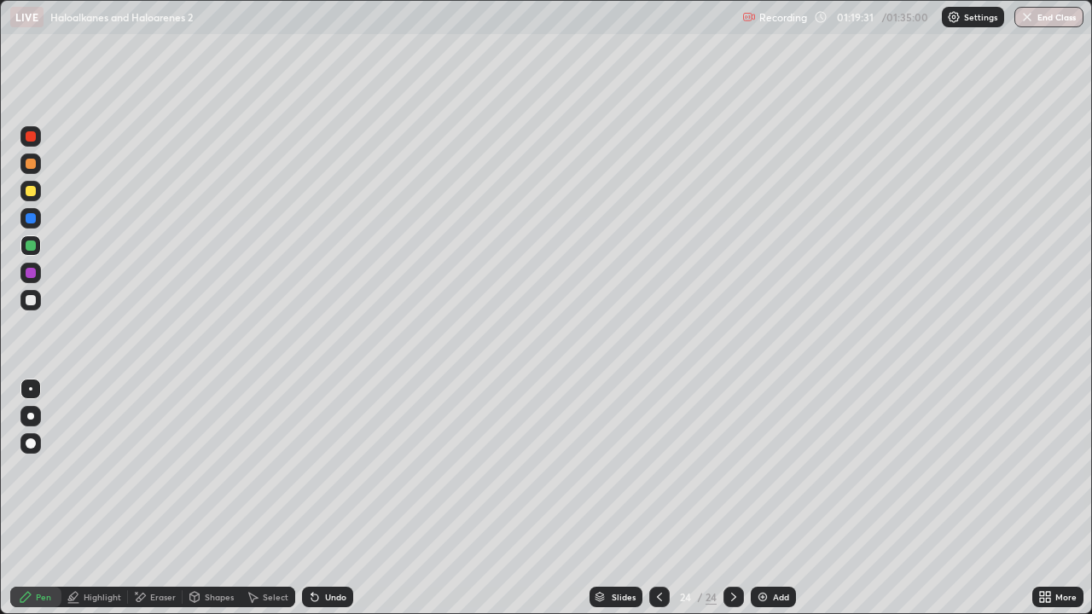
click at [347, 498] on div "Undo" at bounding box center [327, 597] width 51 height 20
click at [348, 498] on div "Undo" at bounding box center [327, 597] width 51 height 20
click at [350, 498] on div "Undo" at bounding box center [327, 597] width 51 height 20
click at [37, 164] on div at bounding box center [30, 164] width 20 height 20
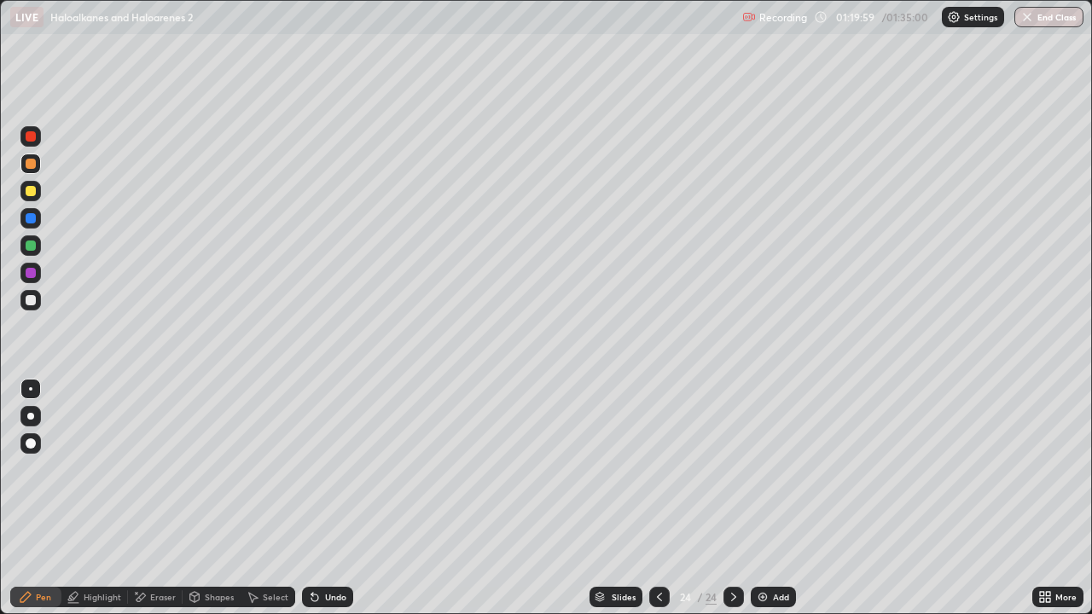
click at [32, 276] on div at bounding box center [31, 273] width 10 height 10
click at [31, 303] on div at bounding box center [31, 300] width 10 height 10
click at [32, 193] on div at bounding box center [31, 191] width 10 height 10
click at [32, 243] on div at bounding box center [31, 246] width 10 height 10
click at [38, 300] on div at bounding box center [30, 300] width 20 height 20
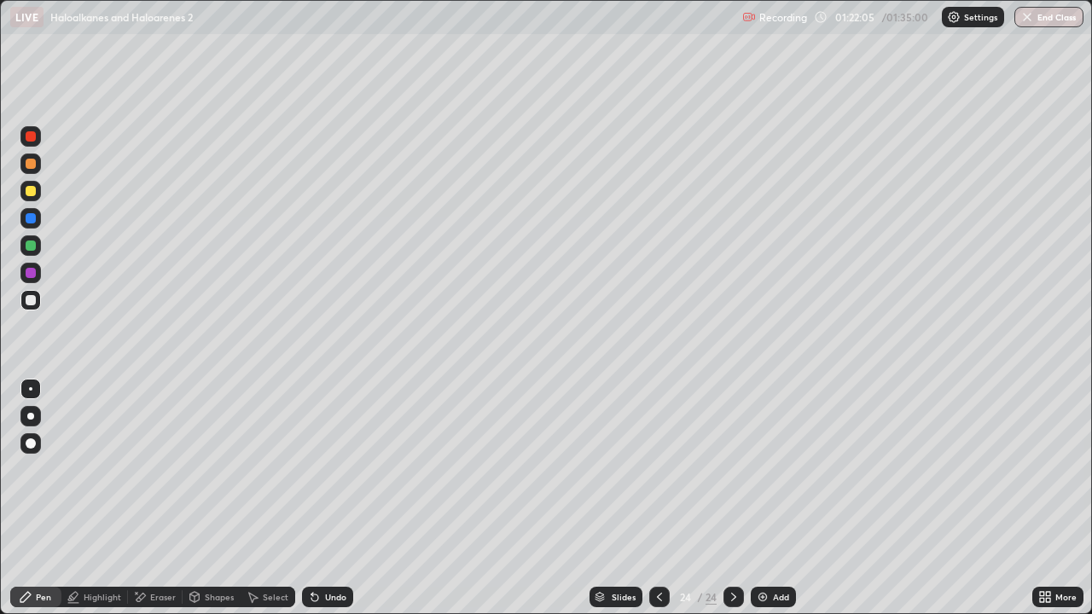
click at [37, 189] on div at bounding box center [30, 191] width 20 height 20
click at [22, 166] on div at bounding box center [30, 164] width 20 height 20
click at [35, 303] on div at bounding box center [31, 300] width 10 height 10
click at [659, 498] on icon at bounding box center [660, 598] width 14 height 14
click at [759, 498] on img at bounding box center [763, 598] width 14 height 14
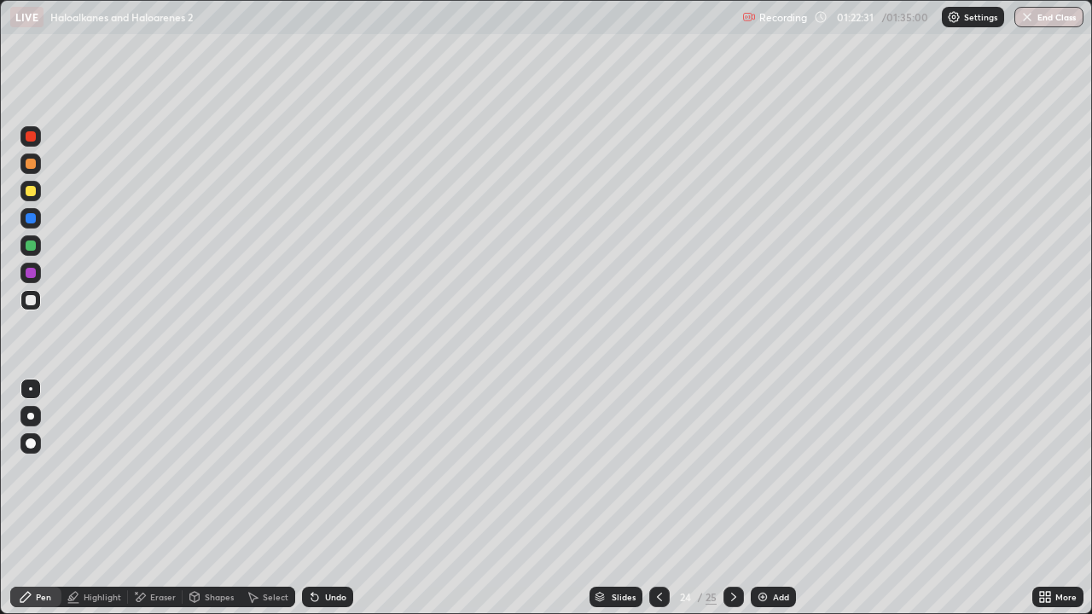
click at [212, 498] on div "Shapes" at bounding box center [219, 597] width 29 height 9
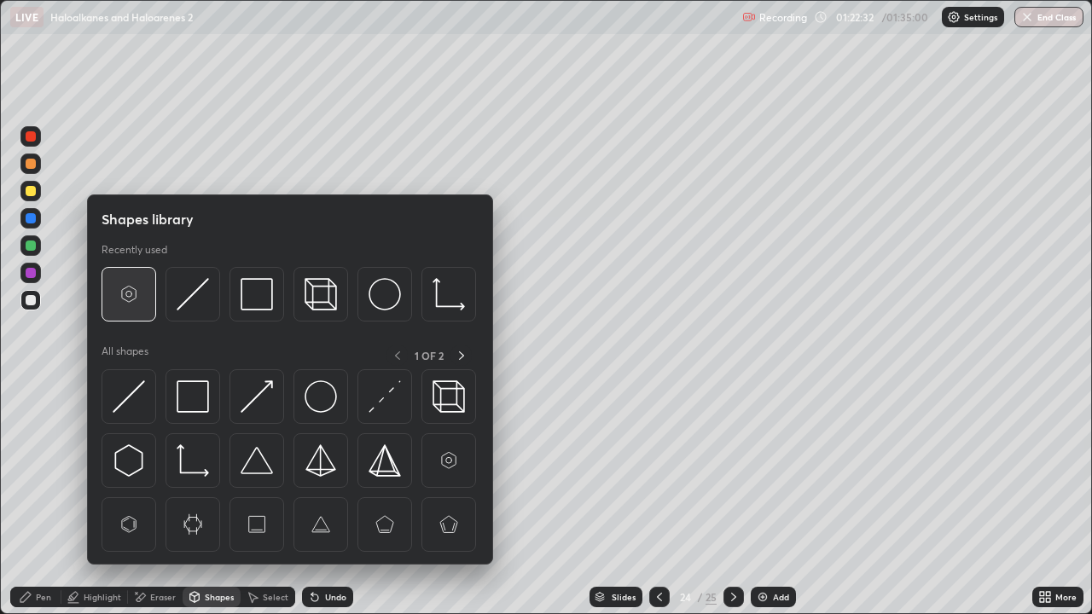
click at [132, 303] on img at bounding box center [129, 294] width 32 height 32
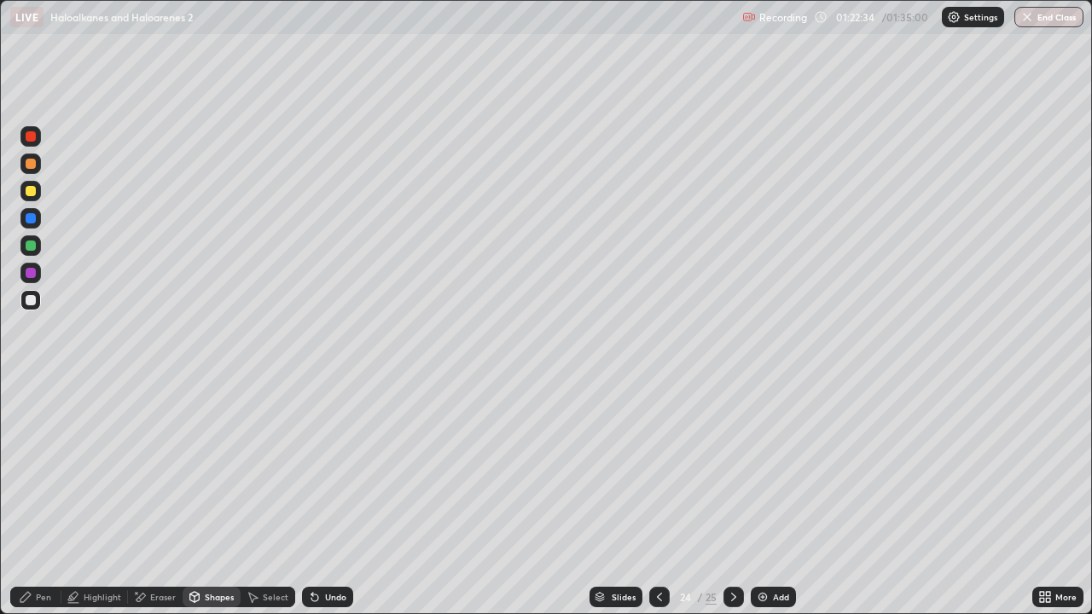
click at [32, 300] on div at bounding box center [31, 300] width 10 height 10
click at [37, 498] on div "Pen" at bounding box center [43, 597] width 15 height 9
click at [332, 498] on div "Undo" at bounding box center [335, 597] width 21 height 9
click at [271, 498] on div "Select" at bounding box center [276, 597] width 26 height 9
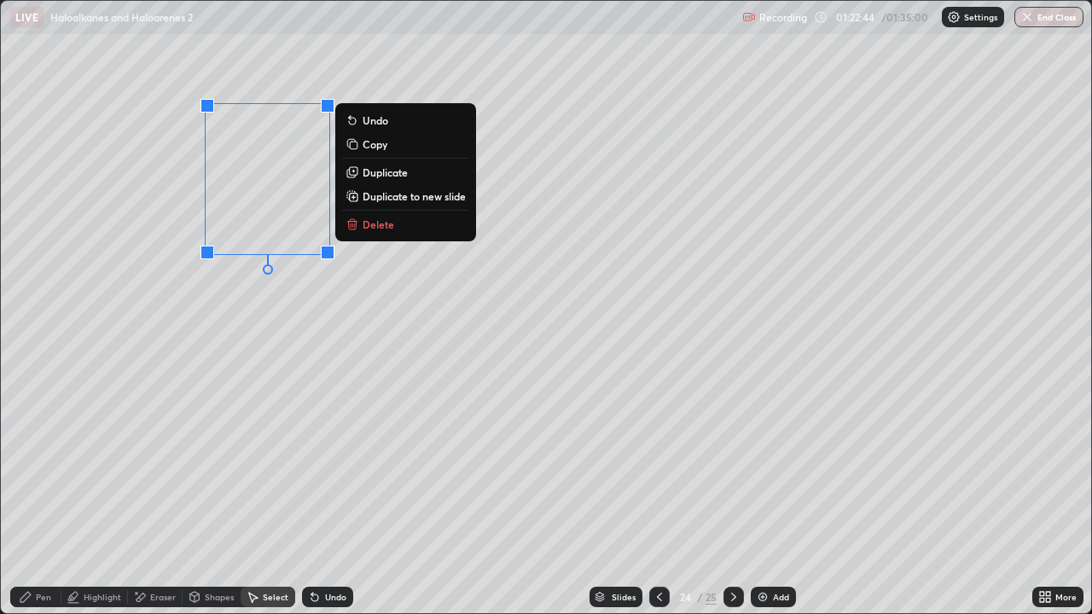
click at [387, 177] on p "Duplicate" at bounding box center [385, 173] width 45 height 14
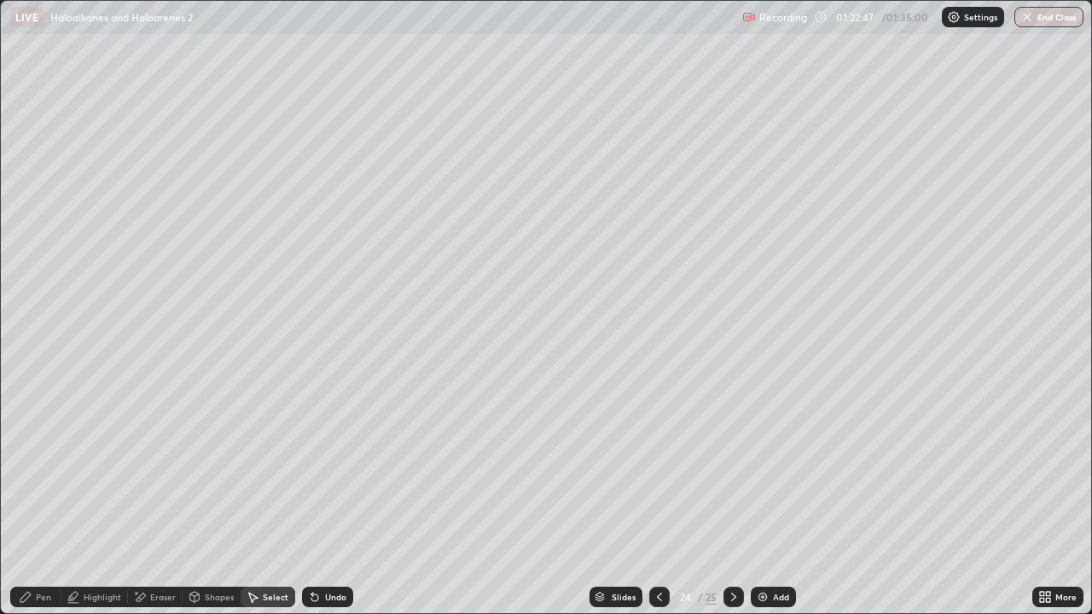
click at [154, 498] on div "Eraser" at bounding box center [155, 597] width 55 height 20
click at [42, 498] on div "Pen" at bounding box center [35, 597] width 51 height 20
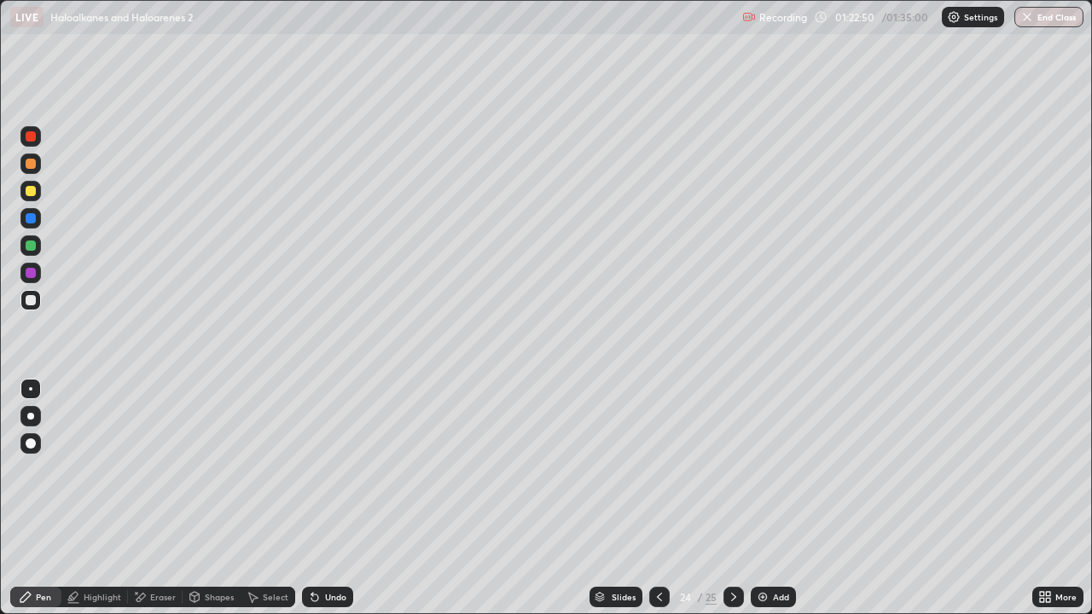
click at [26, 199] on div at bounding box center [30, 191] width 20 height 20
click at [732, 498] on icon at bounding box center [734, 598] width 14 height 14
click at [651, 498] on div at bounding box center [659, 597] width 20 height 20
click at [30, 253] on div at bounding box center [30, 246] width 20 height 20
click at [38, 134] on div at bounding box center [30, 136] width 20 height 20
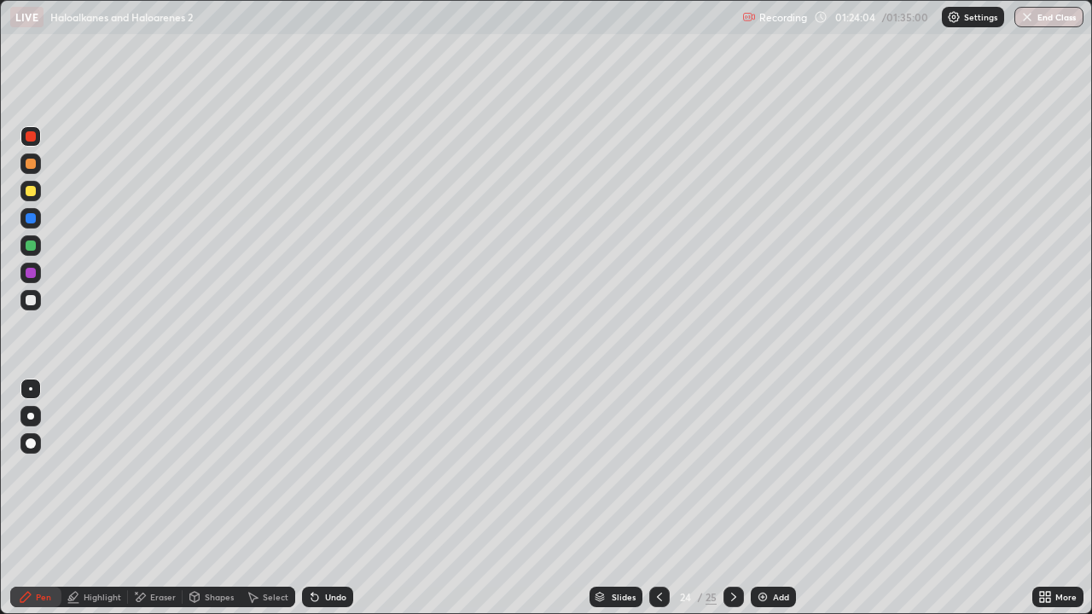
click at [330, 498] on div "Undo" at bounding box center [335, 597] width 21 height 9
click at [28, 212] on div at bounding box center [30, 218] width 20 height 20
click at [35, 146] on div at bounding box center [30, 136] width 20 height 20
click at [339, 498] on div "Undo" at bounding box center [327, 597] width 51 height 20
click at [336, 498] on div "Undo" at bounding box center [327, 597] width 51 height 20
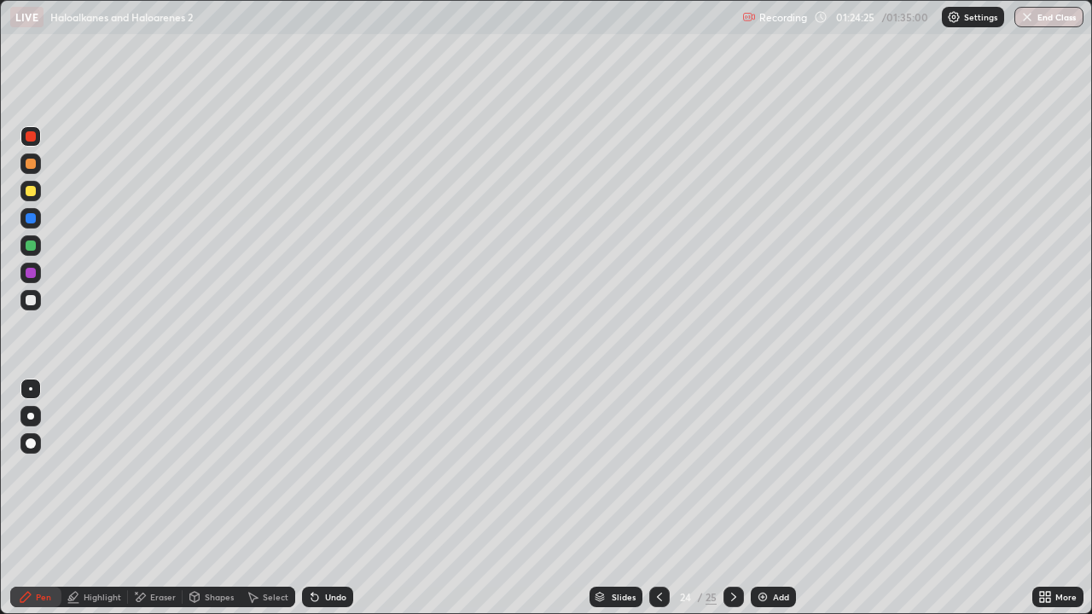
click at [333, 498] on div "Undo" at bounding box center [327, 597] width 51 height 20
click at [331, 498] on div "Undo" at bounding box center [327, 597] width 51 height 20
click at [333, 498] on div "Undo" at bounding box center [327, 597] width 51 height 20
click at [37, 302] on div at bounding box center [30, 300] width 20 height 20
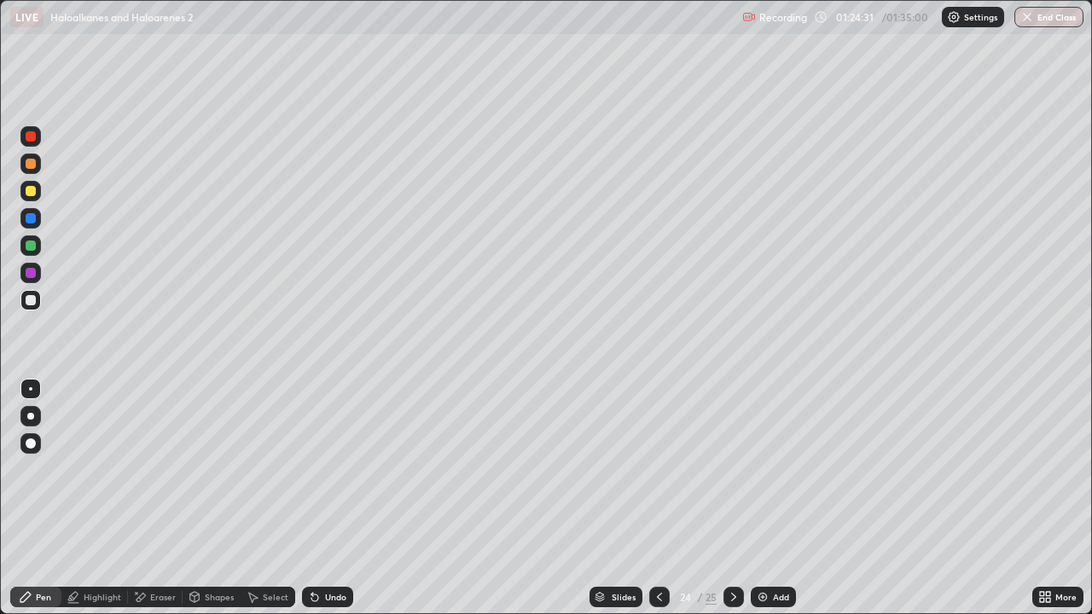
click at [732, 498] on icon at bounding box center [734, 598] width 14 height 14
click at [730, 498] on icon at bounding box center [734, 598] width 14 height 14
click at [779, 498] on div "Add" at bounding box center [781, 597] width 16 height 9
click at [659, 498] on icon at bounding box center [659, 597] width 5 height 9
click at [657, 498] on icon at bounding box center [659, 597] width 5 height 9
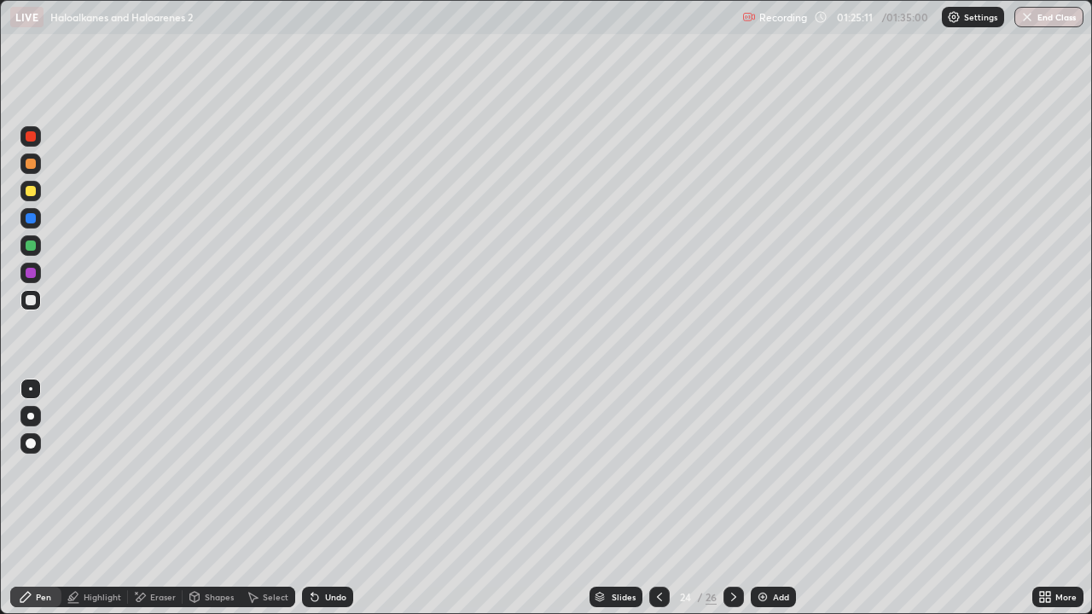
click at [732, 498] on icon at bounding box center [734, 598] width 14 height 14
click at [658, 498] on icon at bounding box center [660, 598] width 14 height 14
click at [657, 498] on icon at bounding box center [660, 598] width 14 height 14
click at [710, 498] on div "26" at bounding box center [711, 597] width 11 height 15
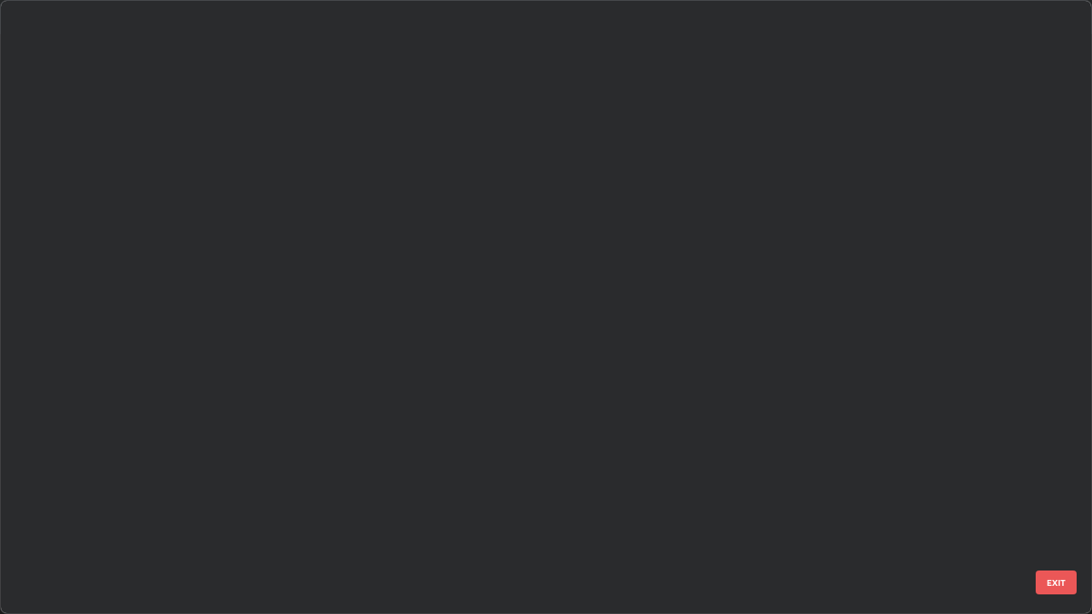
scroll to position [608, 1082]
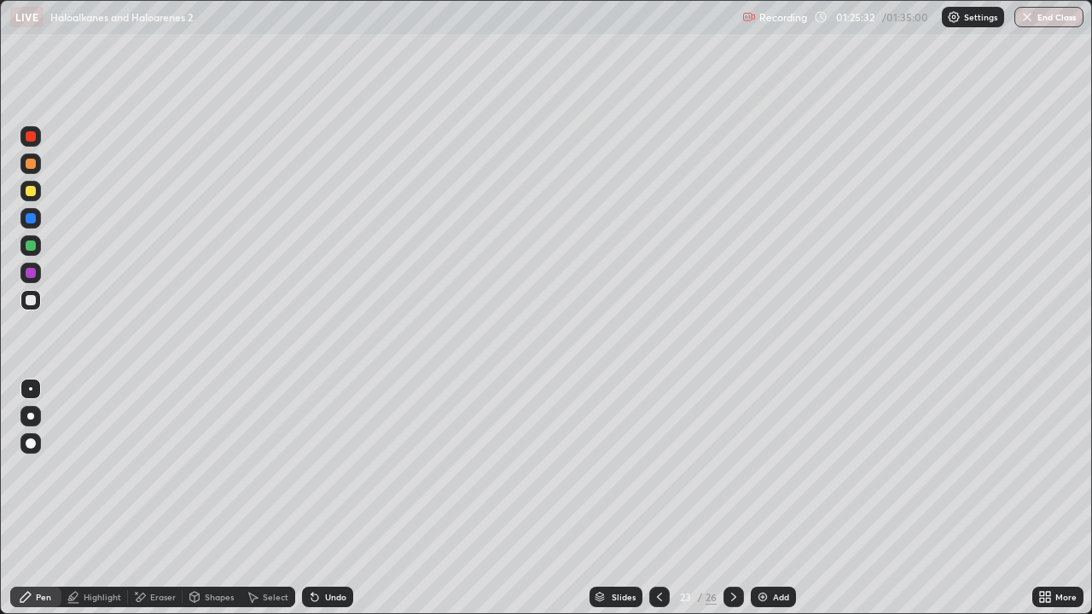
click at [732, 498] on icon at bounding box center [734, 598] width 14 height 14
click at [658, 498] on icon at bounding box center [660, 598] width 14 height 14
click at [660, 498] on icon at bounding box center [660, 598] width 14 height 14
click at [658, 498] on icon at bounding box center [660, 598] width 14 height 14
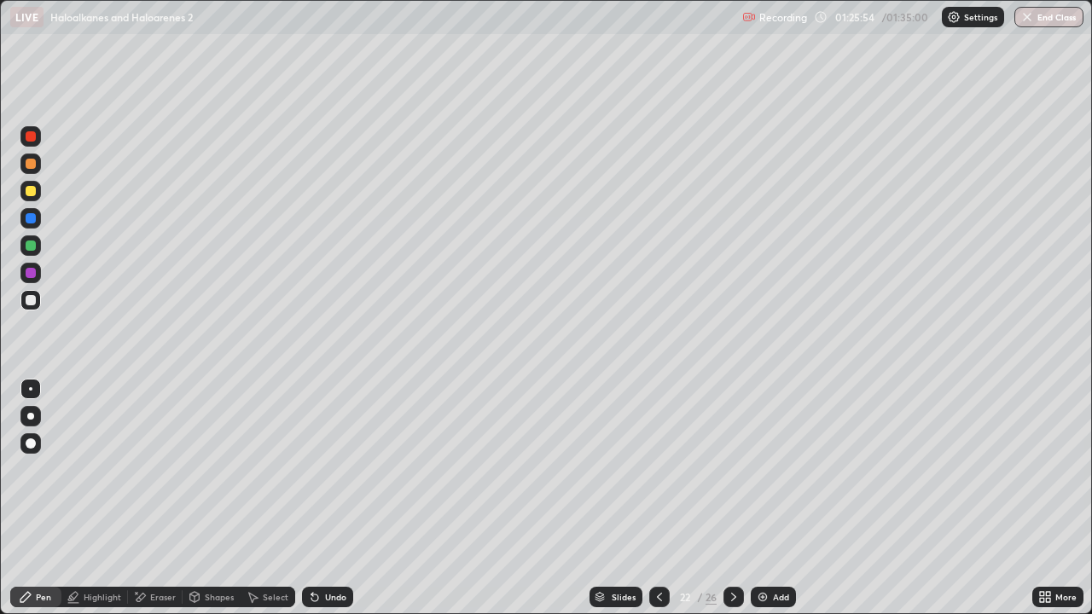
click at [660, 498] on icon at bounding box center [660, 598] width 14 height 14
click at [658, 498] on icon at bounding box center [660, 598] width 14 height 14
click at [666, 498] on div at bounding box center [659, 597] width 20 height 20
click at [660, 498] on icon at bounding box center [660, 598] width 14 height 14
click at [658, 498] on icon at bounding box center [660, 598] width 14 height 14
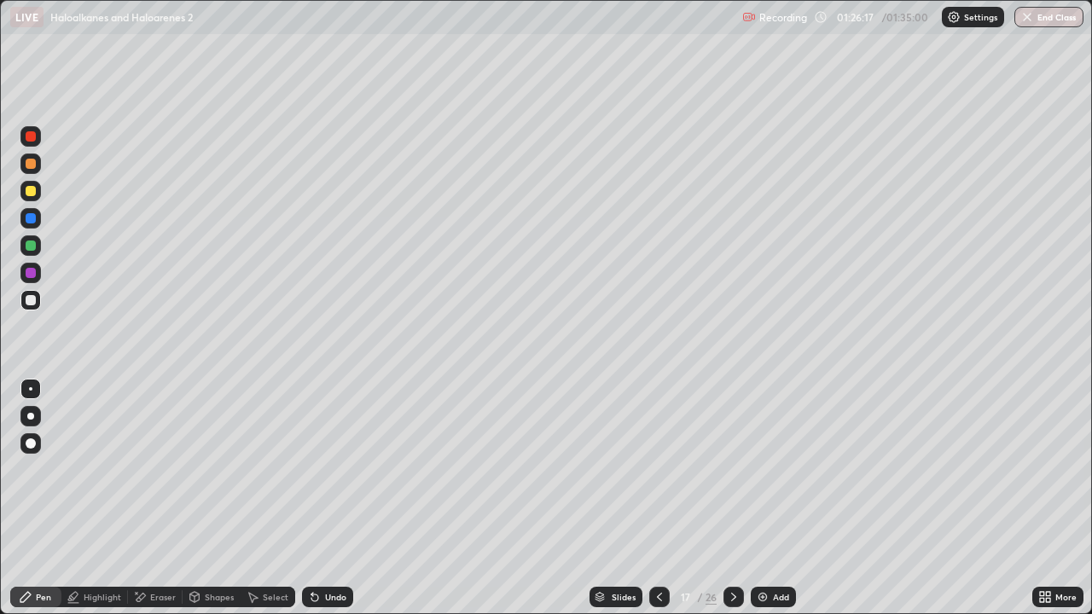
click at [658, 498] on icon at bounding box center [660, 598] width 14 height 14
click at [660, 498] on icon at bounding box center [660, 598] width 14 height 14
click at [655, 498] on icon at bounding box center [660, 598] width 14 height 14
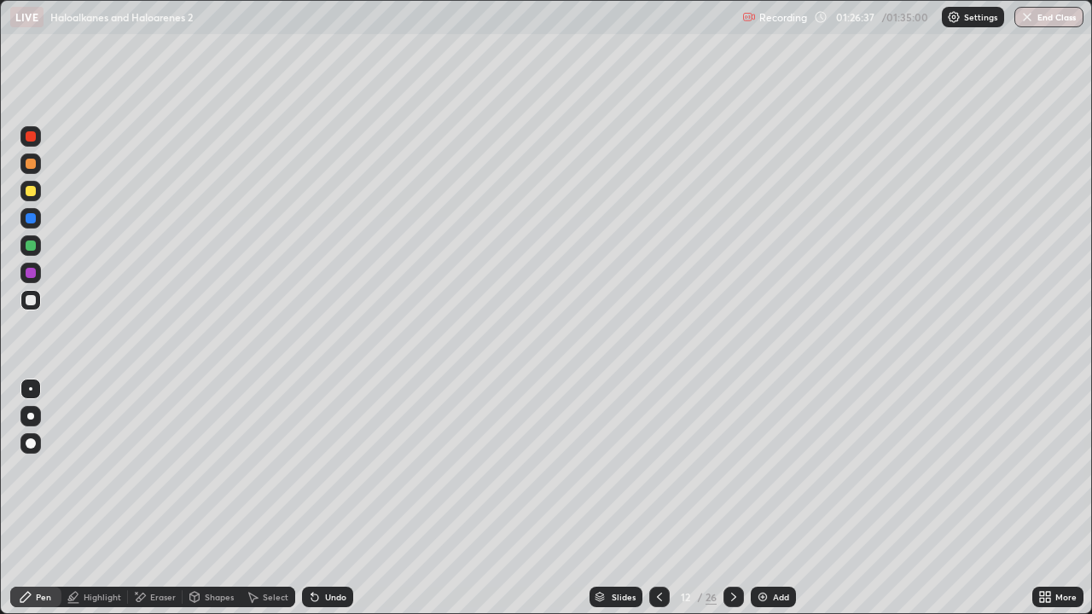
click at [658, 498] on icon at bounding box center [660, 598] width 14 height 14
click at [655, 498] on icon at bounding box center [660, 598] width 14 height 14
click at [658, 498] on icon at bounding box center [660, 598] width 14 height 14
click at [660, 498] on icon at bounding box center [660, 598] width 14 height 14
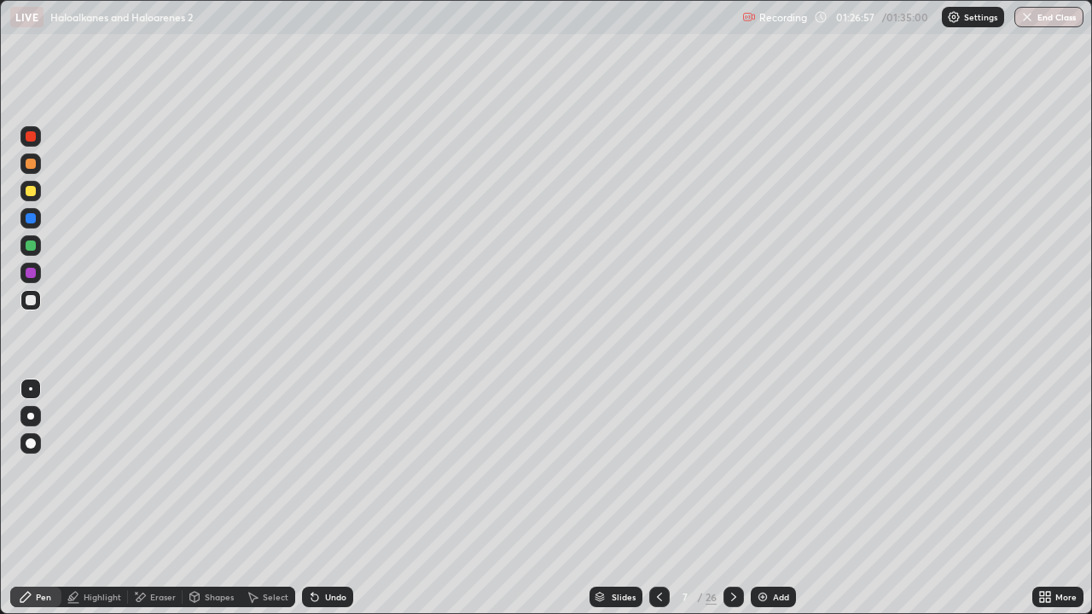
click at [658, 498] on icon at bounding box center [660, 598] width 14 height 14
click at [657, 498] on icon at bounding box center [659, 597] width 5 height 9
click at [728, 498] on div at bounding box center [734, 597] width 20 height 20
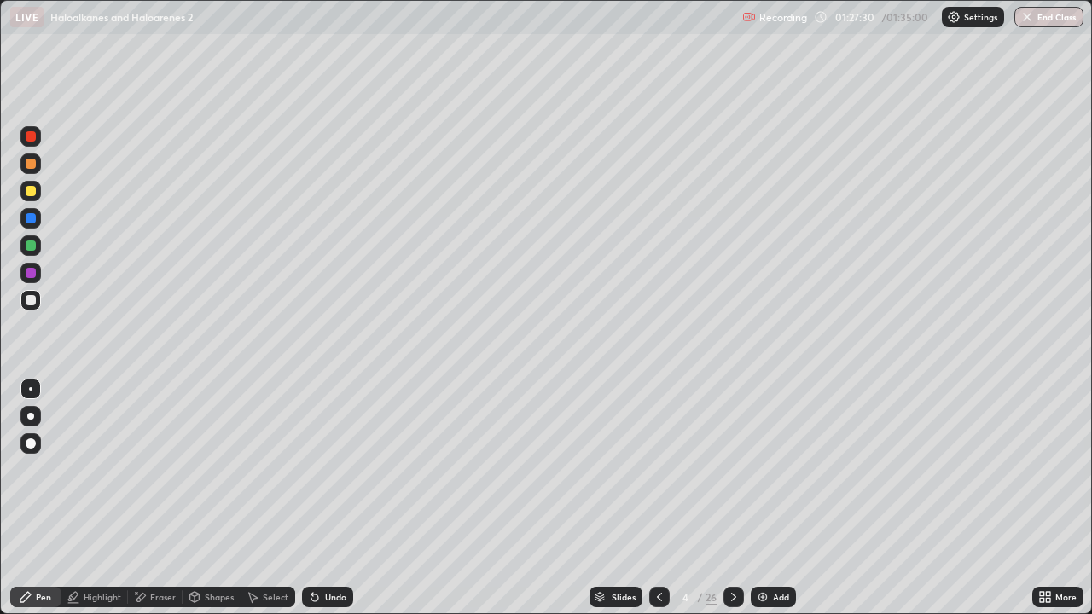
click at [709, 498] on div "26" at bounding box center [711, 597] width 11 height 15
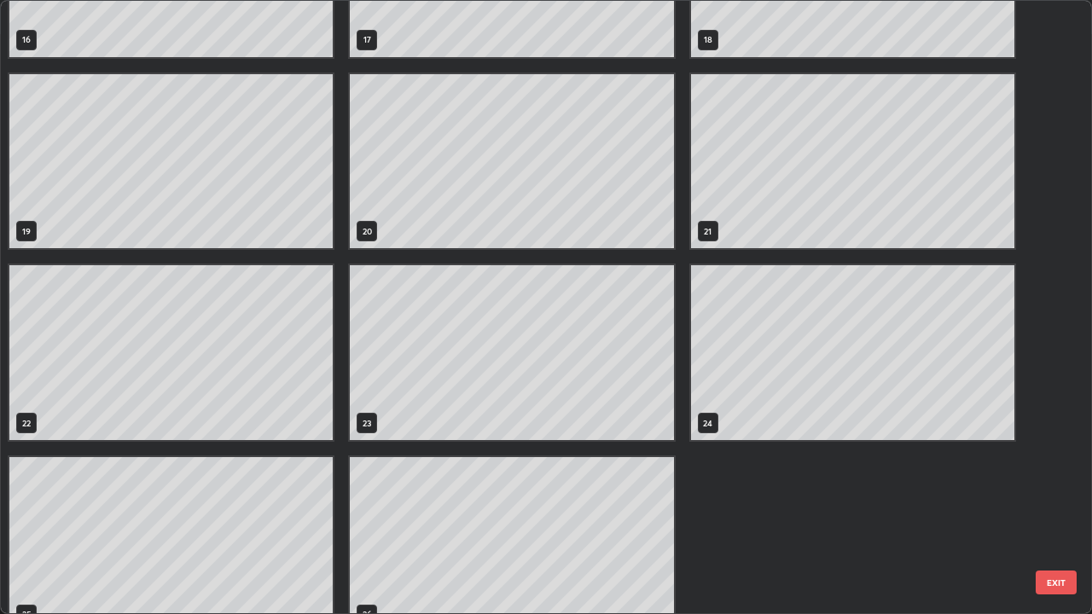
scroll to position [1112, 0]
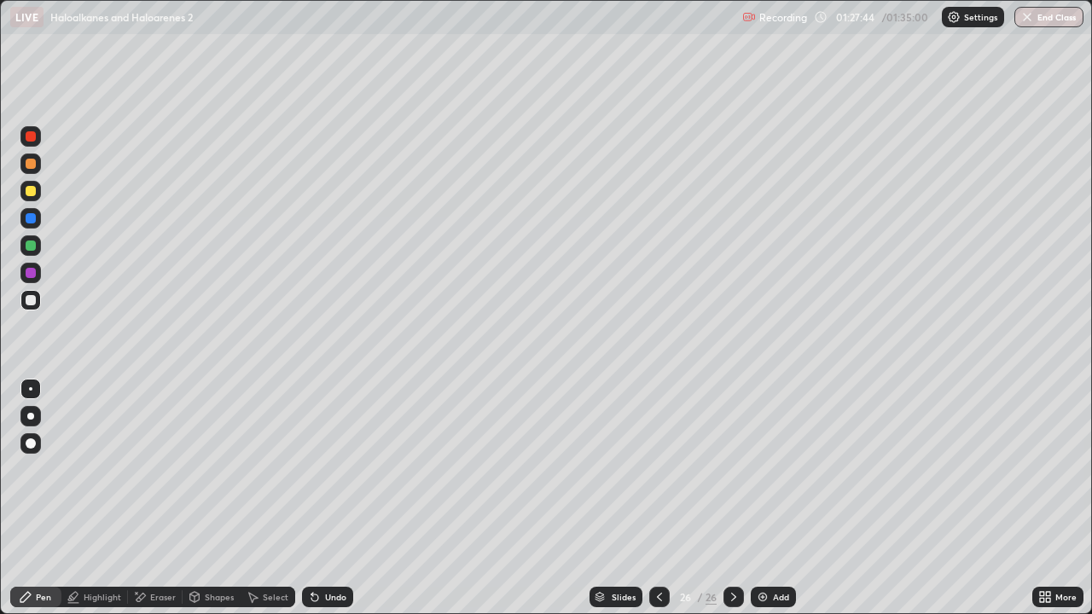
click at [1060, 13] on button "End Class" at bounding box center [1049, 17] width 69 height 20
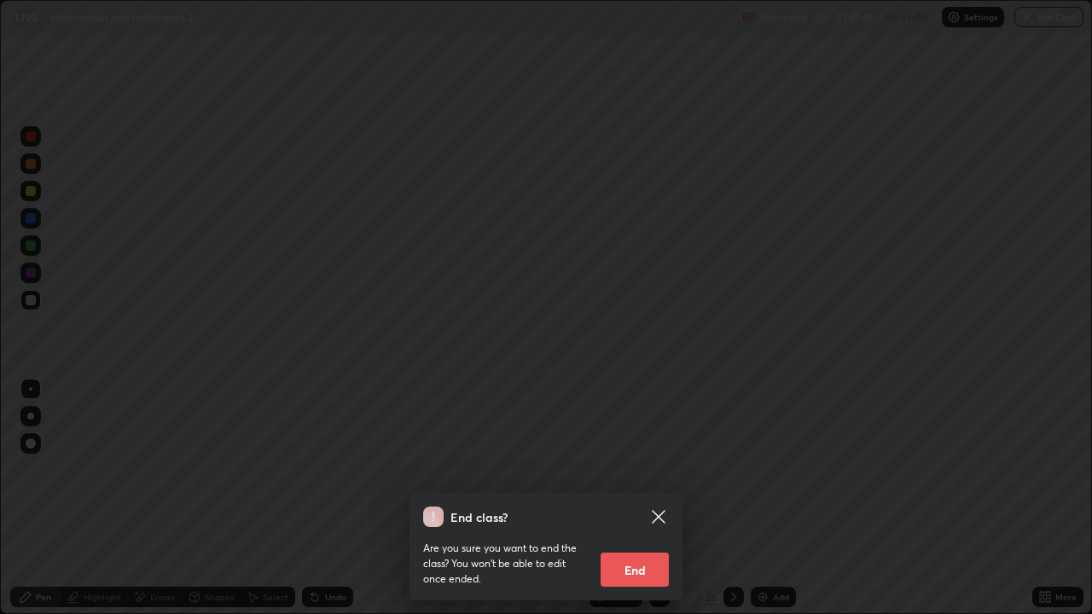
click at [667, 498] on button "End" at bounding box center [635, 570] width 68 height 34
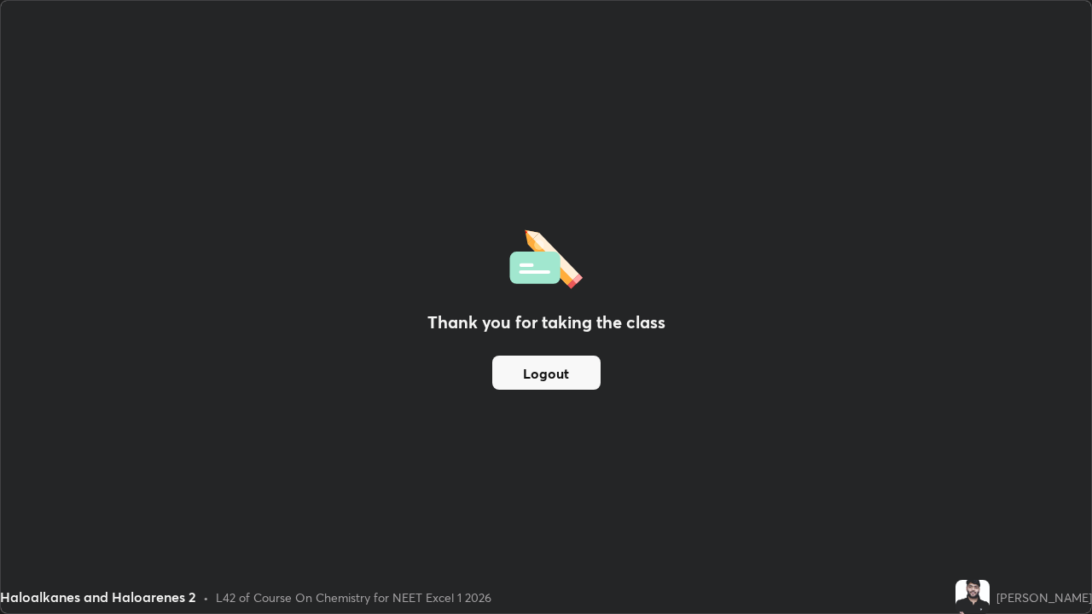
click at [579, 365] on button "Logout" at bounding box center [546, 373] width 108 height 34
